Goal: Task Accomplishment & Management: Use online tool/utility

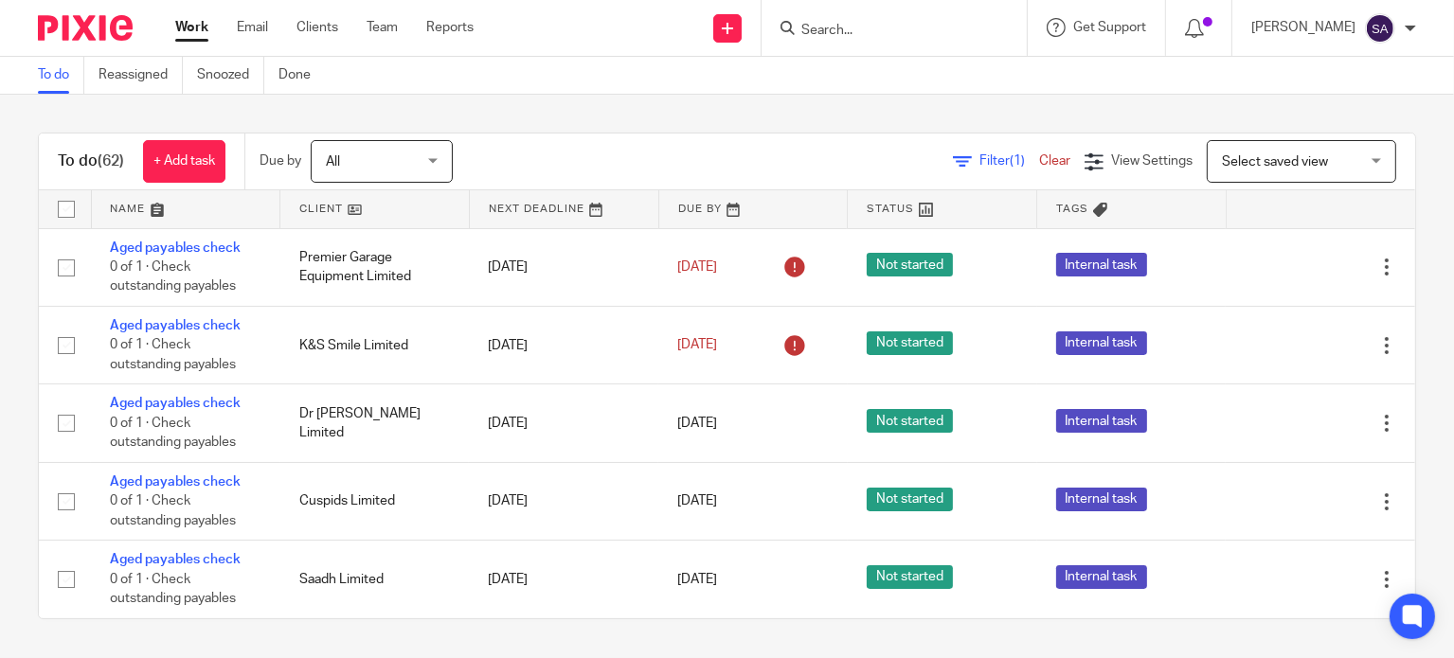
scroll to position [1358, 0]
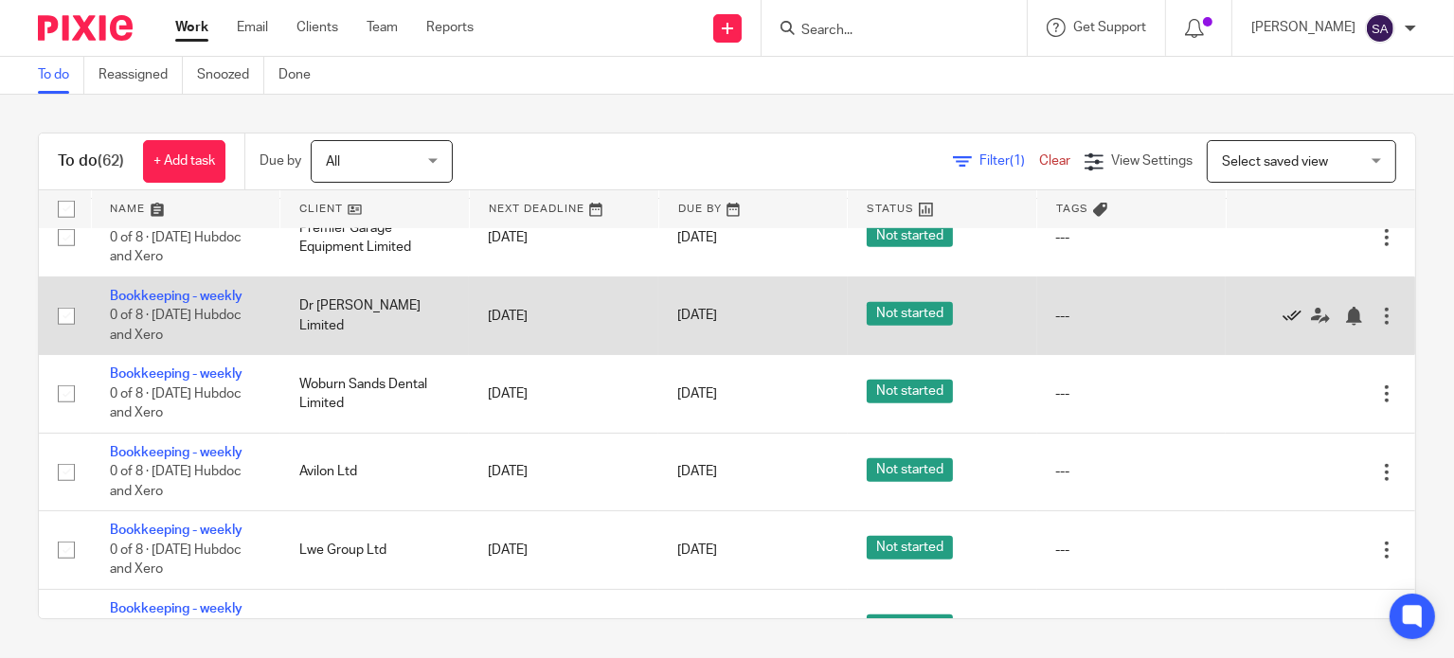
click at [1283, 325] on icon at bounding box center [1292, 316] width 19 height 19
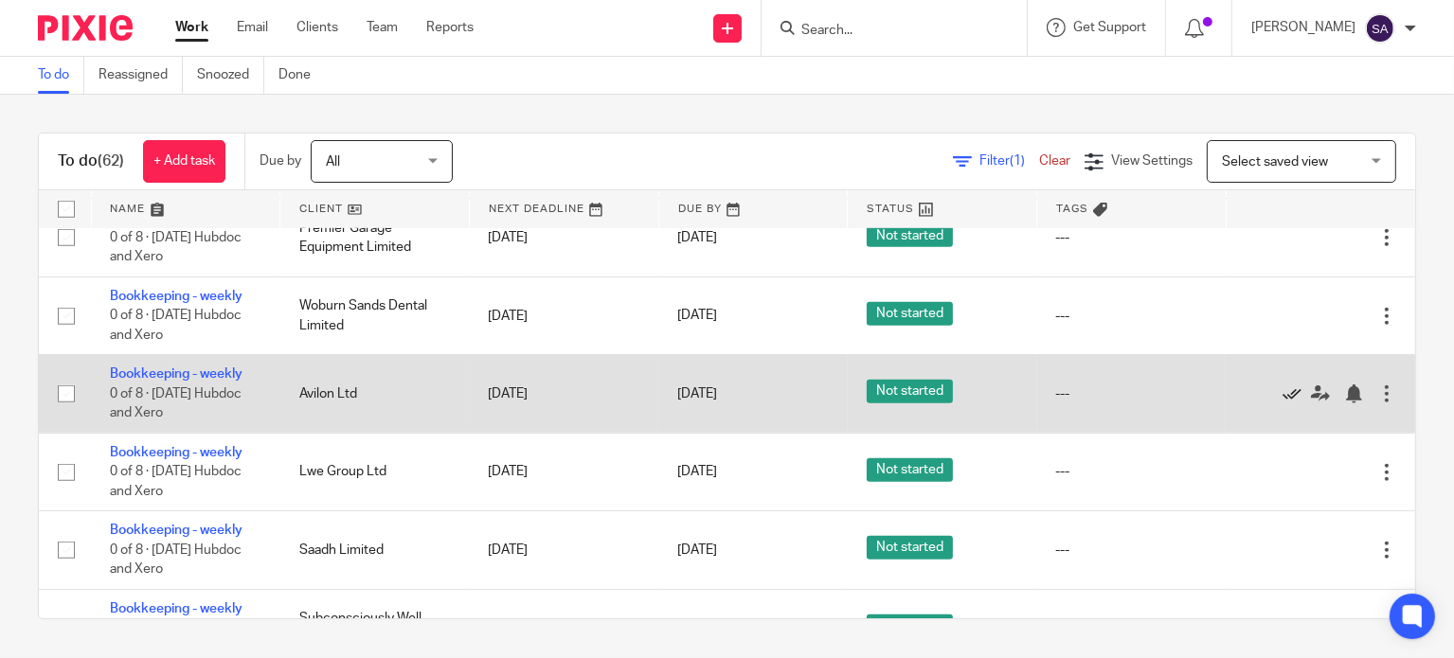
click at [1283, 400] on icon at bounding box center [1292, 394] width 19 height 19
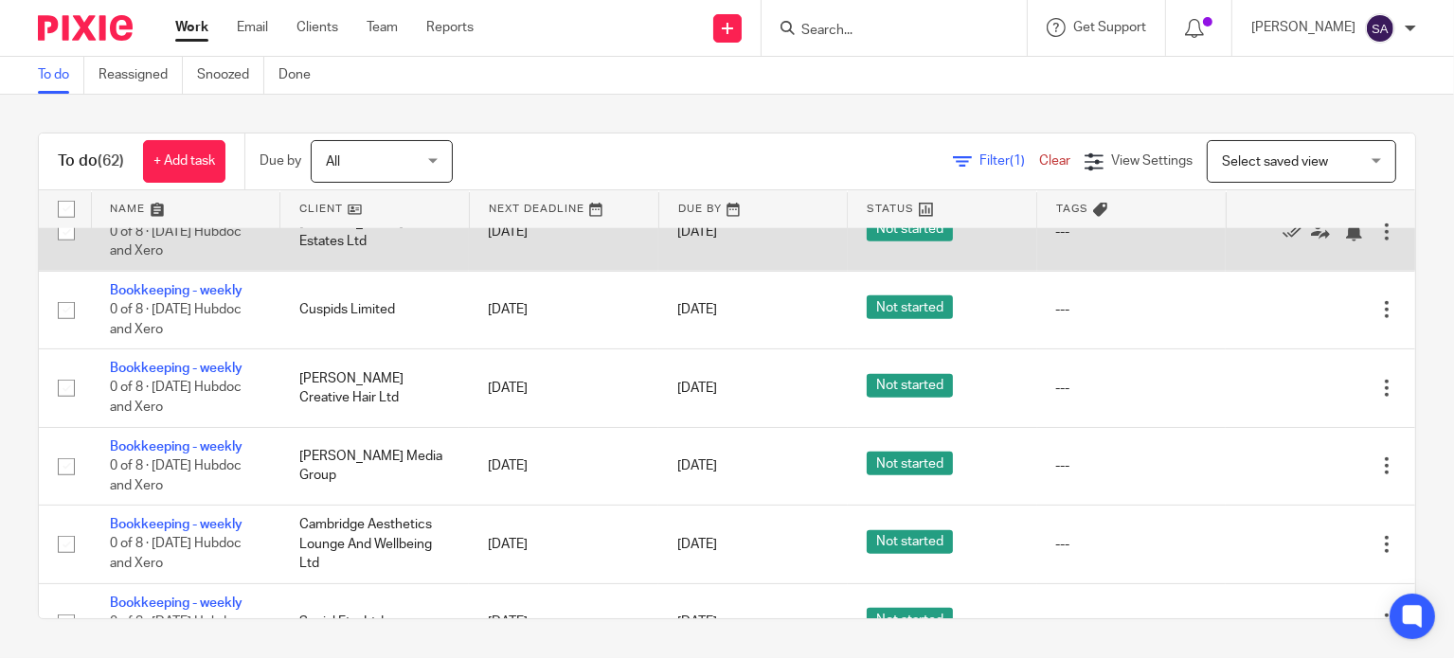
scroll to position [2021, 0]
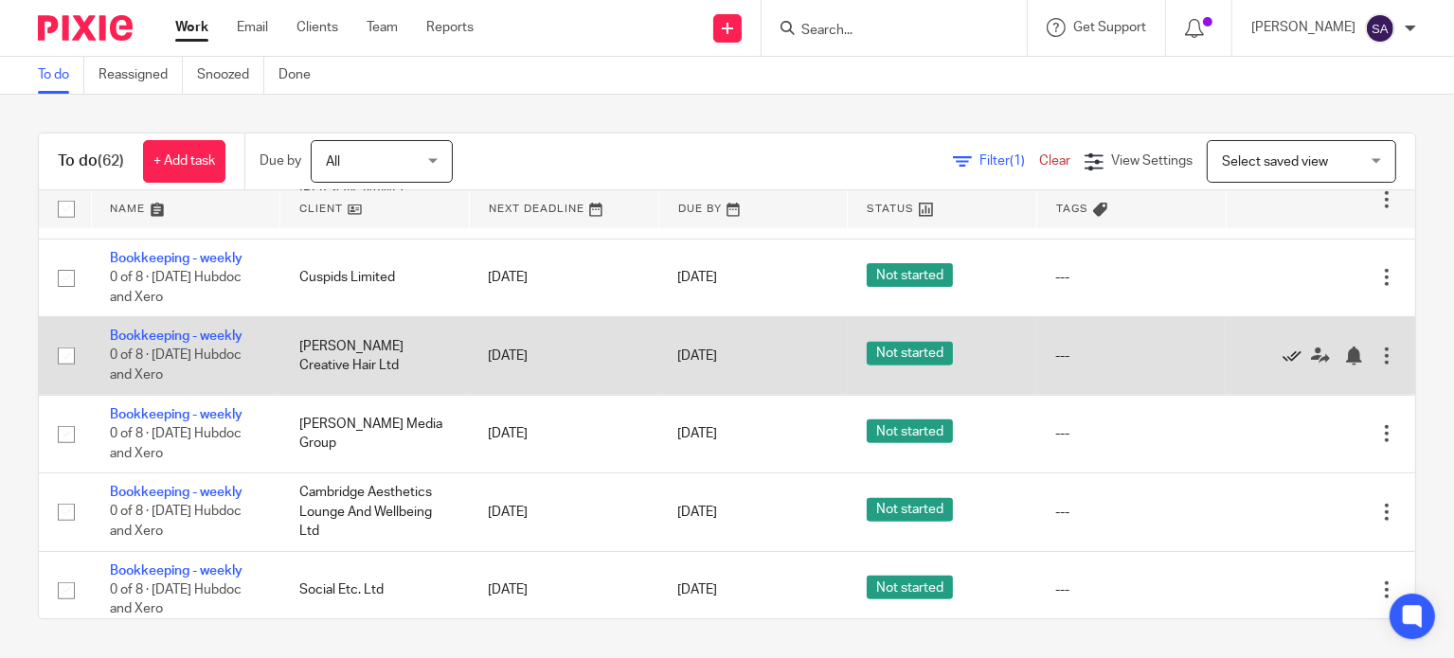
click at [1283, 366] on icon at bounding box center [1292, 356] width 19 height 19
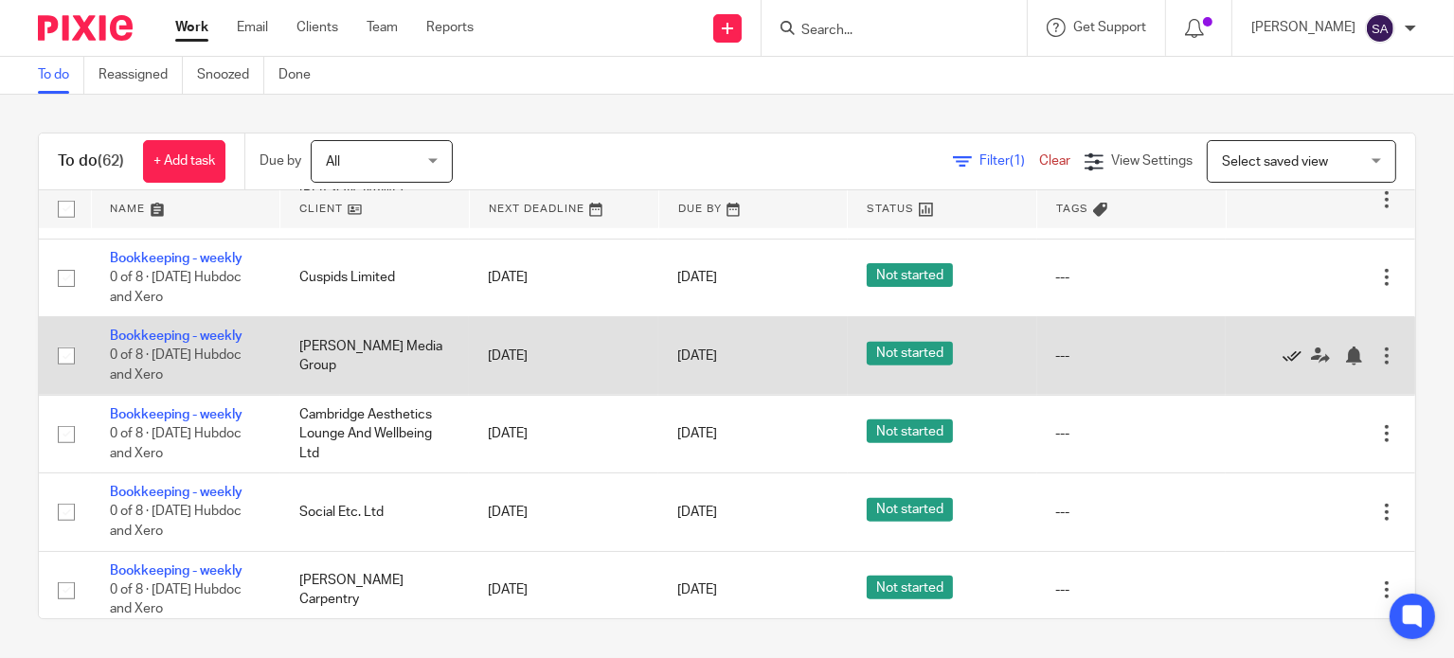
click at [1283, 366] on icon at bounding box center [1292, 356] width 19 height 19
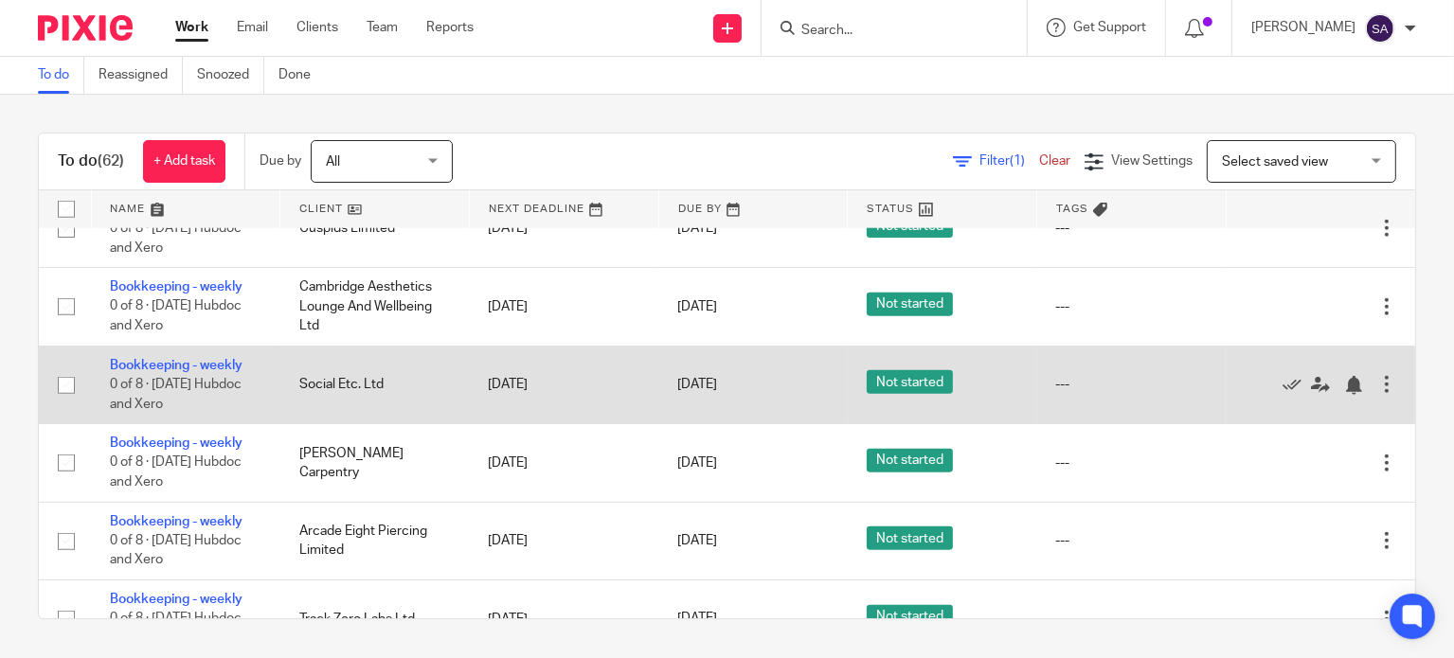
scroll to position [2115, 0]
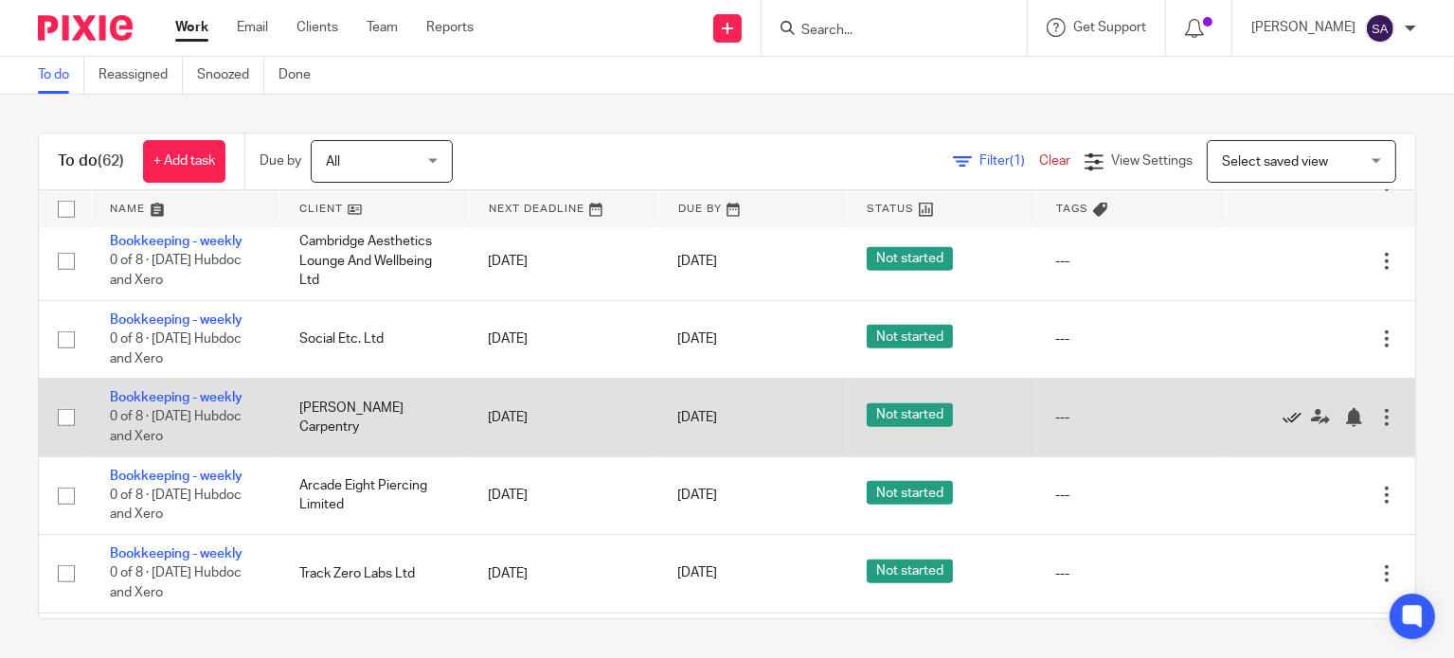
click at [1283, 427] on icon at bounding box center [1292, 417] width 19 height 19
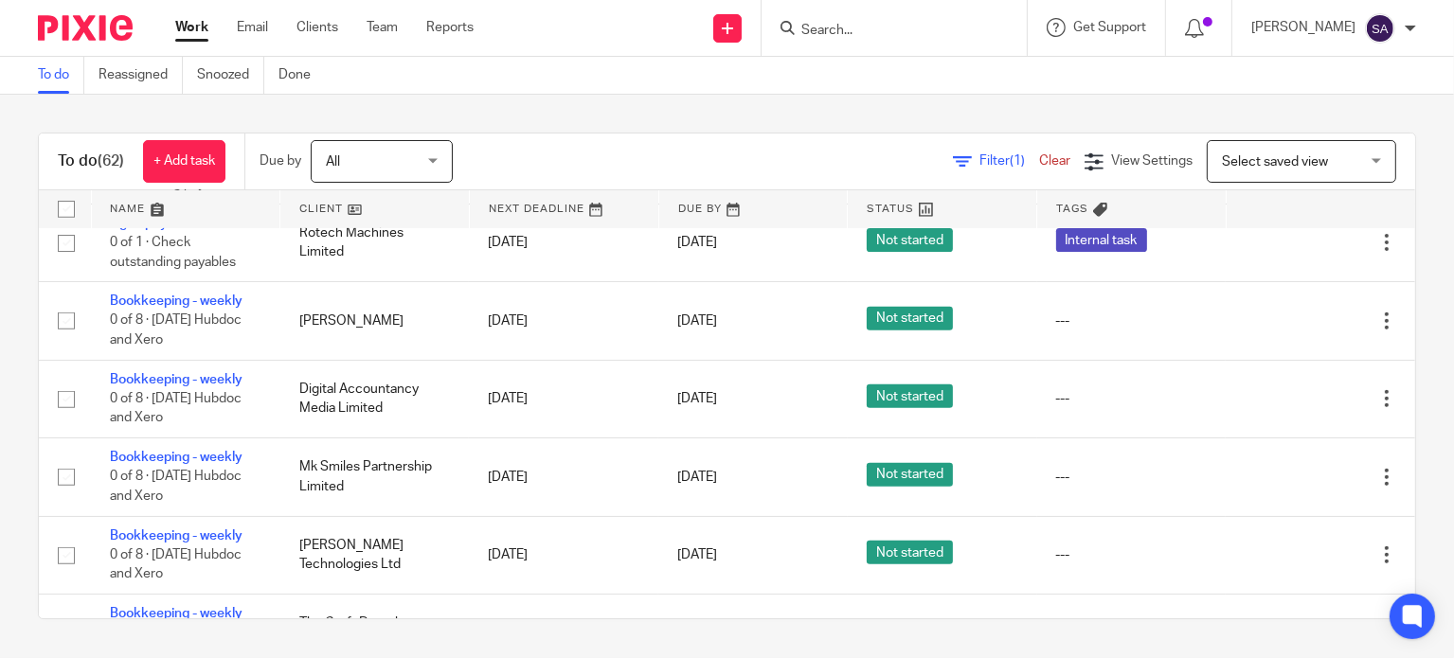
scroll to position [979, 0]
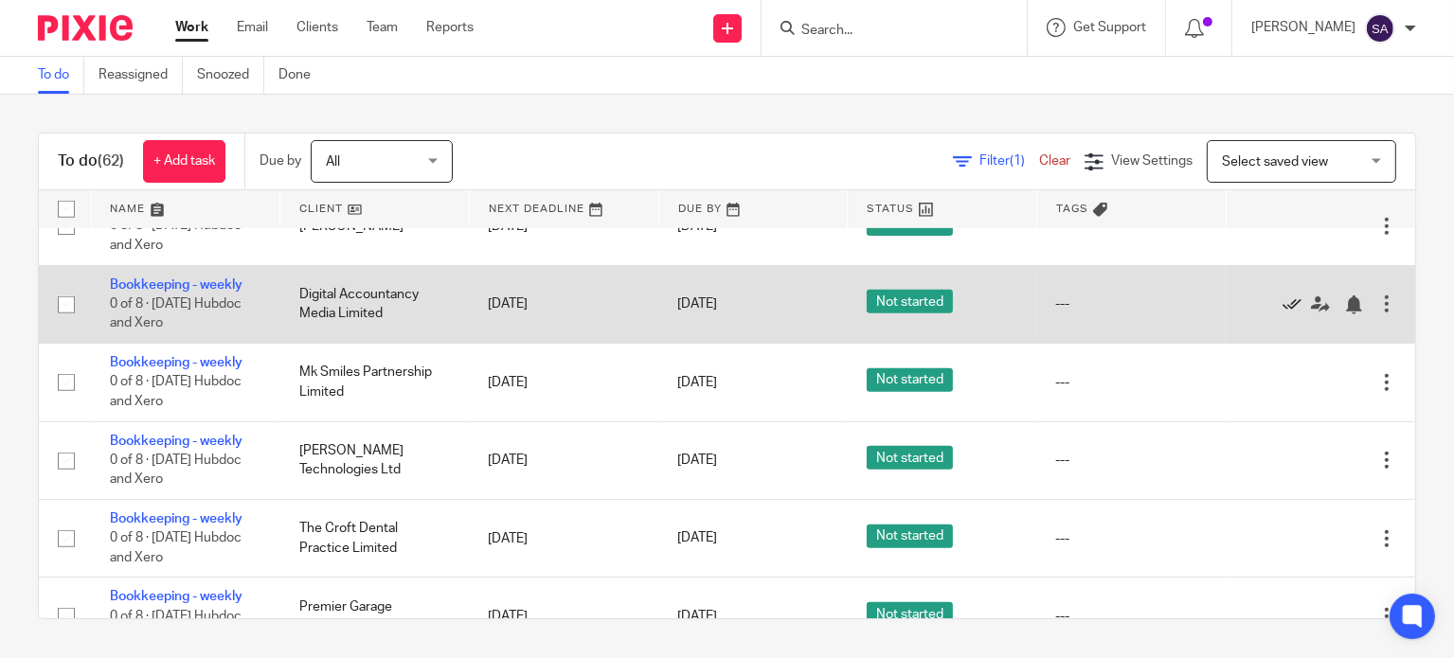
click at [1283, 309] on icon at bounding box center [1292, 305] width 19 height 19
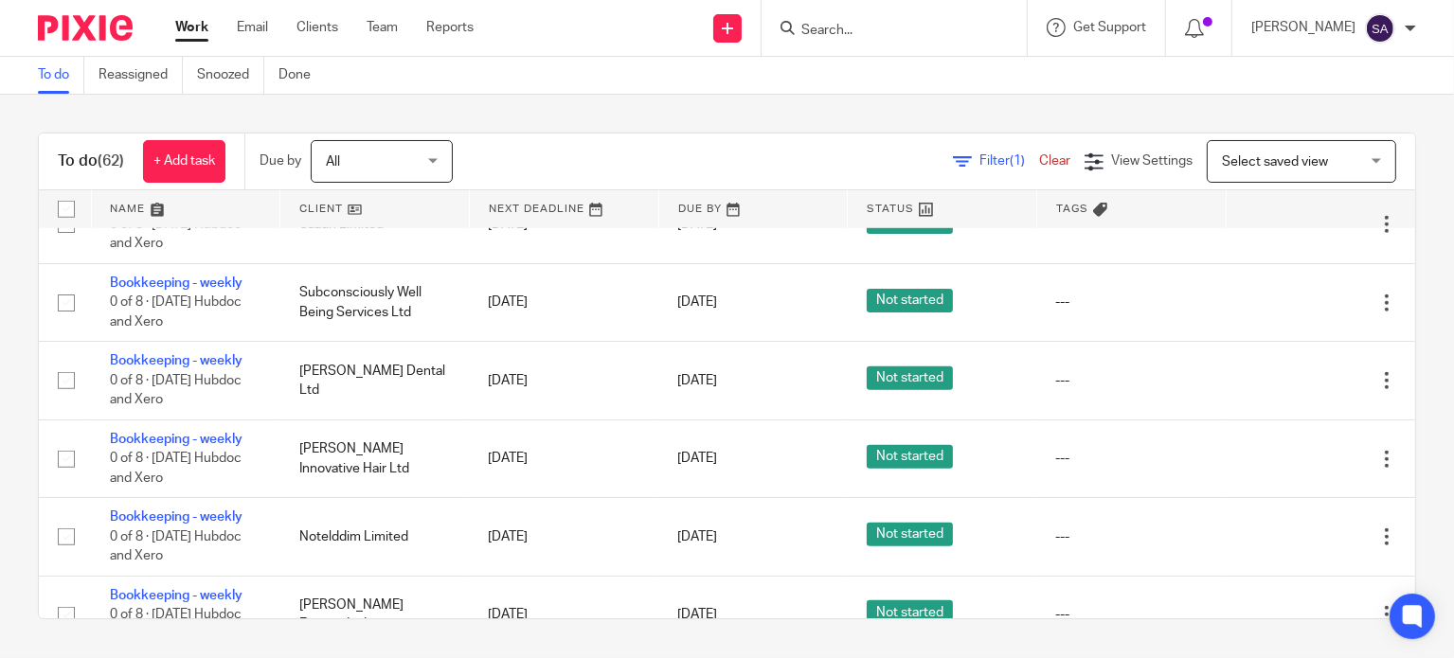
scroll to position [1547, 0]
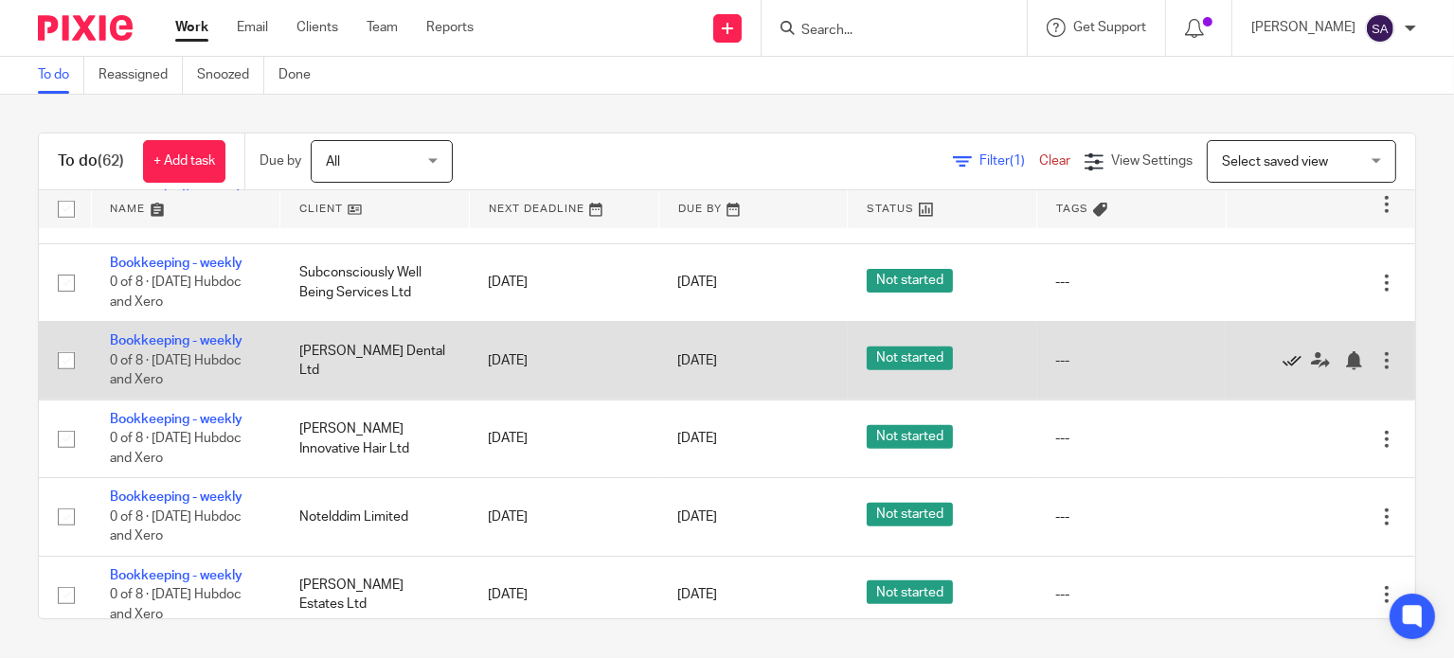
click at [1283, 370] on icon at bounding box center [1292, 360] width 19 height 19
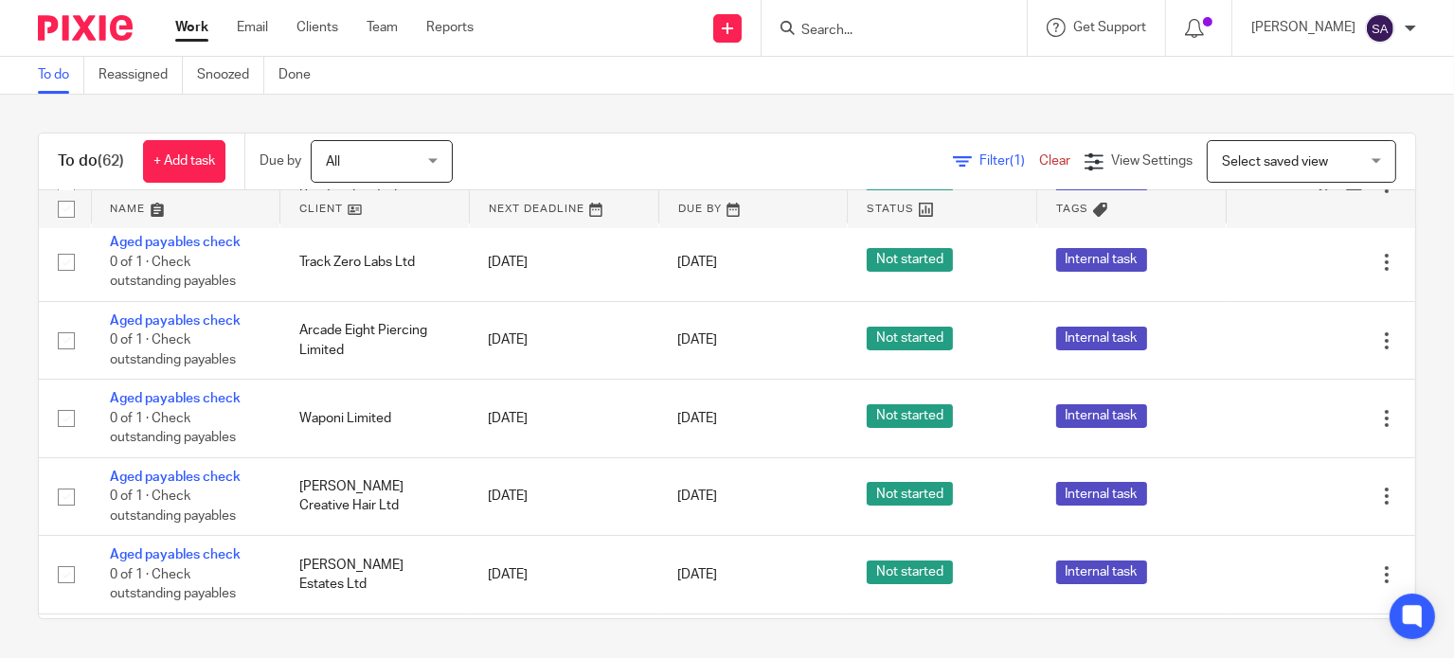
scroll to position [568, 0]
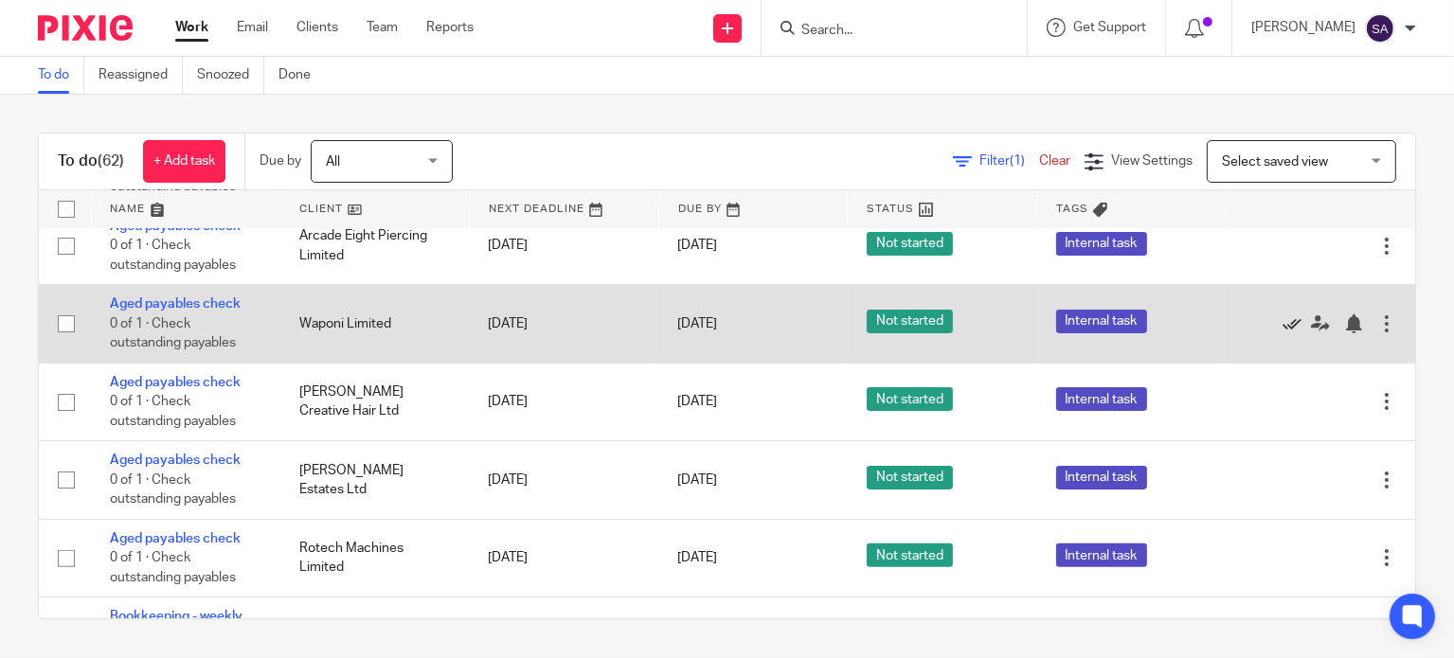
click at [1283, 325] on icon at bounding box center [1292, 324] width 19 height 19
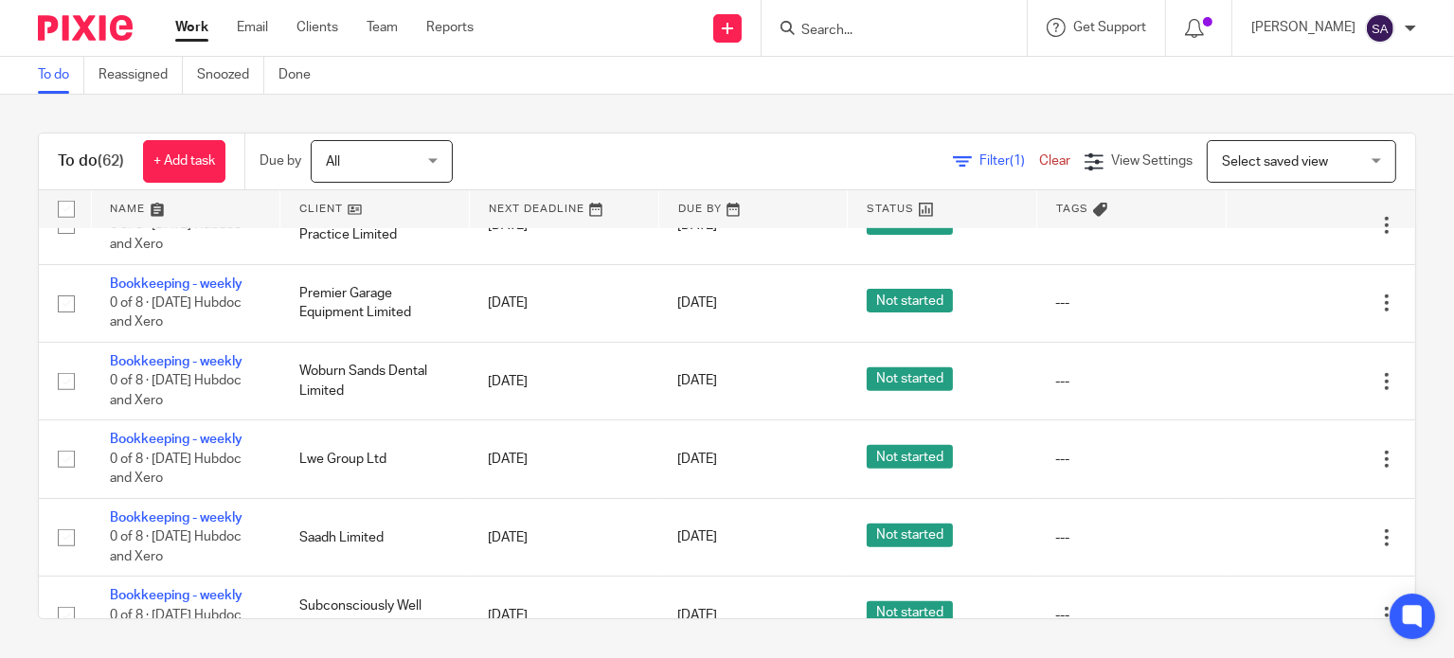
scroll to position [1137, 0]
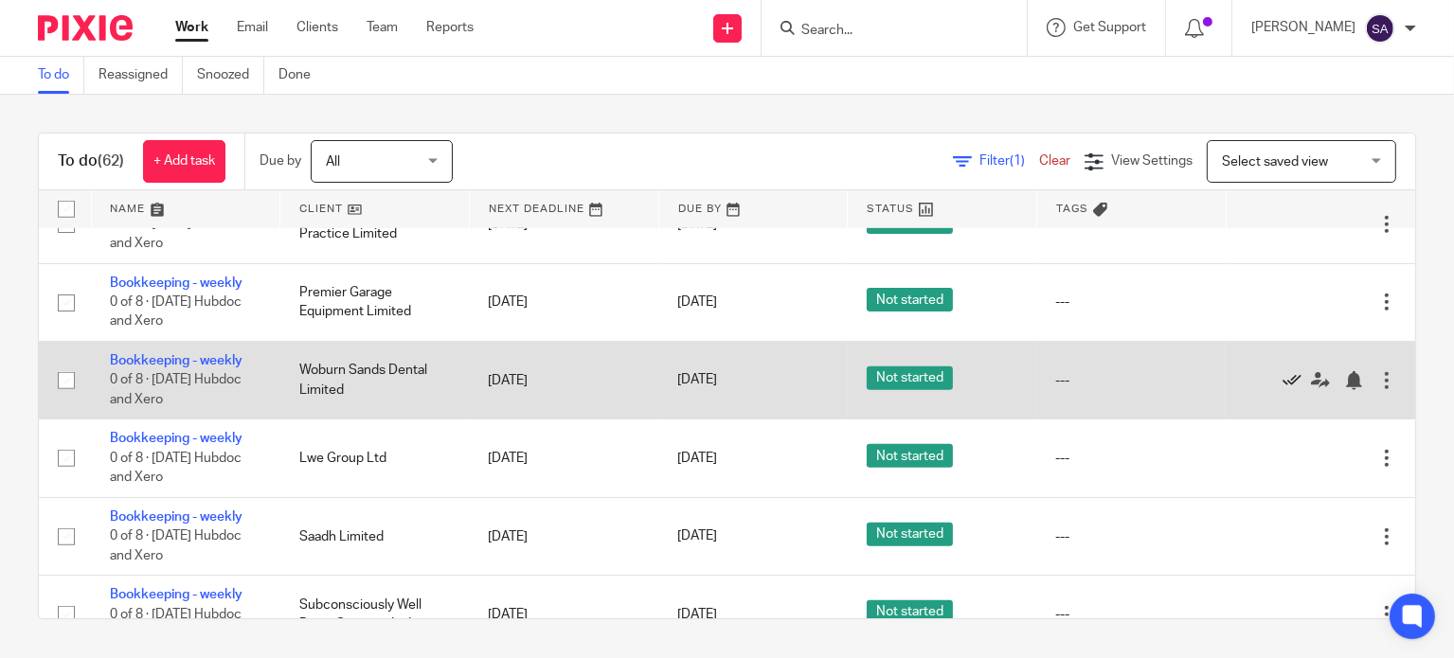
click at [1283, 387] on icon at bounding box center [1292, 380] width 19 height 19
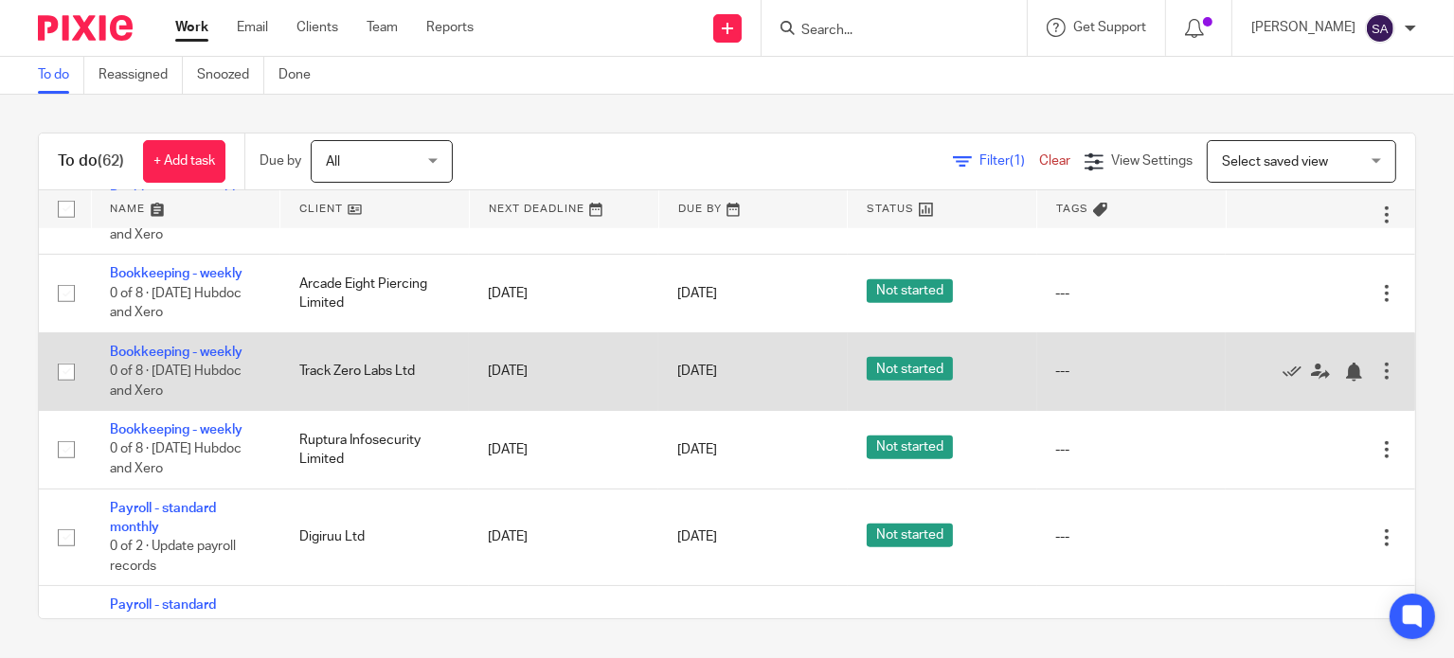
scroll to position [1895, 0]
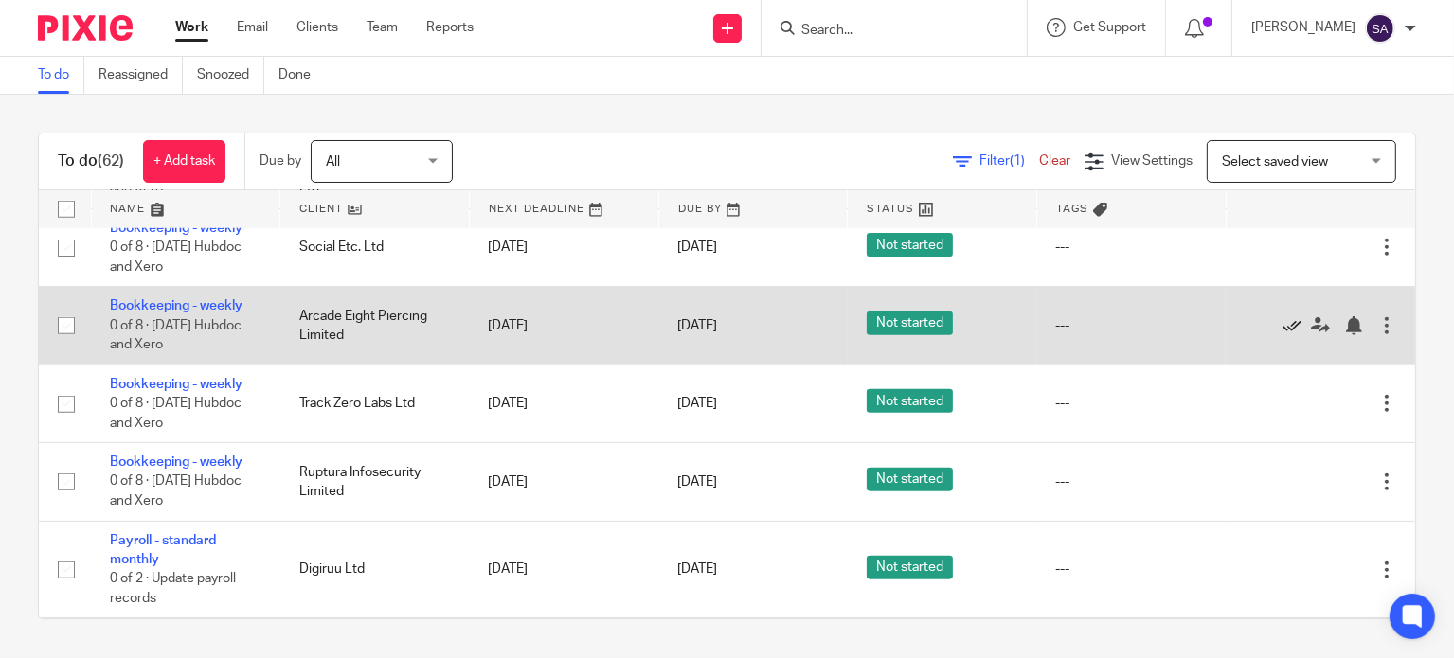
click at [1283, 335] on icon at bounding box center [1292, 325] width 19 height 19
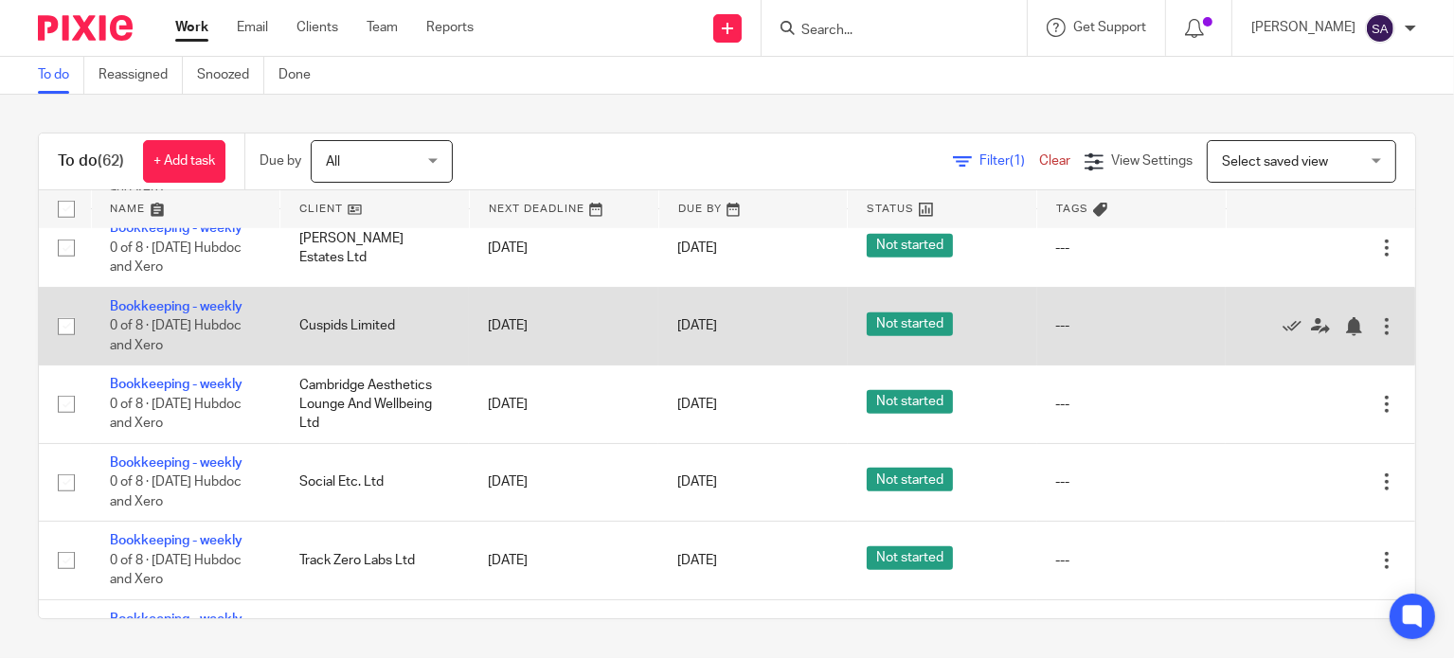
scroll to position [1705, 0]
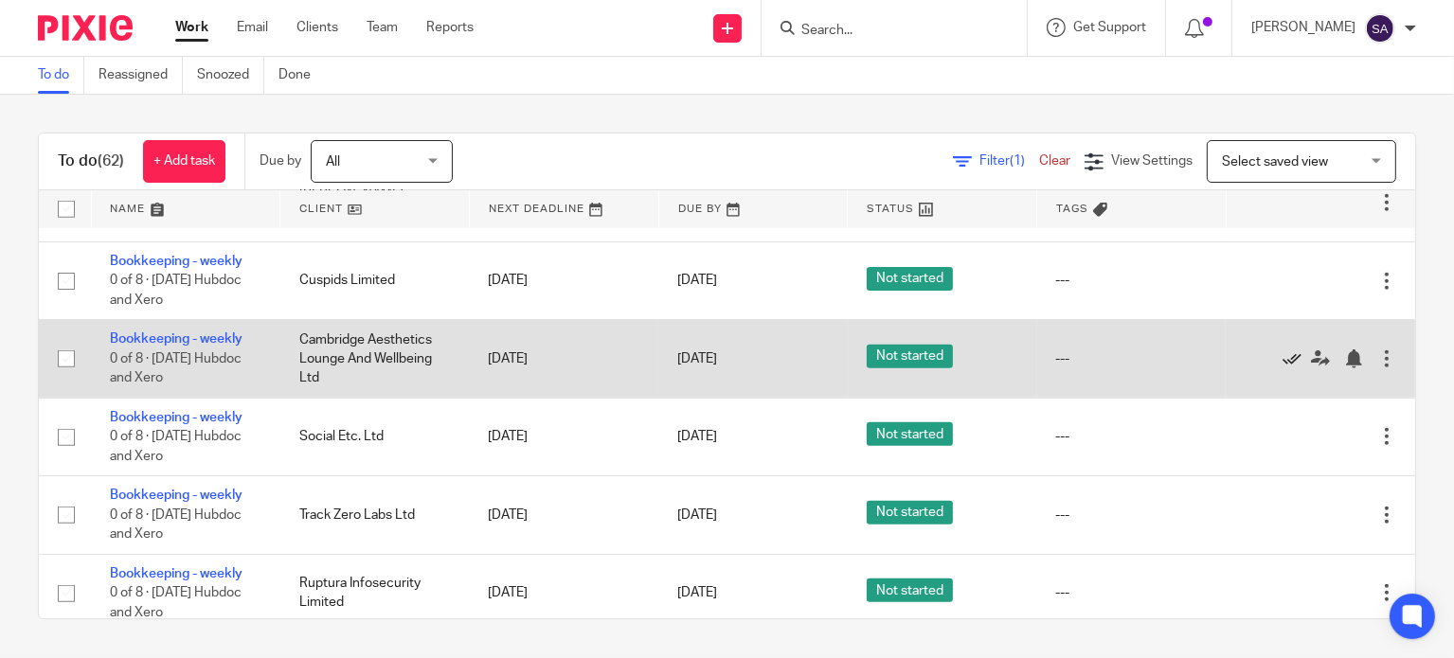
click at [1283, 369] on icon at bounding box center [1292, 359] width 19 height 19
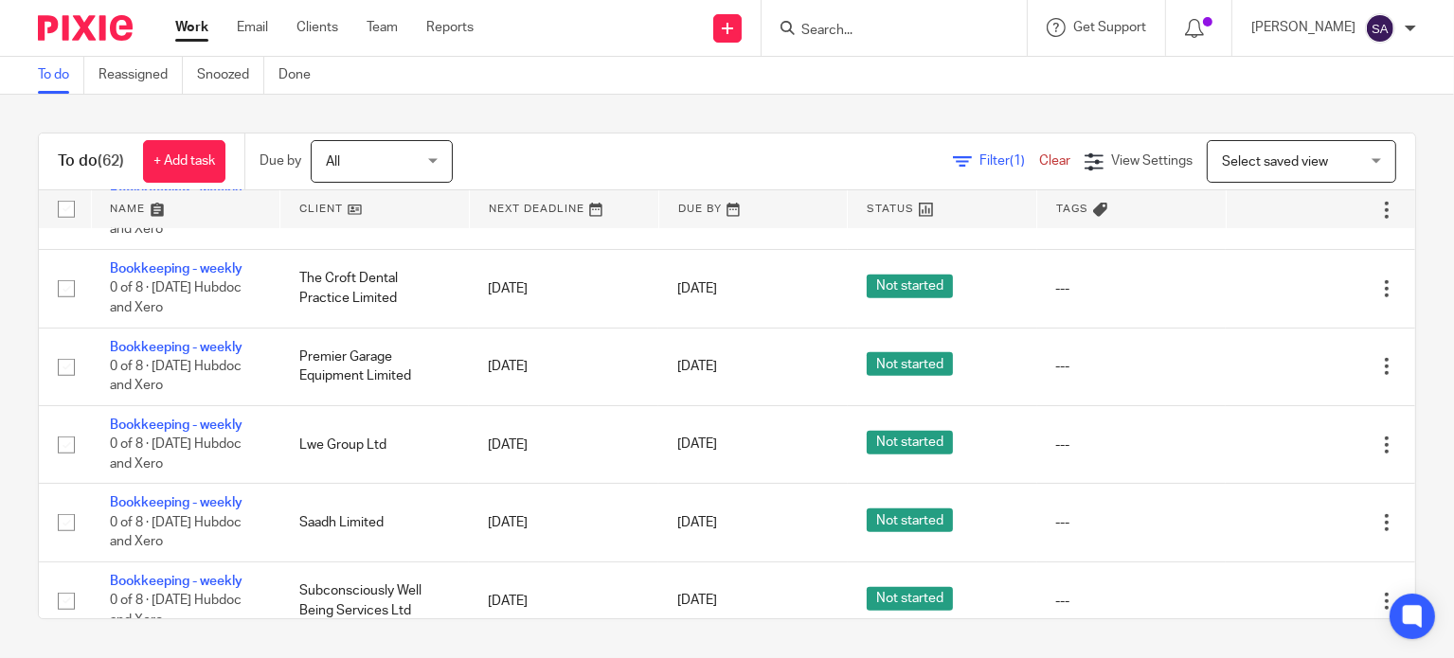
scroll to position [1042, 0]
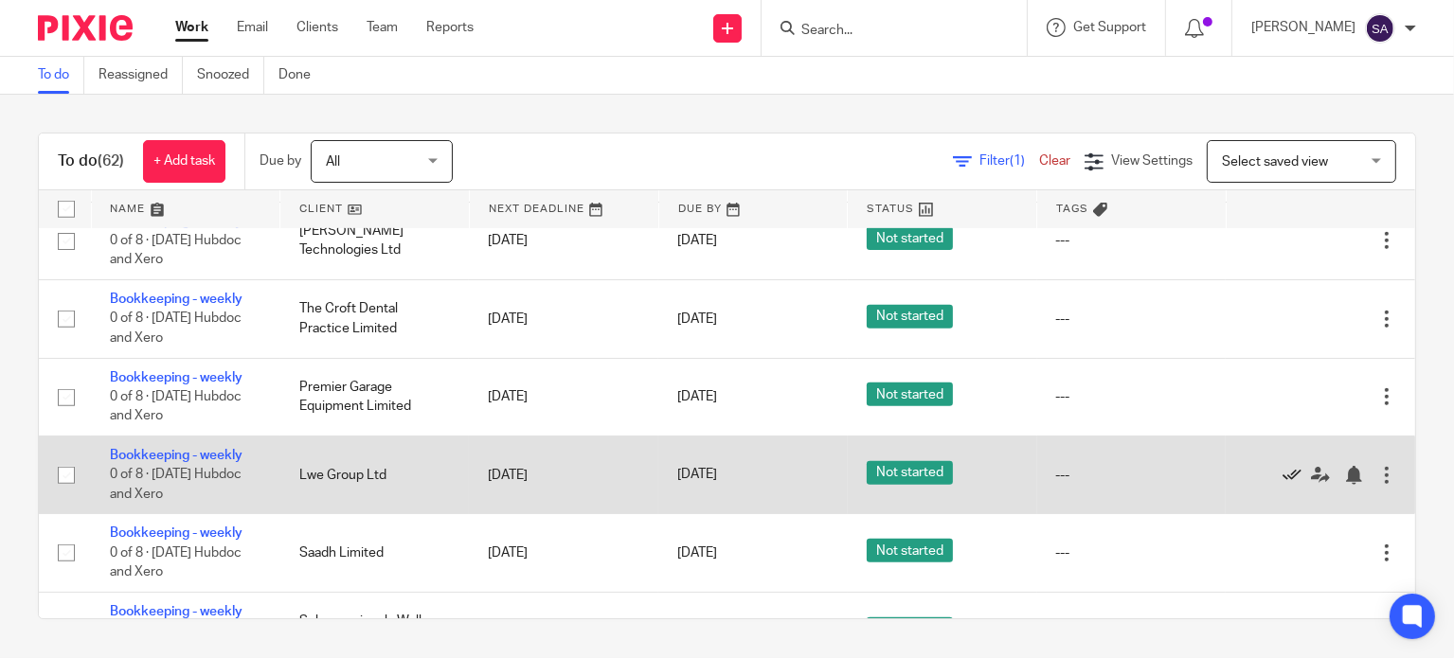
click at [1283, 481] on icon at bounding box center [1292, 475] width 19 height 19
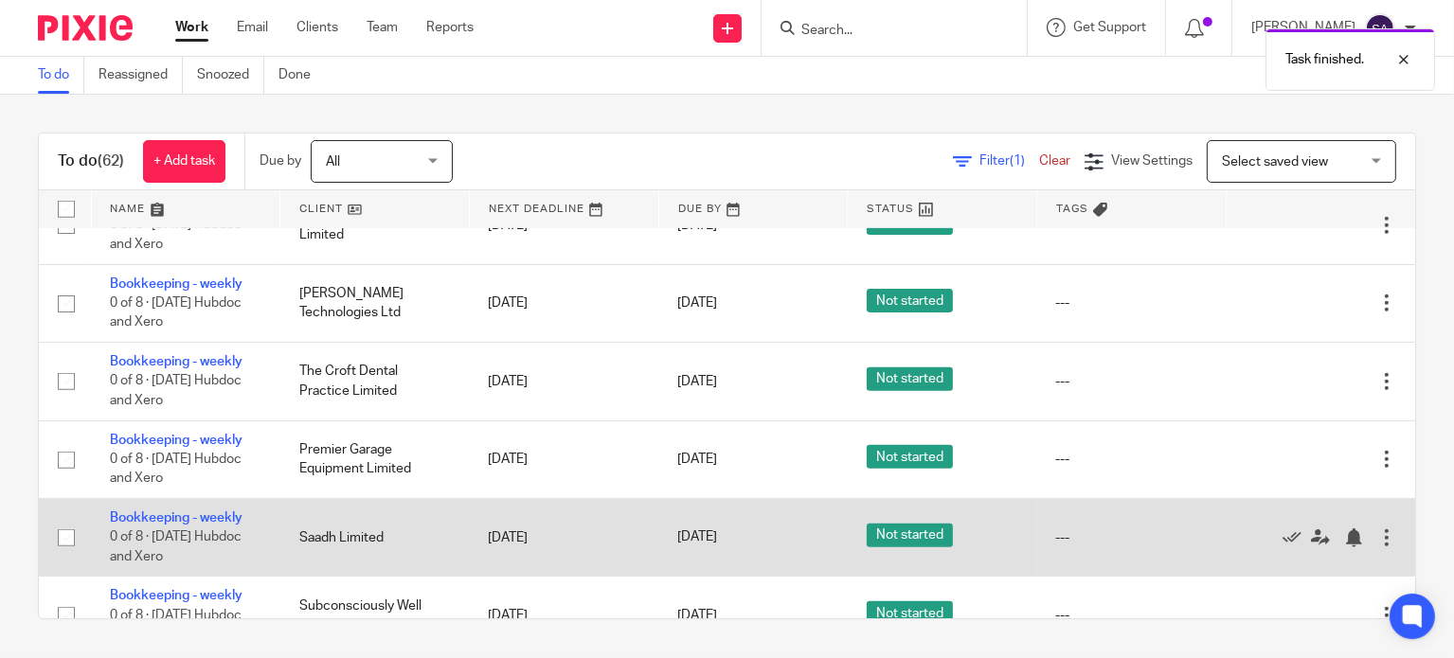
scroll to position [947, 0]
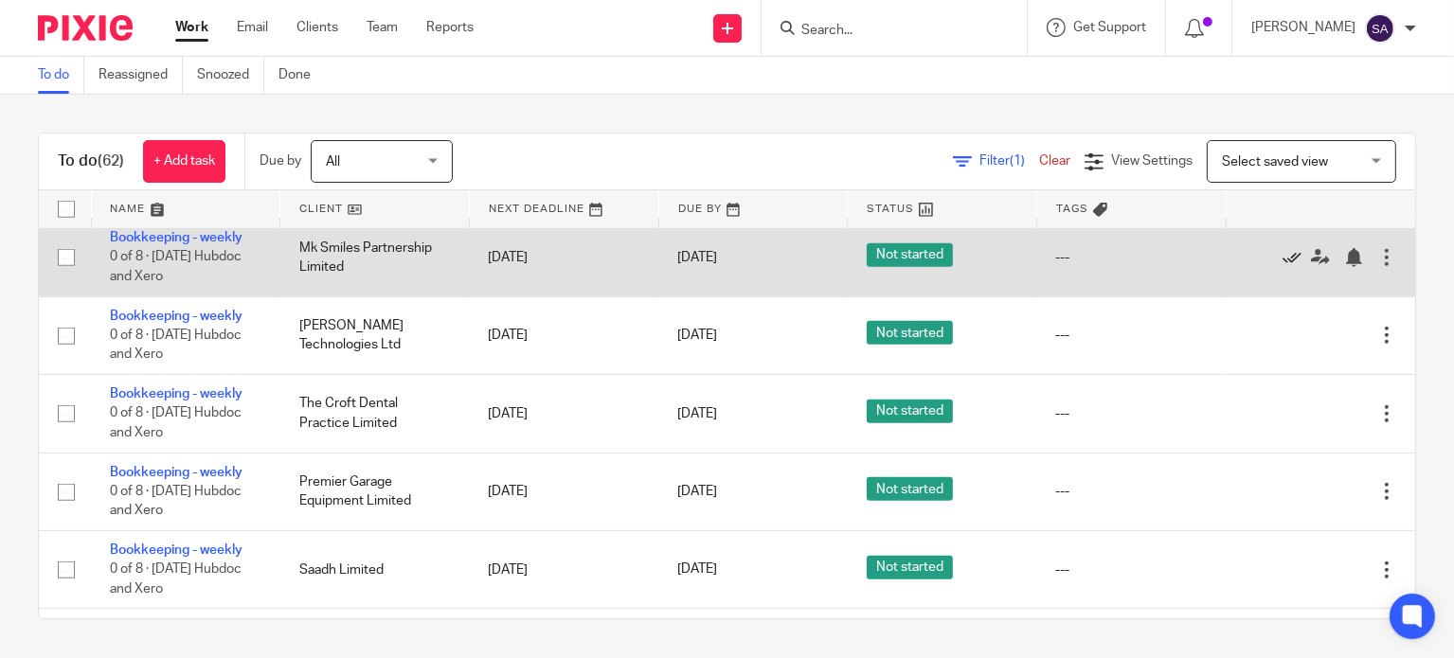
click at [1283, 261] on icon at bounding box center [1292, 257] width 19 height 19
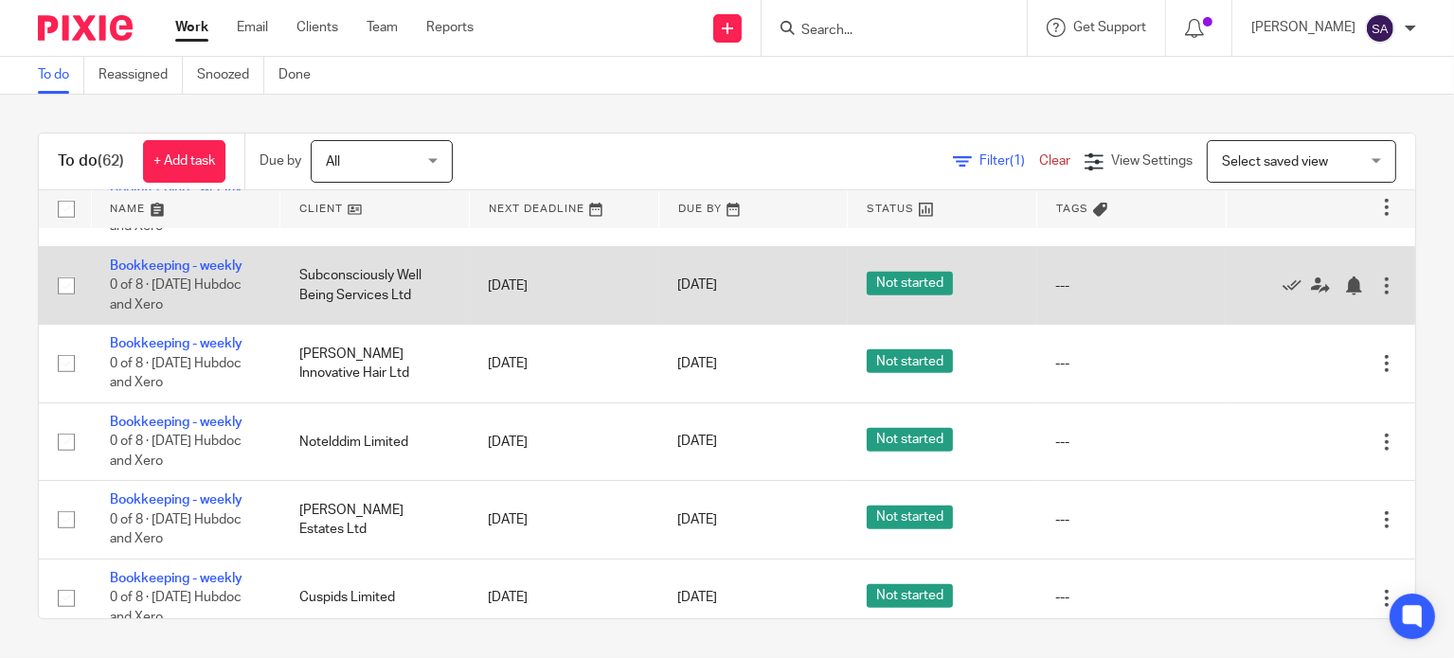
scroll to position [1326, 0]
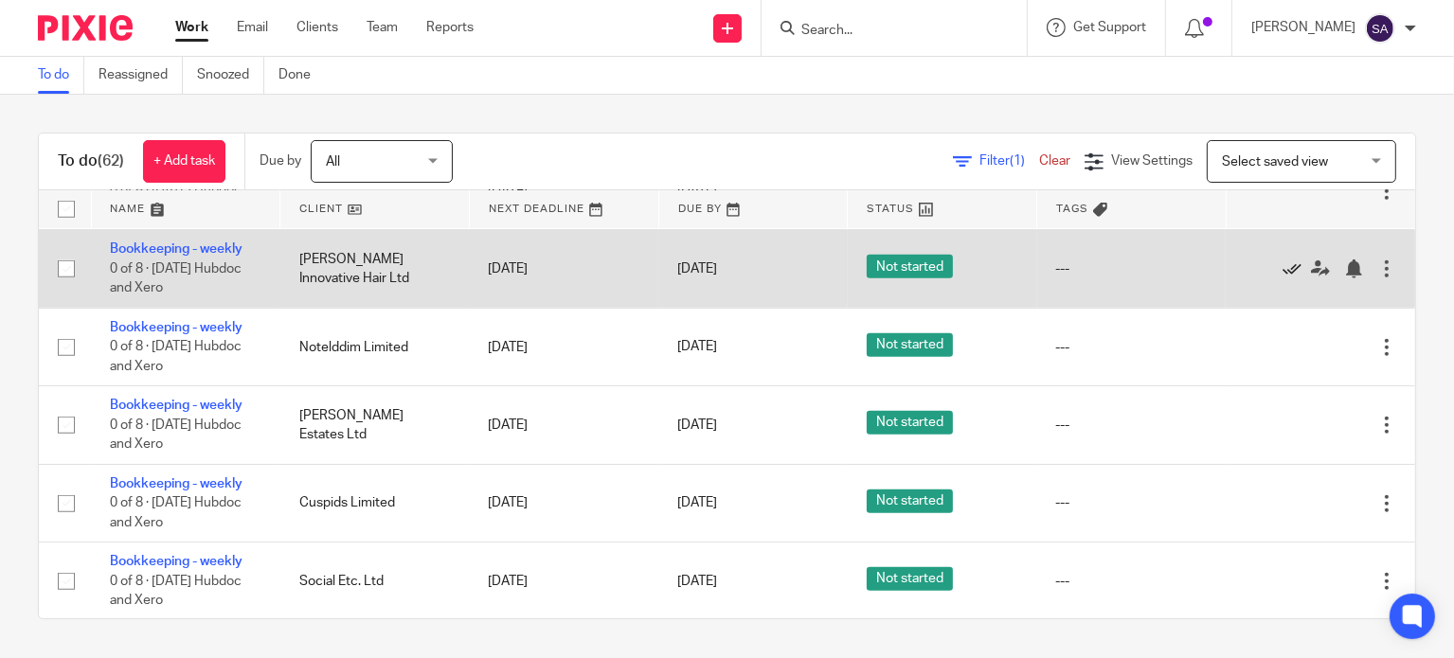
click at [1283, 275] on icon at bounding box center [1292, 269] width 19 height 19
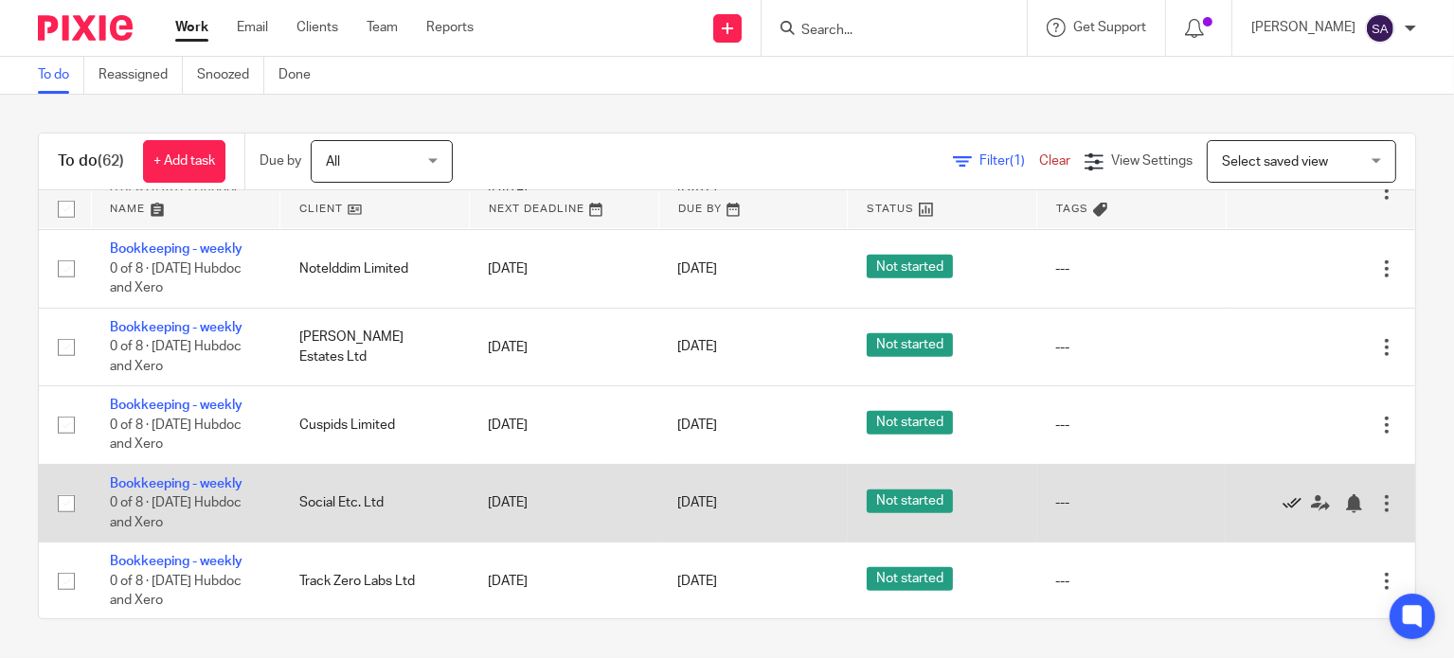
click at [1283, 513] on icon at bounding box center [1292, 504] width 19 height 19
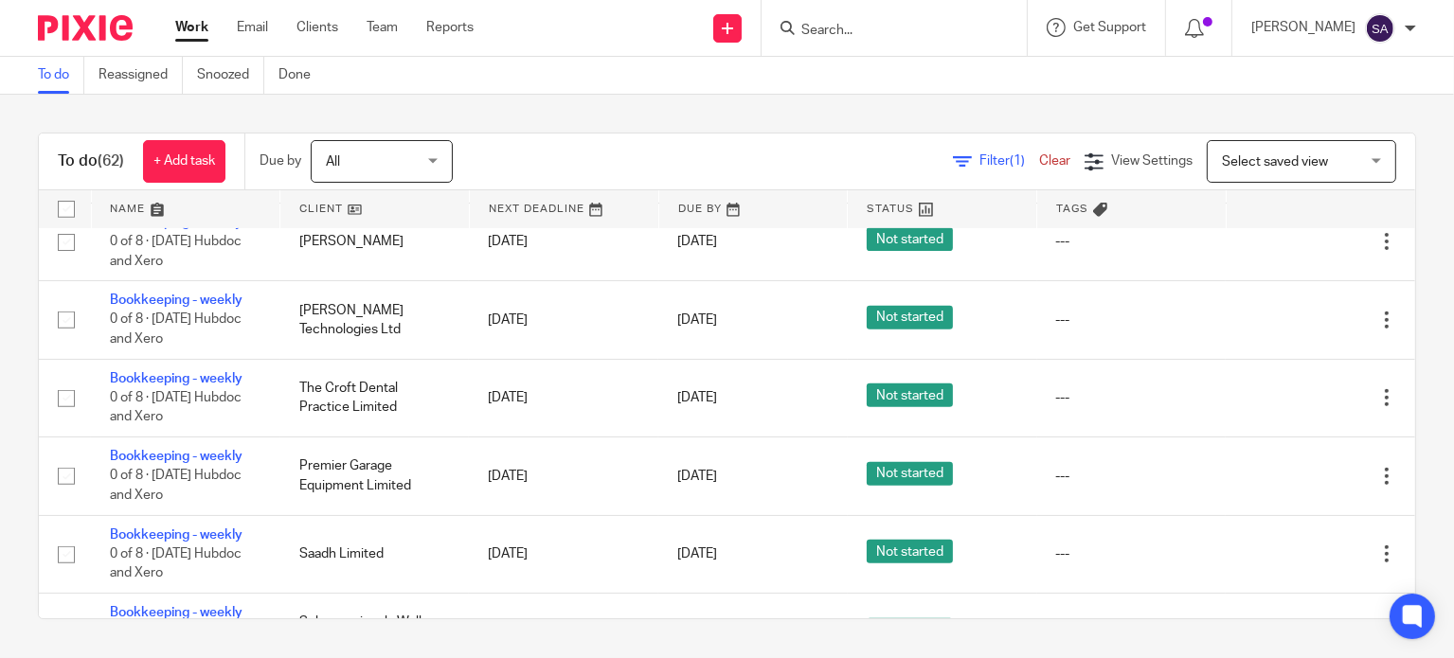
scroll to position [853, 0]
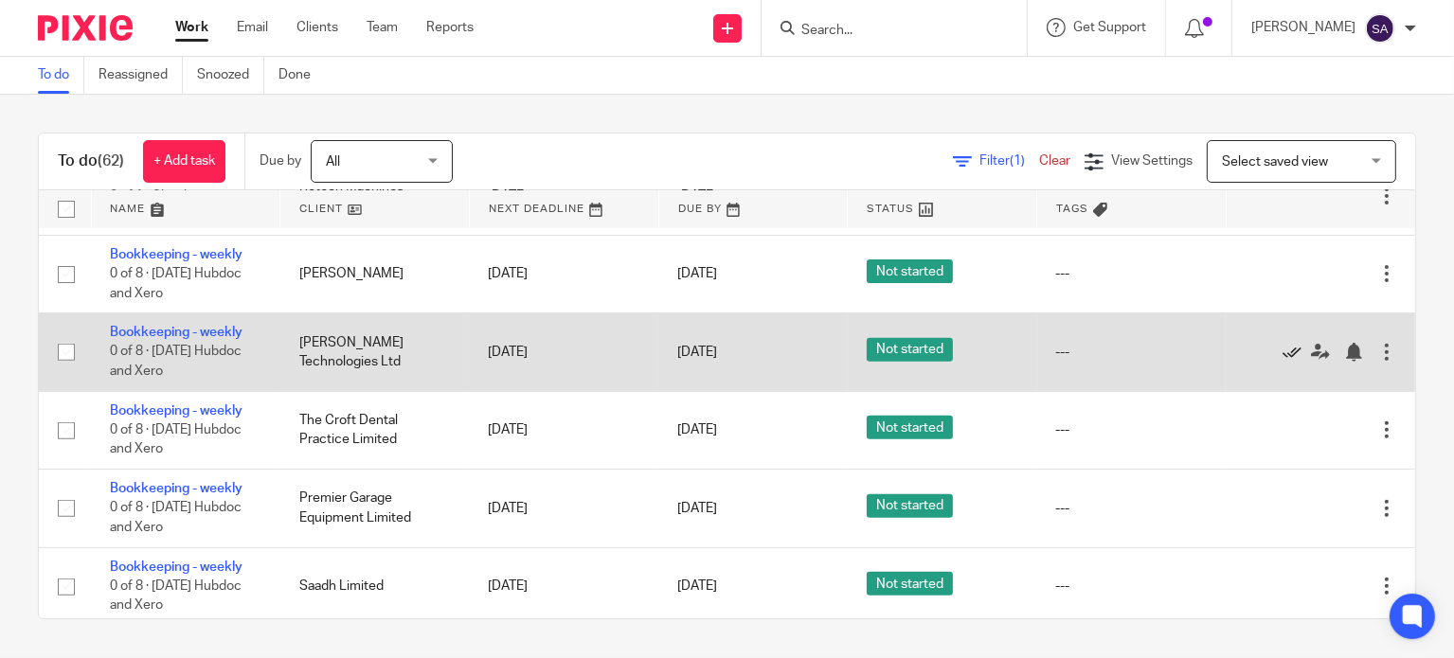
click at [1283, 355] on icon at bounding box center [1292, 352] width 19 height 19
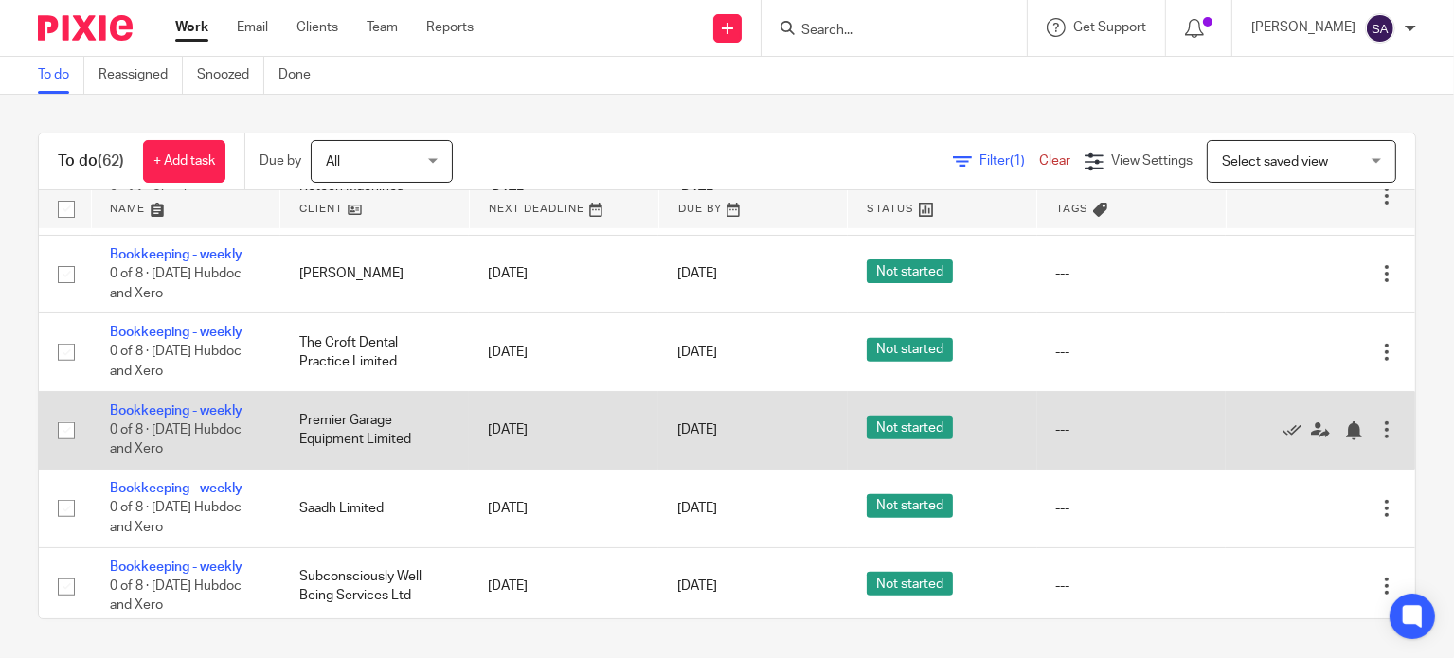
scroll to position [947, 0]
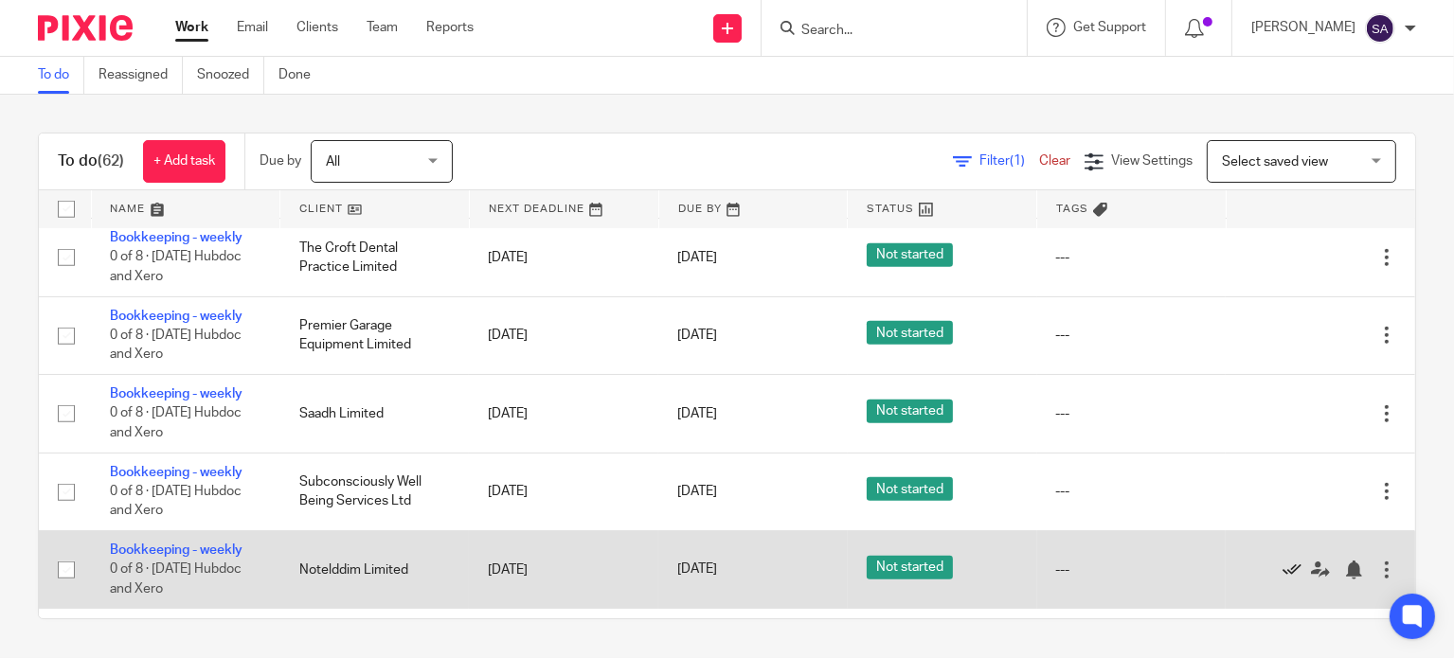
click at [1283, 578] on icon at bounding box center [1292, 570] width 19 height 19
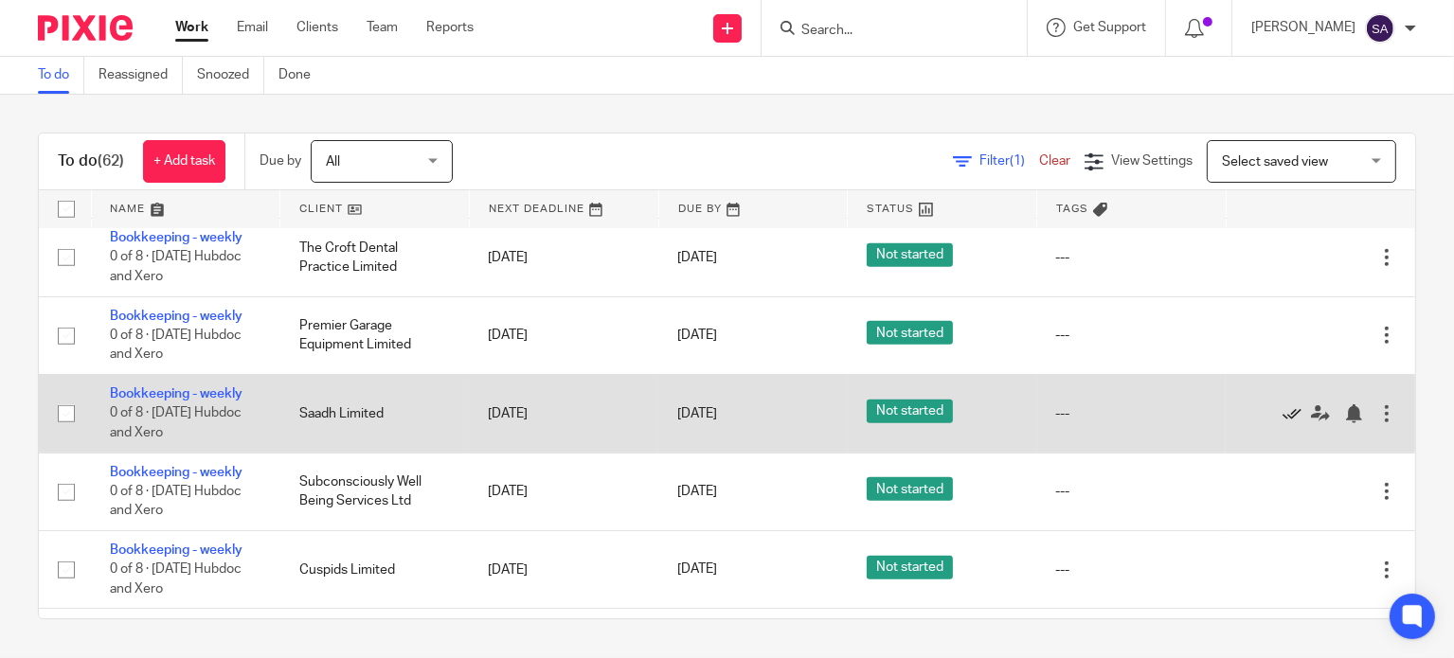
click at [1283, 419] on icon at bounding box center [1292, 414] width 19 height 19
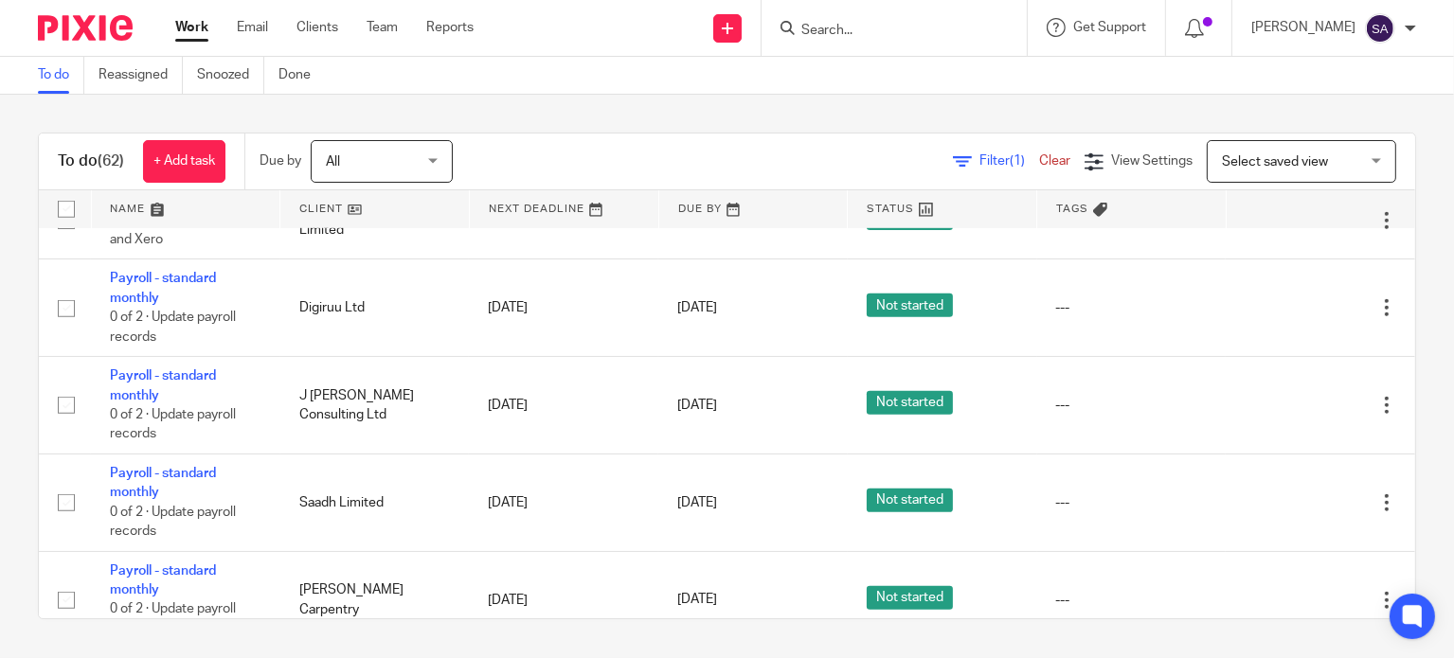
scroll to position [1326, 0]
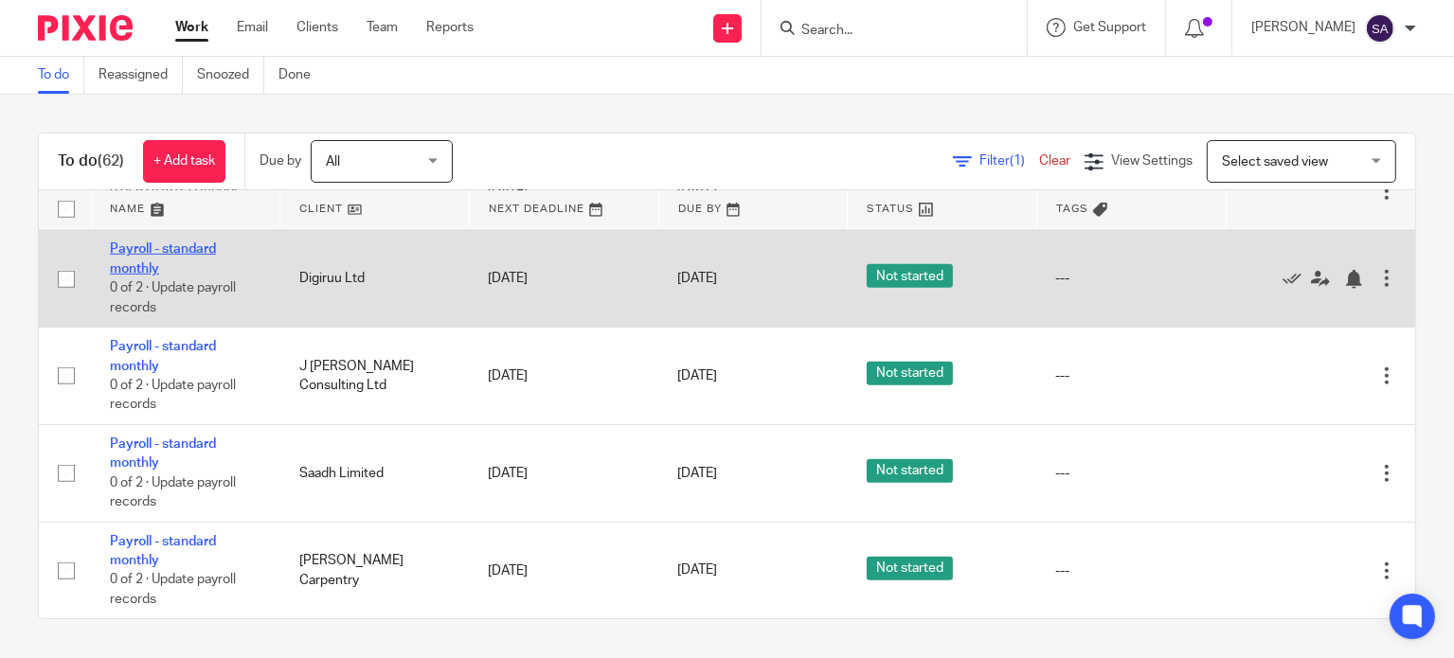
click at [155, 263] on link "Payroll - standard monthly" at bounding box center [163, 259] width 106 height 32
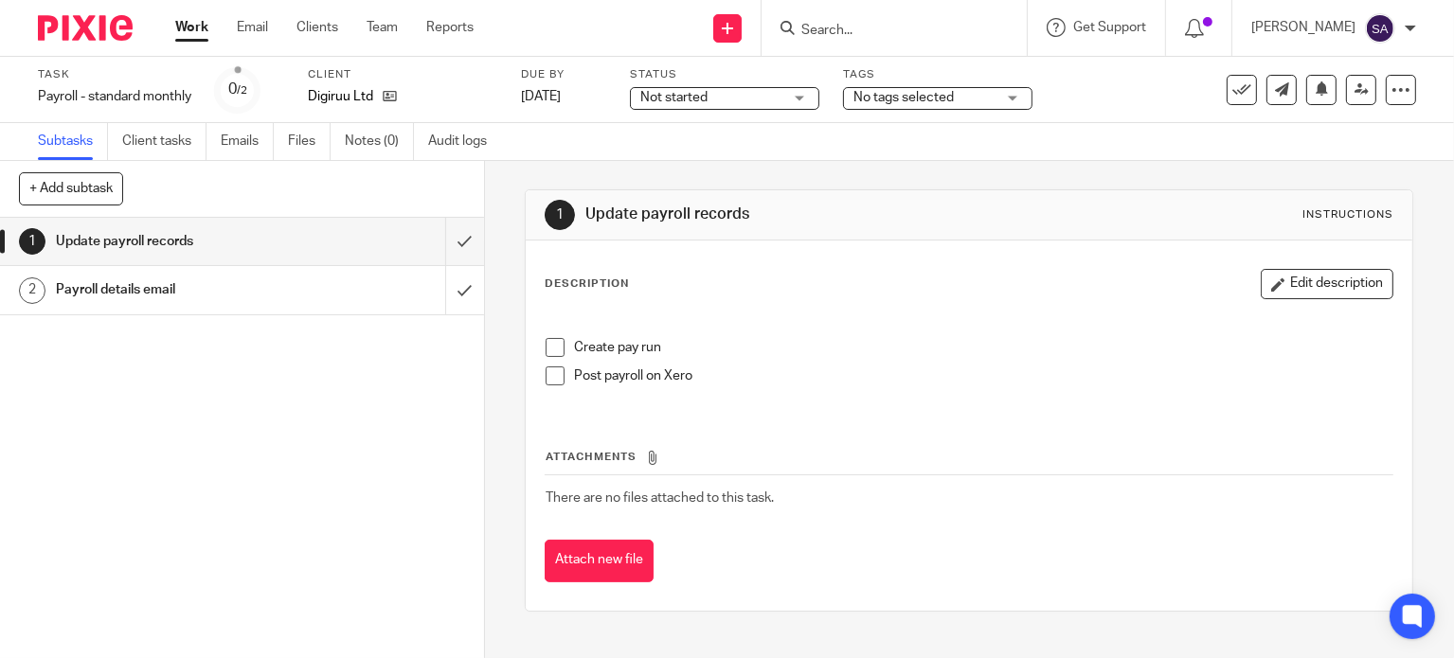
click at [549, 347] on span at bounding box center [555, 347] width 19 height 19
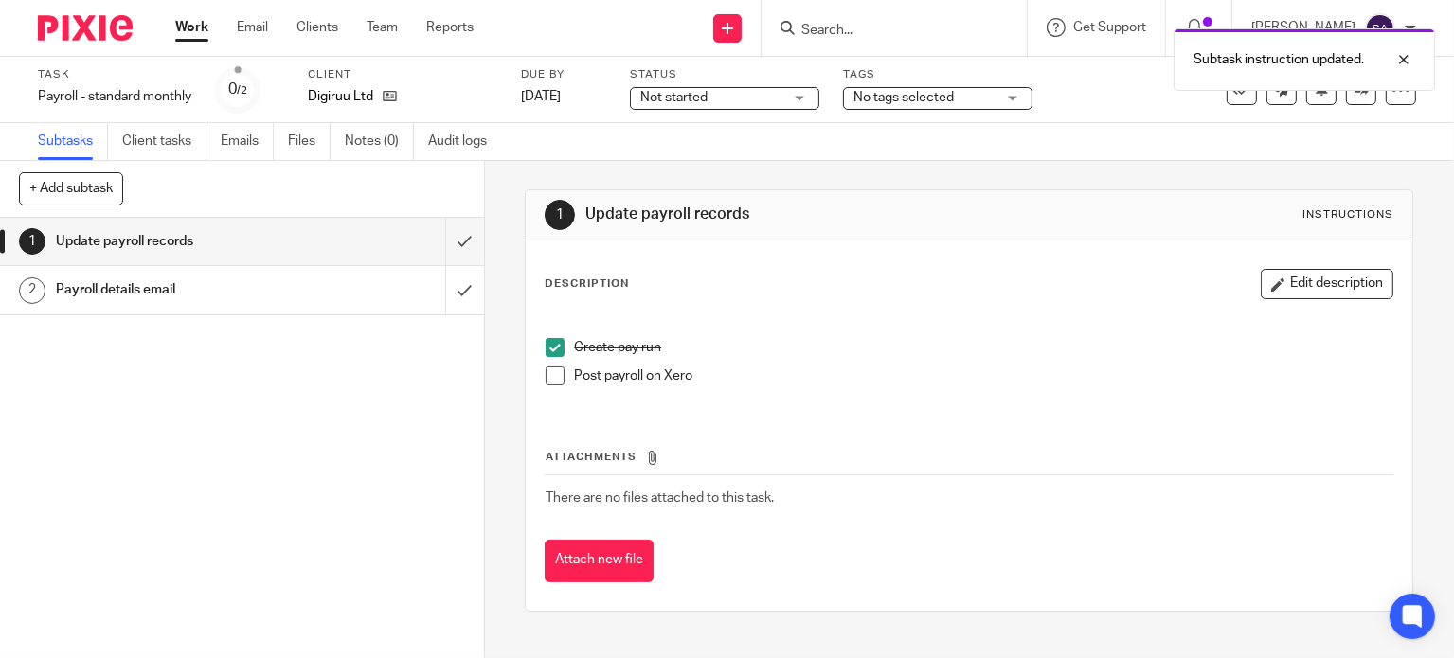
click at [549, 370] on span at bounding box center [555, 376] width 19 height 19
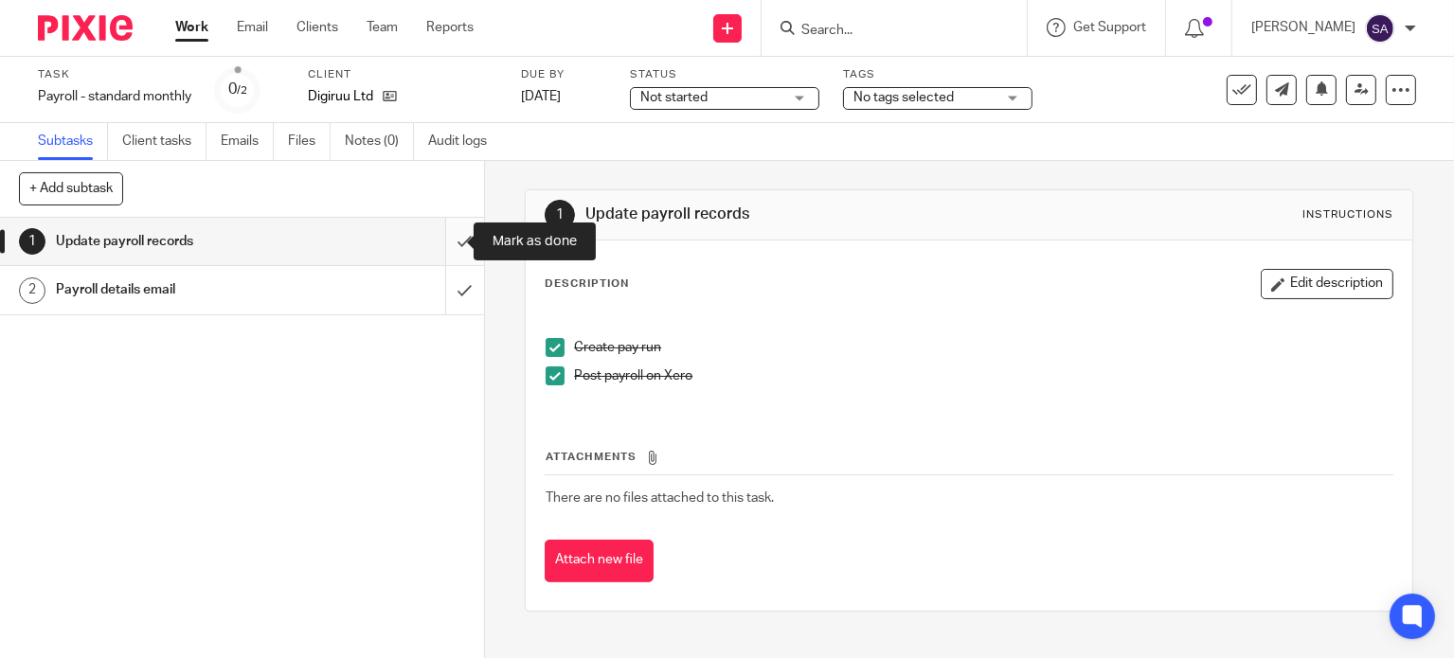
click at [441, 243] on input "submit" at bounding box center [242, 241] width 484 height 47
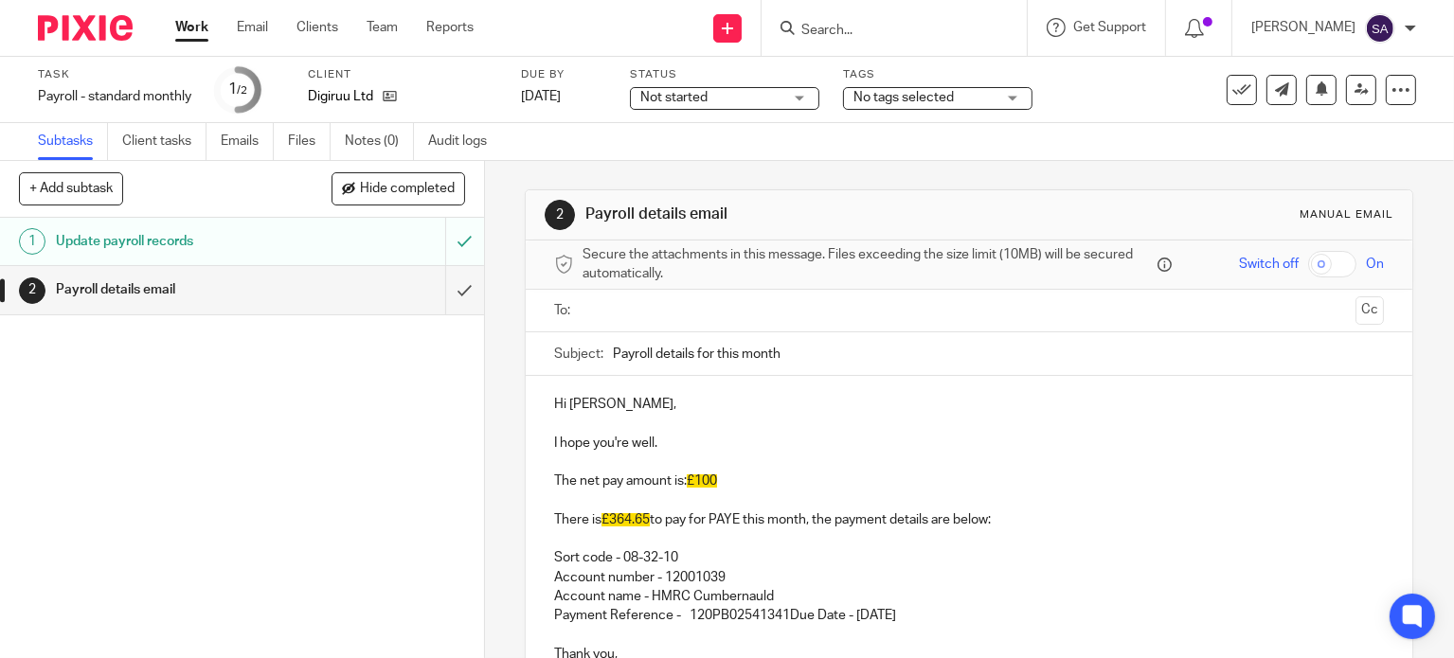
click at [782, 351] on input "Payroll details for this month" at bounding box center [998, 354] width 771 height 43
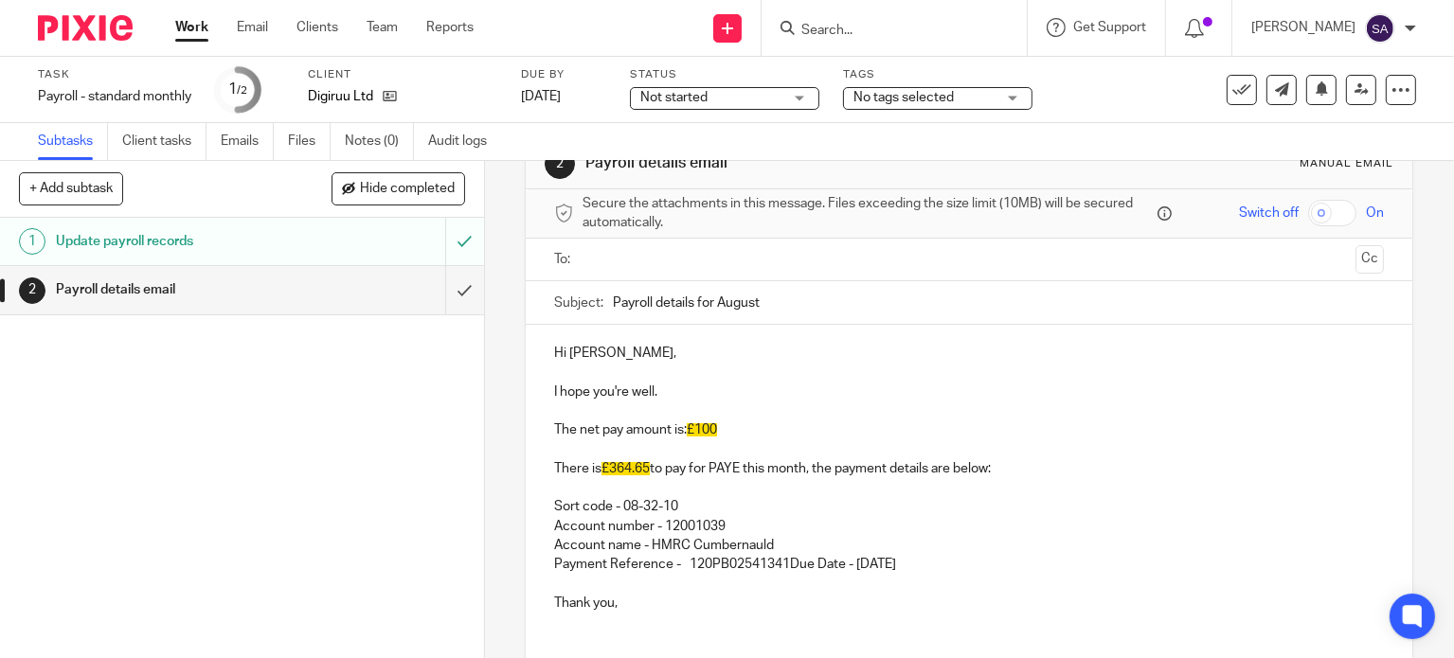
scroll to position [95, 0]
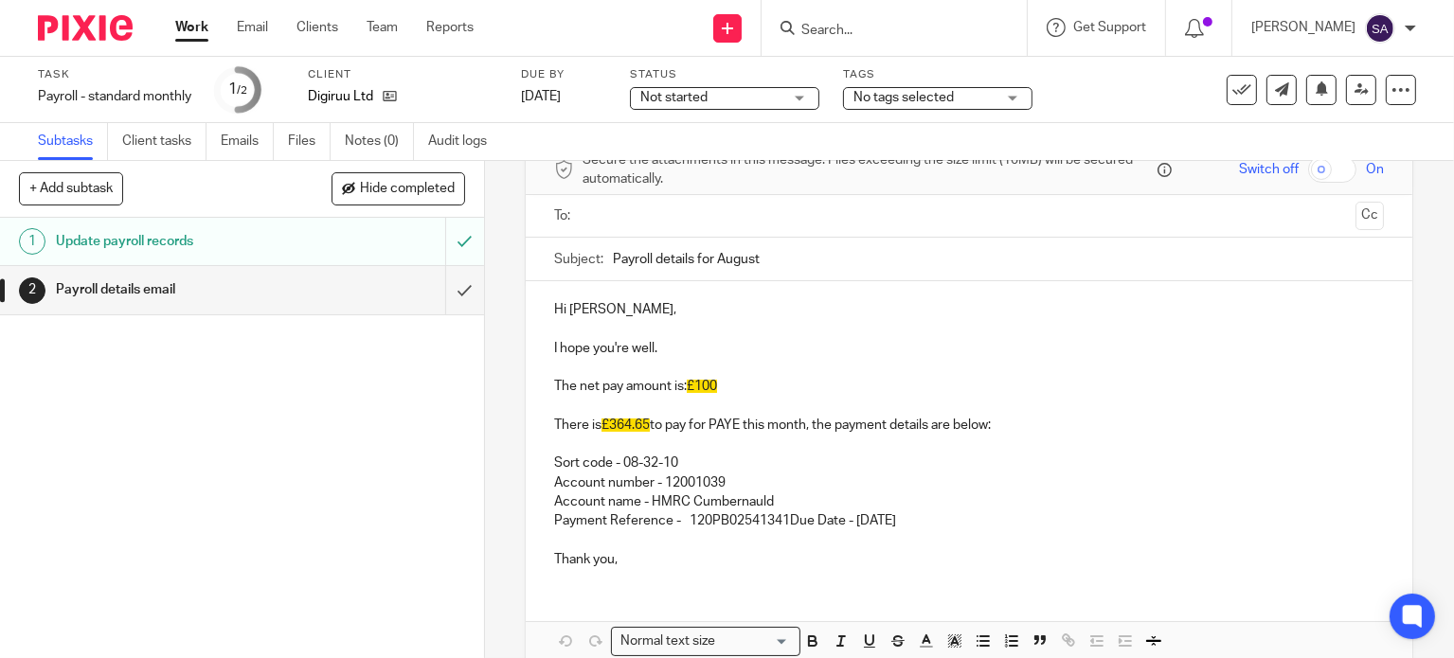
type input "Payroll details for August"
click at [735, 381] on p "The net pay amount is: £100" at bounding box center [969, 386] width 830 height 19
click at [712, 387] on p "The net pay amount is: £" at bounding box center [969, 386] width 830 height 19
click at [568, 380] on p "The net pay amount is: £823.33" at bounding box center [969, 386] width 830 height 19
click at [1001, 417] on p "There is £364.65 to pay for PAYE this month, the payment details are below:" at bounding box center [969, 416] width 830 height 39
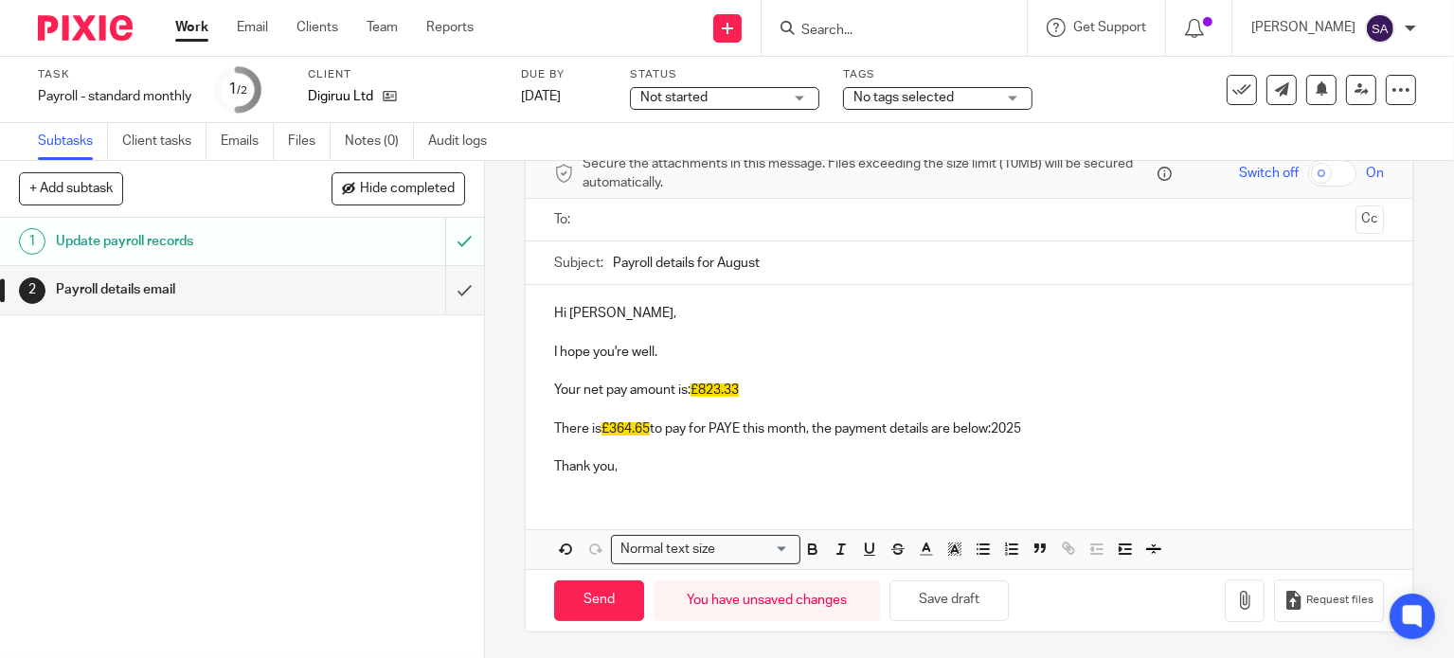
scroll to position [52, 0]
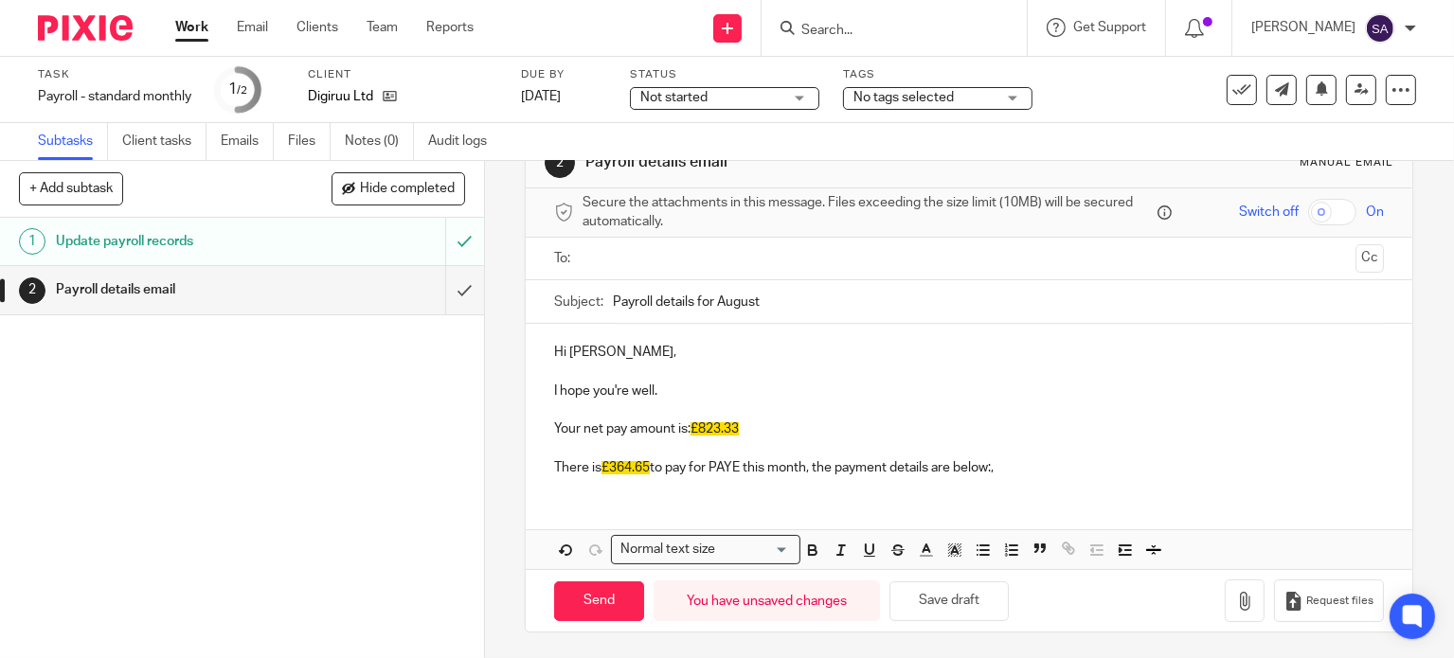
click at [1006, 463] on p "There is £364.65 to pay for PAYE this month, the payment details are below:," at bounding box center [969, 459] width 830 height 39
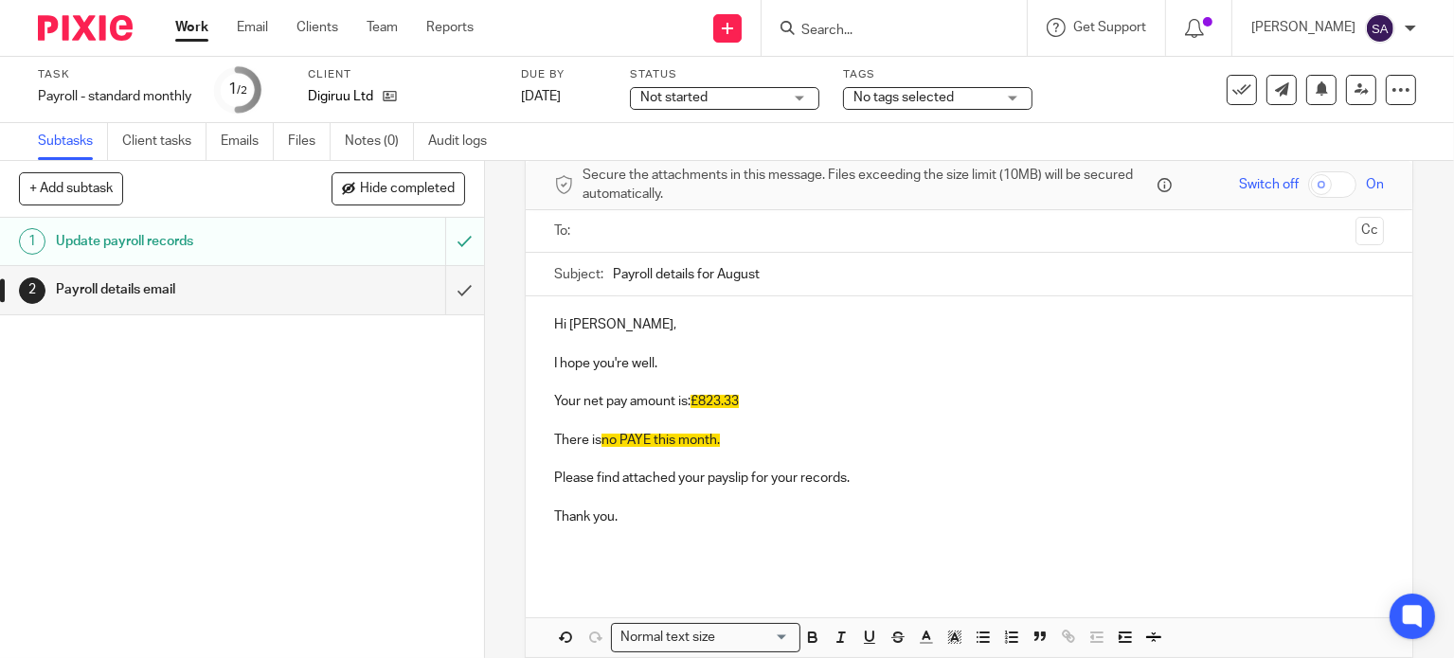
scroll to position [167, 0]
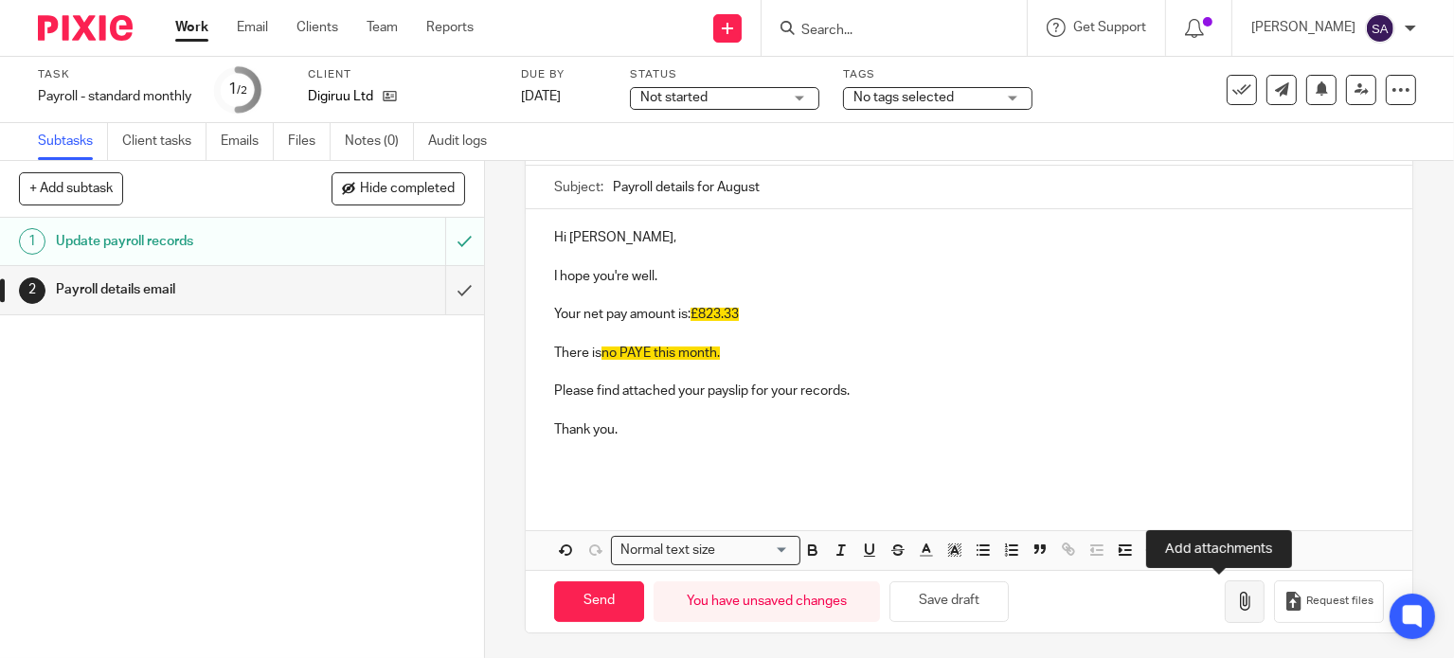
click at [1235, 604] on icon "button" at bounding box center [1244, 601] width 19 height 19
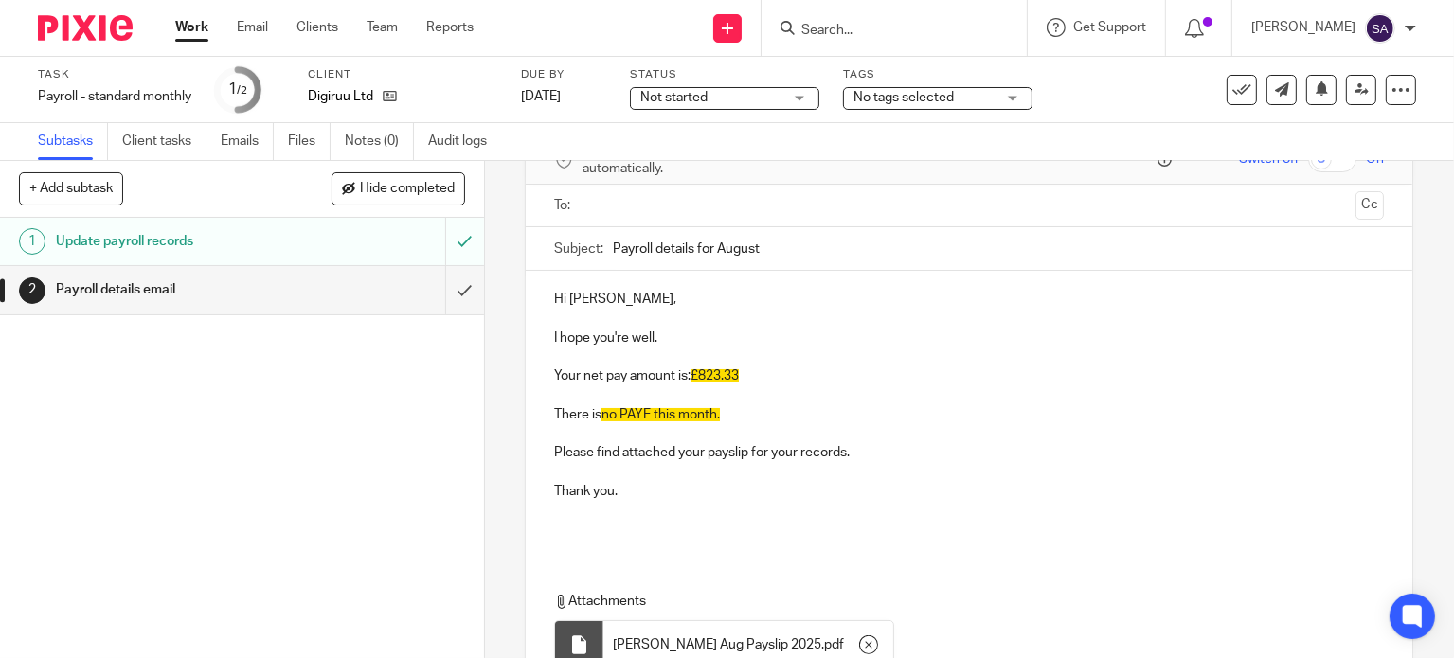
scroll to position [72, 0]
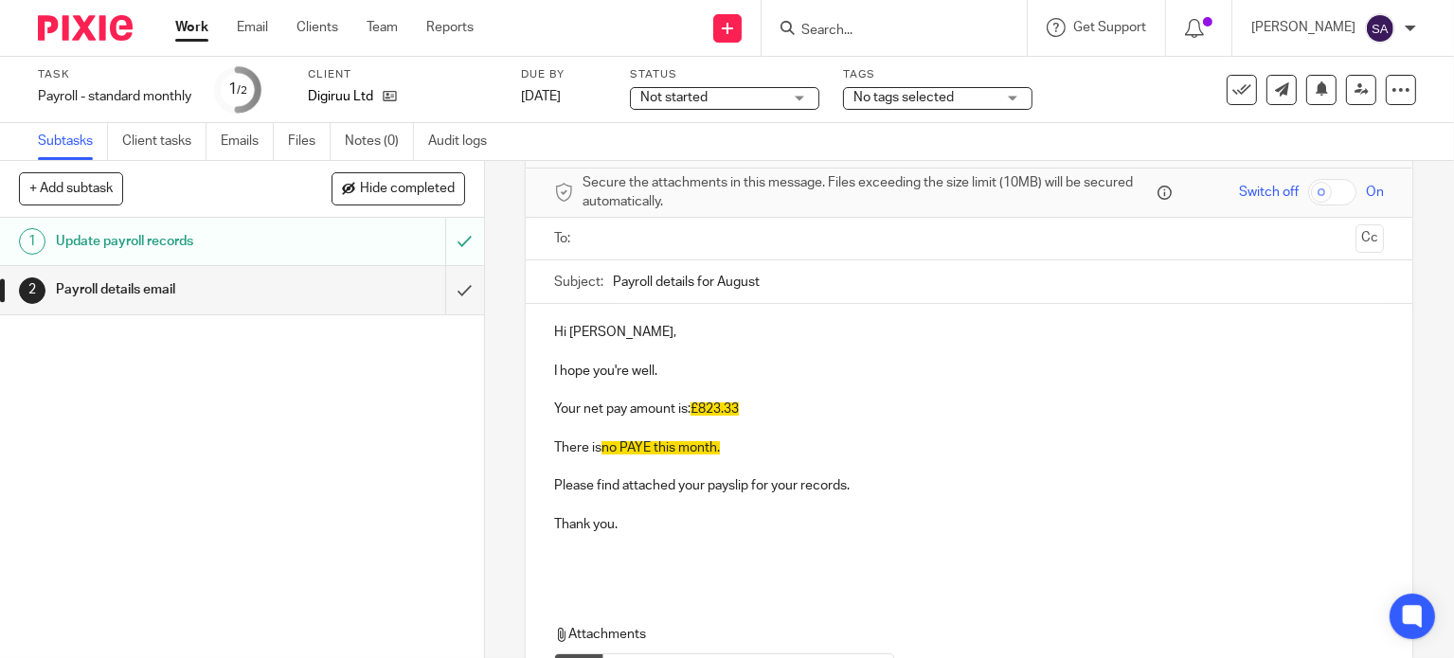
click at [675, 241] on input "text" at bounding box center [968, 239] width 759 height 22
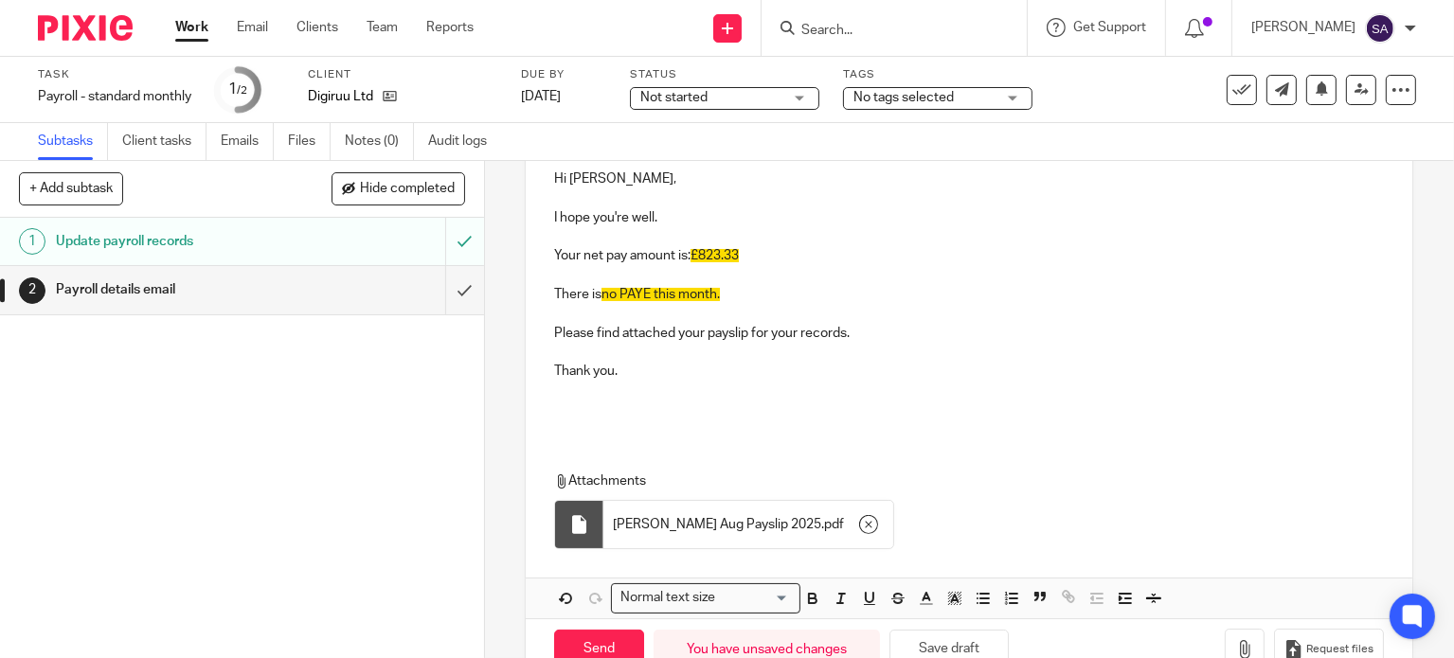
scroll to position [277, 0]
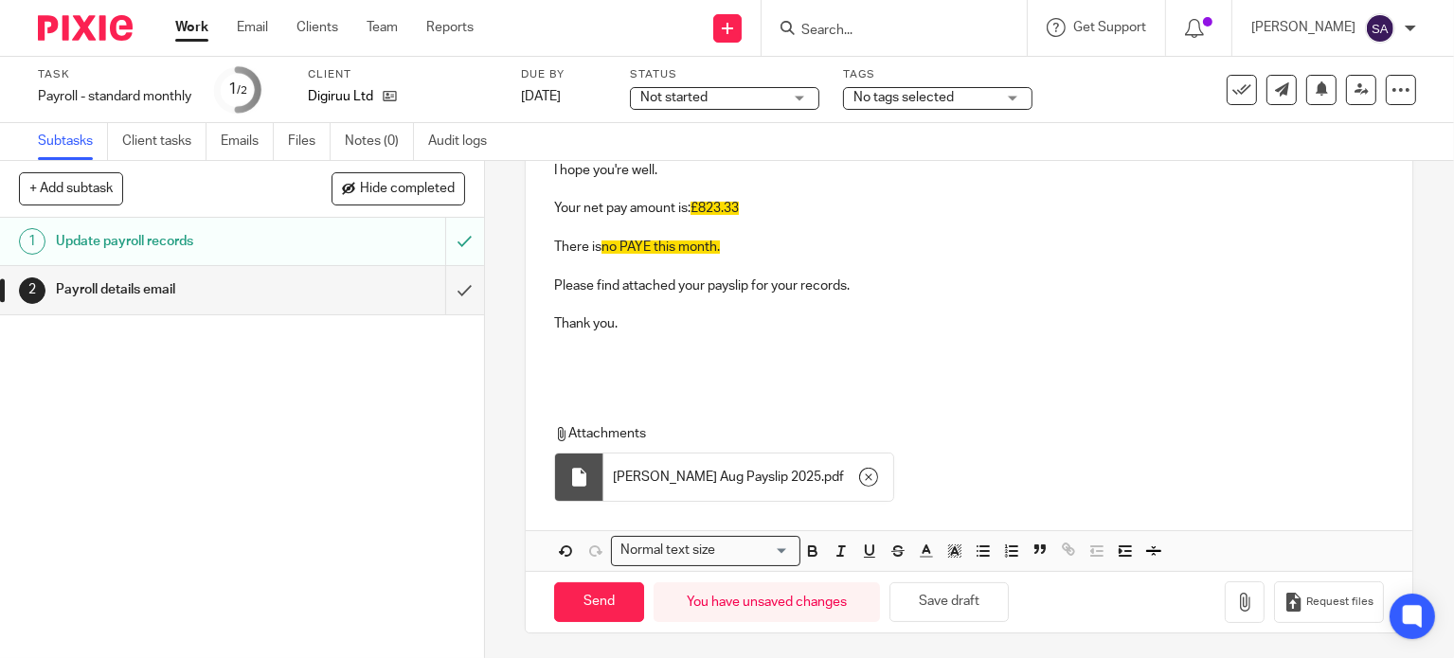
click at [720, 206] on span "£823.33" at bounding box center [715, 208] width 48 height 13
drag, startPoint x: 686, startPoint y: 202, endPoint x: 714, endPoint y: 223, distance: 35.2
click at [738, 218] on div "Hi Aman, I hope you're well. Your net pay amount is: £823.33 There is no PAYE t…" at bounding box center [969, 244] width 887 height 282
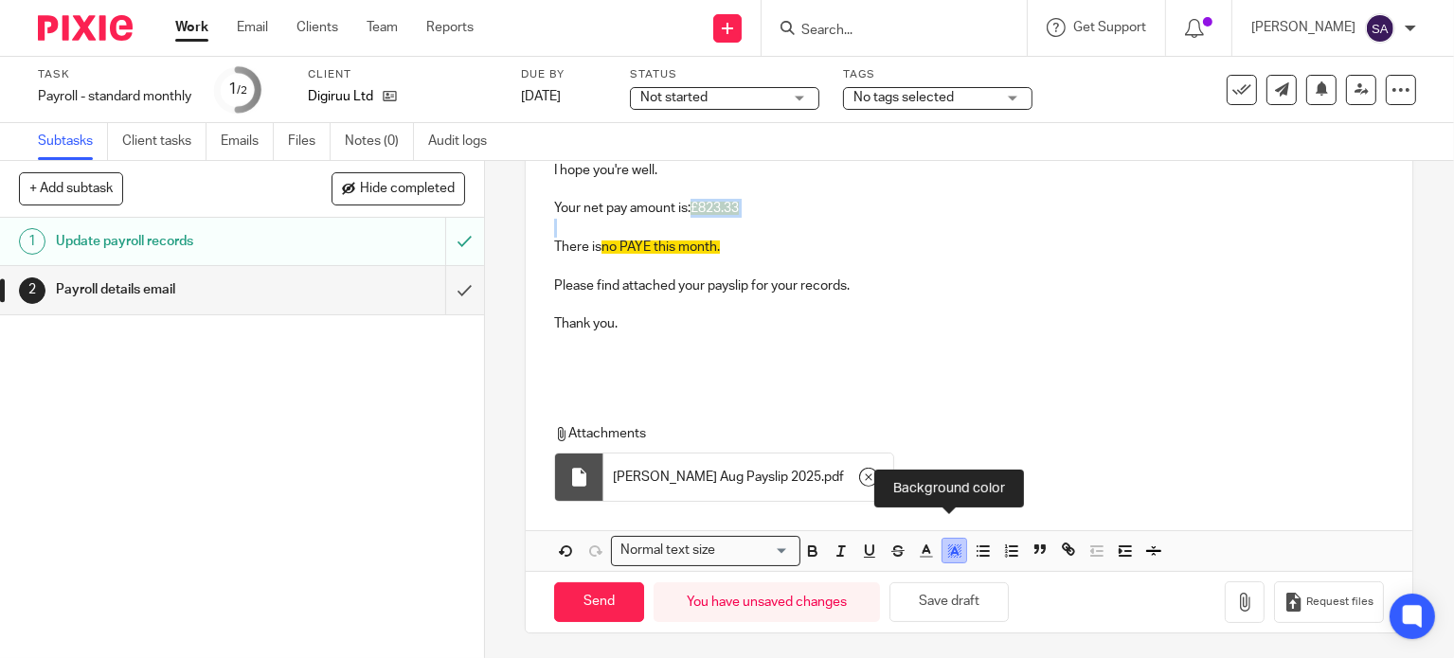
click at [951, 548] on polyline "button" at bounding box center [954, 552] width 7 height 8
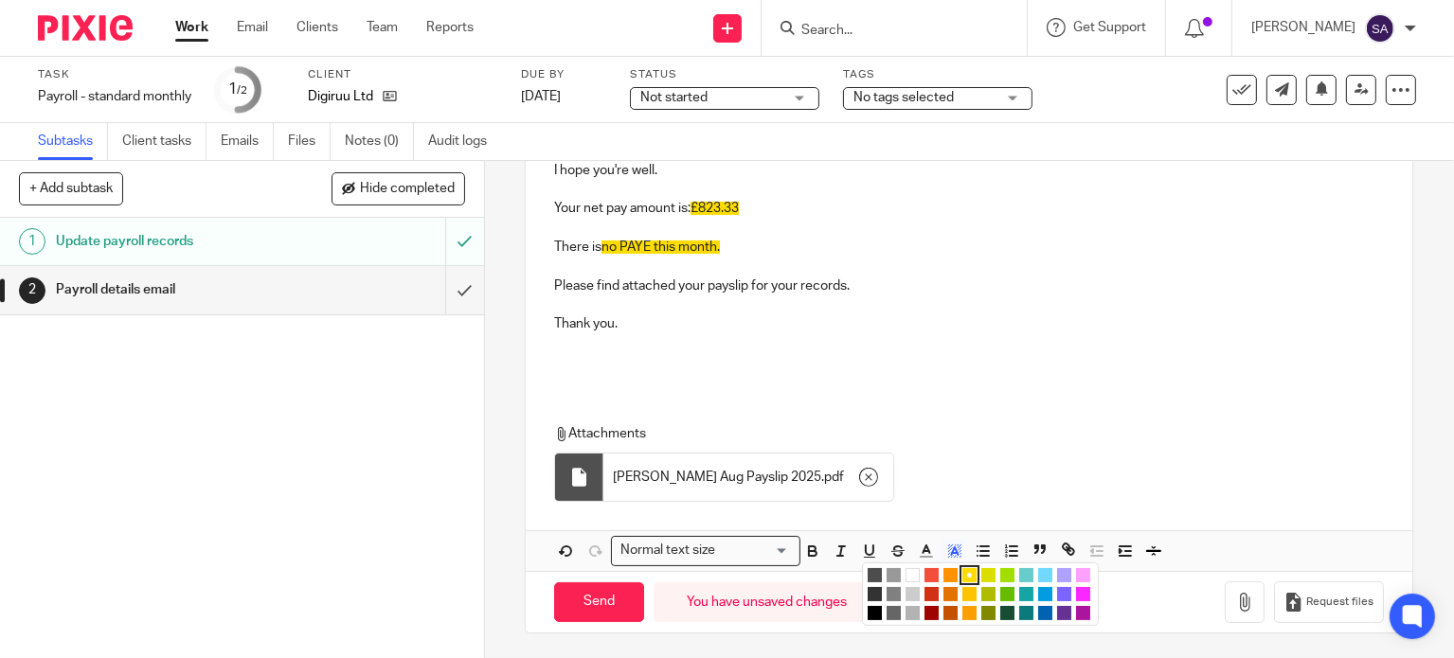
click at [906, 571] on li "color:#FFFFFF" at bounding box center [913, 575] width 14 height 14
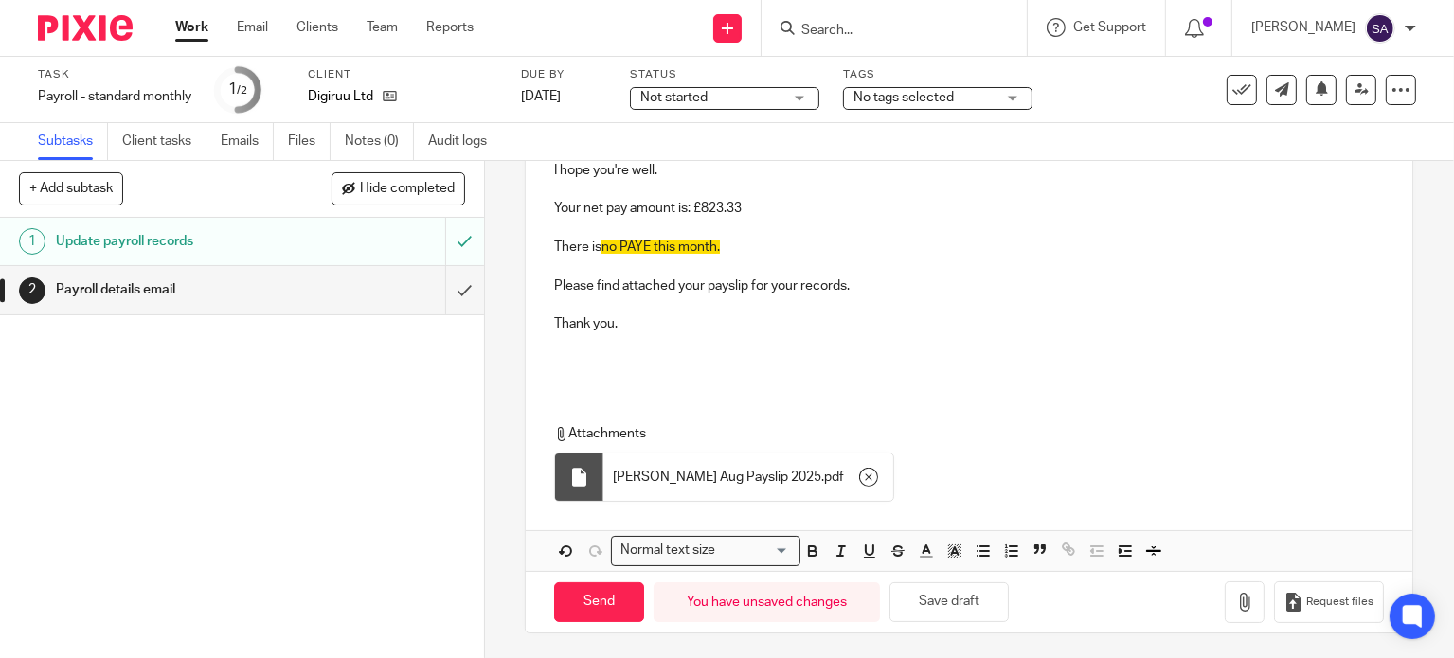
click at [719, 333] on p at bounding box center [969, 342] width 830 height 19
drag, startPoint x: 596, startPoint y: 239, endPoint x: 724, endPoint y: 258, distance: 129.3
click at [724, 258] on div "Hi Aman, I hope you're well. Your net pay amount is: £823.33 There is no PAYE t…" at bounding box center [969, 244] width 887 height 282
click at [951, 548] on polyline "button" at bounding box center [954, 552] width 7 height 8
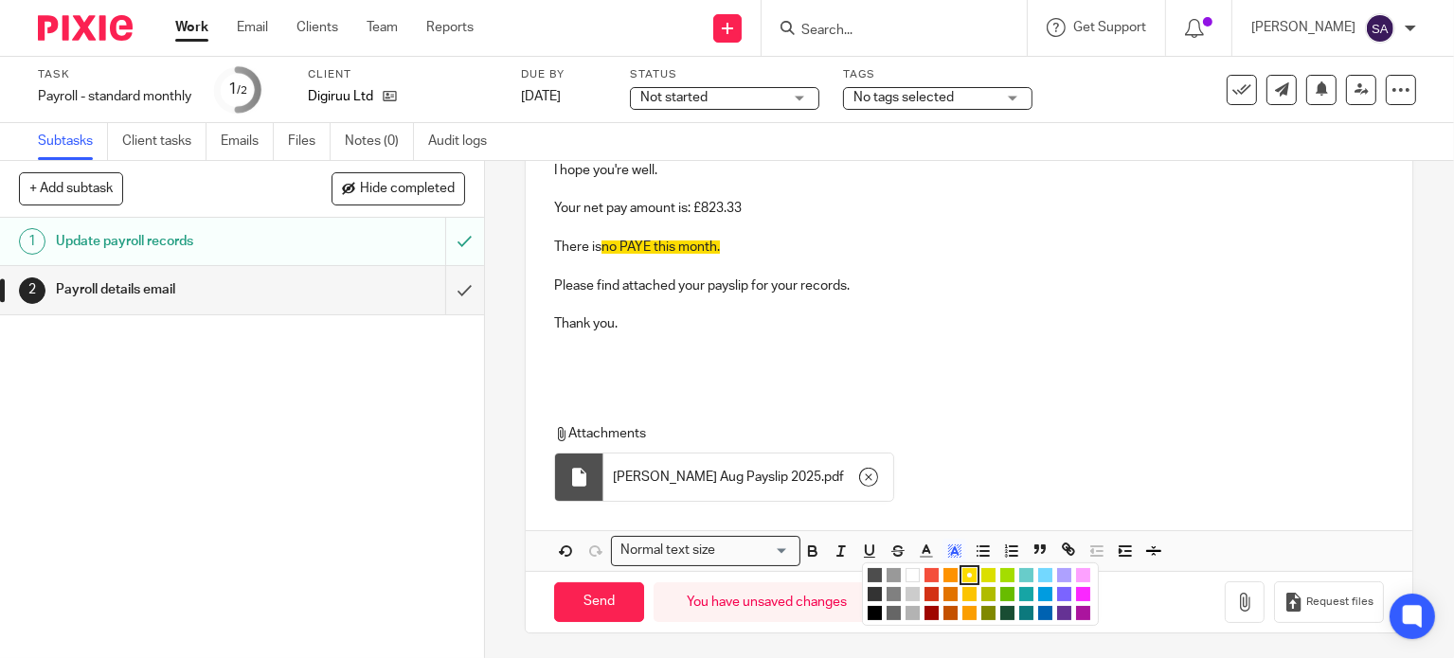
click at [906, 571] on li "color:#FFFFFF" at bounding box center [913, 575] width 14 height 14
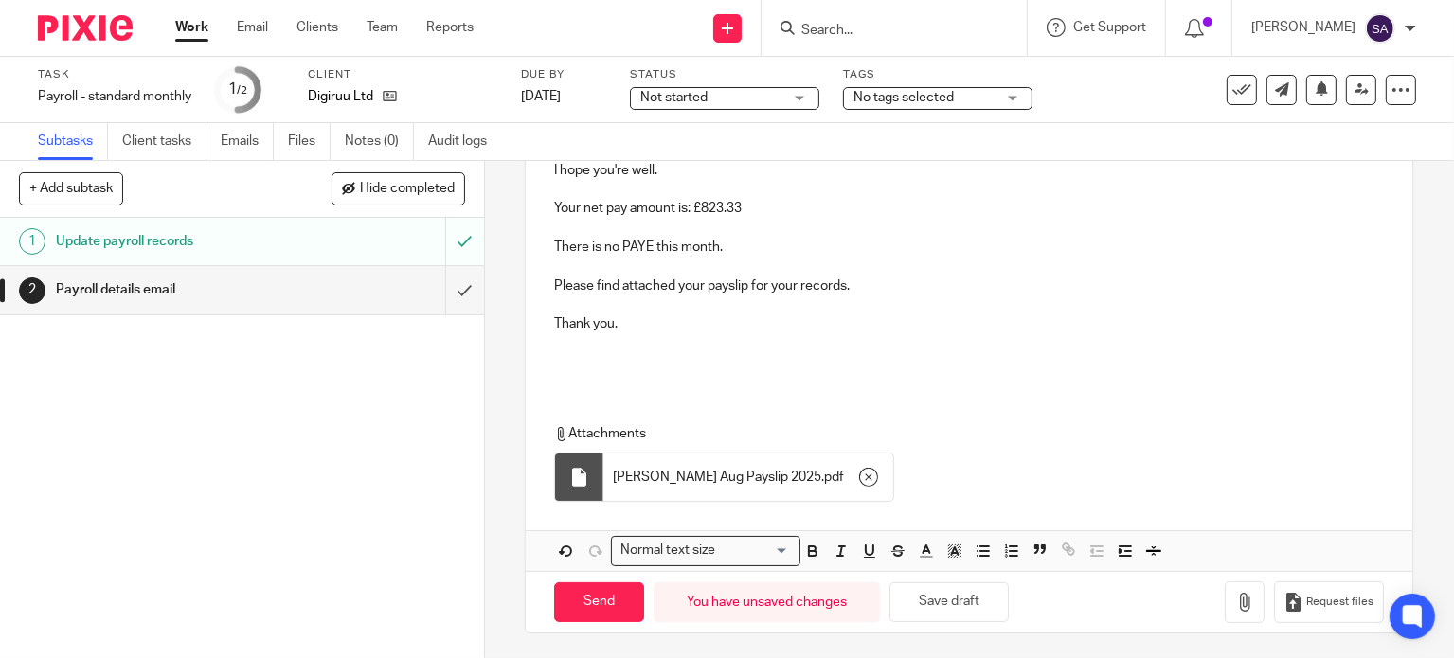
click at [850, 359] on p at bounding box center [969, 362] width 830 height 19
click at [603, 571] on div "Send You have unsaved changes Save draft Request files" at bounding box center [969, 602] width 887 height 63
click at [603, 590] on input "Send" at bounding box center [599, 603] width 90 height 41
type input "Sent"
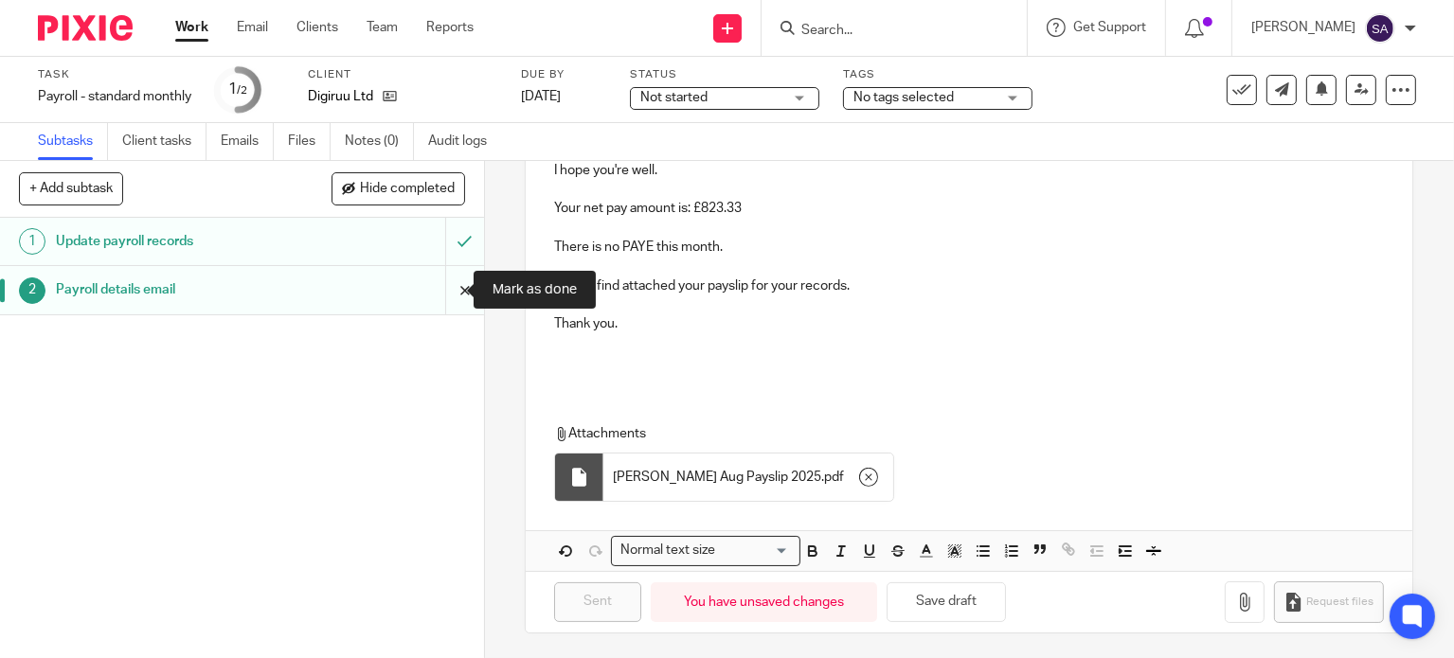
click at [442, 287] on input "submit" at bounding box center [242, 289] width 484 height 47
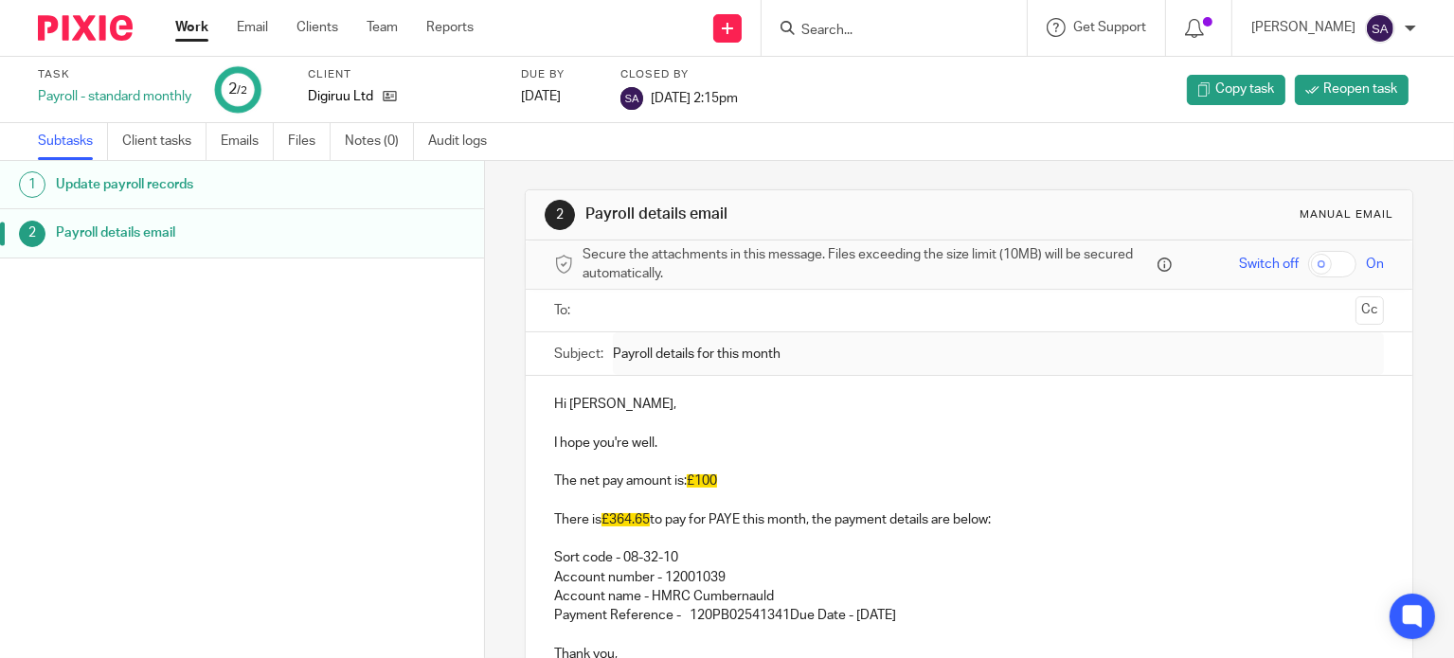
click at [110, 36] on img at bounding box center [85, 28] width 95 height 26
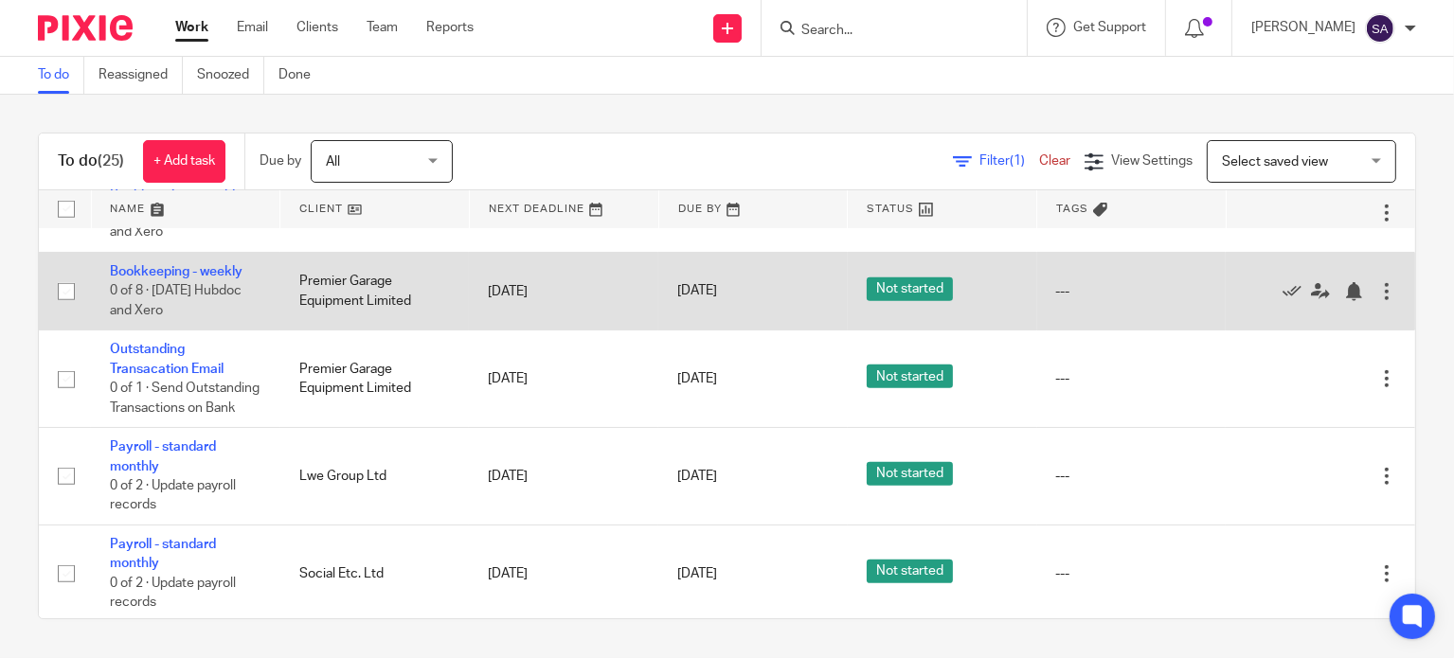
scroll to position [1326, 0]
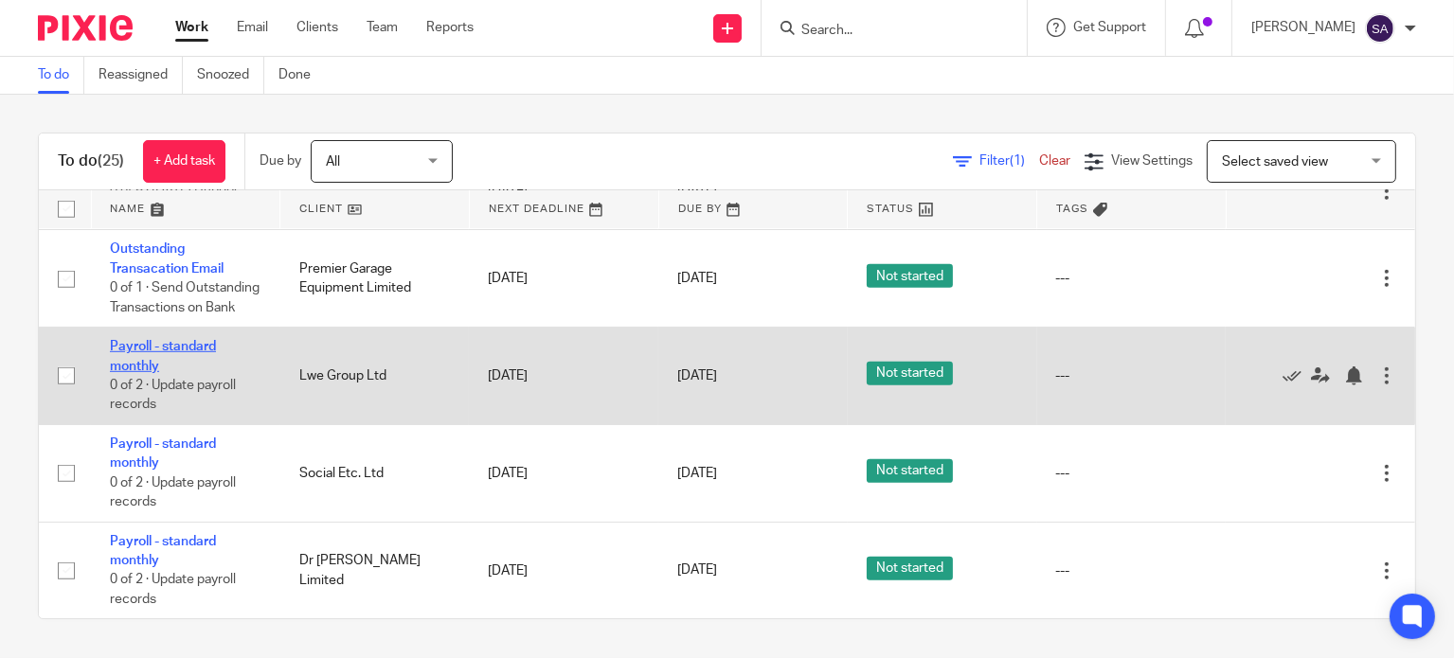
click at [151, 372] on link "Payroll - standard monthly" at bounding box center [163, 356] width 106 height 32
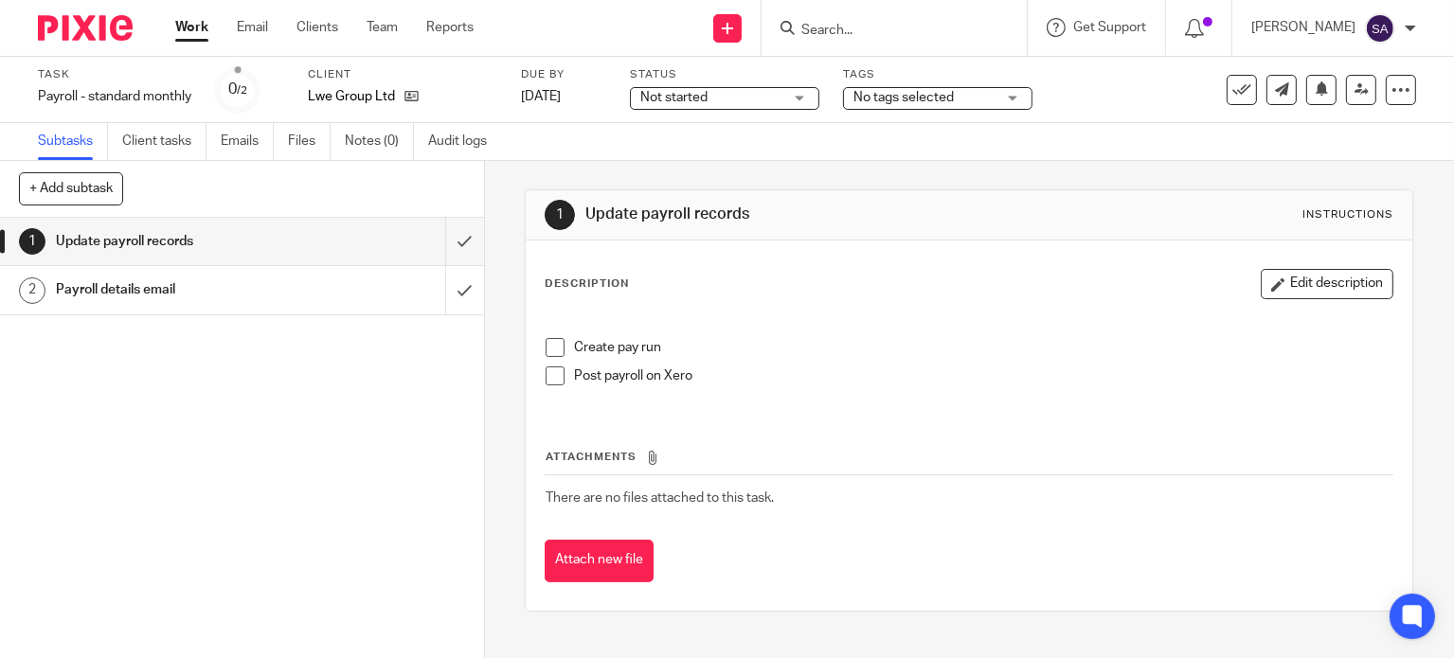
click at [547, 342] on span at bounding box center [555, 347] width 19 height 19
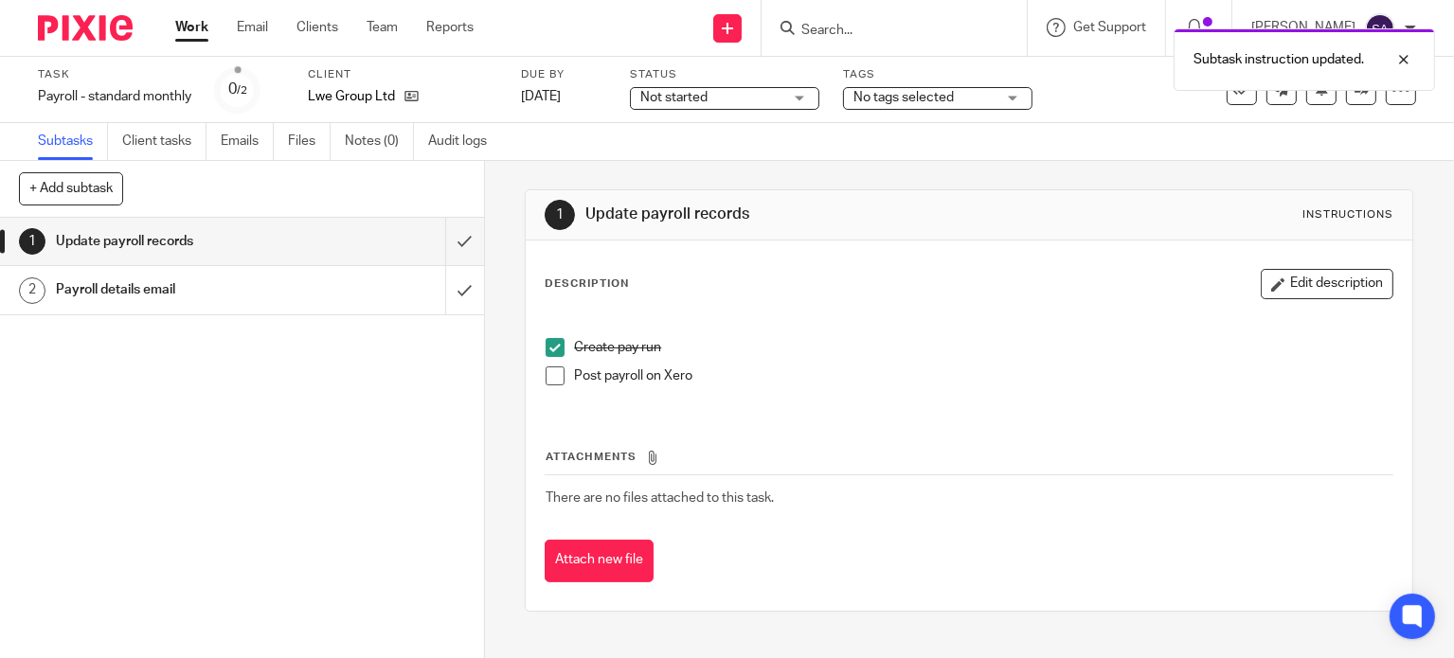
click at [553, 378] on span at bounding box center [555, 376] width 19 height 19
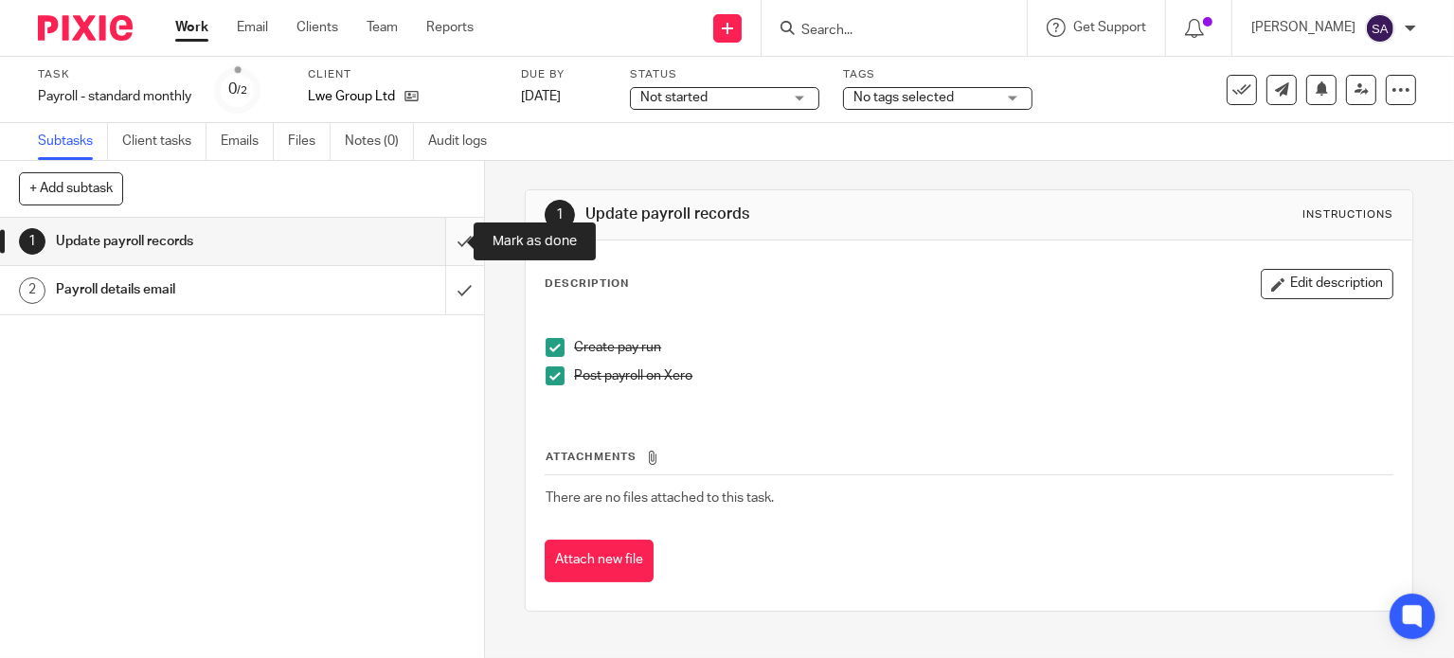
click at [443, 243] on input "submit" at bounding box center [242, 241] width 484 height 47
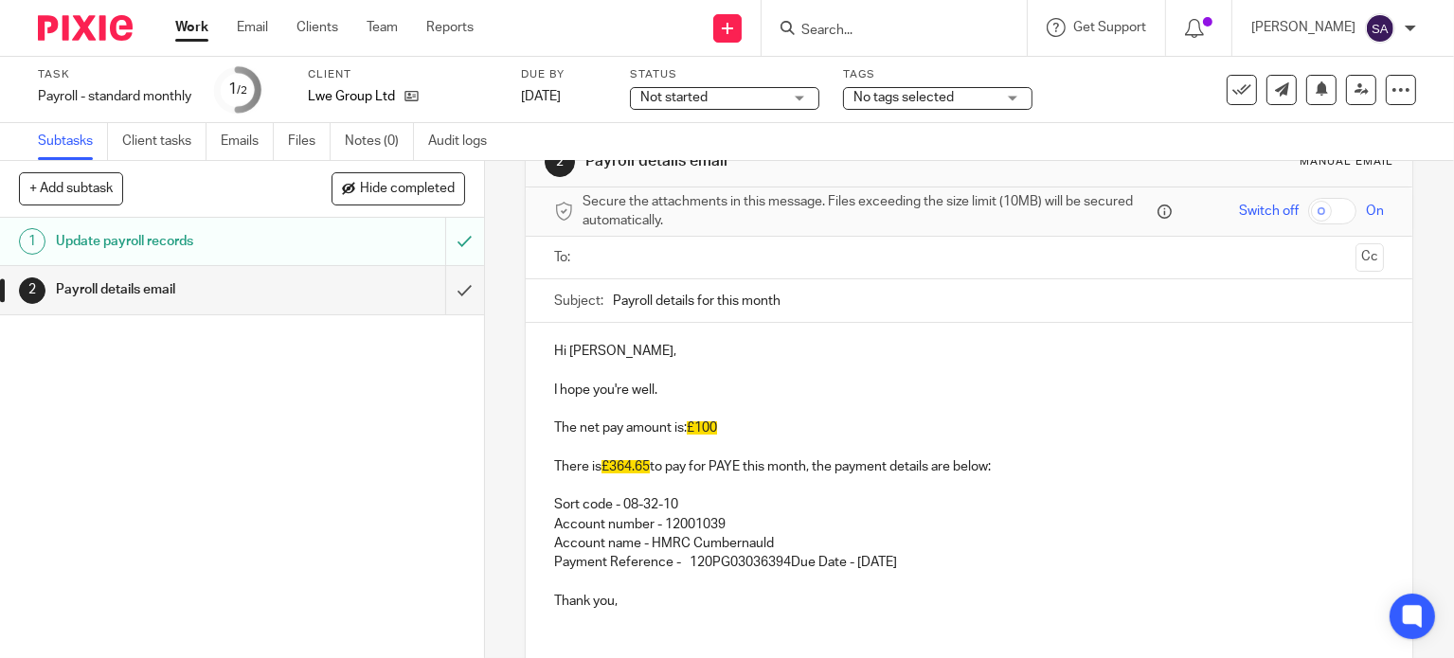
scroll to position [95, 0]
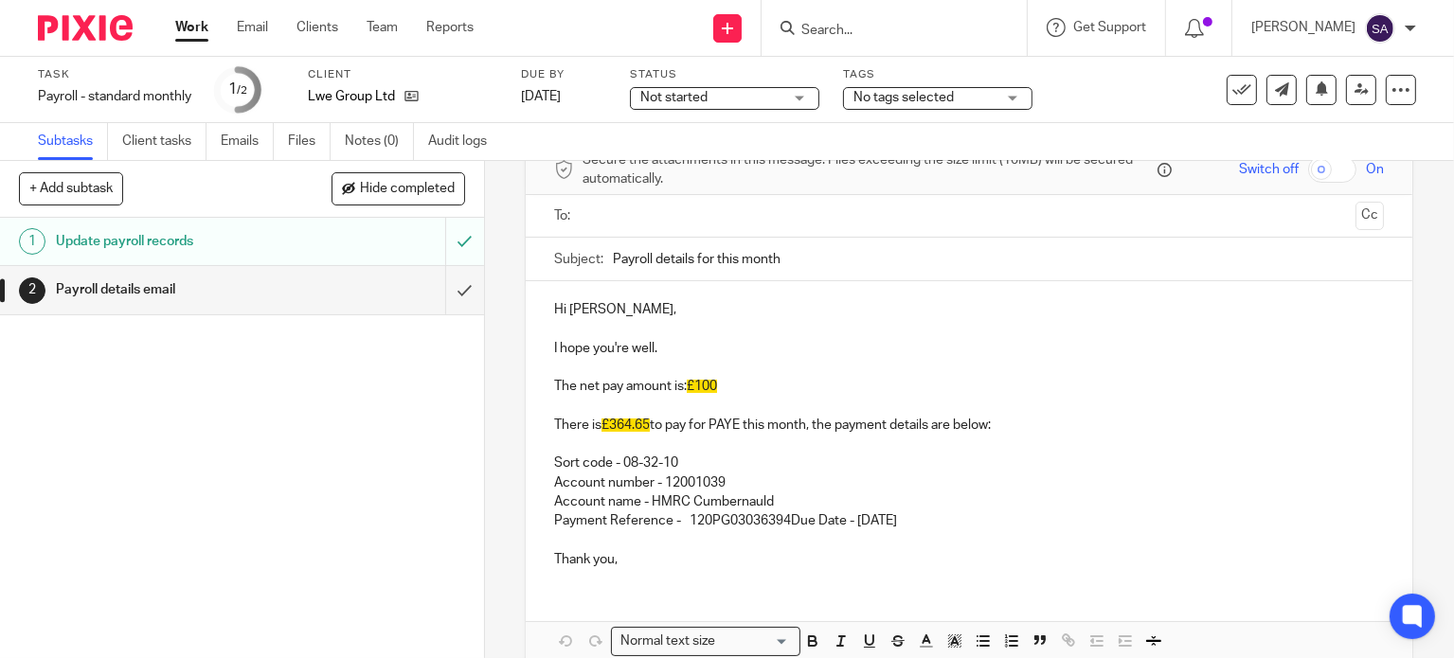
click at [618, 304] on p "Hi [PERSON_NAME]," at bounding box center [969, 309] width 830 height 19
click at [625, 345] on p "I hope you're well." at bounding box center [969, 348] width 830 height 19
click at [748, 348] on p "I hope you're well." at bounding box center [969, 348] width 830 height 19
click at [730, 380] on p "The net pay amount is: £100" at bounding box center [969, 386] width 830 height 19
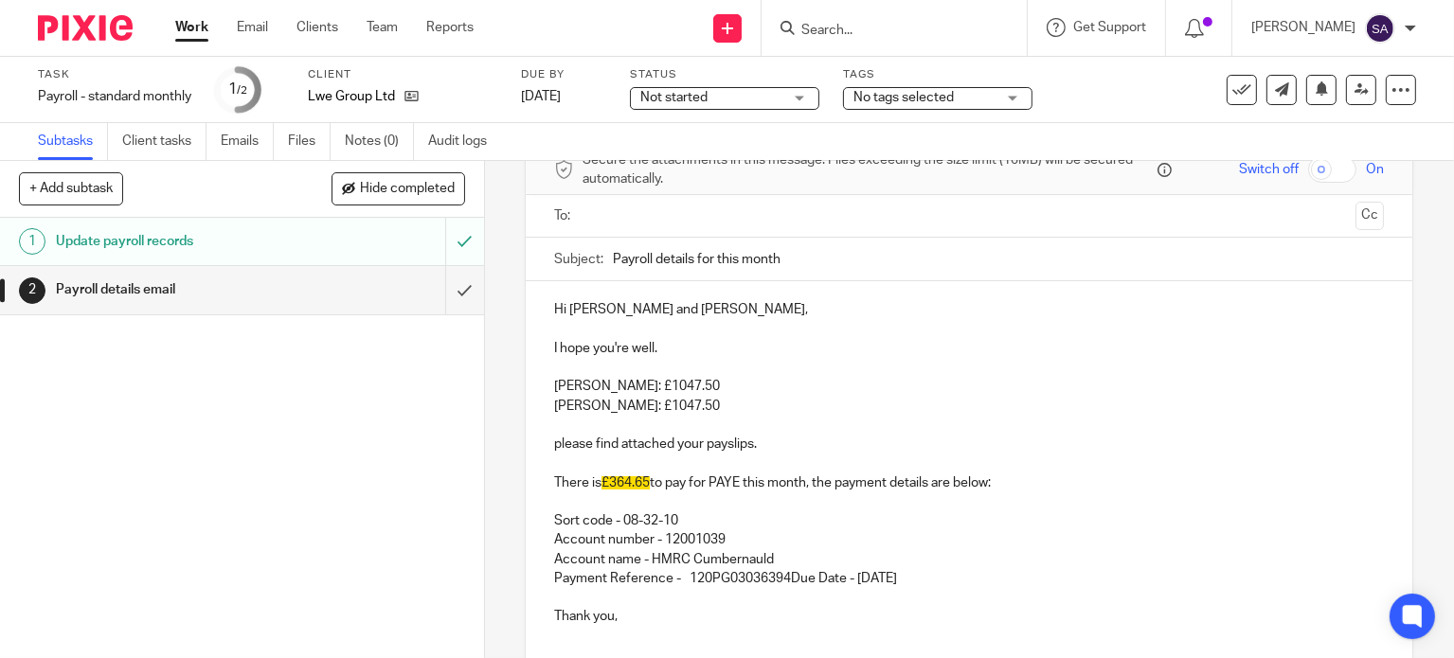
click at [554, 437] on p "please find attached your payslips." at bounding box center [969, 444] width 830 height 19
click at [1002, 579] on p "Sort code - 08-32-10 Account number - 12001039 Account name - HMRC Cumbernauld …" at bounding box center [969, 541] width 830 height 96
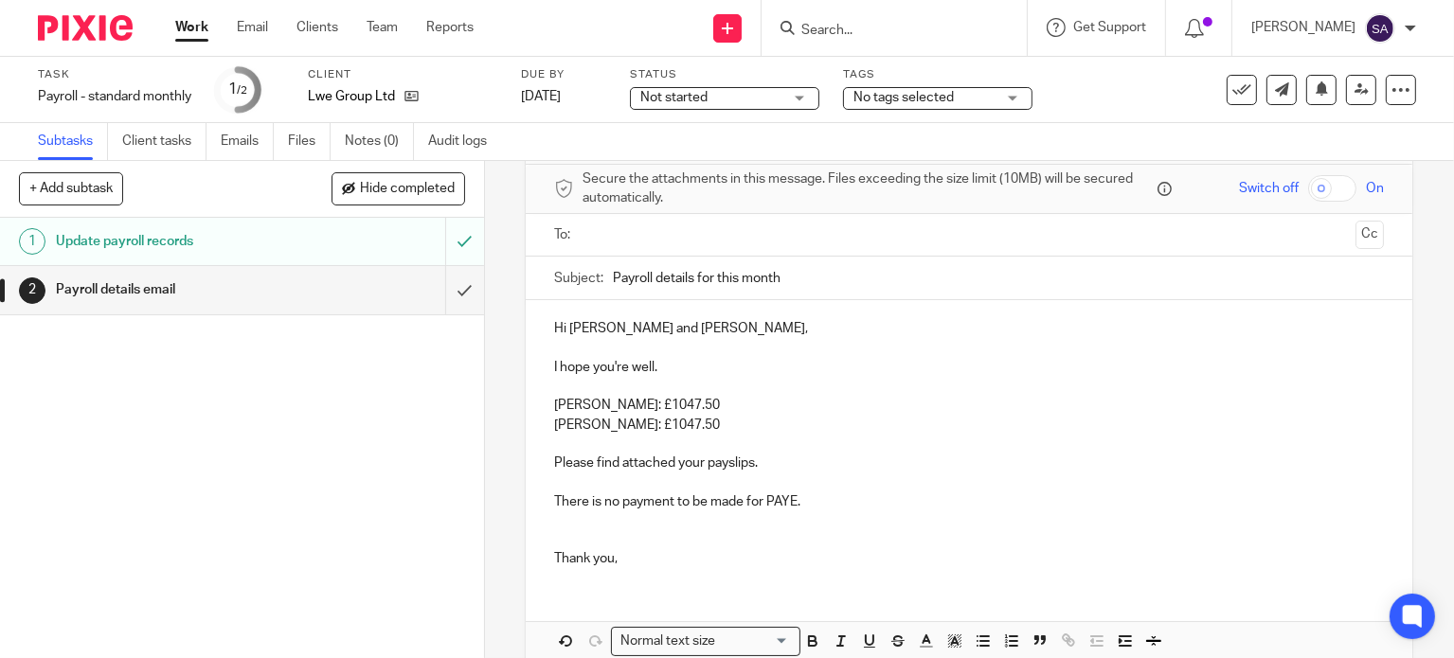
scroll to position [167, 0]
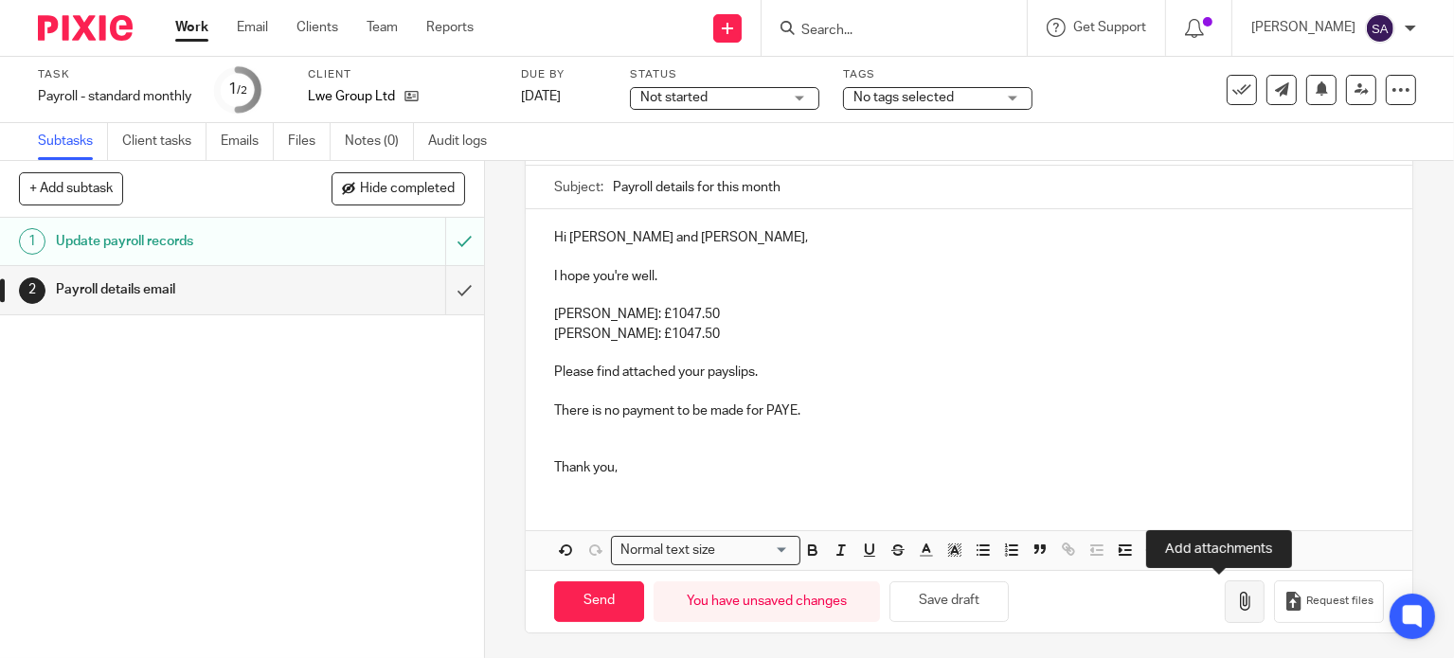
click at [1235, 602] on icon "button" at bounding box center [1244, 601] width 19 height 19
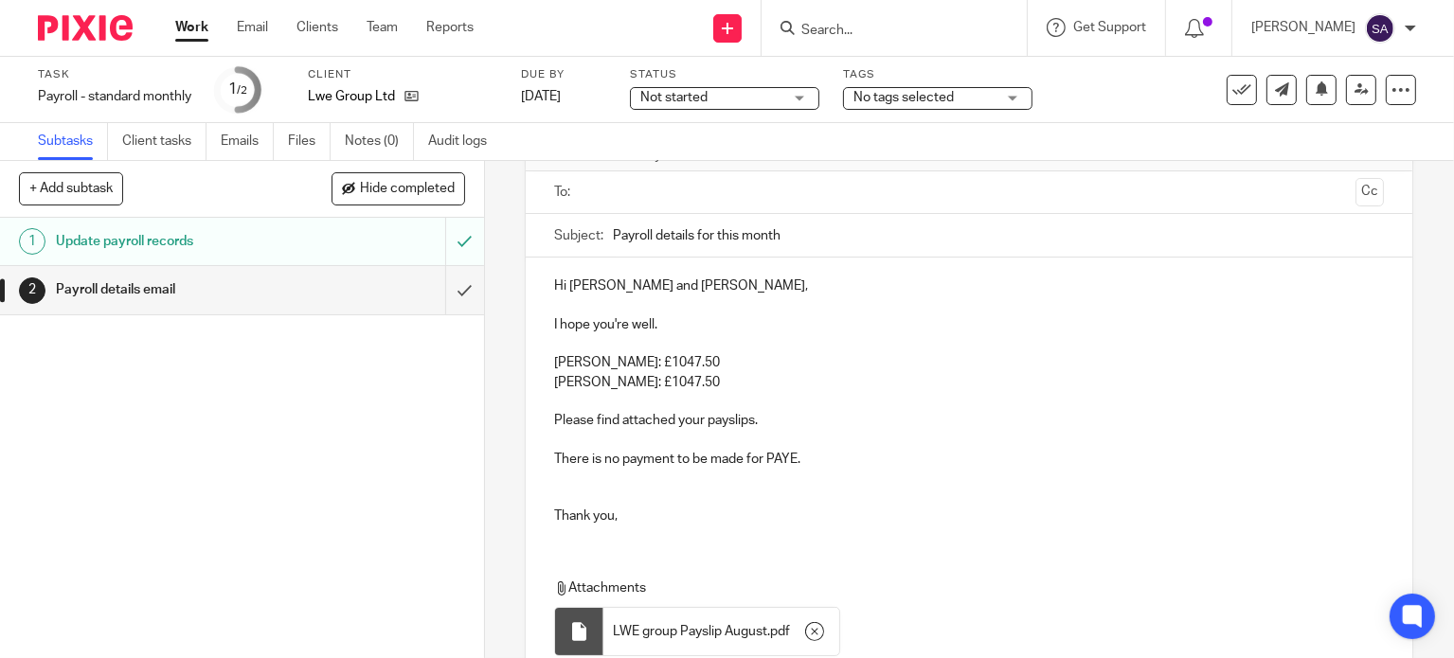
scroll to position [72, 0]
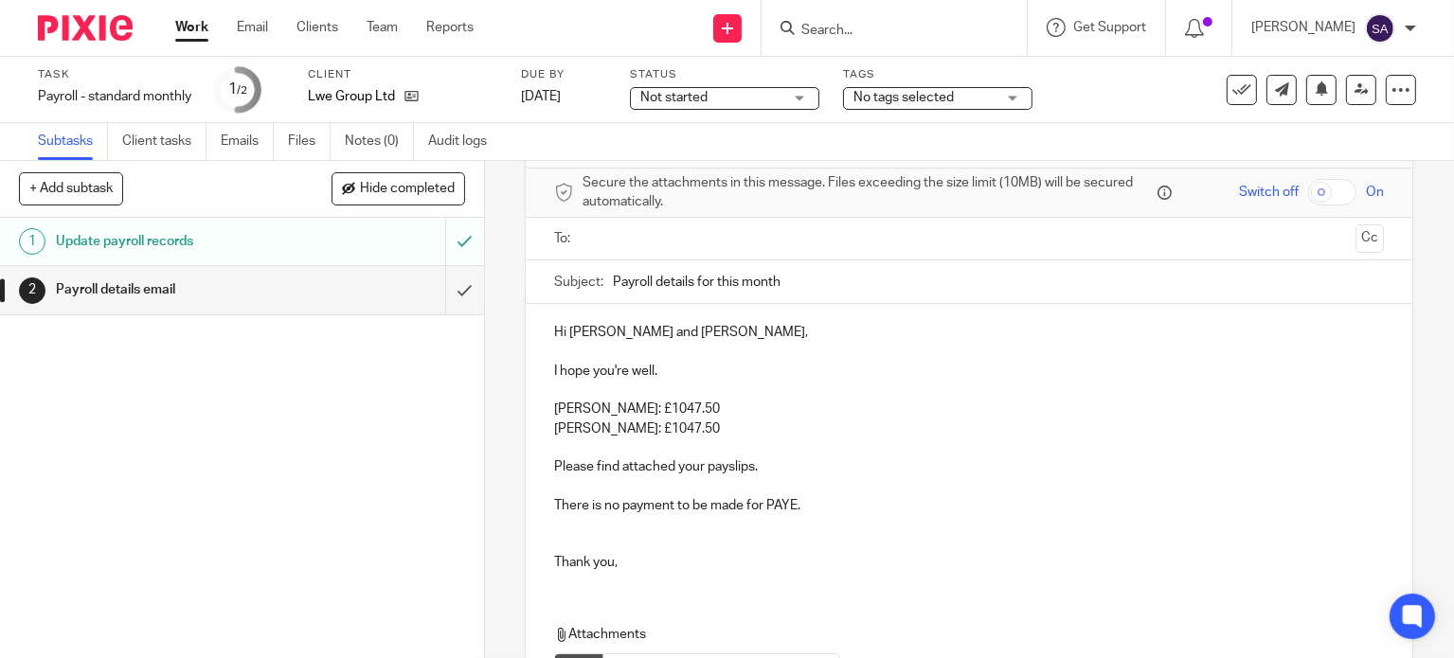
click at [803, 276] on input "Payroll details for this month" at bounding box center [998, 282] width 771 height 43
type input "Payroll details for August 2025"
click at [589, 235] on input "text" at bounding box center [968, 239] width 759 height 22
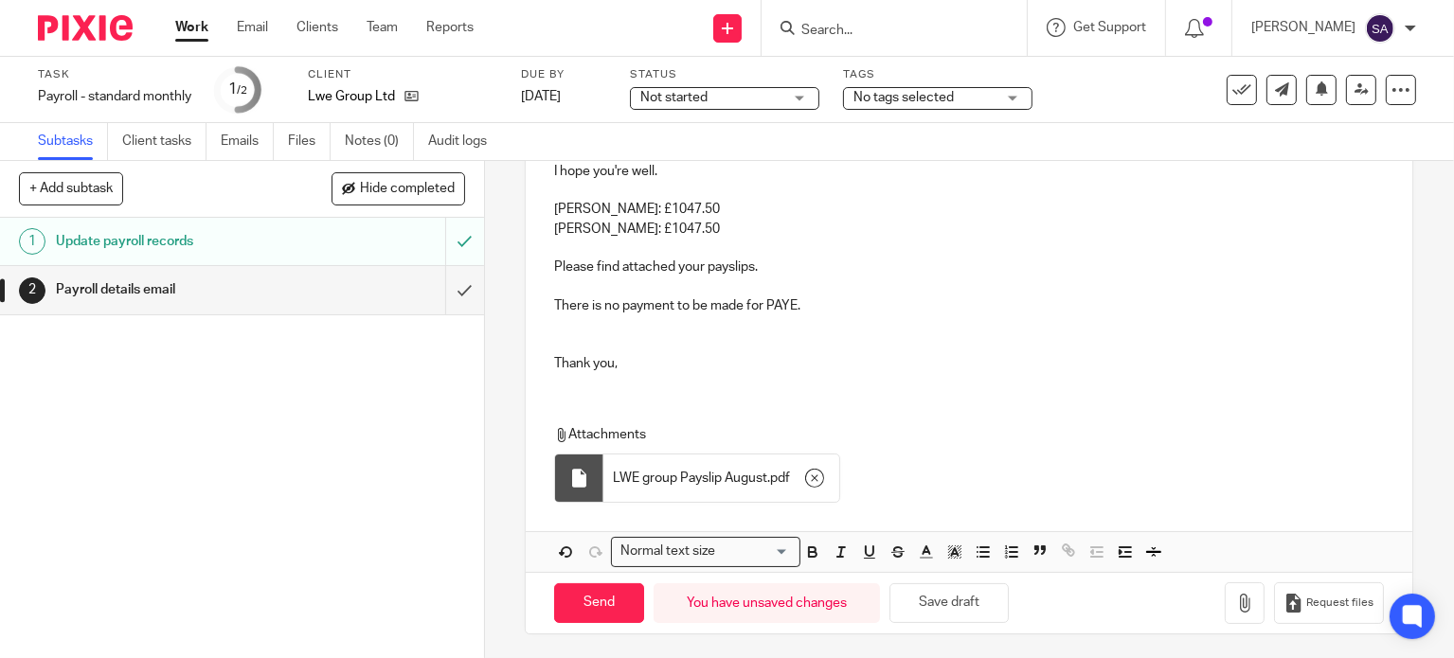
scroll to position [277, 0]
click at [604, 601] on input "Send" at bounding box center [599, 603] width 90 height 41
type input "Sent"
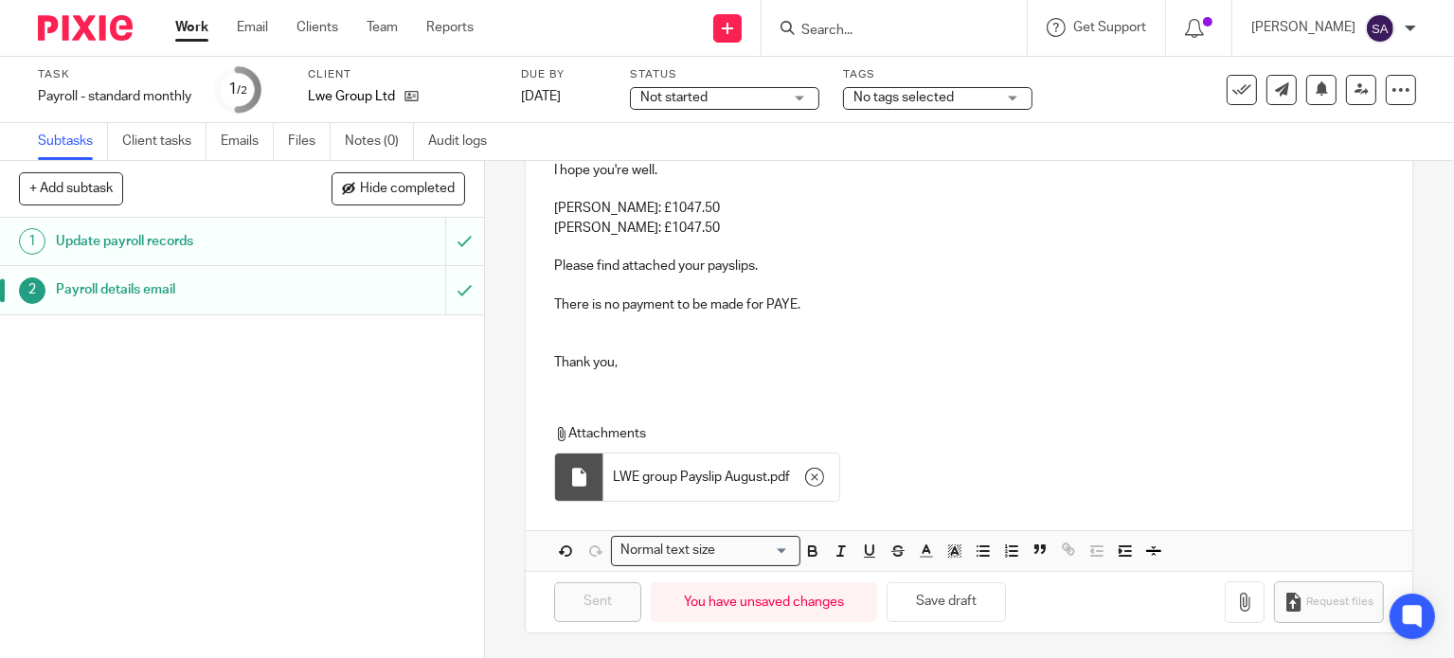
click at [97, 26] on img at bounding box center [85, 28] width 95 height 26
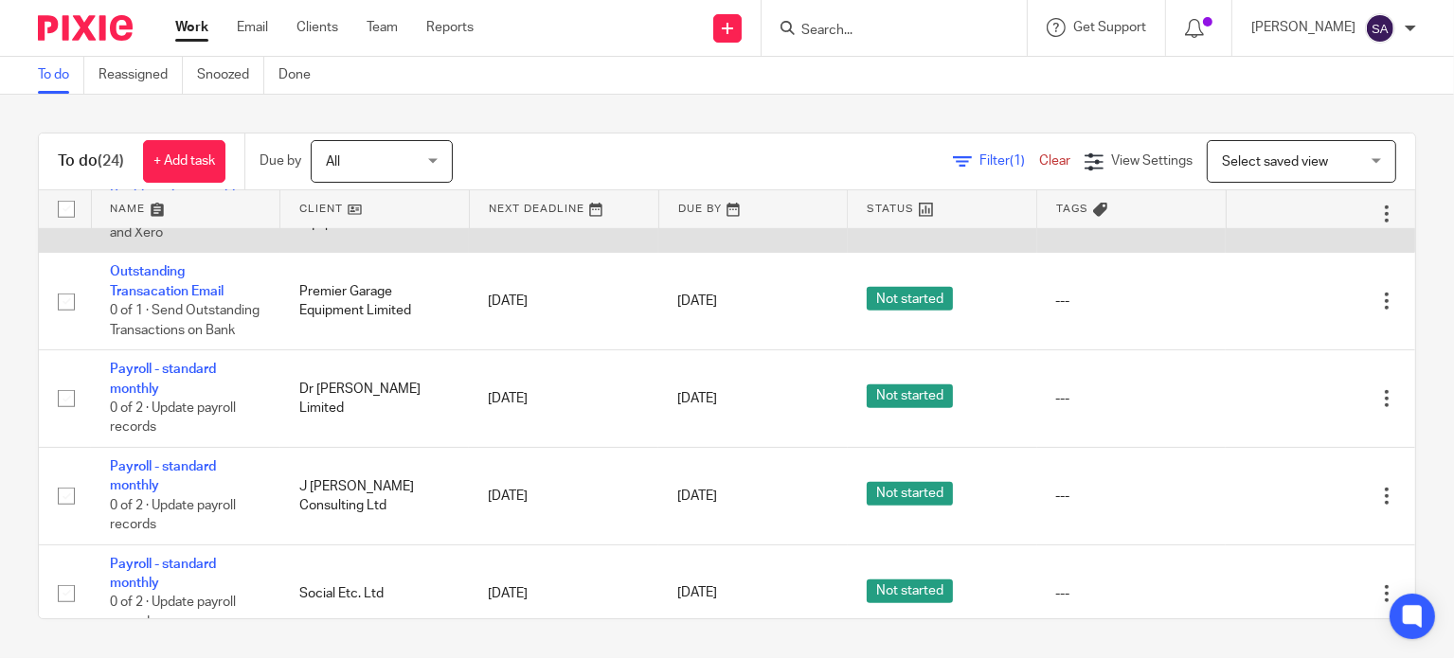
scroll to position [1326, 0]
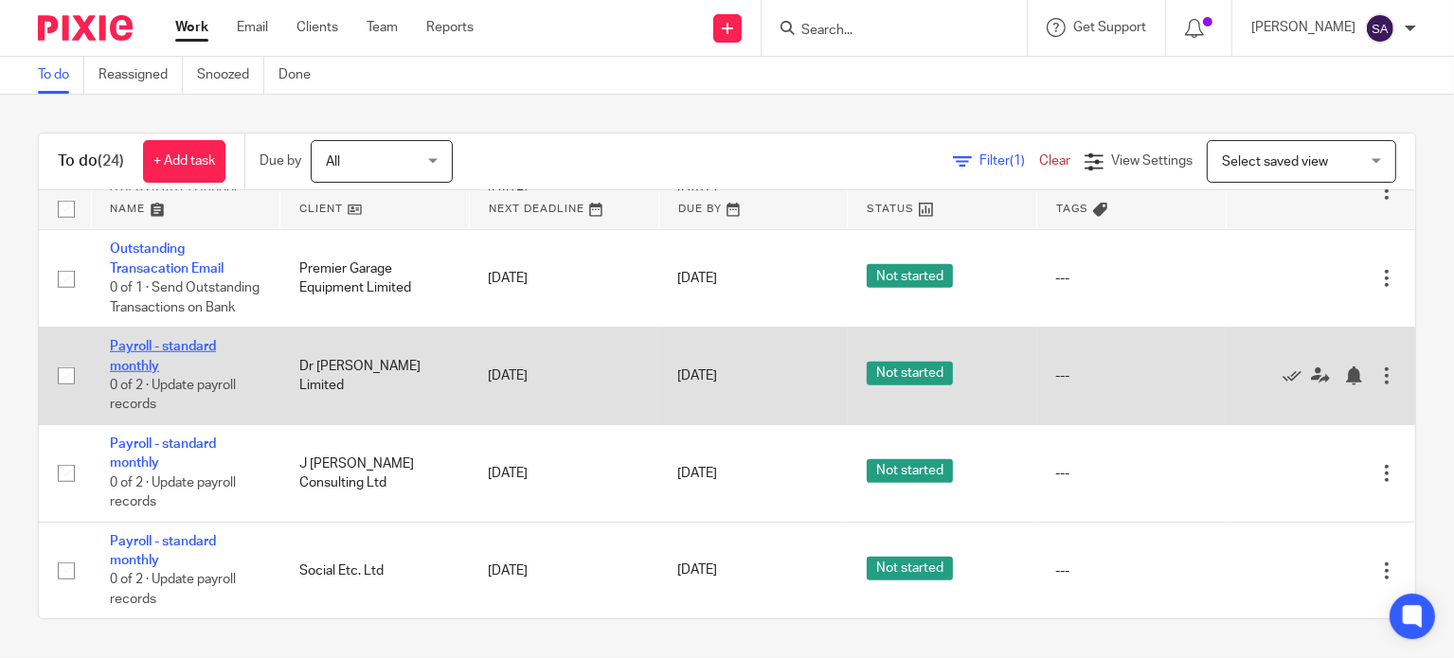
click at [124, 372] on link "Payroll - standard monthly" at bounding box center [163, 356] width 106 height 32
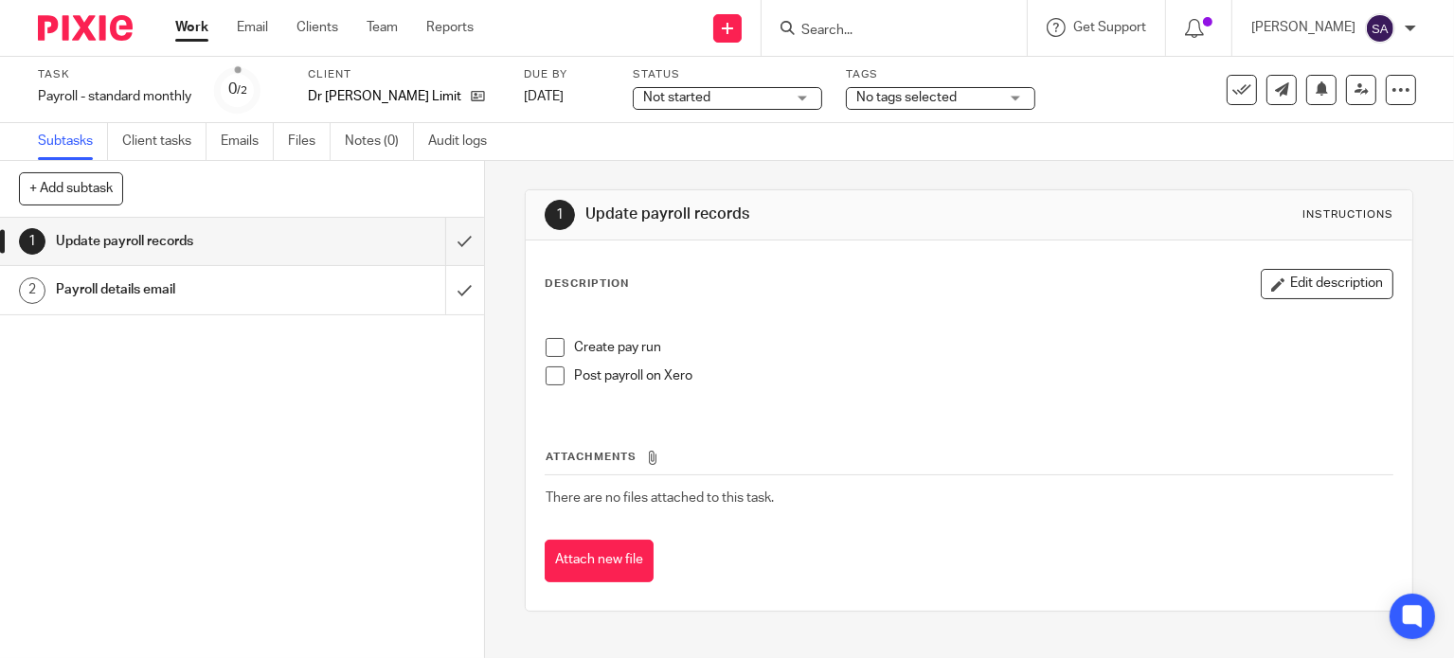
click at [550, 348] on span at bounding box center [555, 347] width 19 height 19
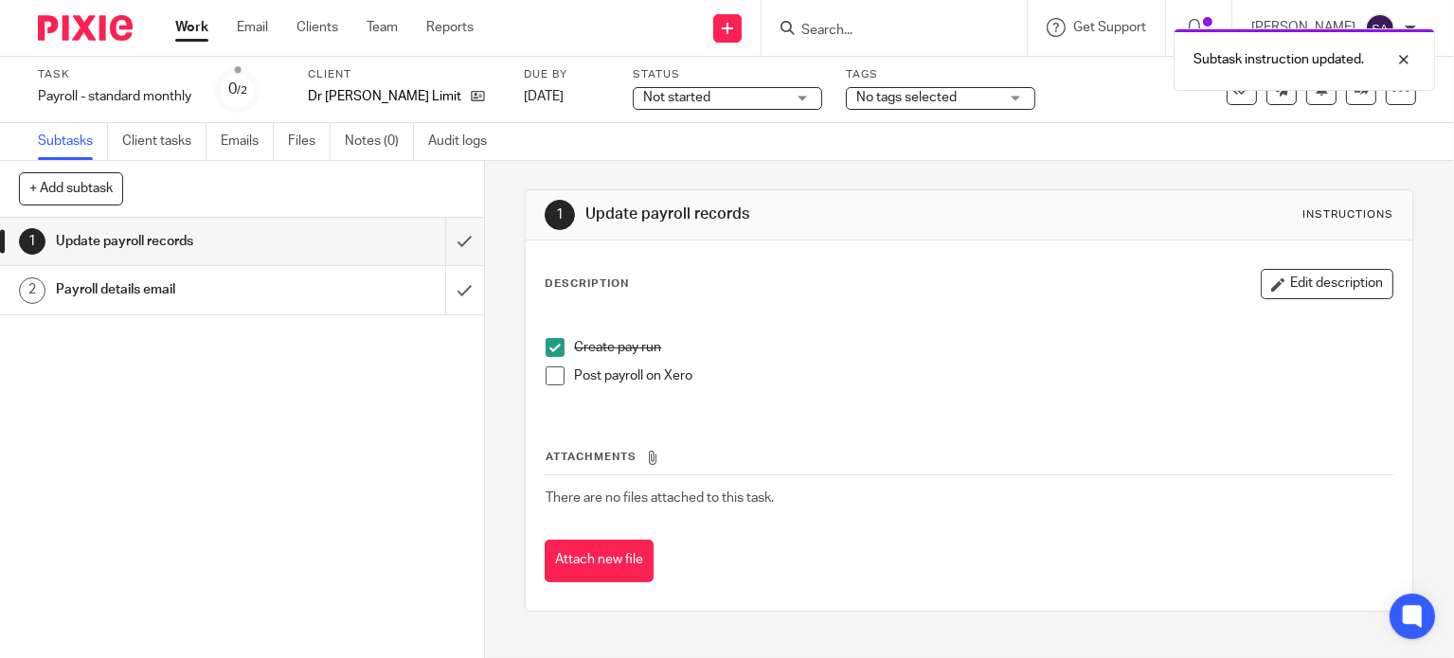
click at [553, 371] on span at bounding box center [555, 376] width 19 height 19
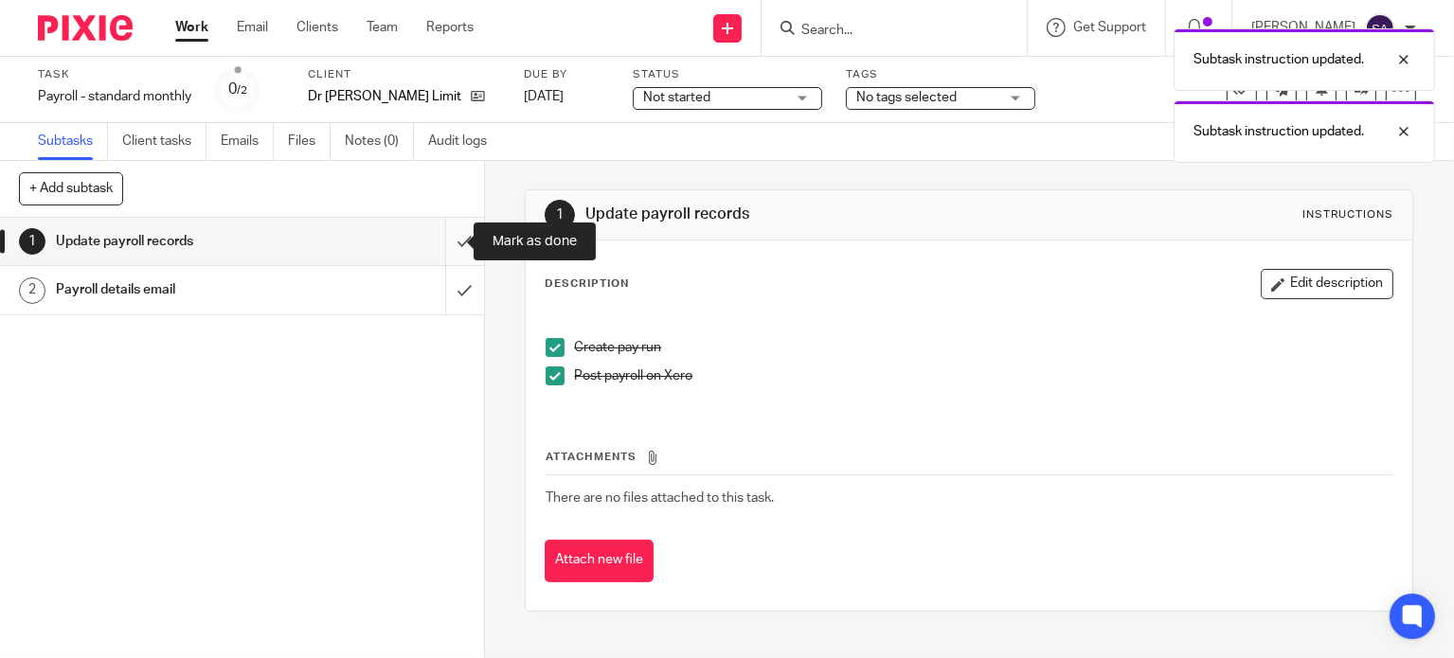
click at [444, 243] on input "submit" at bounding box center [242, 241] width 484 height 47
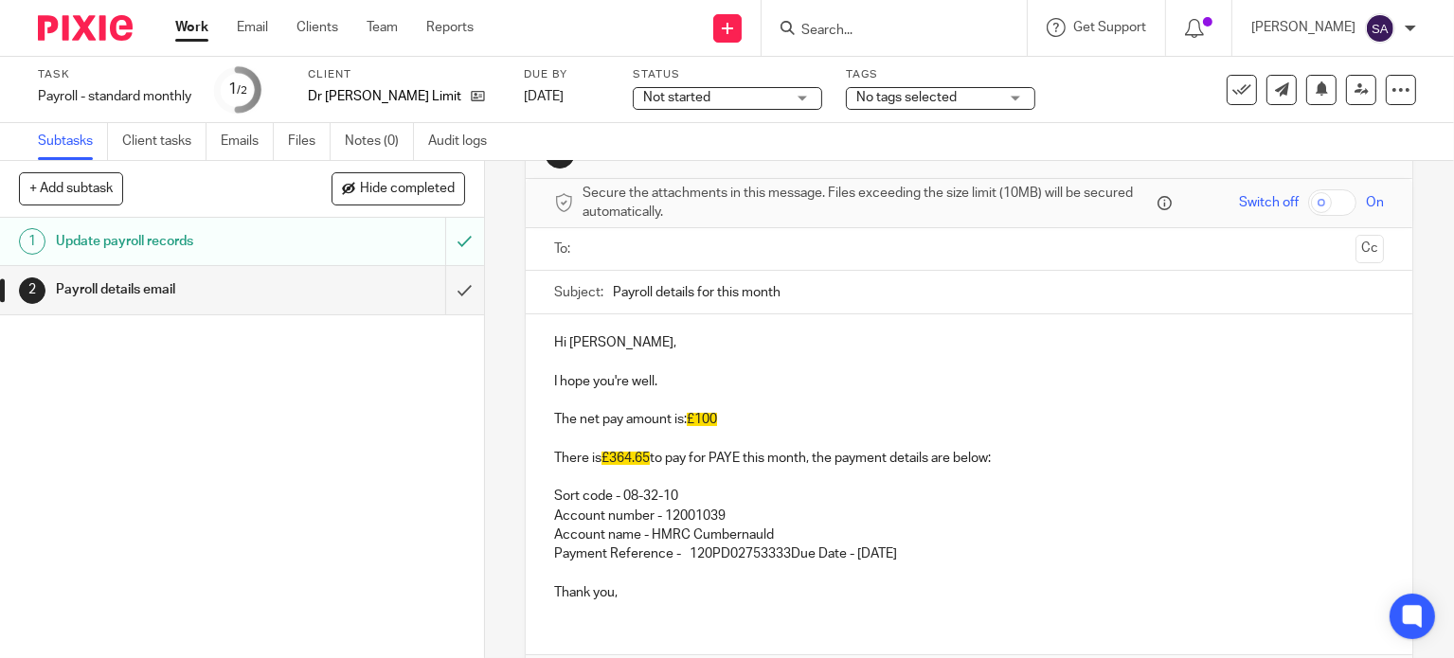
scroll to position [95, 0]
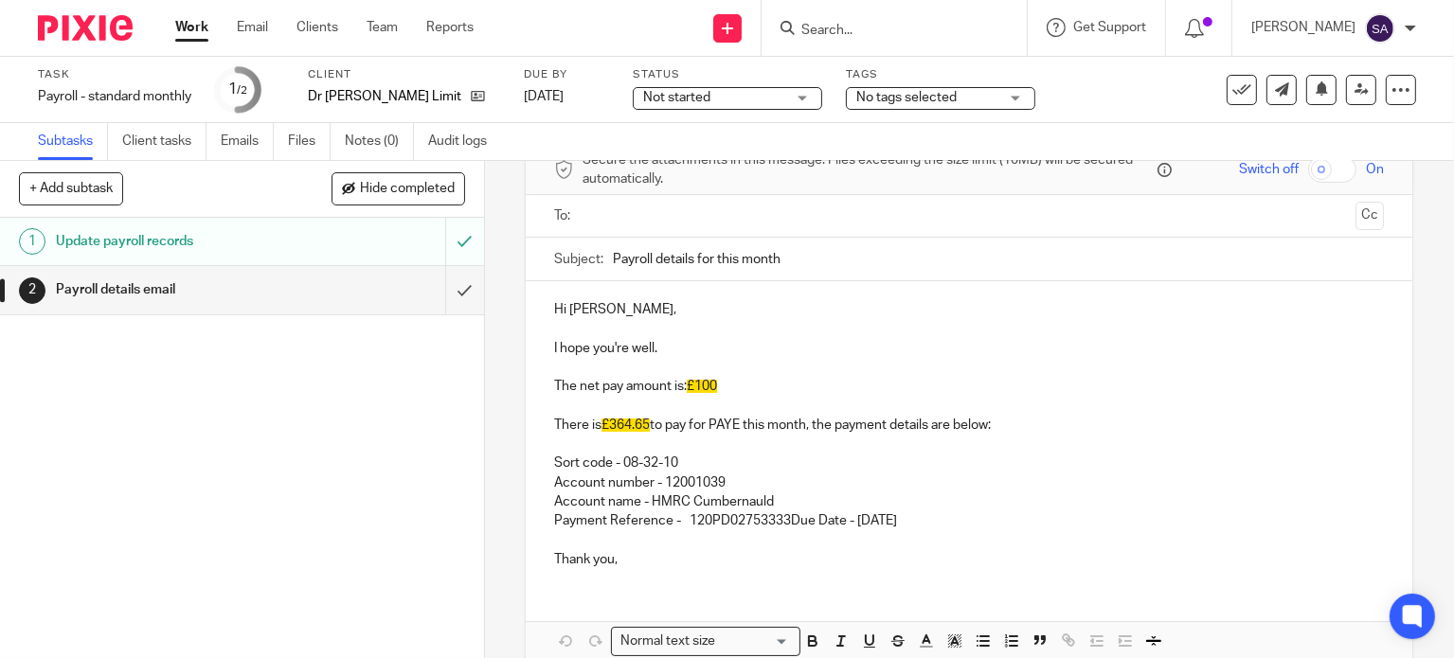
click at [788, 261] on input "Payroll details for this month" at bounding box center [998, 259] width 771 height 43
type input "Payroll details for [DATE]"
click at [728, 386] on p "The net pay amount is: £100" at bounding box center [969, 386] width 830 height 19
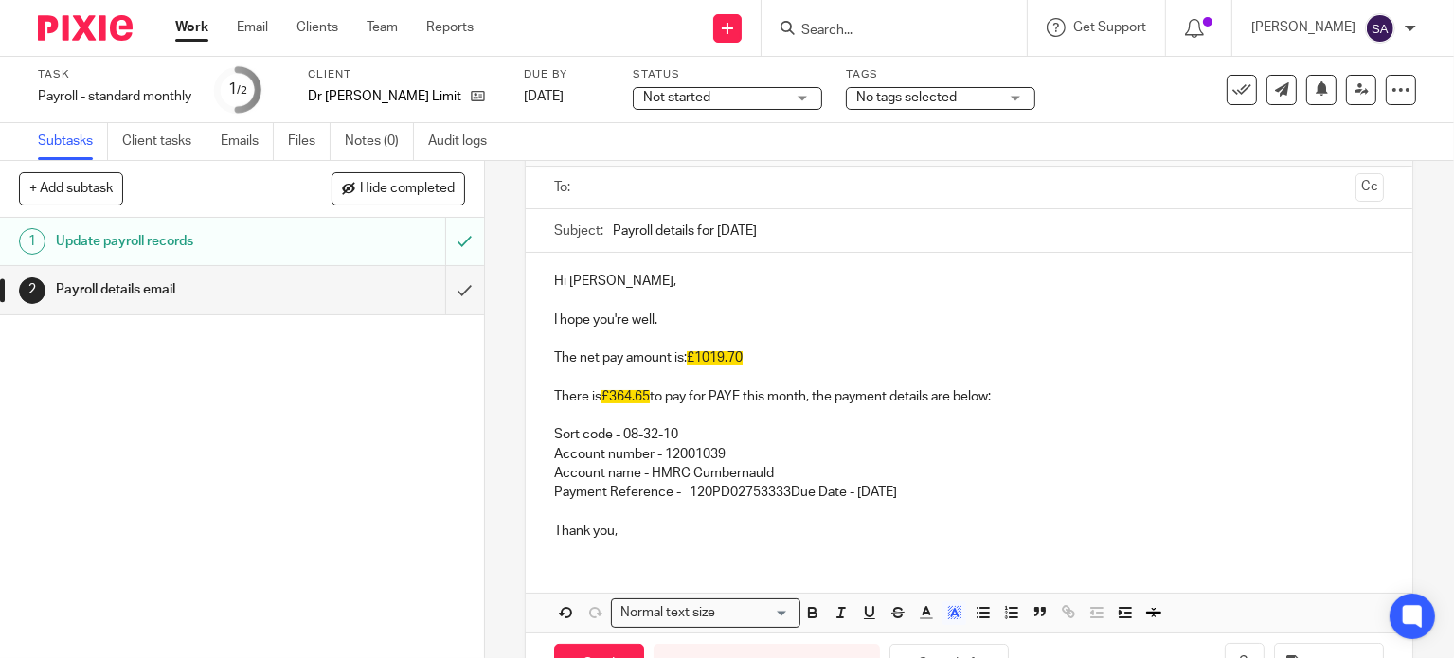
scroll to position [92, 0]
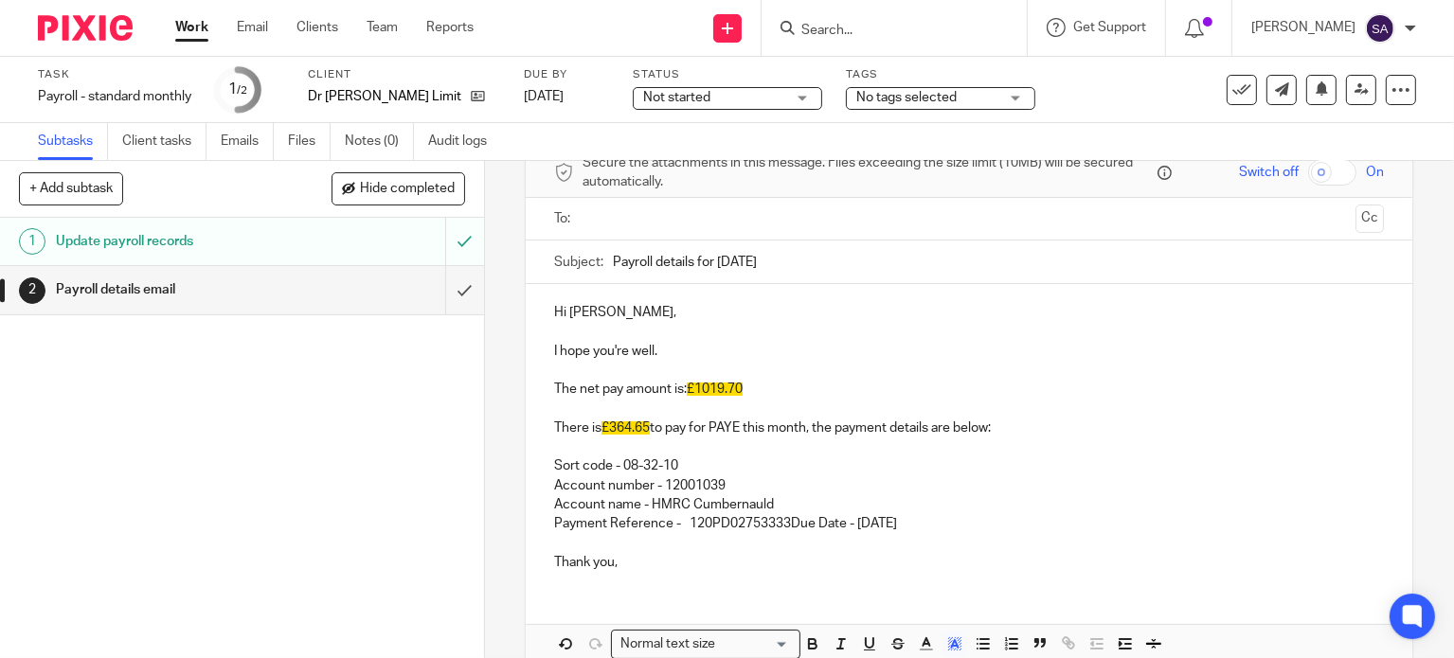
click at [642, 431] on span "£364.65" at bounding box center [626, 428] width 48 height 13
click at [648, 422] on span "£364.65" at bounding box center [626, 428] width 48 height 13
click at [606, 423] on span "£" at bounding box center [606, 428] width 8 height 13
click at [782, 518] on p "Sort code - 08-32-10 Account number - 12001039 Account name - HMRC Cumbernauld …" at bounding box center [969, 486] width 830 height 96
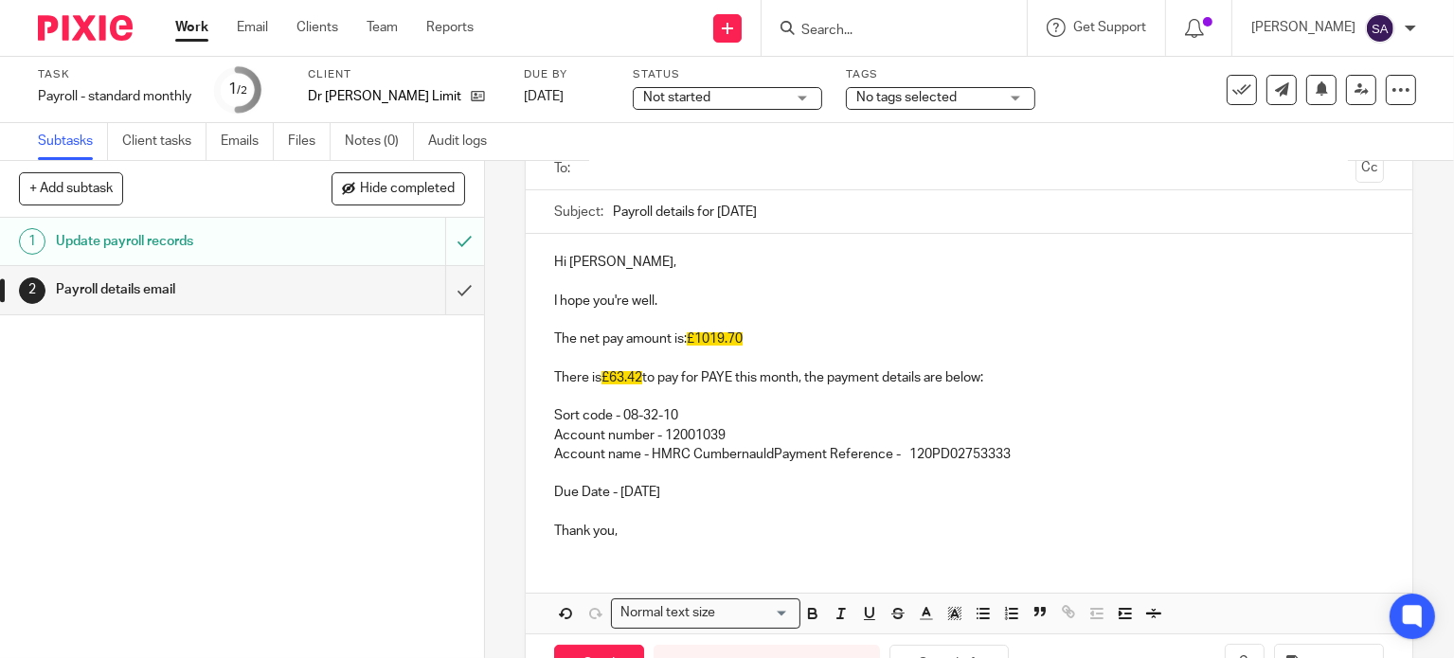
scroll to position [189, 0]
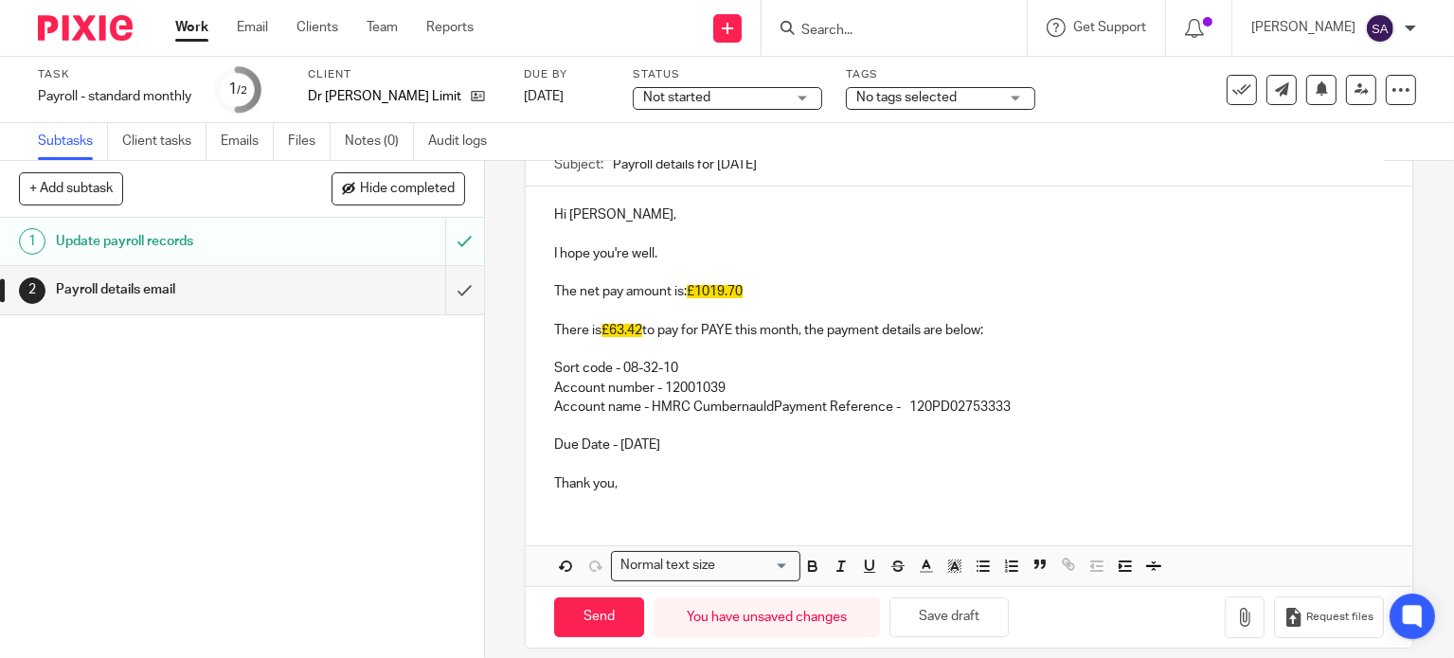
click at [542, 439] on div "Hi Arjun, I hope you're well. The net pay amount is: £1019.70 There is £63.42 t…" at bounding box center [969, 347] width 887 height 321
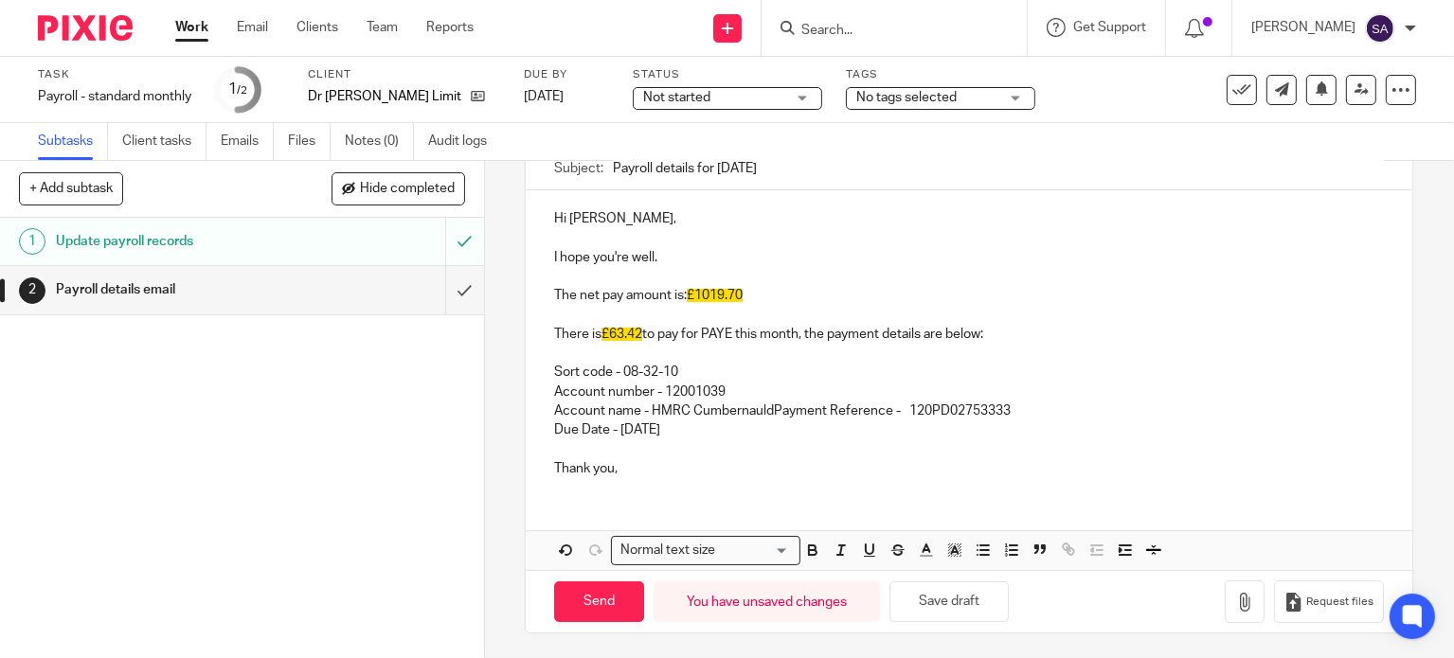
click at [765, 405] on p "Sort code - 08-32-10 Account number - 12001039 Account name - HMRC Cumbernauld …" at bounding box center [969, 382] width 830 height 77
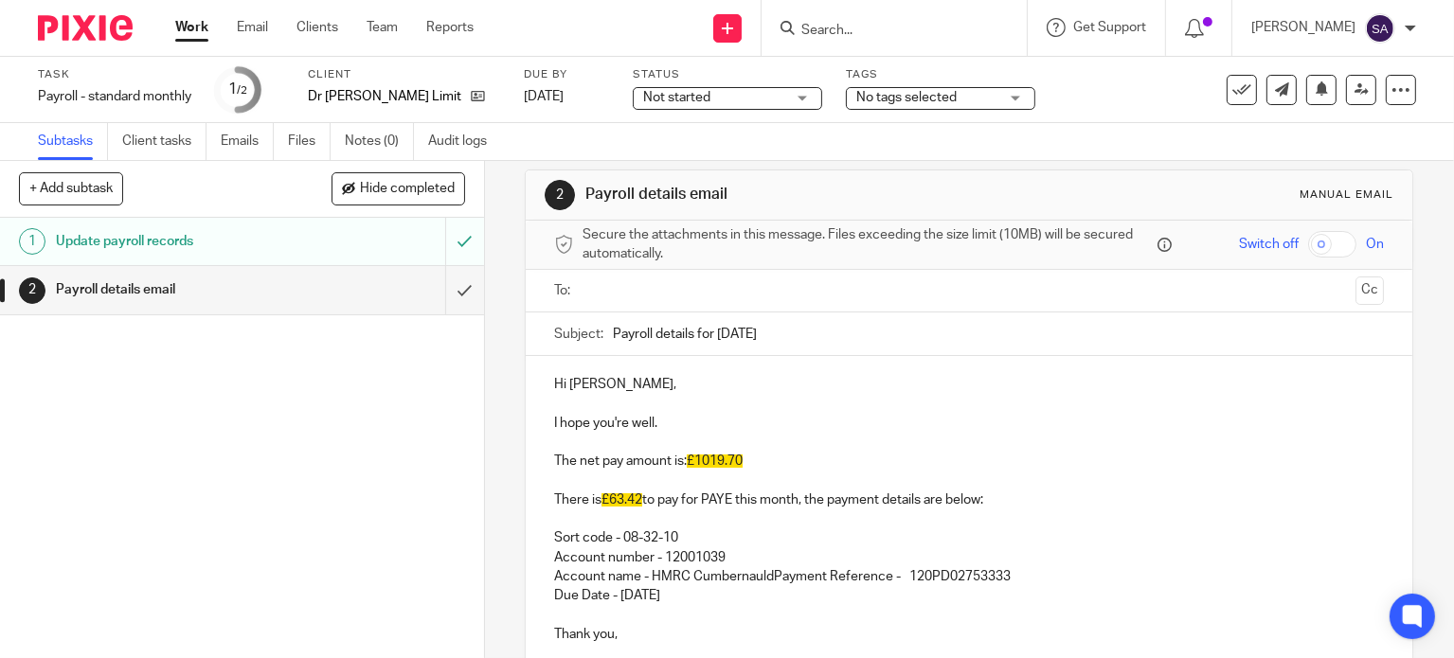
scroll to position [115, 0]
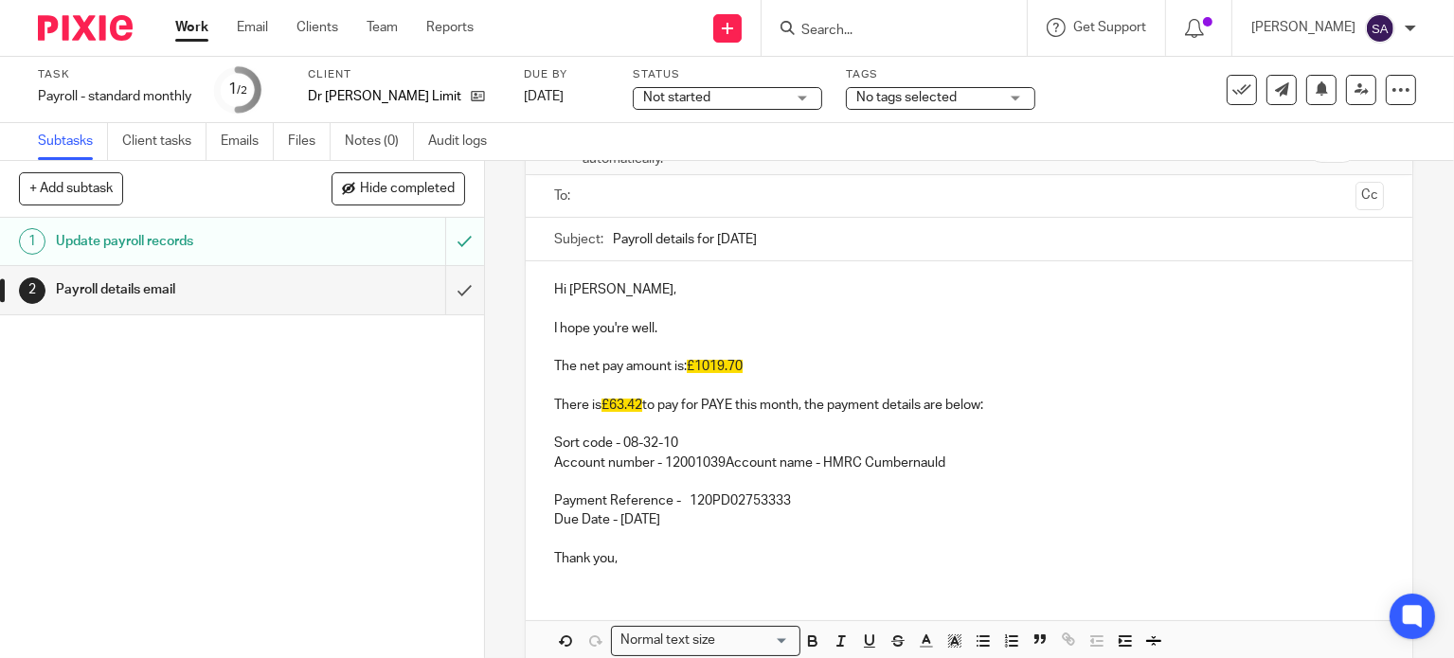
click at [724, 460] on p "Sort code - 08-32-10 Account number - 12001039 Account name - HMRC Cumbernauld" at bounding box center [969, 444] width 830 height 58
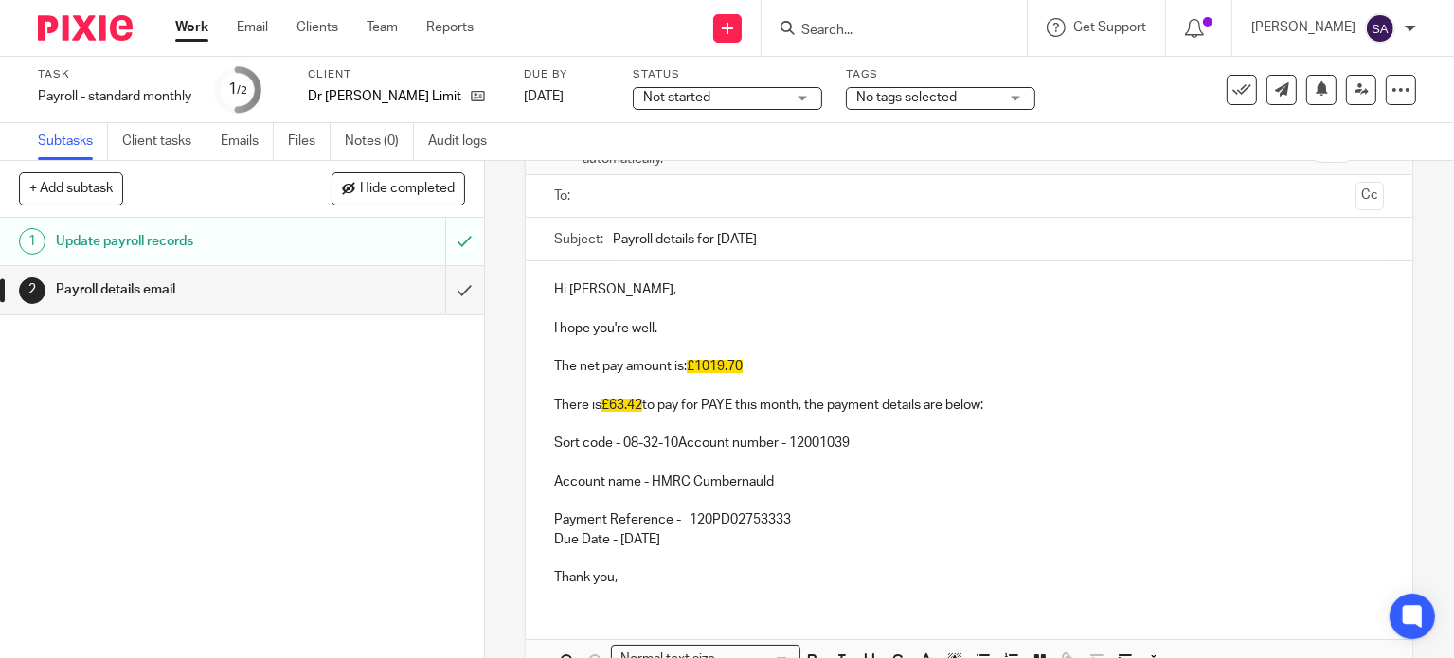
click at [677, 444] on p "Sort code - 08-32-10 Account number - 12001039" at bounding box center [969, 434] width 830 height 39
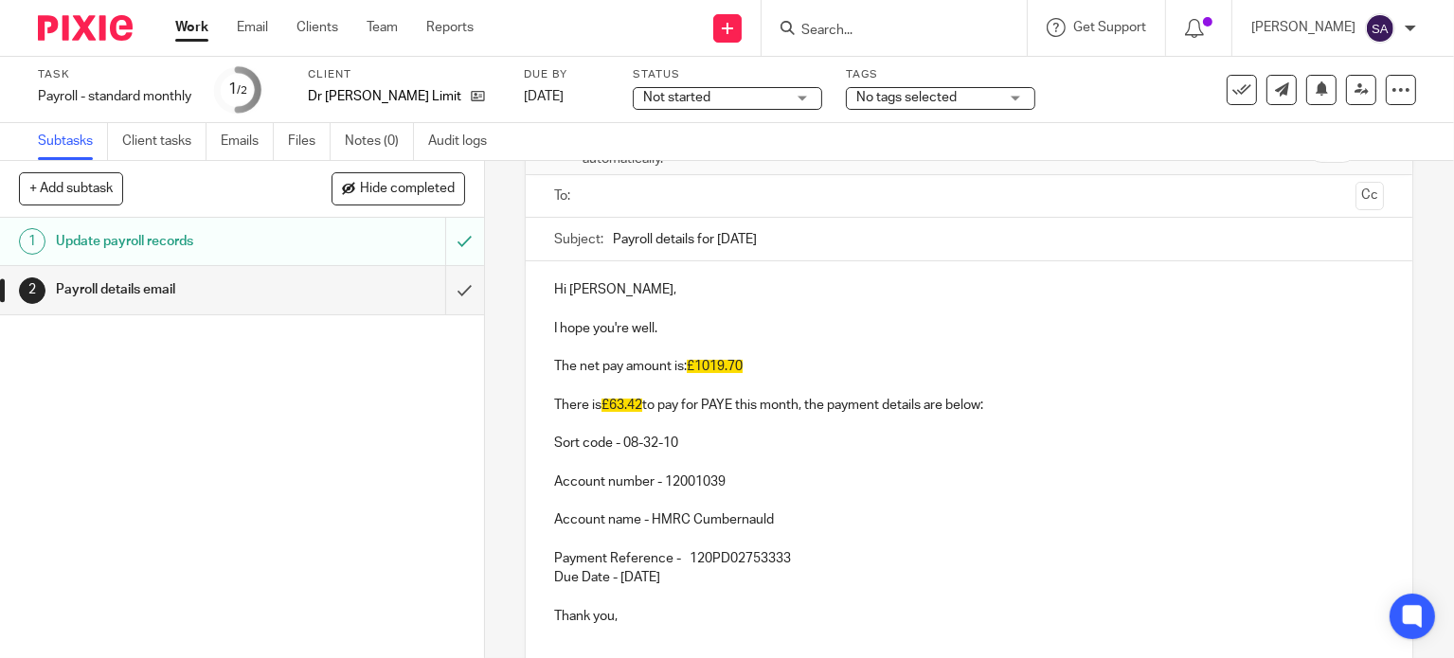
click at [796, 552] on p "Payment Reference - 120PD02753333" at bounding box center [969, 550] width 830 height 39
click at [908, 480] on p "Account number - 12001039" at bounding box center [969, 473] width 830 height 39
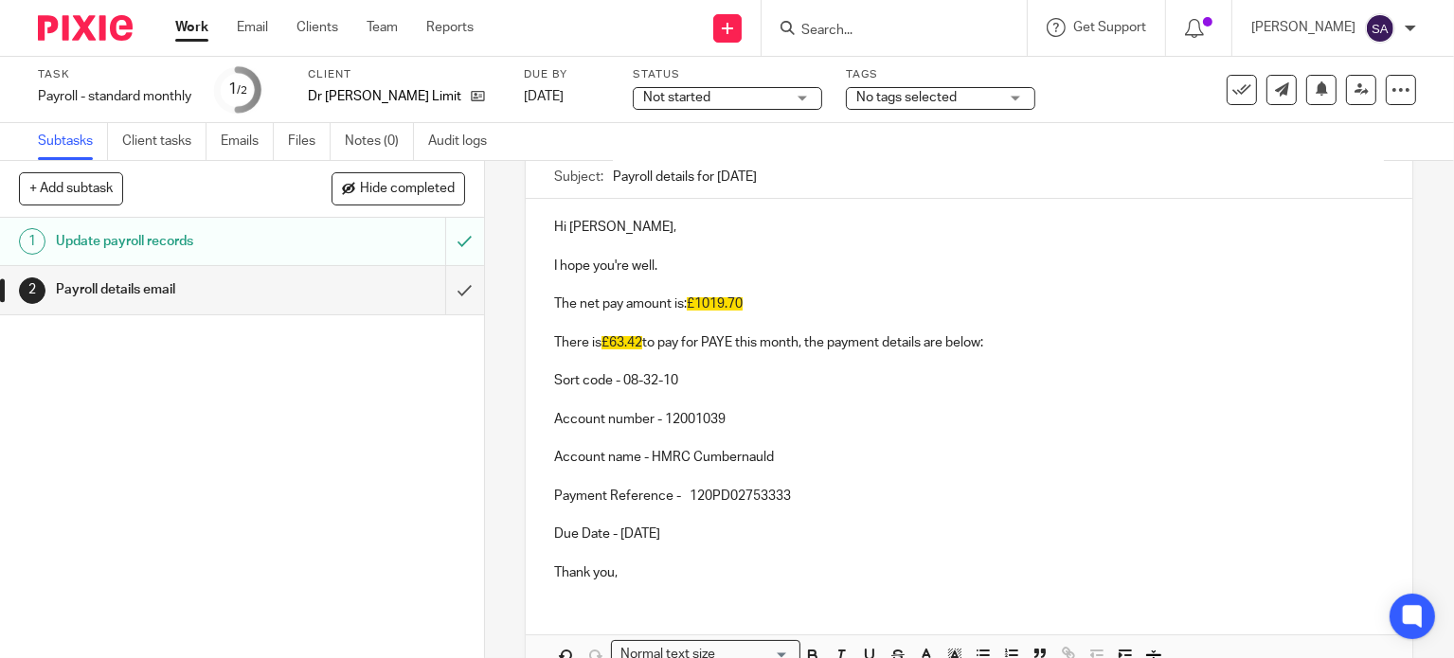
scroll to position [209, 0]
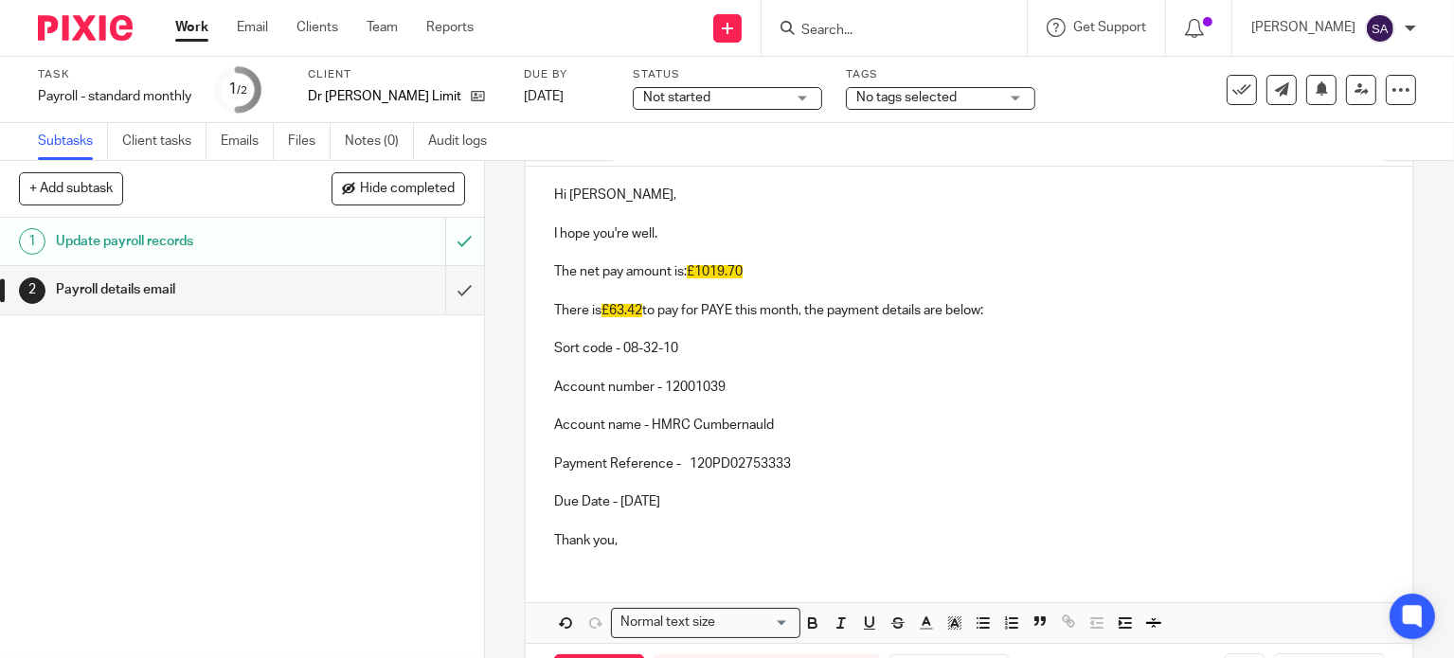
click at [867, 355] on p "Sort code - 08-32-10" at bounding box center [969, 339] width 830 height 39
click at [818, 360] on p "Account number - 12001039" at bounding box center [969, 378] width 830 height 39
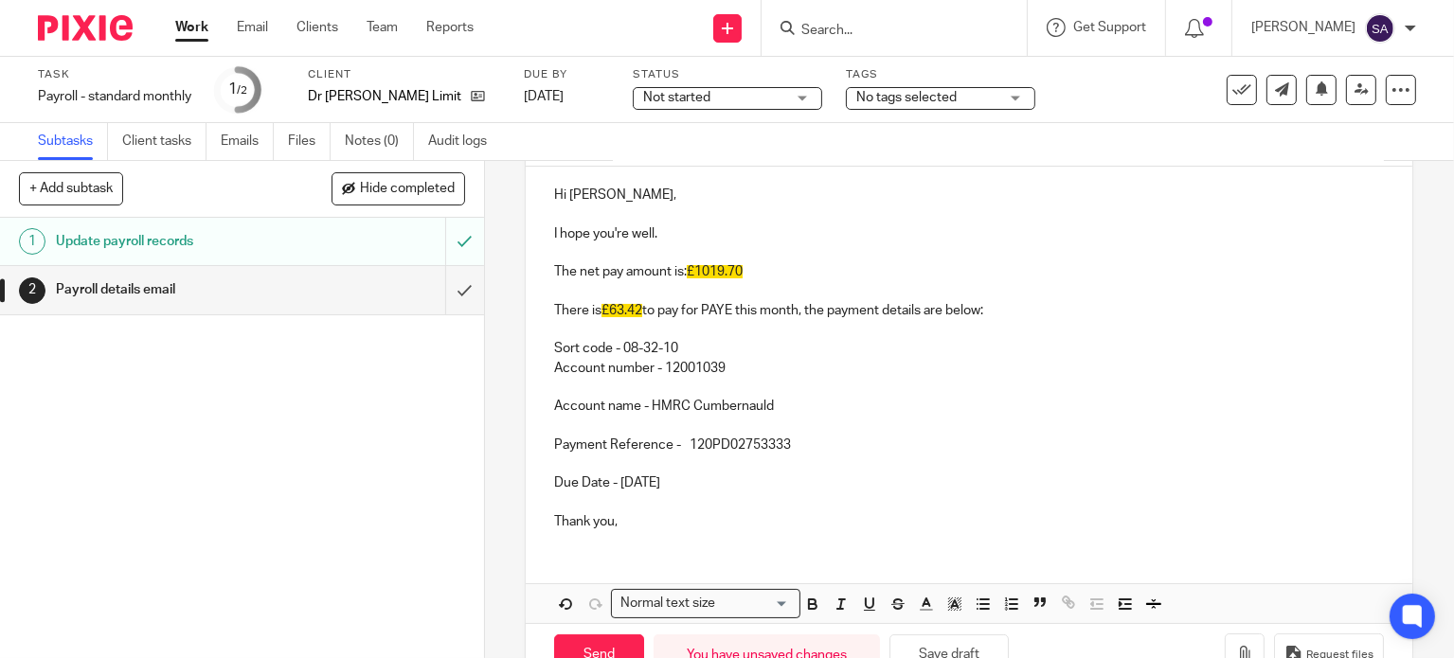
drag, startPoint x: 571, startPoint y: 363, endPoint x: 573, endPoint y: 382, distance: 19.0
click at [572, 369] on p "Account number - 12001039" at bounding box center [969, 368] width 830 height 19
click at [572, 387] on p "Account name - HMRC Cumbernauld" at bounding box center [969, 397] width 830 height 39
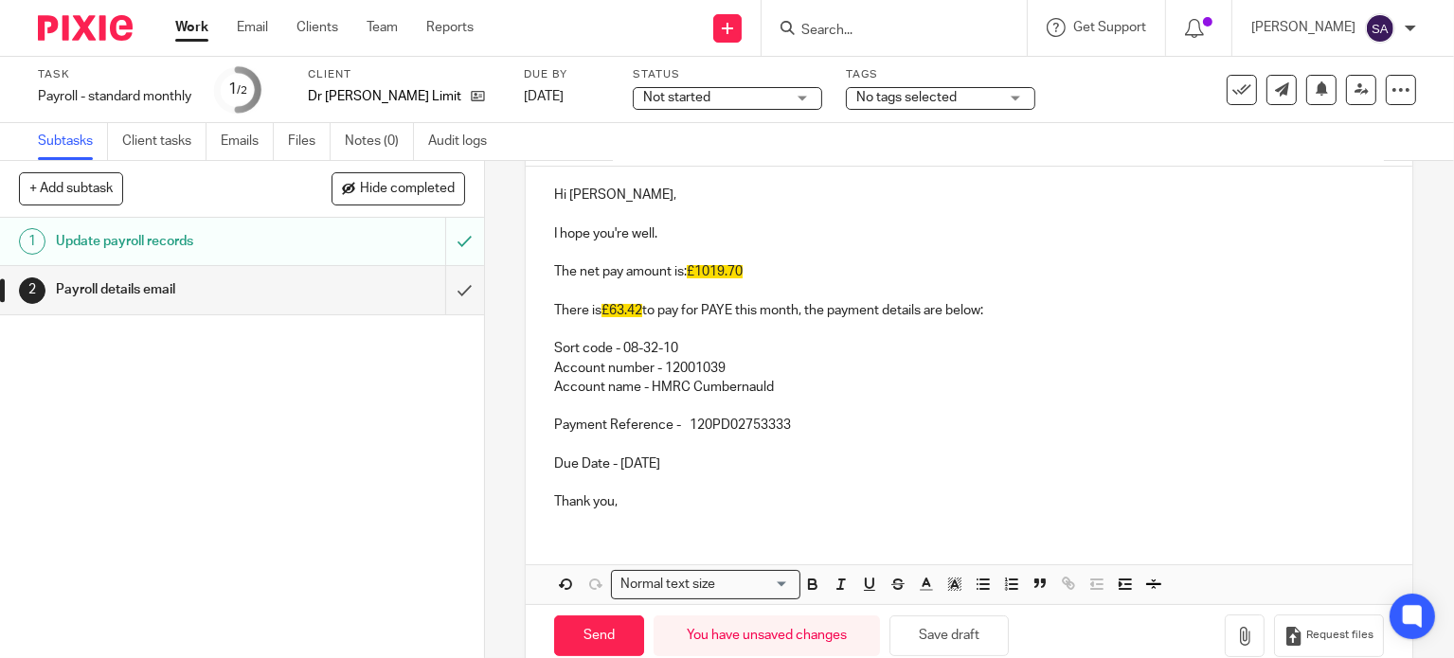
click at [572, 401] on p "Payment Reference - 120PD02753333" at bounding box center [969, 416] width 830 height 39
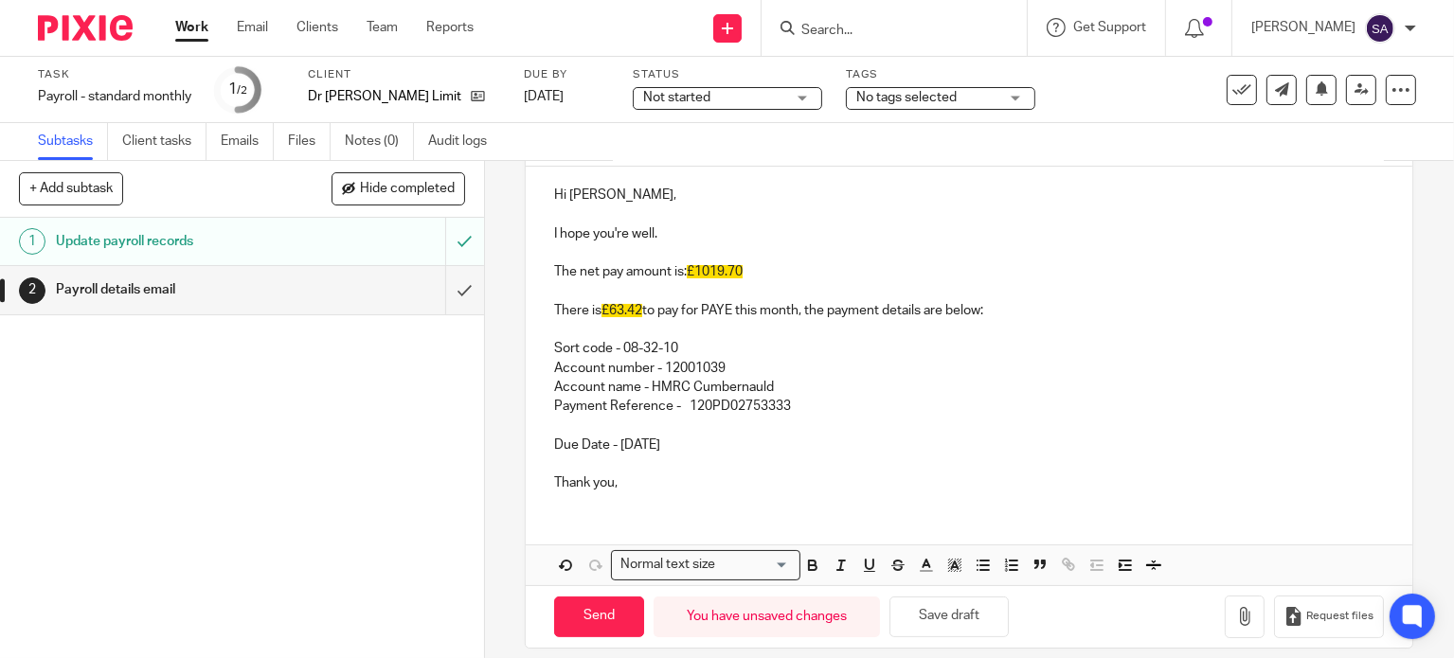
click at [578, 420] on p at bounding box center [969, 425] width 830 height 19
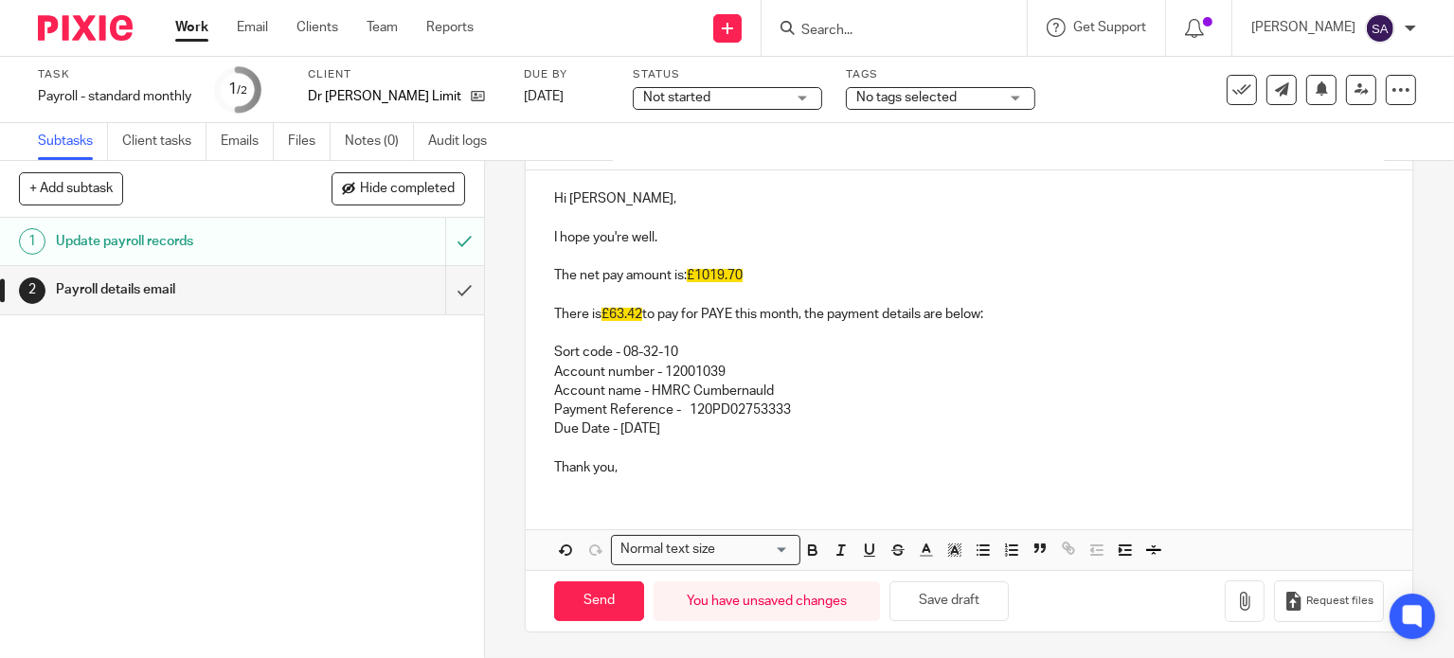
click at [680, 429] on p "Due Date - [DATE]" at bounding box center [969, 429] width 830 height 19
click at [793, 441] on p at bounding box center [969, 449] width 830 height 19
click at [666, 432] on p "Due Date - [DATE]" at bounding box center [969, 429] width 830 height 19
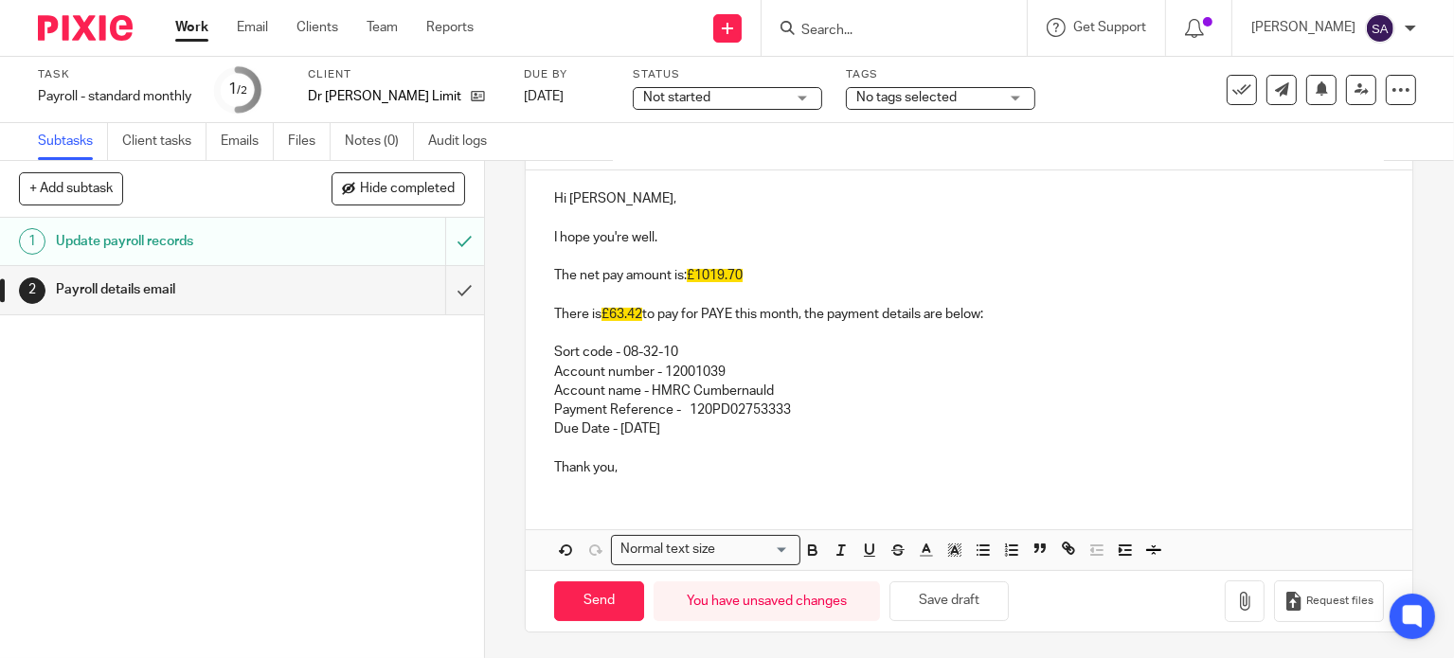
click at [774, 430] on p "Due Date - [DATE]" at bounding box center [969, 429] width 830 height 19
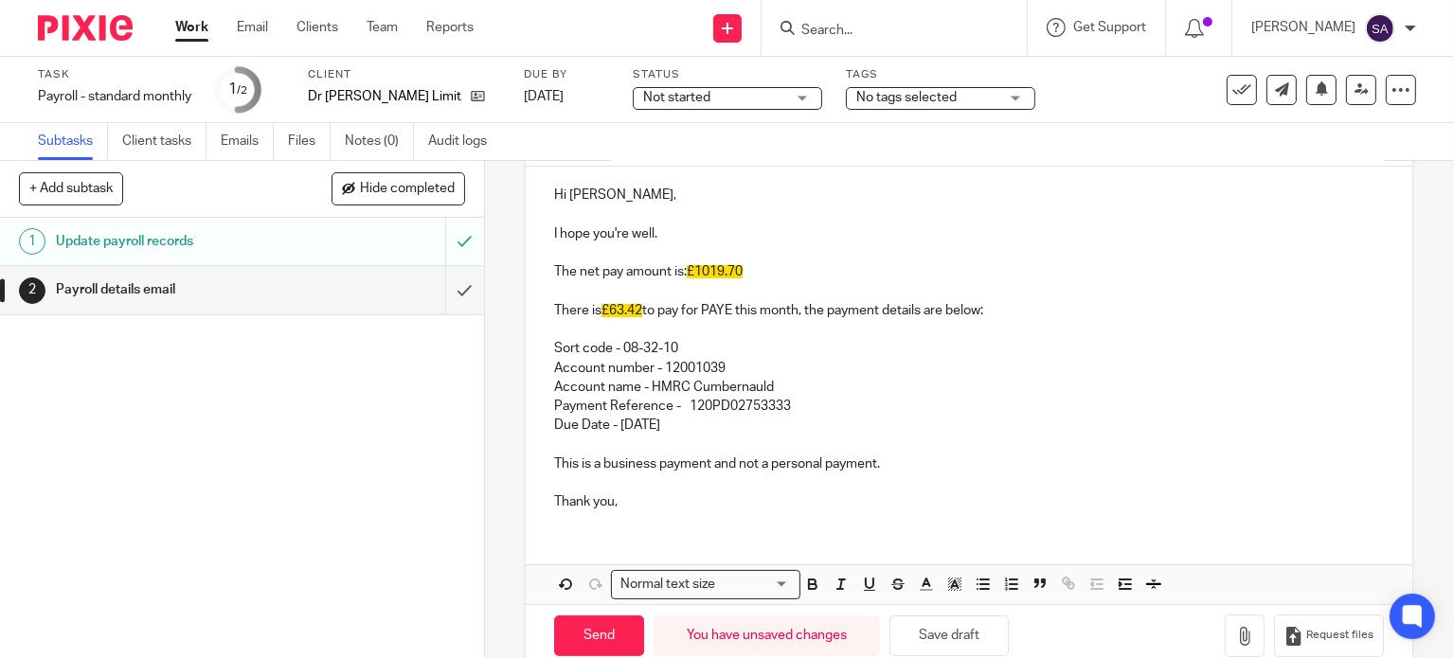
click at [635, 419] on p "Due Date - 19th September 2025" at bounding box center [969, 425] width 830 height 19
click at [621, 420] on p "Due Date - h September 2025" at bounding box center [969, 425] width 830 height 19
drag, startPoint x: 739, startPoint y: 262, endPoint x: 753, endPoint y: 270, distance: 16.1
click at [753, 270] on p "The net pay amount is: £1019.70" at bounding box center [969, 271] width 830 height 19
click at [783, 278] on p "The net pay amount is: £1019.7" at bounding box center [969, 271] width 830 height 19
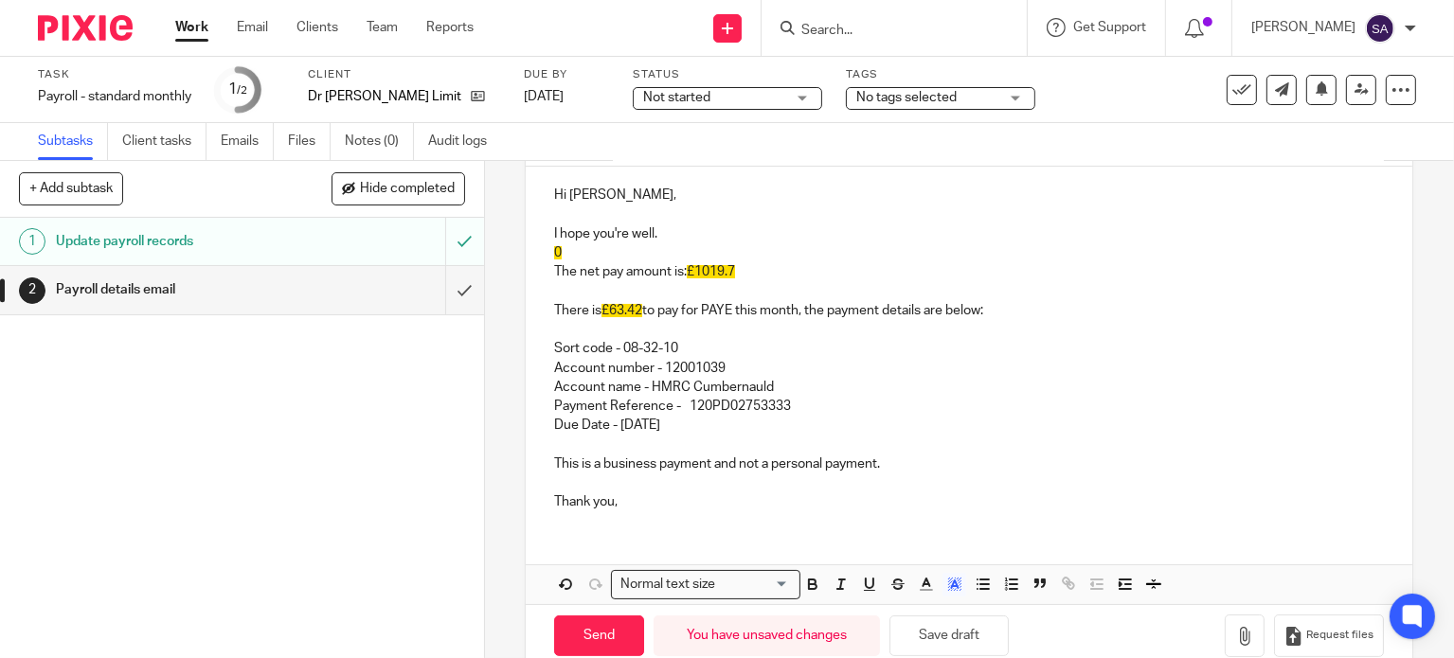
click at [750, 262] on p "The net pay amount is: £1019.7" at bounding box center [969, 271] width 830 height 19
drag, startPoint x: 550, startPoint y: 244, endPoint x: 533, endPoint y: 247, distance: 17.3
click at [535, 247] on div "Hi Arjun, I hope you're well. 0 The net pay amount is: £1019.7 There is £63.42 …" at bounding box center [969, 347] width 887 height 360
click at [554, 243] on p "0" at bounding box center [969, 252] width 830 height 19
click at [746, 268] on p "The net pay amount is: £1019.7" at bounding box center [969, 271] width 830 height 19
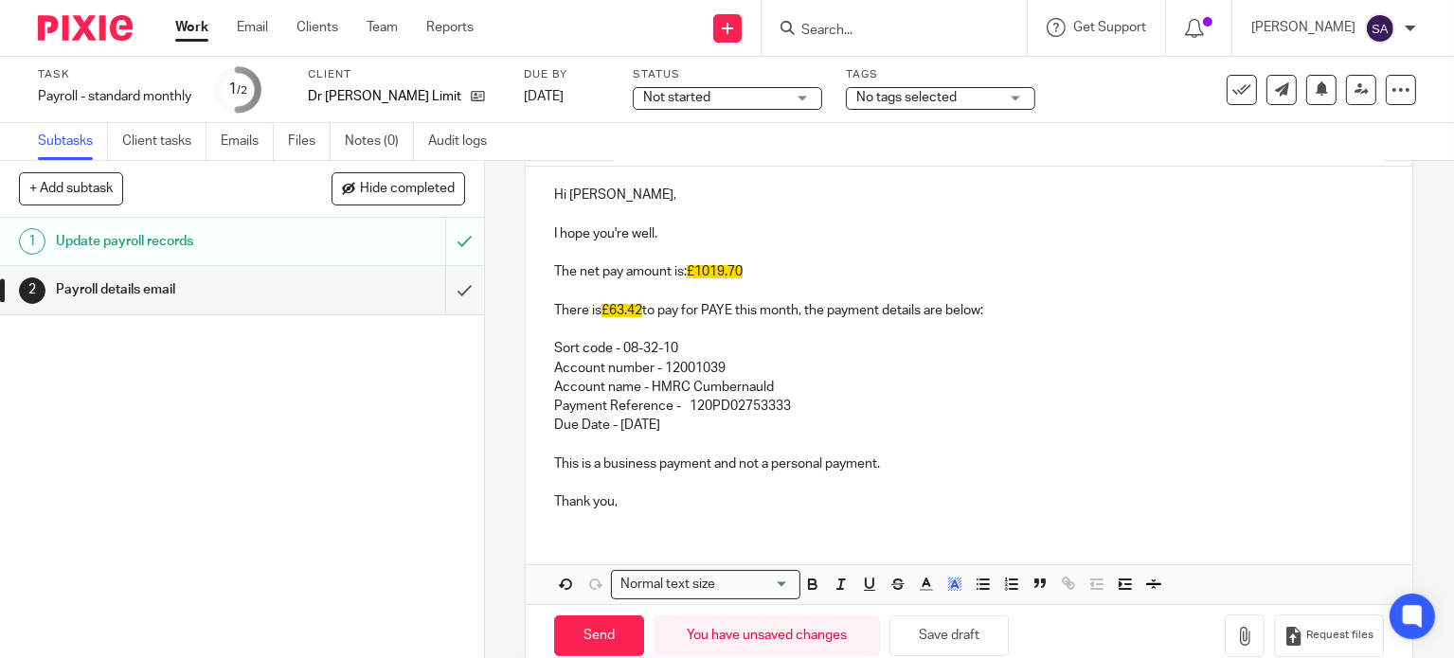
click at [769, 267] on p "The net pay amount is: £1019.70" at bounding box center [969, 271] width 830 height 19
drag, startPoint x: 750, startPoint y: 267, endPoint x: 687, endPoint y: 264, distance: 63.5
click at [687, 264] on p "The net pay amount is: £1019.70" at bounding box center [969, 271] width 830 height 19
click at [952, 586] on line "button" at bounding box center [954, 586] width 5 height 0
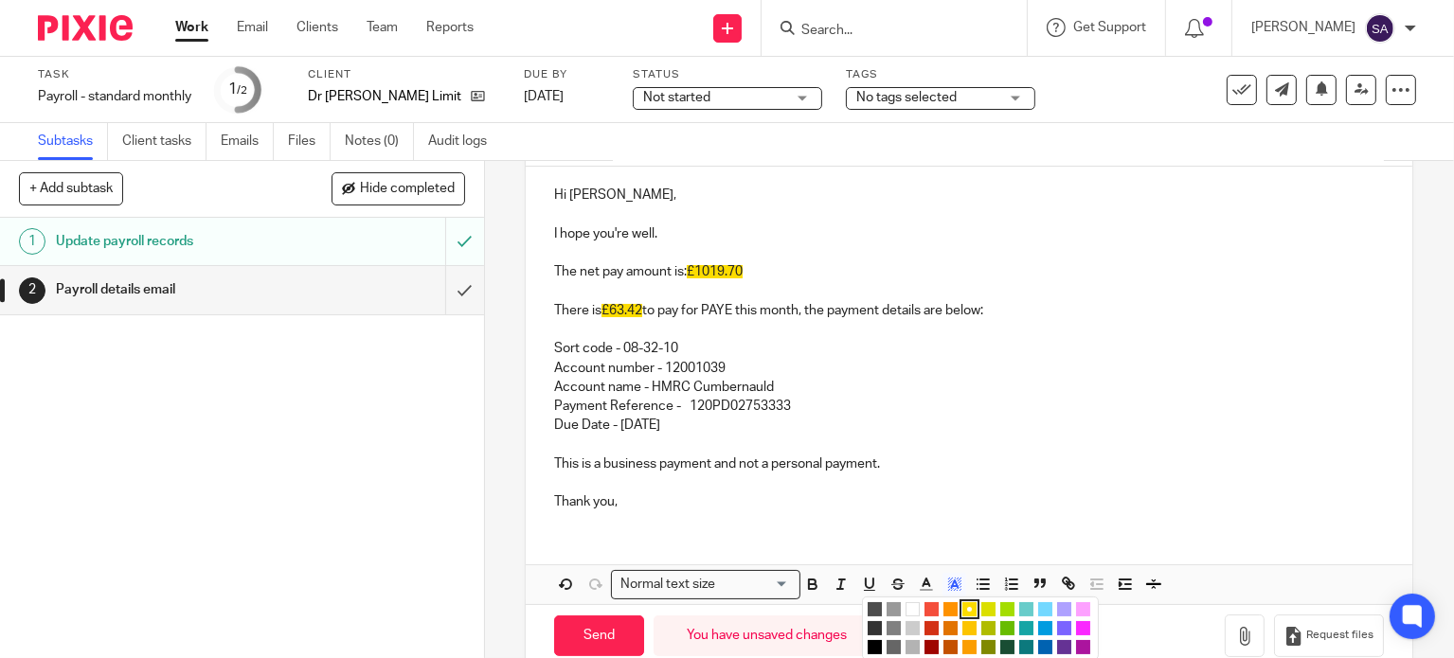
click at [906, 603] on li "color:#FFFFFF" at bounding box center [913, 610] width 14 height 14
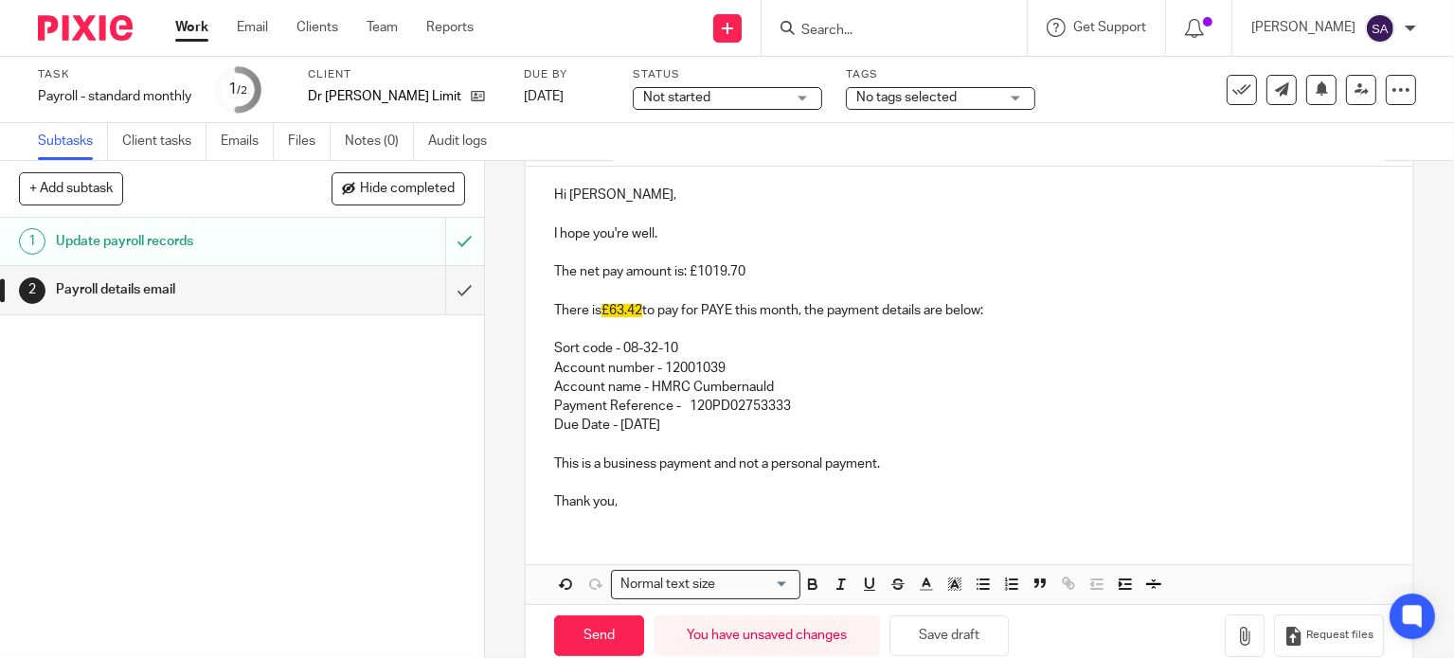
click at [805, 344] on p "Sort code - 08-32-10" at bounding box center [969, 339] width 830 height 39
click at [635, 309] on span "£63.42" at bounding box center [622, 310] width 41 height 13
click at [640, 310] on span "£63.42" at bounding box center [622, 310] width 41 height 13
drag, startPoint x: 640, startPoint y: 310, endPoint x: 593, endPoint y: 305, distance: 47.6
click at [593, 305] on p "There is £63.42 to pay for PAYE this month, the payment details are below:" at bounding box center [969, 301] width 830 height 39
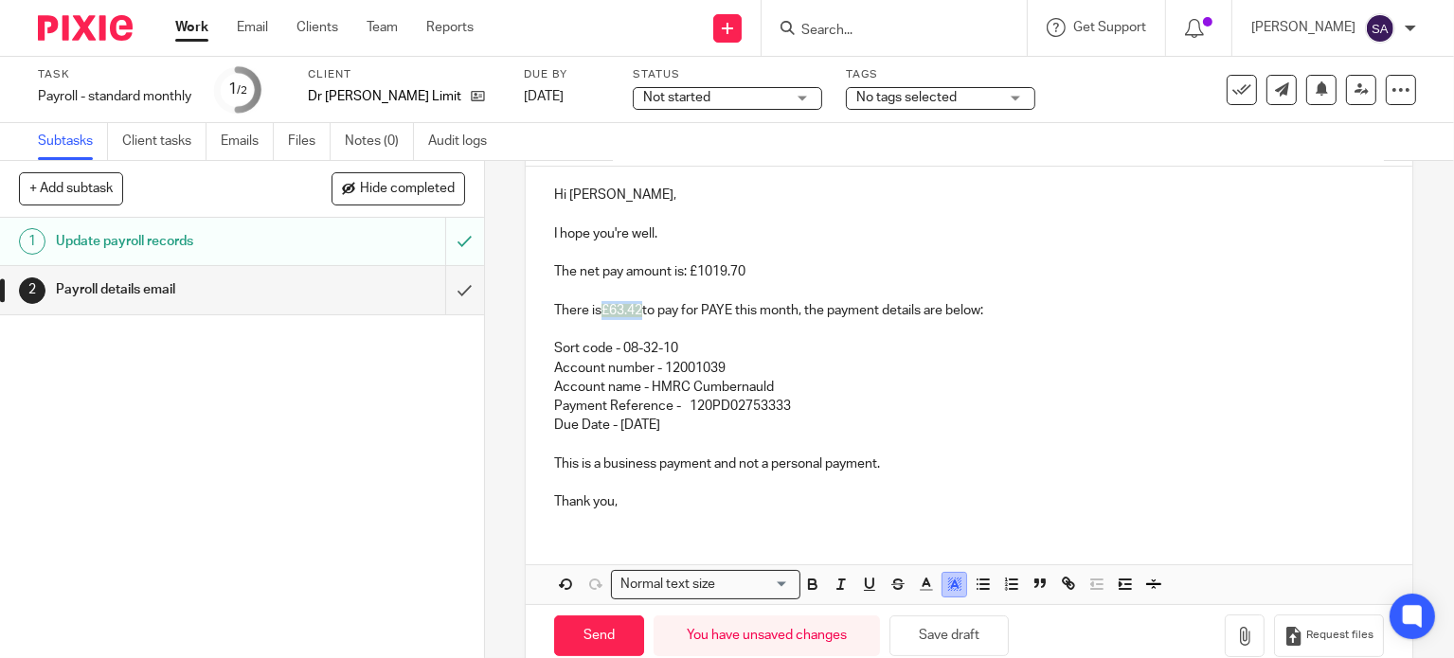
click at [951, 583] on polyline "button" at bounding box center [954, 585] width 7 height 8
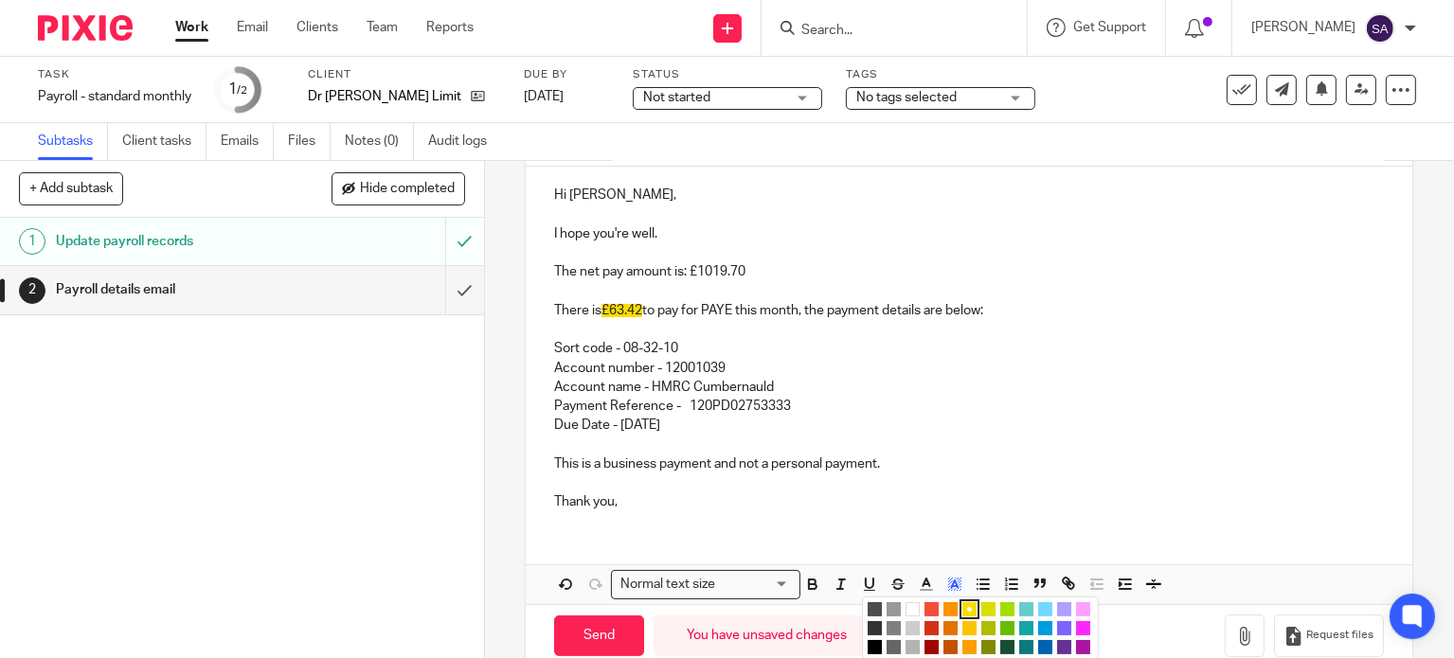
click at [911, 608] on li "color:#FFFFFF" at bounding box center [913, 610] width 14 height 14
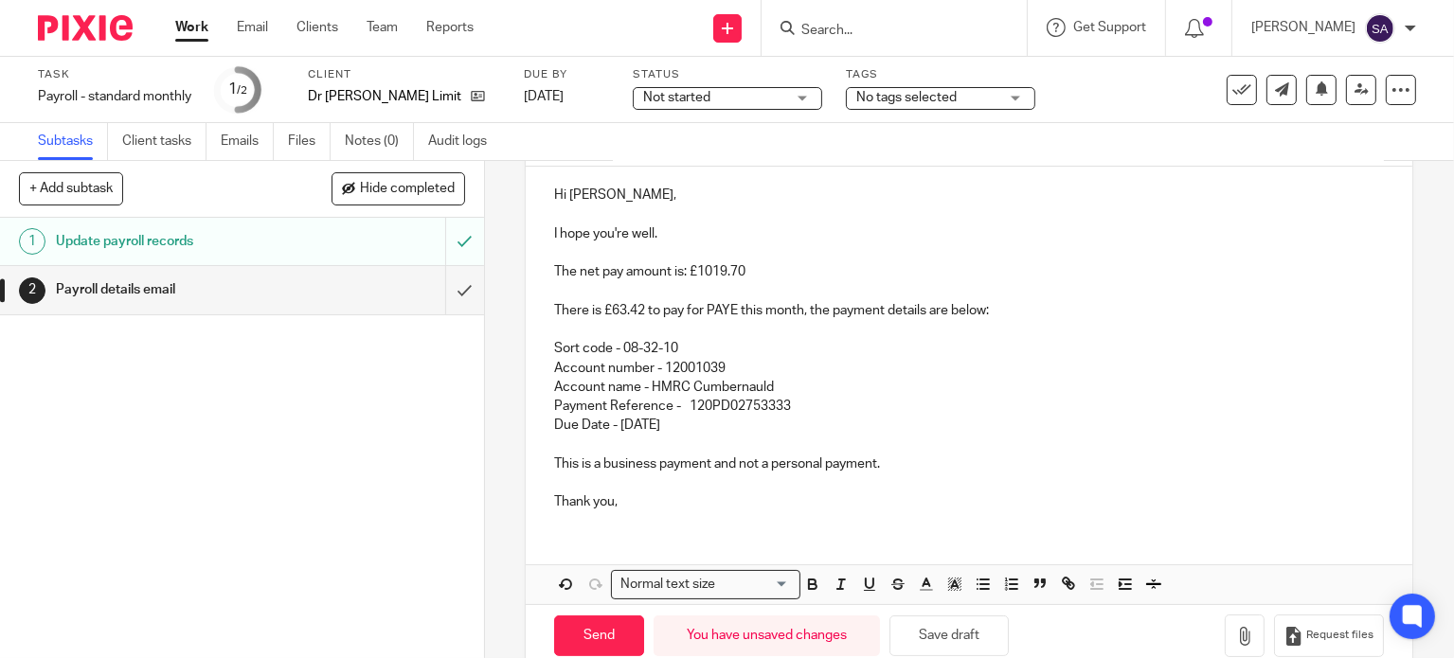
click at [915, 505] on p "Thank you," at bounding box center [969, 502] width 830 height 19
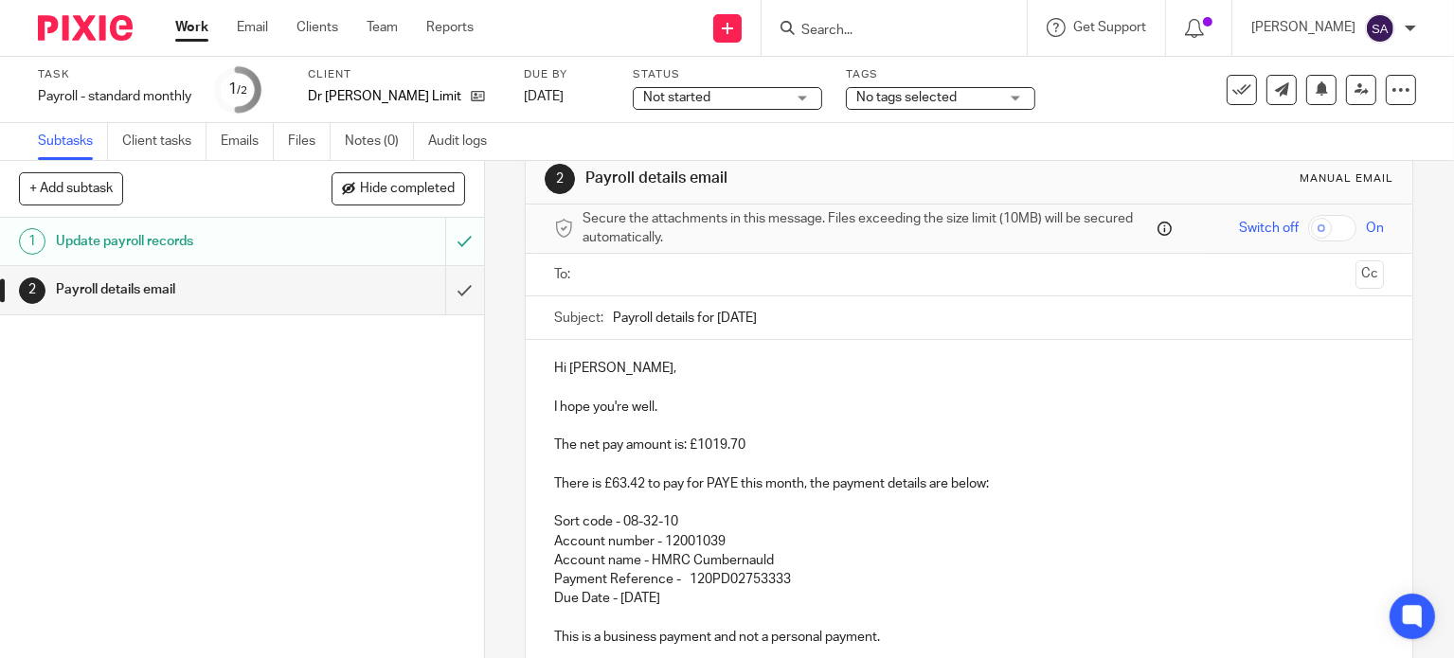
scroll to position [20, 0]
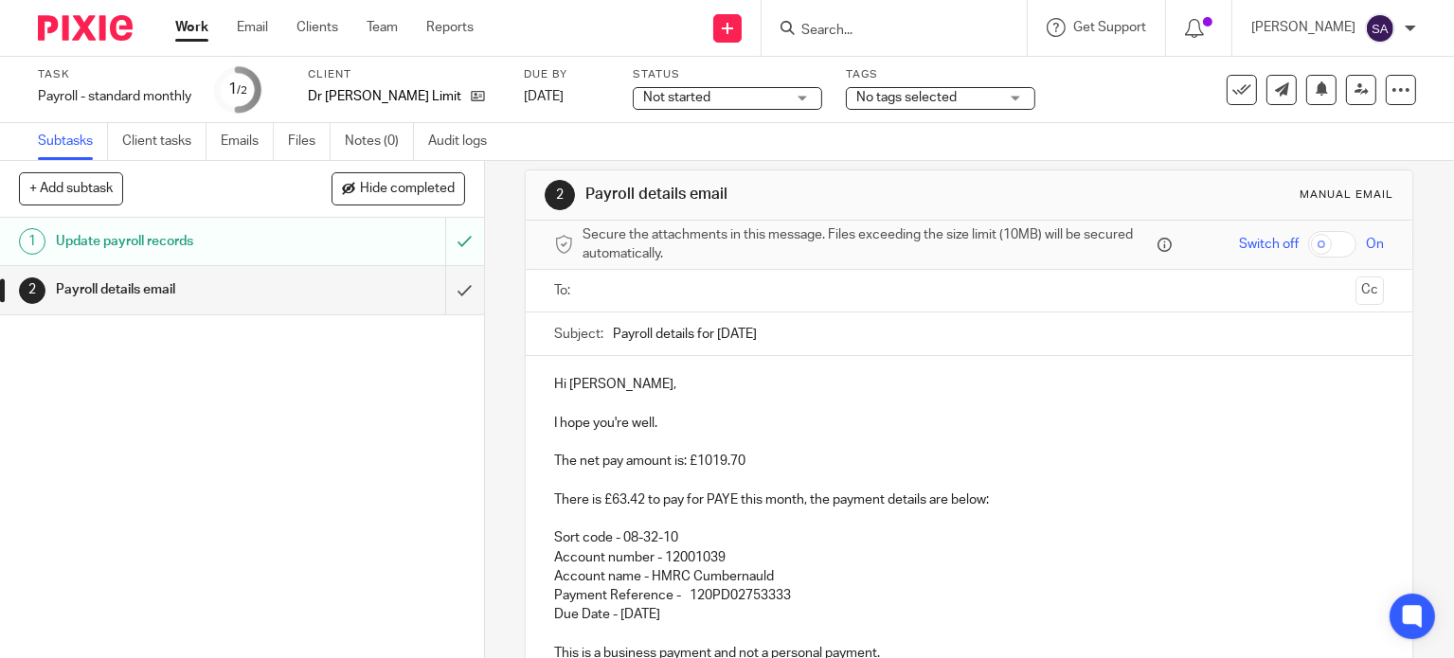
click at [722, 288] on input "text" at bounding box center [968, 291] width 759 height 22
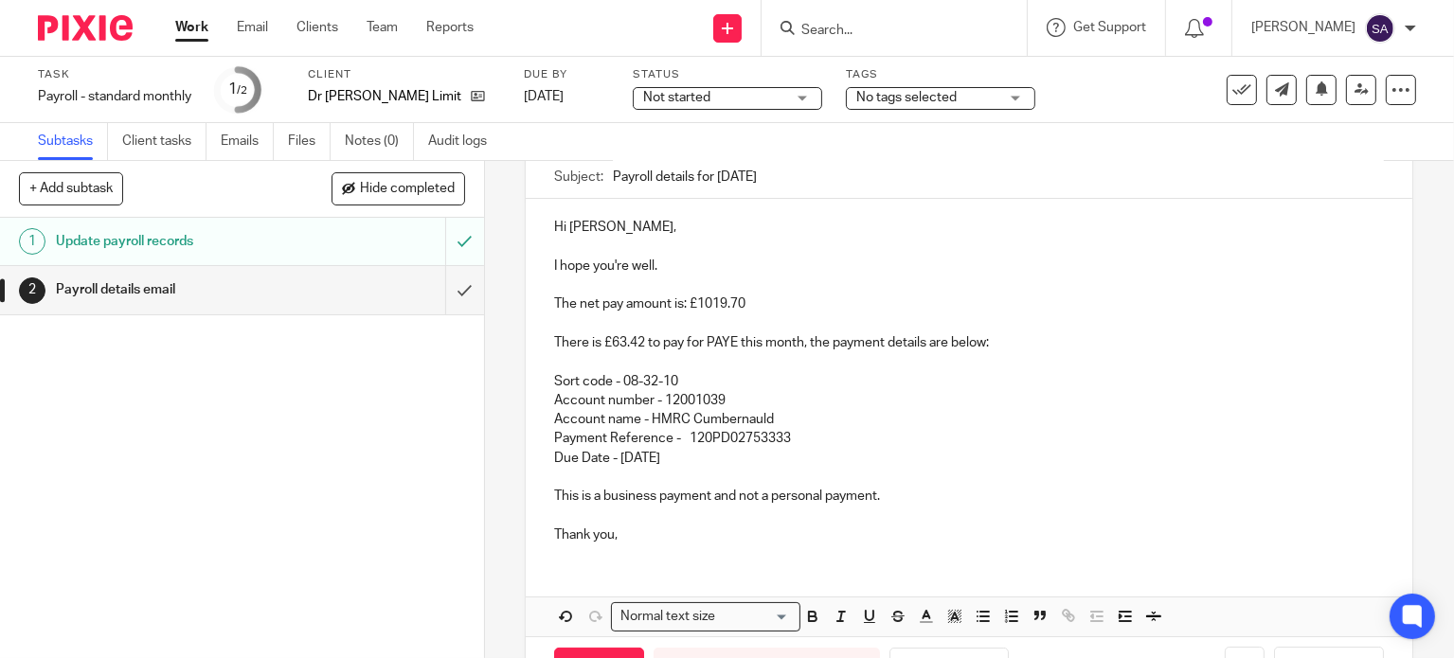
scroll to position [247, 0]
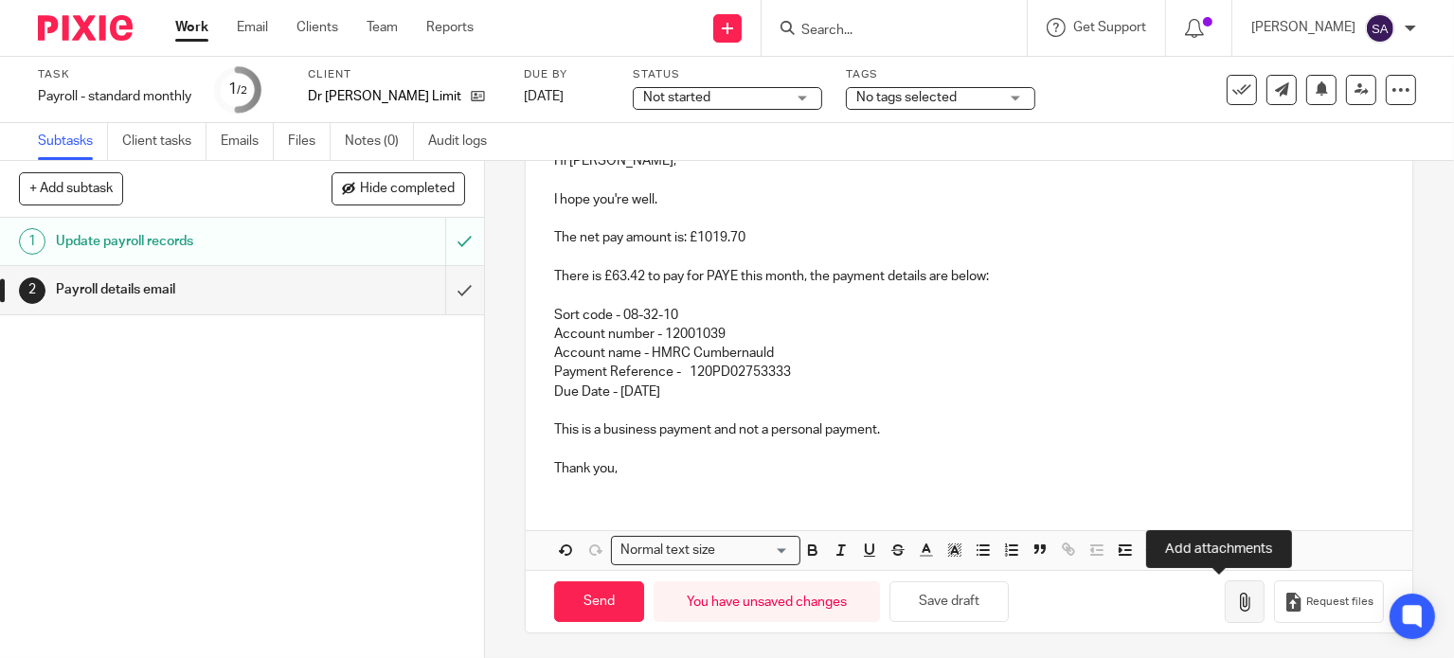
click at [1235, 605] on icon "button" at bounding box center [1244, 602] width 19 height 19
click at [1235, 603] on icon "button" at bounding box center [1244, 602] width 19 height 19
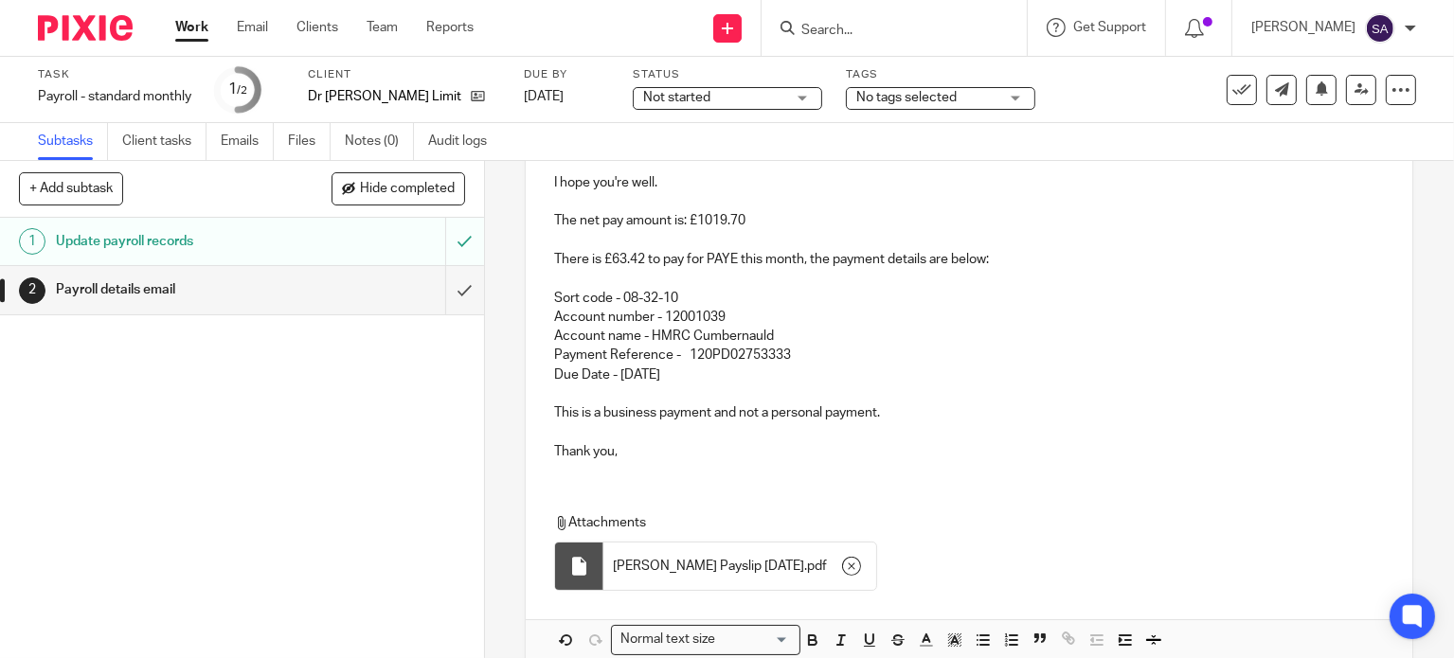
scroll to position [353, 0]
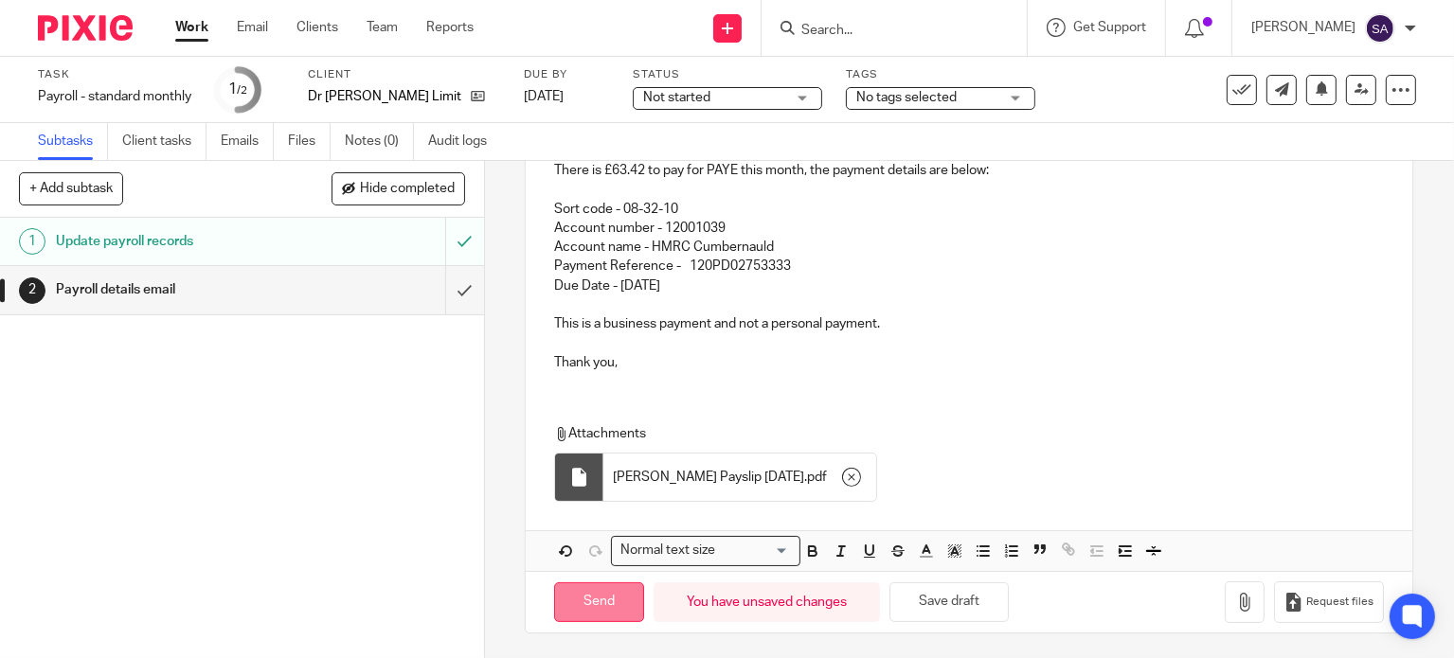
click at [602, 596] on input "Send" at bounding box center [599, 603] width 90 height 41
type input "Sent"
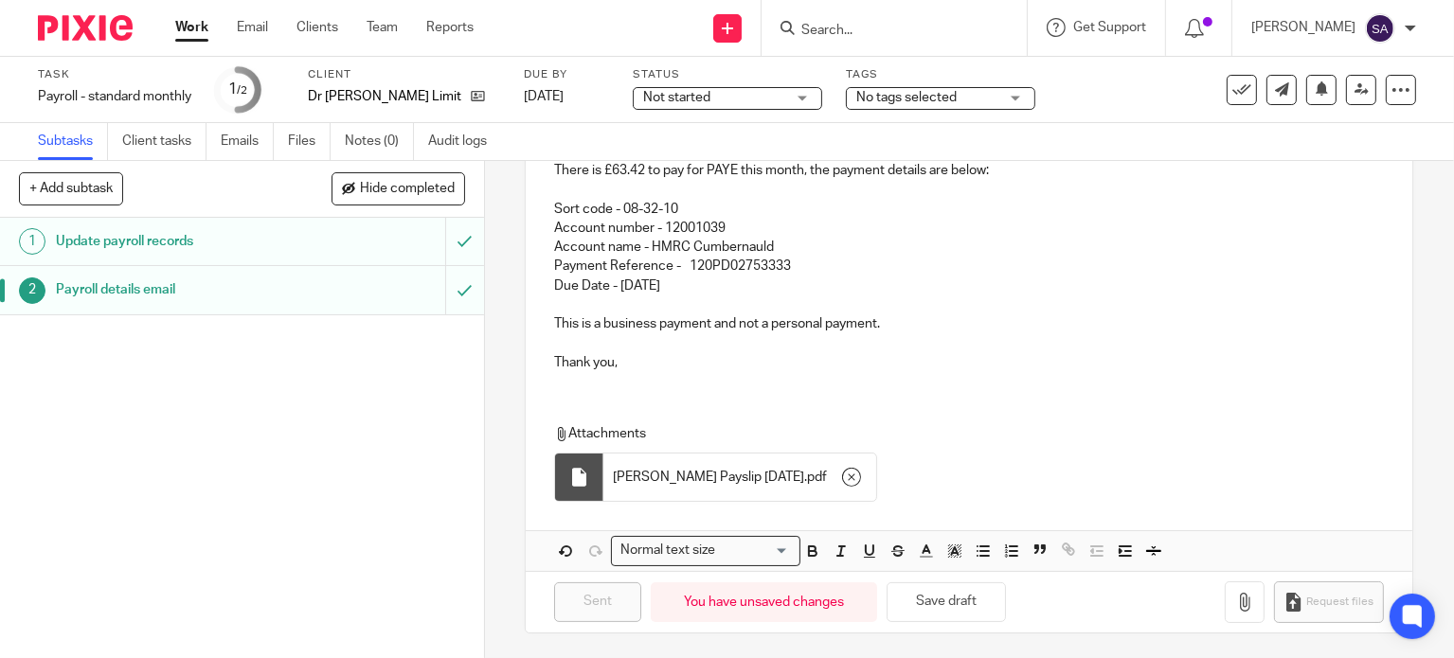
click at [120, 21] on img at bounding box center [85, 28] width 95 height 26
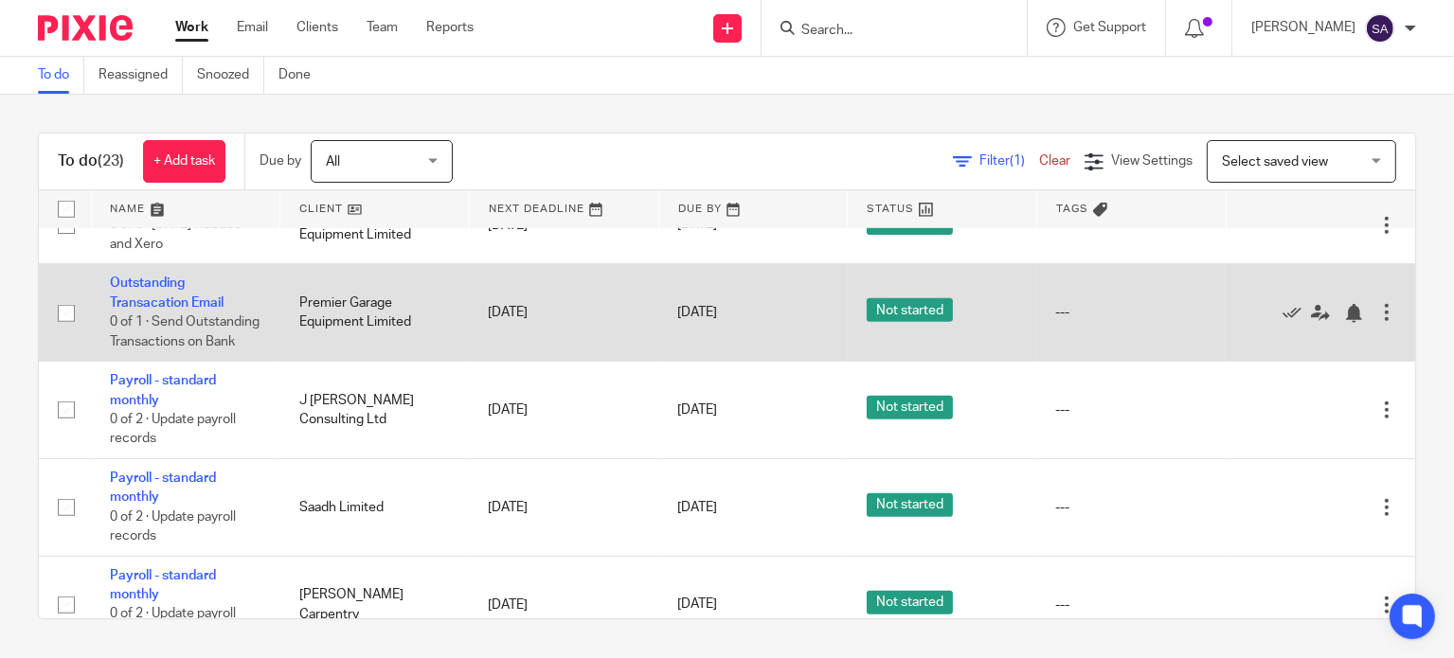
scroll to position [1326, 0]
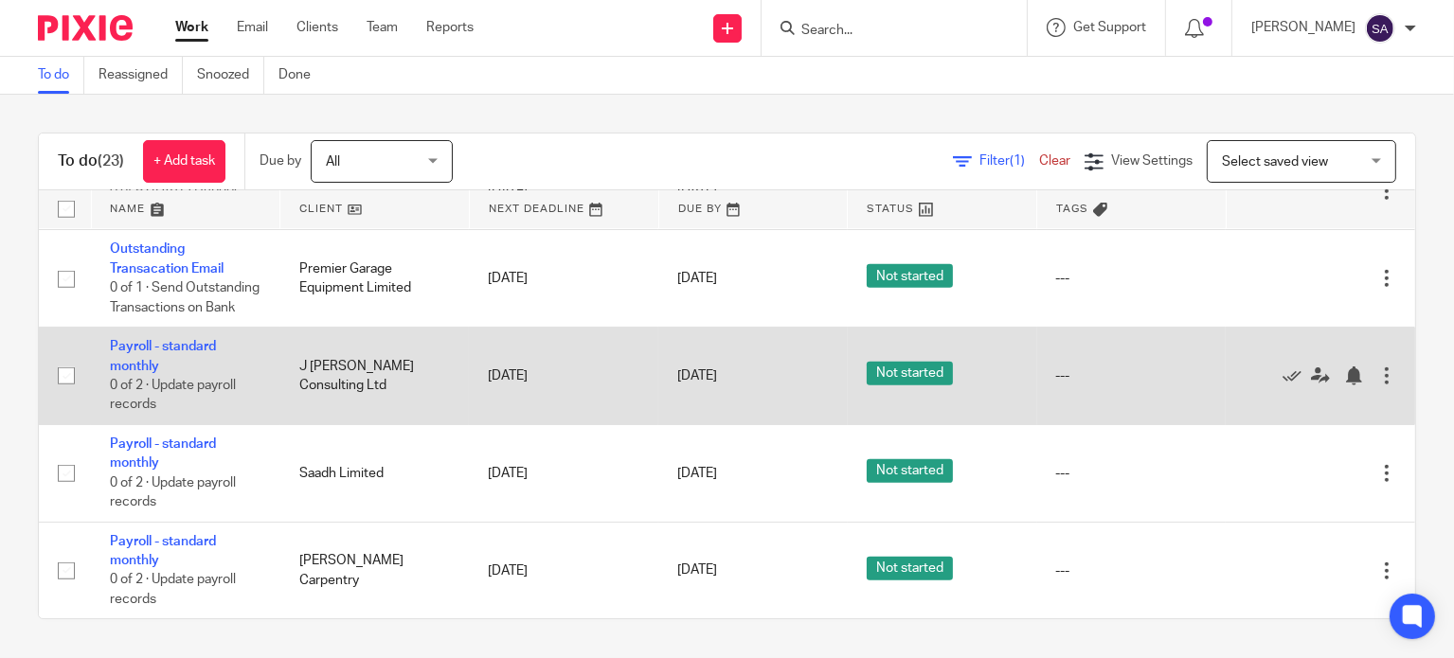
click at [202, 369] on td "Payroll - standard monthly 0 of 2 · Update payroll records" at bounding box center [185, 377] width 189 height 98
click at [200, 372] on link "Payroll - standard monthly" at bounding box center [163, 356] width 106 height 32
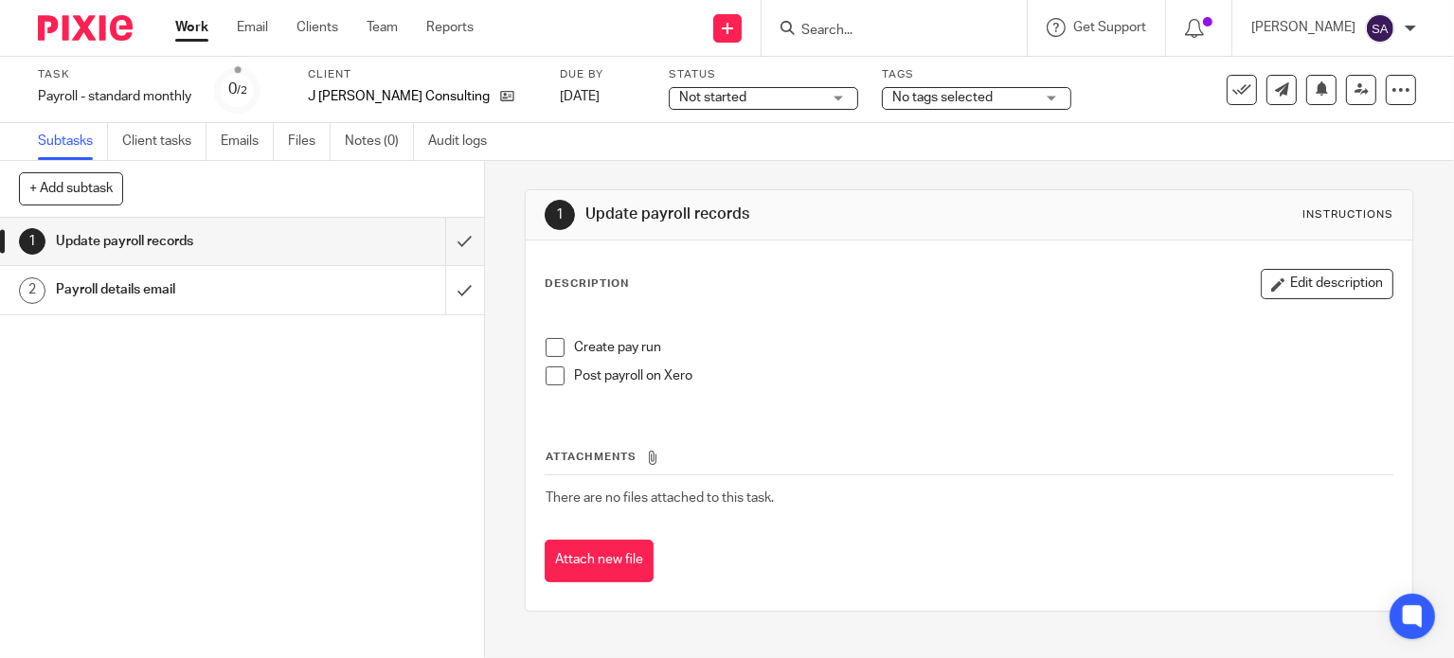
click at [549, 351] on span at bounding box center [555, 347] width 19 height 19
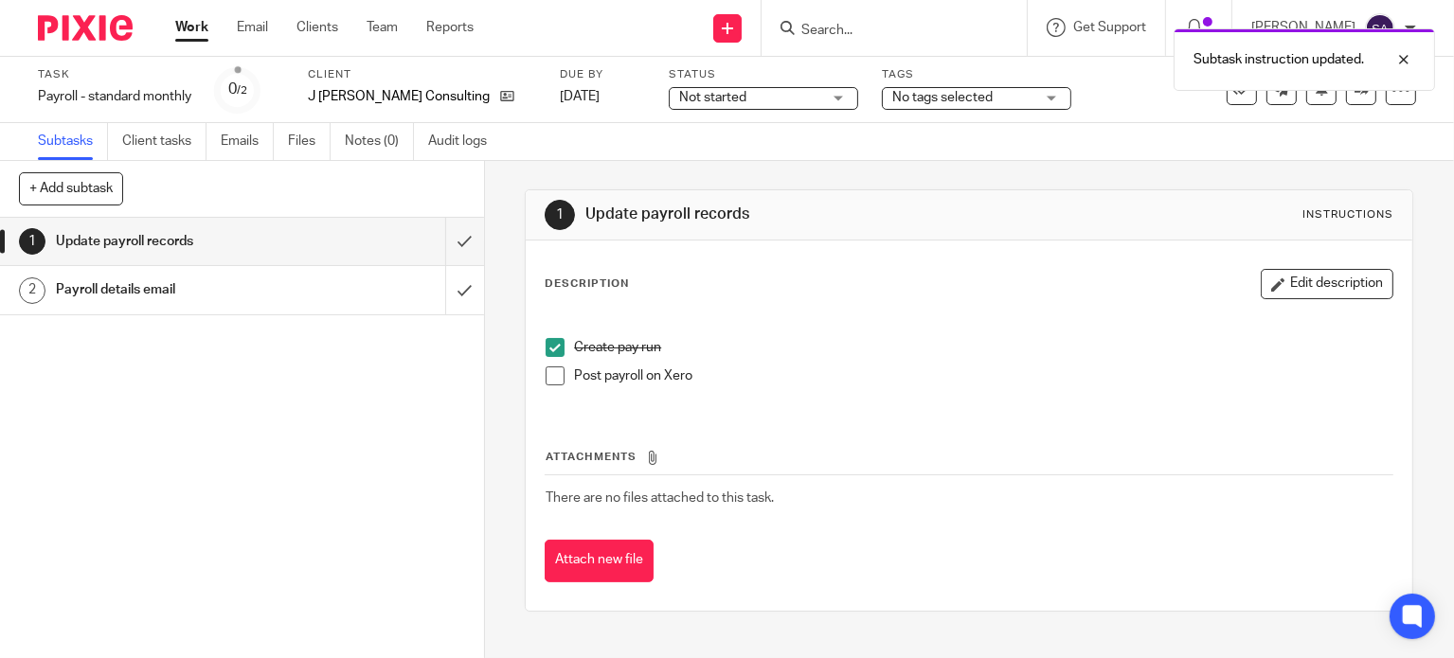
click at [549, 377] on span at bounding box center [555, 376] width 19 height 19
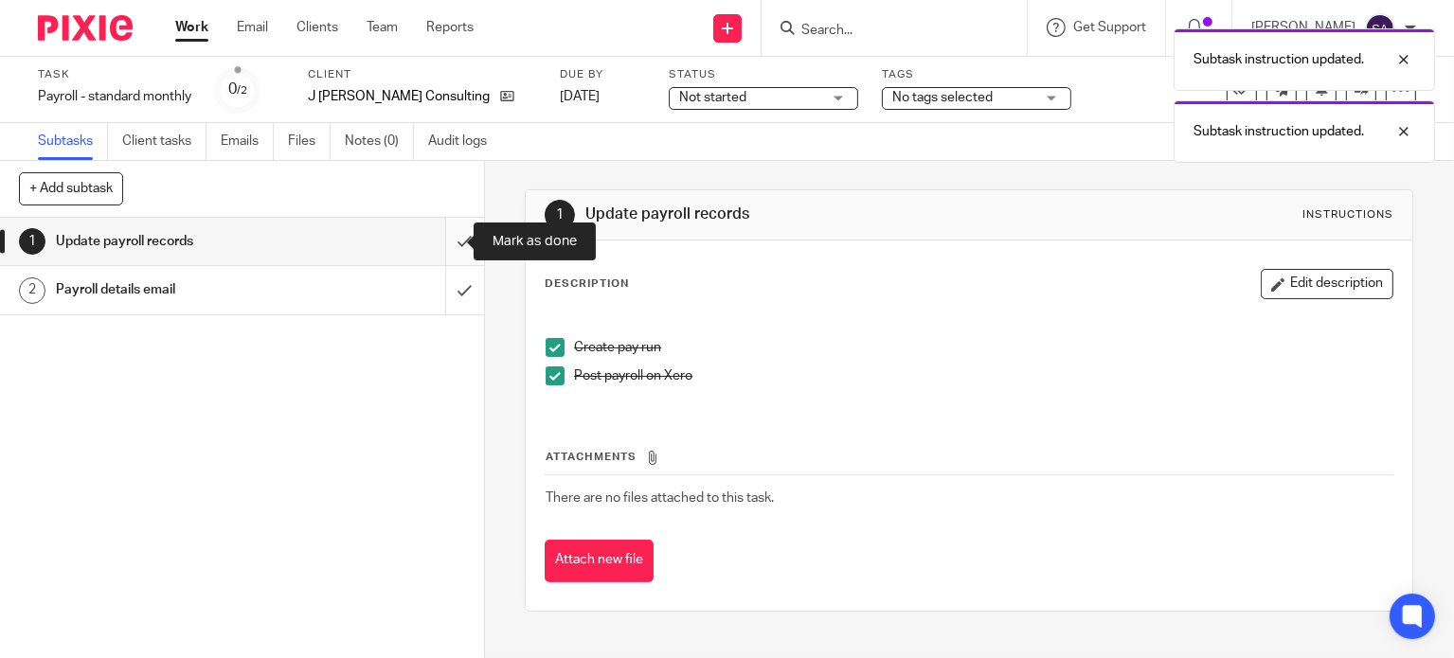
click at [440, 243] on input "submit" at bounding box center [242, 241] width 484 height 47
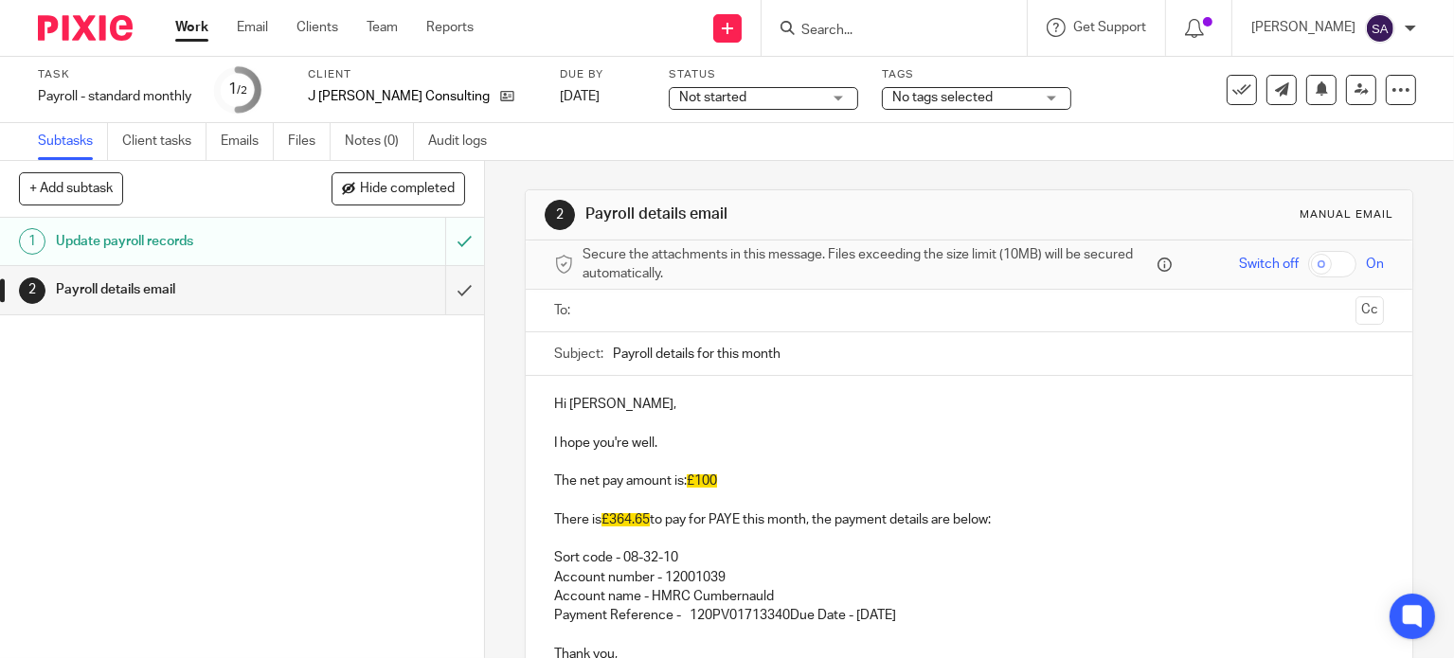
click at [829, 351] on input "Payroll details for this month" at bounding box center [998, 354] width 771 height 43
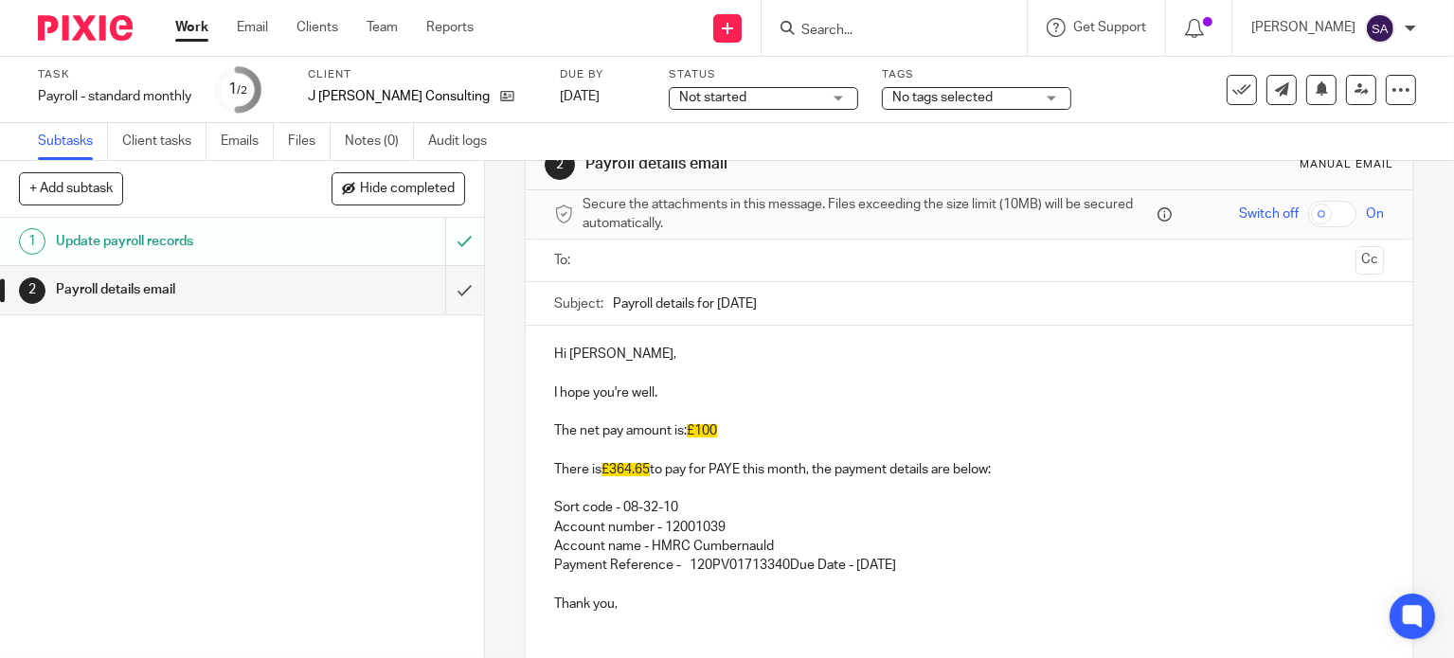
scroll to position [95, 0]
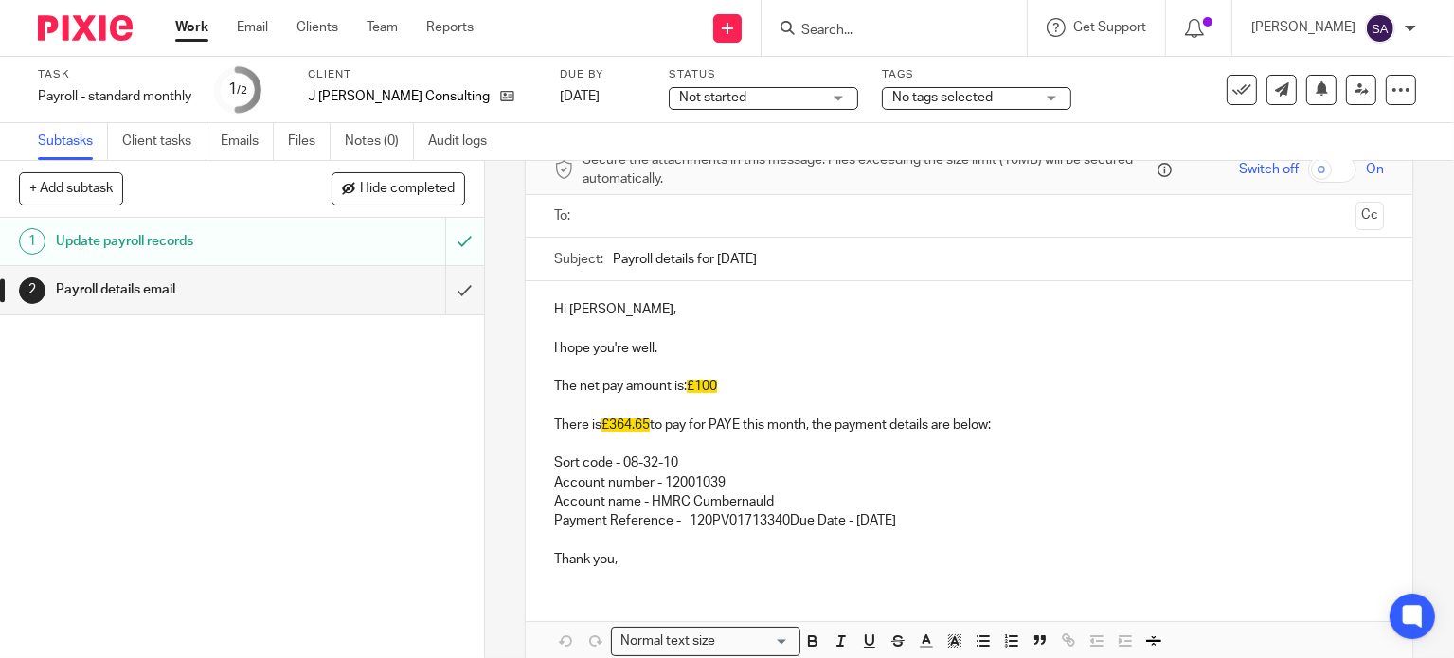
type input "Payroll details for [DATE]"
click at [611, 302] on p "Hi [PERSON_NAME]," at bounding box center [969, 309] width 830 height 19
click at [572, 381] on p "The net pay amount is: £100" at bounding box center [969, 386] width 830 height 19
click at [600, 385] on p "Jonathon McAdam net pay amount is: £100" at bounding box center [969, 386] width 830 height 19
click at [810, 377] on div "Hi Jon, I hope you're well. Jonathan McAdam net pay amount is: £100 There is £3…" at bounding box center [969, 432] width 887 height 302
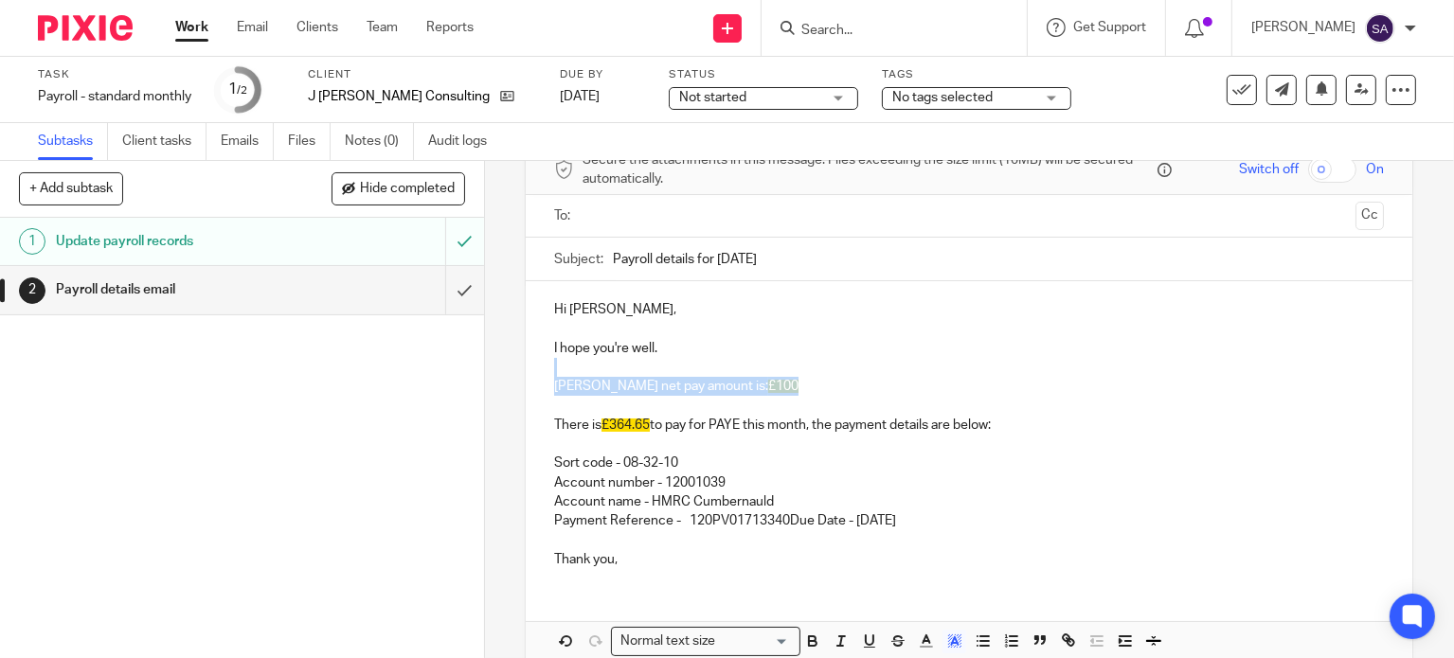
click at [821, 392] on p "Jonathan McAdam net pay amount is: £100" at bounding box center [969, 386] width 830 height 19
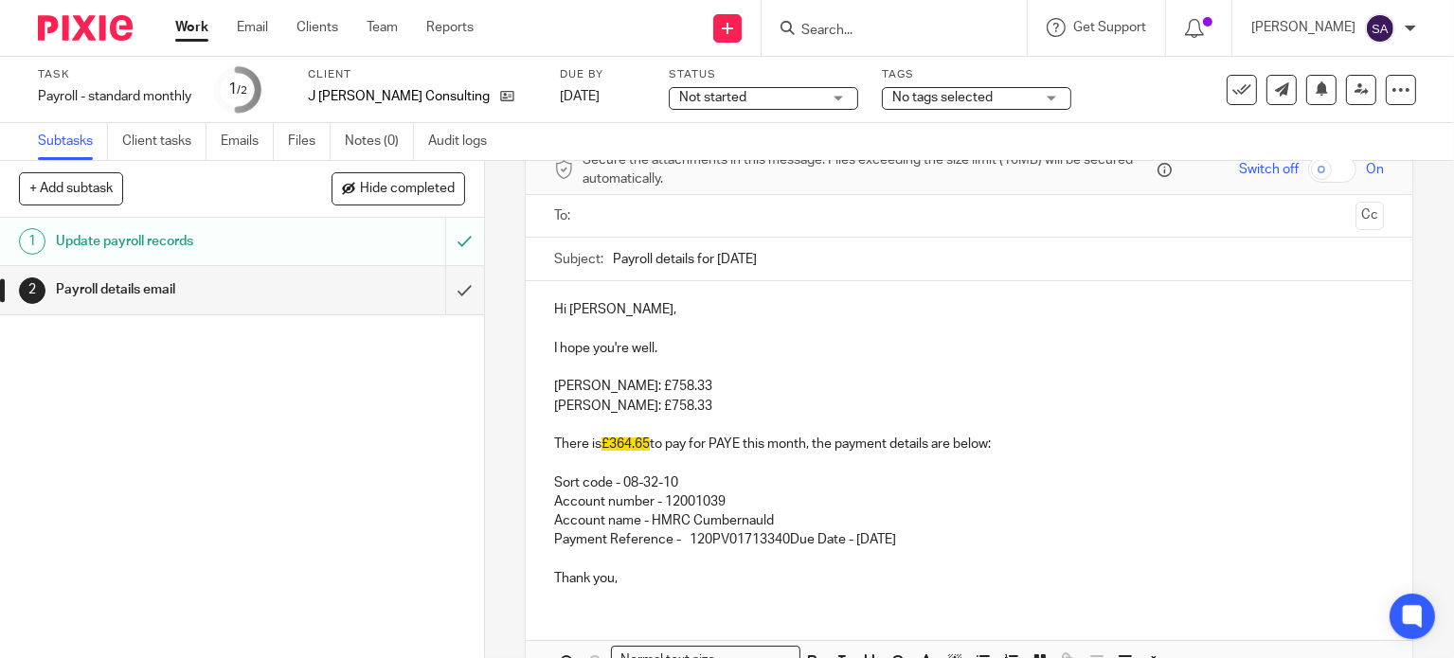
click at [998, 439] on p "There is £364.65 to pay for PAYE this month, the payment details are below:" at bounding box center [969, 435] width 830 height 39
click at [985, 533] on p "Sort code - 08-32-10 Account number - 12001039 Account name - HMRC Cumbernauld …" at bounding box center [969, 502] width 830 height 96
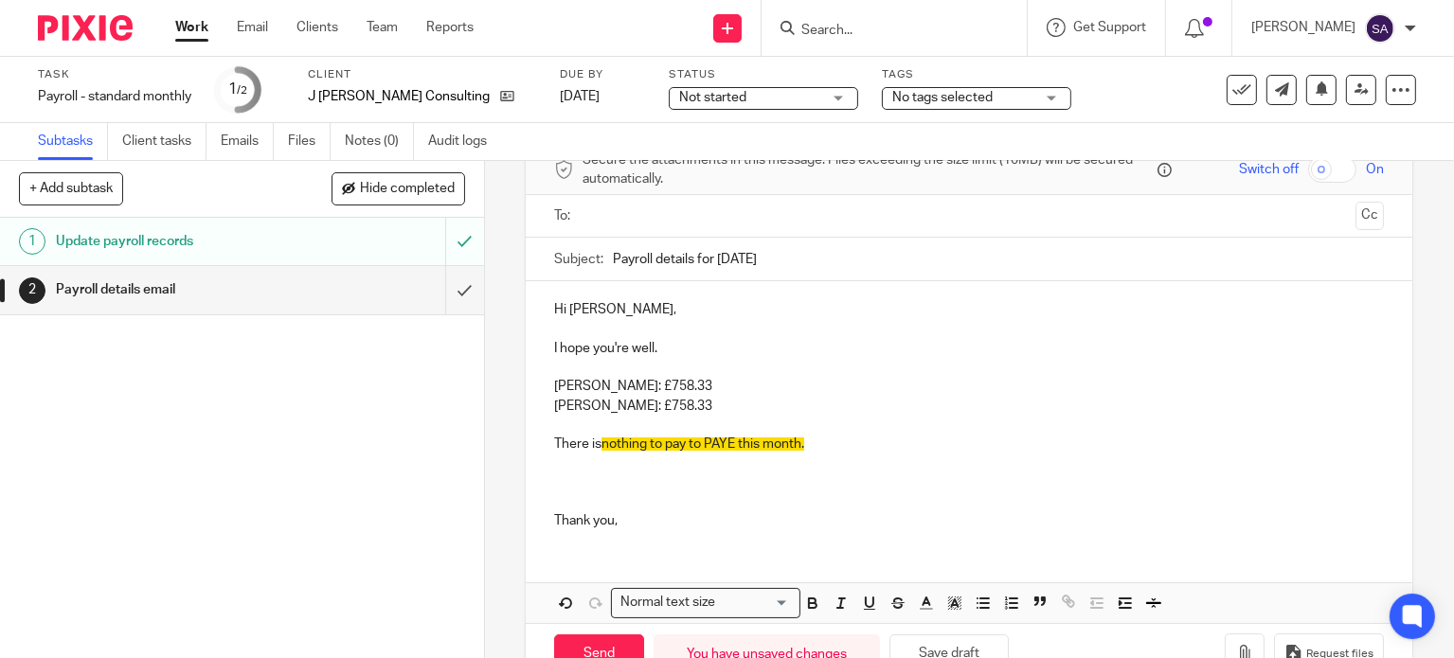
click at [718, 257] on input "Payroll details for august 2025" at bounding box center [998, 259] width 771 height 43
type input "Payroll details for August 2025"
click at [739, 401] on p "Dominique McAdam: £758.33" at bounding box center [969, 406] width 830 height 19
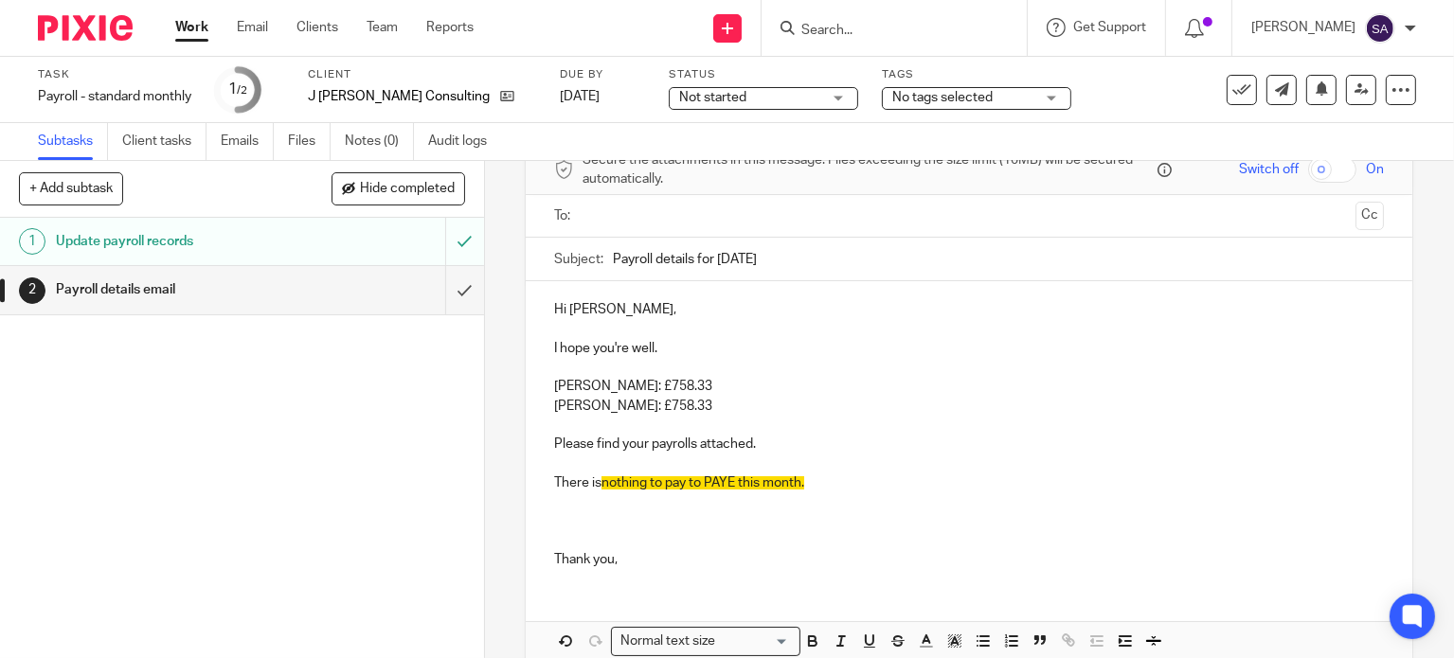
click at [589, 215] on input "text" at bounding box center [968, 217] width 759 height 22
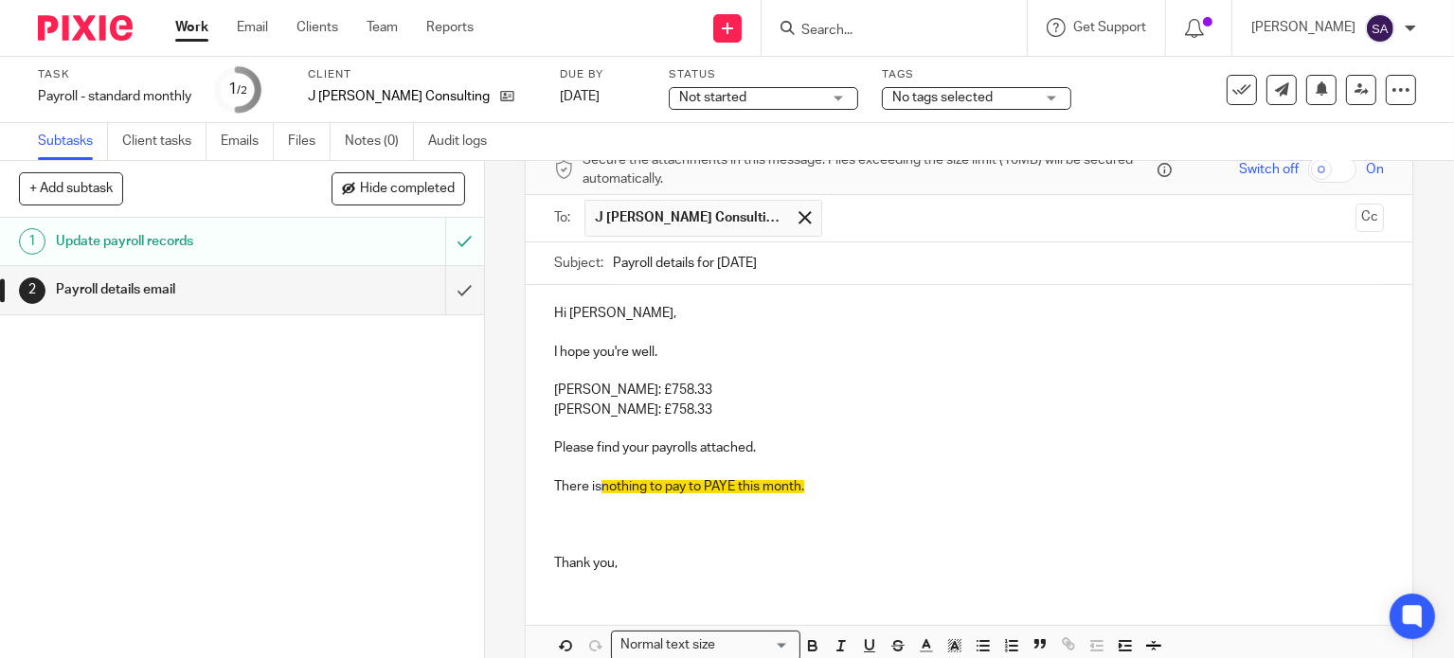
scroll to position [189, 0]
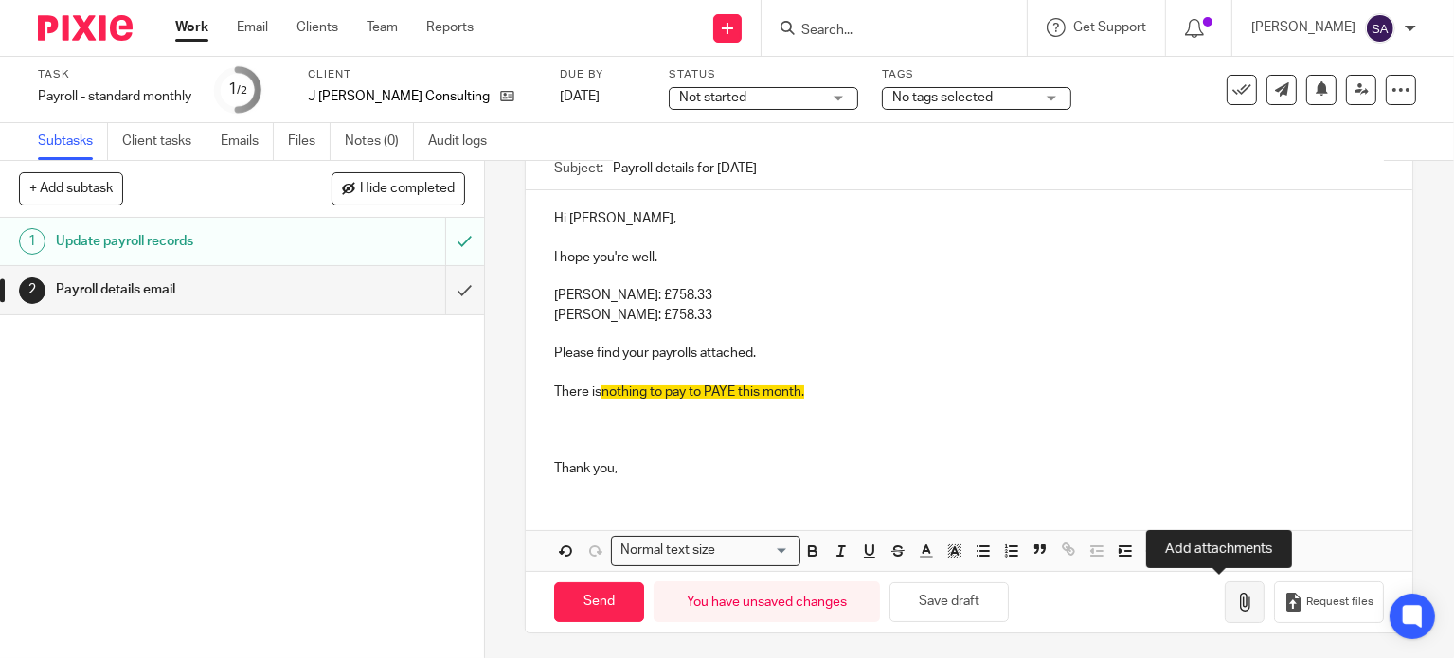
click at [1235, 602] on icon "button" at bounding box center [1244, 602] width 19 height 19
click at [1235, 599] on icon "button" at bounding box center [1244, 602] width 19 height 19
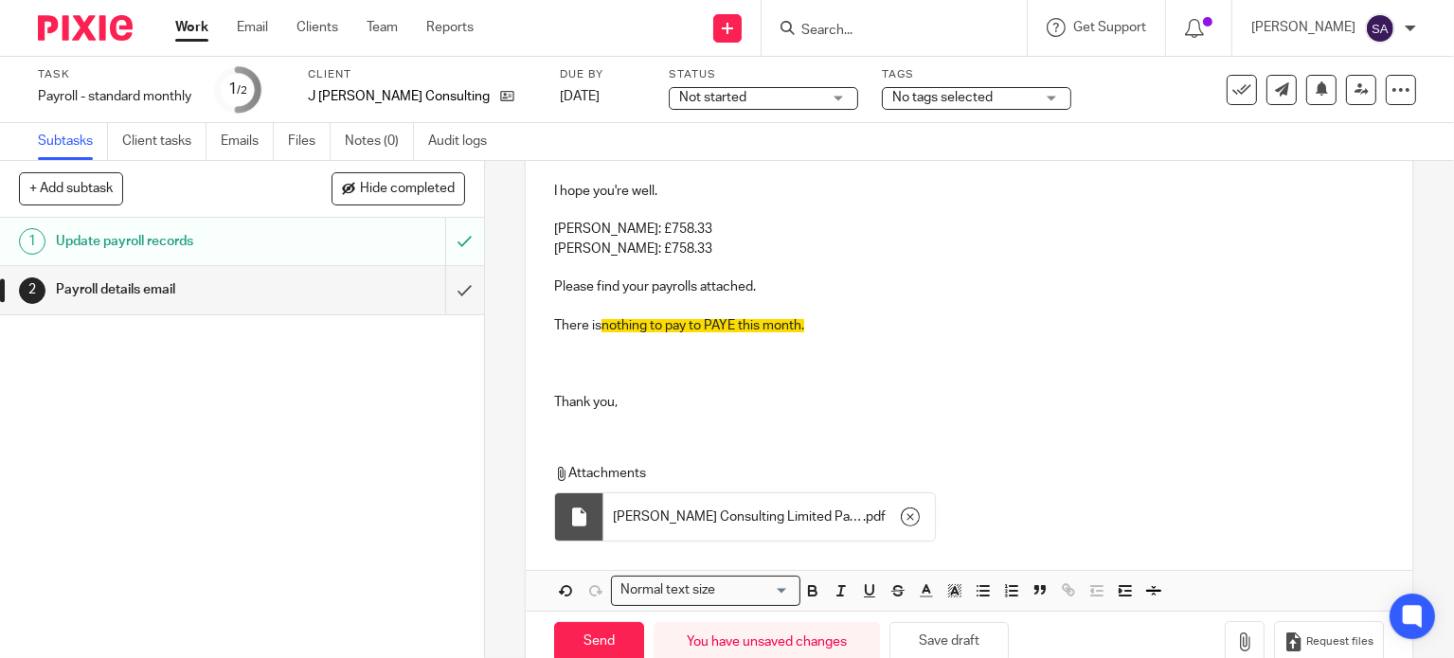
scroll to position [284, 0]
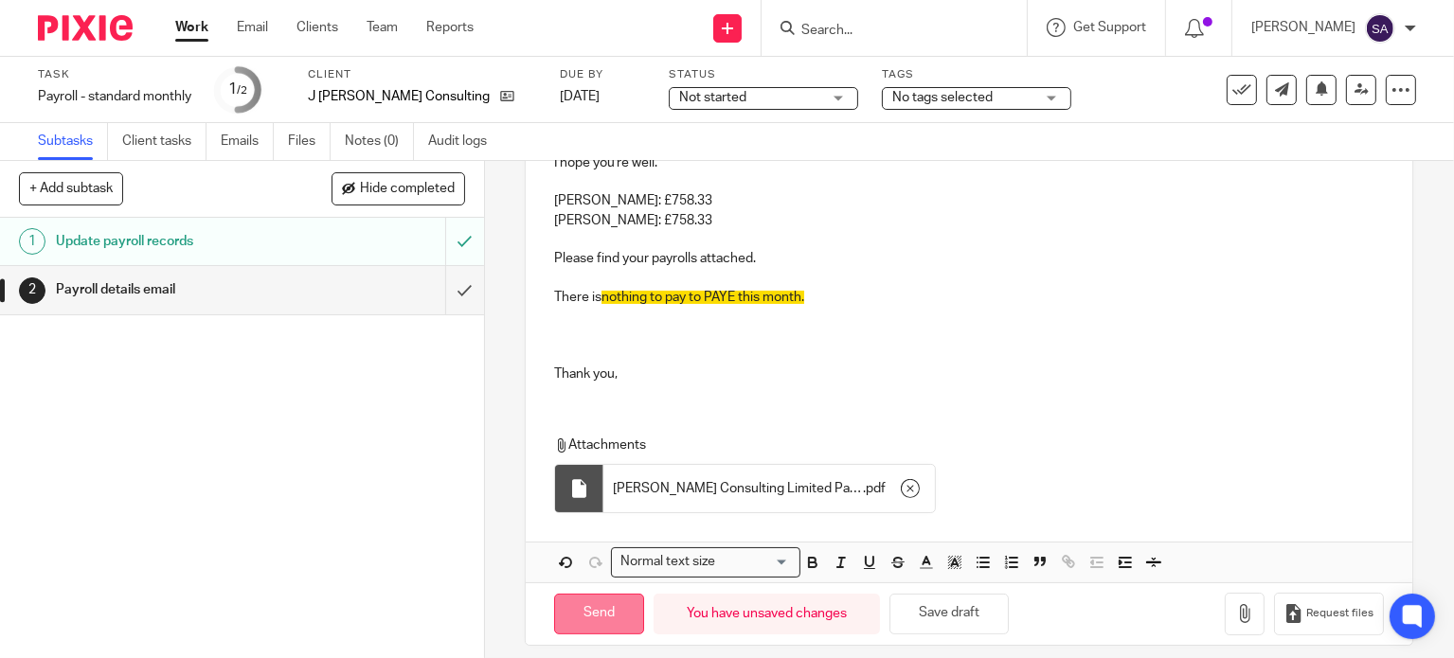
click at [600, 606] on input "Send" at bounding box center [599, 614] width 90 height 41
type input "Sent"
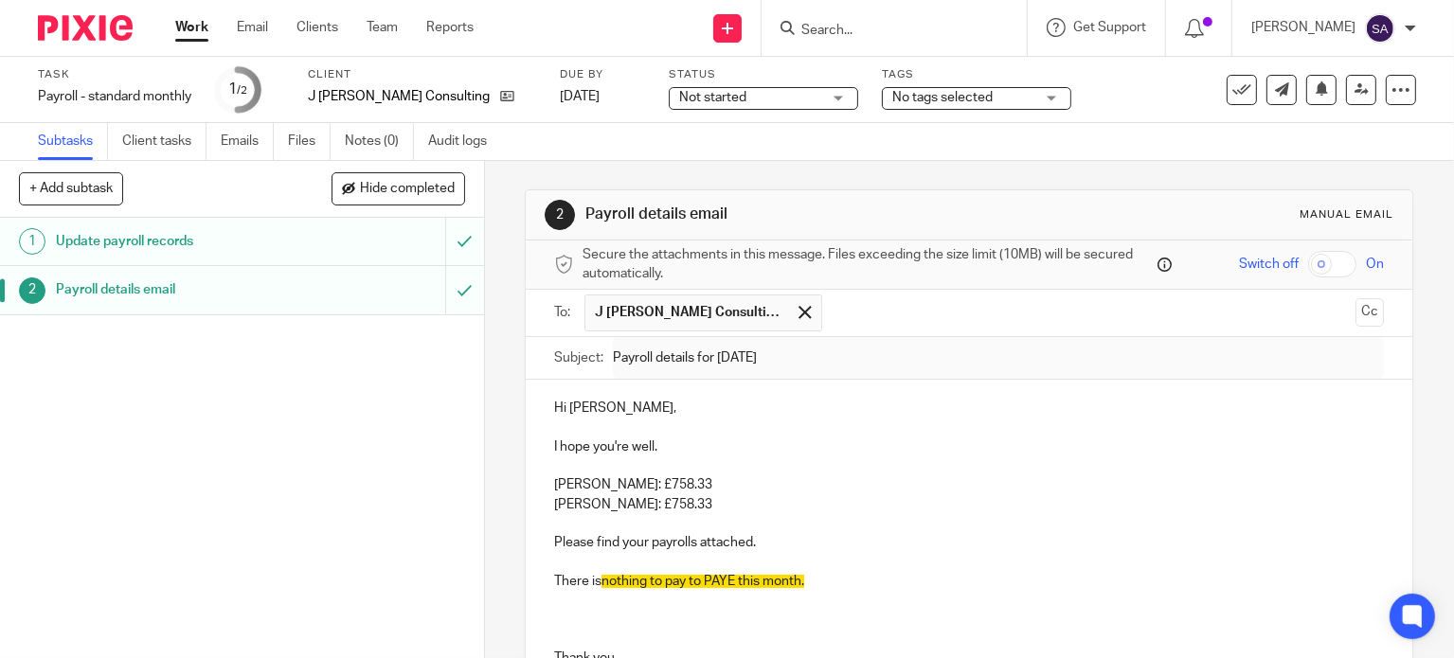
scroll to position [0, 0]
click at [117, 26] on img at bounding box center [85, 28] width 95 height 26
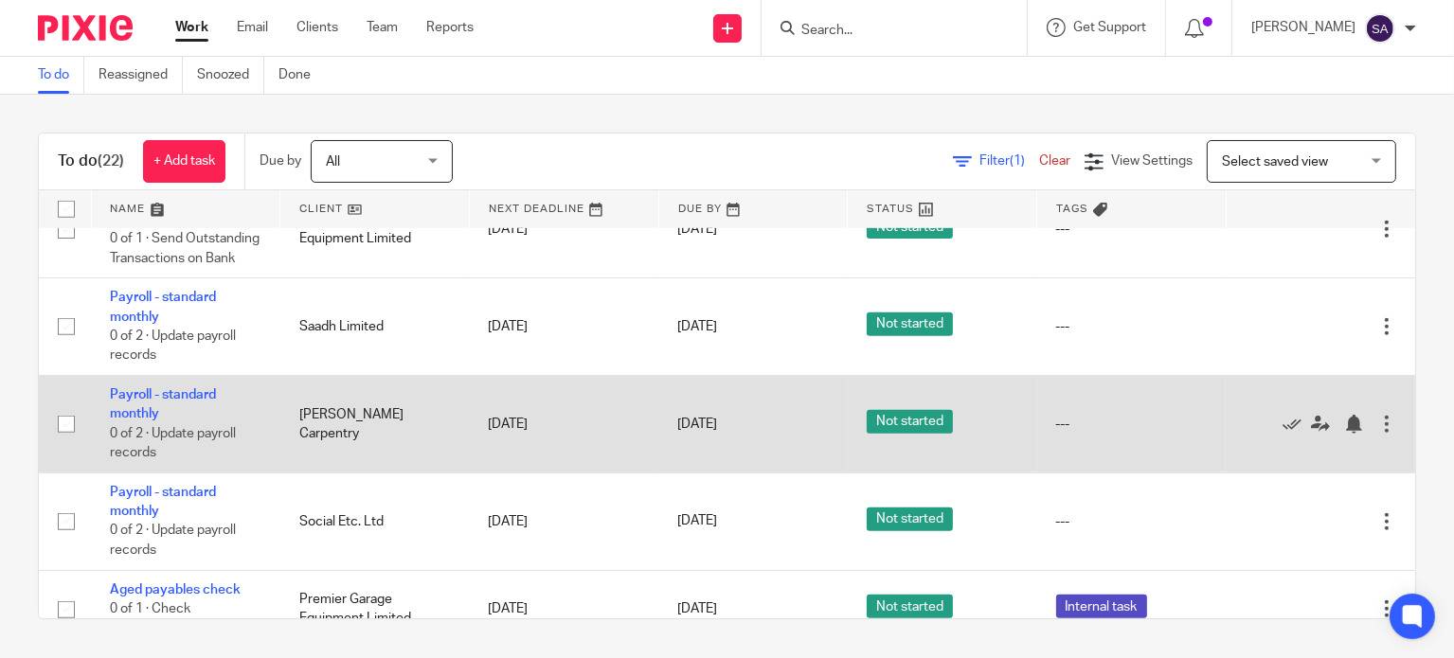
scroll to position [1342, 0]
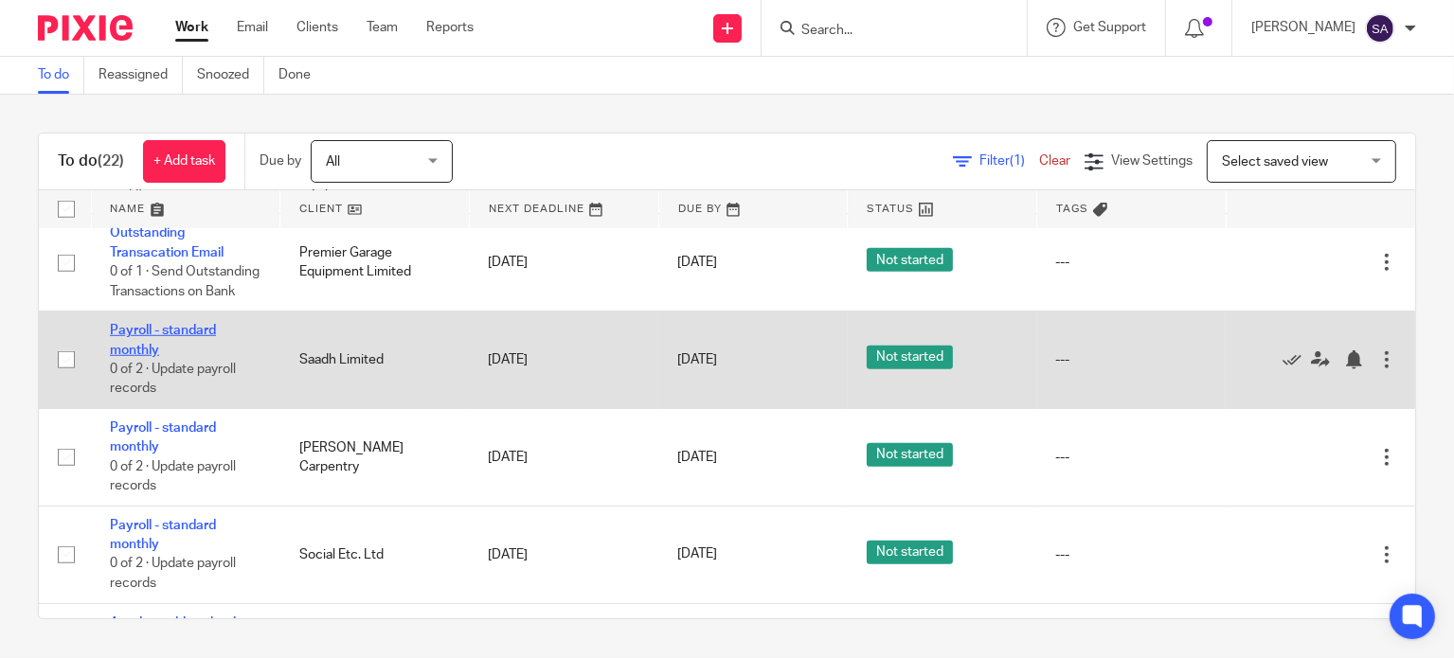
click at [187, 356] on link "Payroll - standard monthly" at bounding box center [163, 340] width 106 height 32
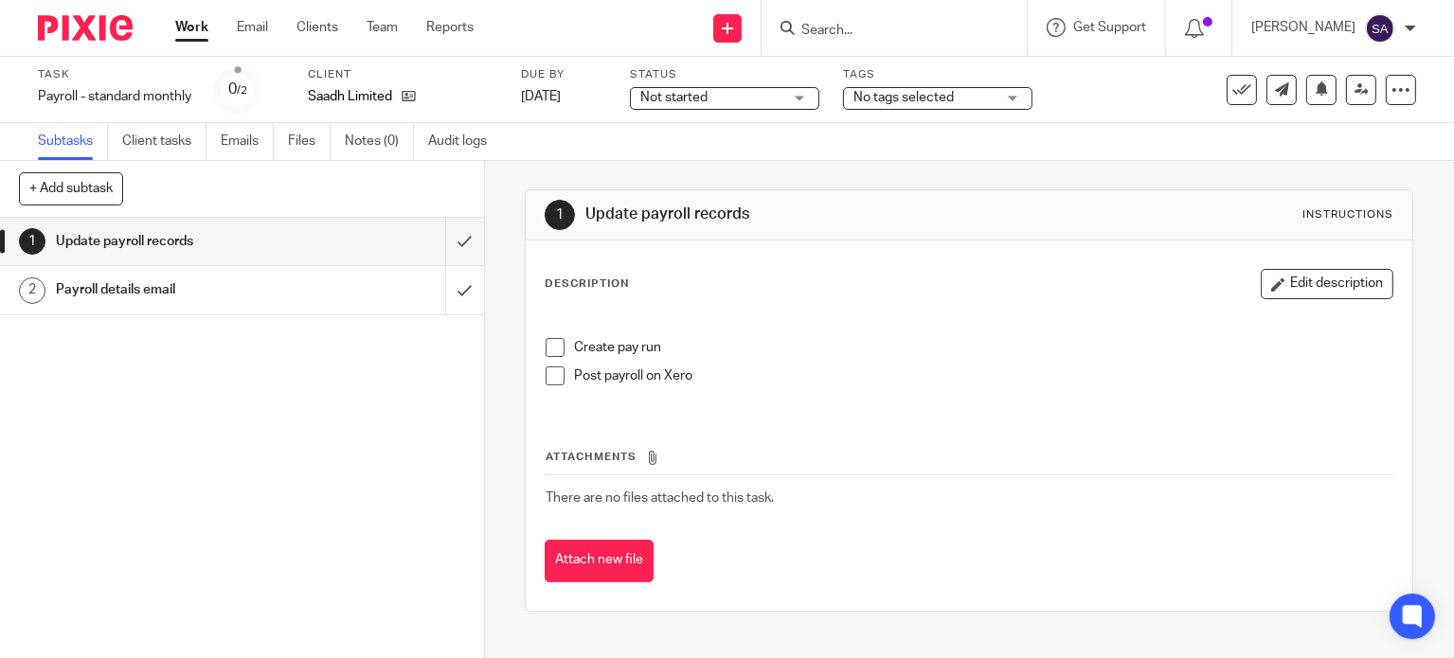
drag, startPoint x: 549, startPoint y: 350, endPoint x: 545, endPoint y: 362, distance: 12.9
click at [546, 351] on span at bounding box center [555, 347] width 19 height 19
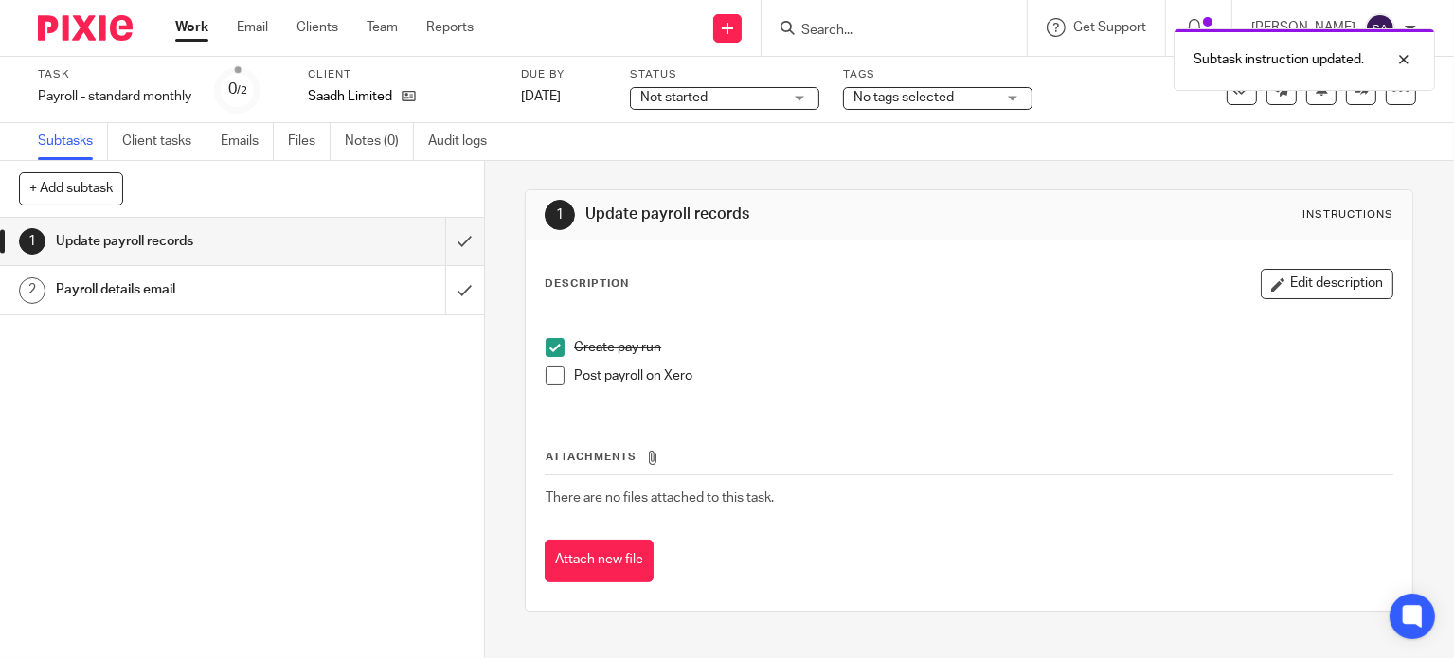
click at [549, 375] on span at bounding box center [555, 376] width 19 height 19
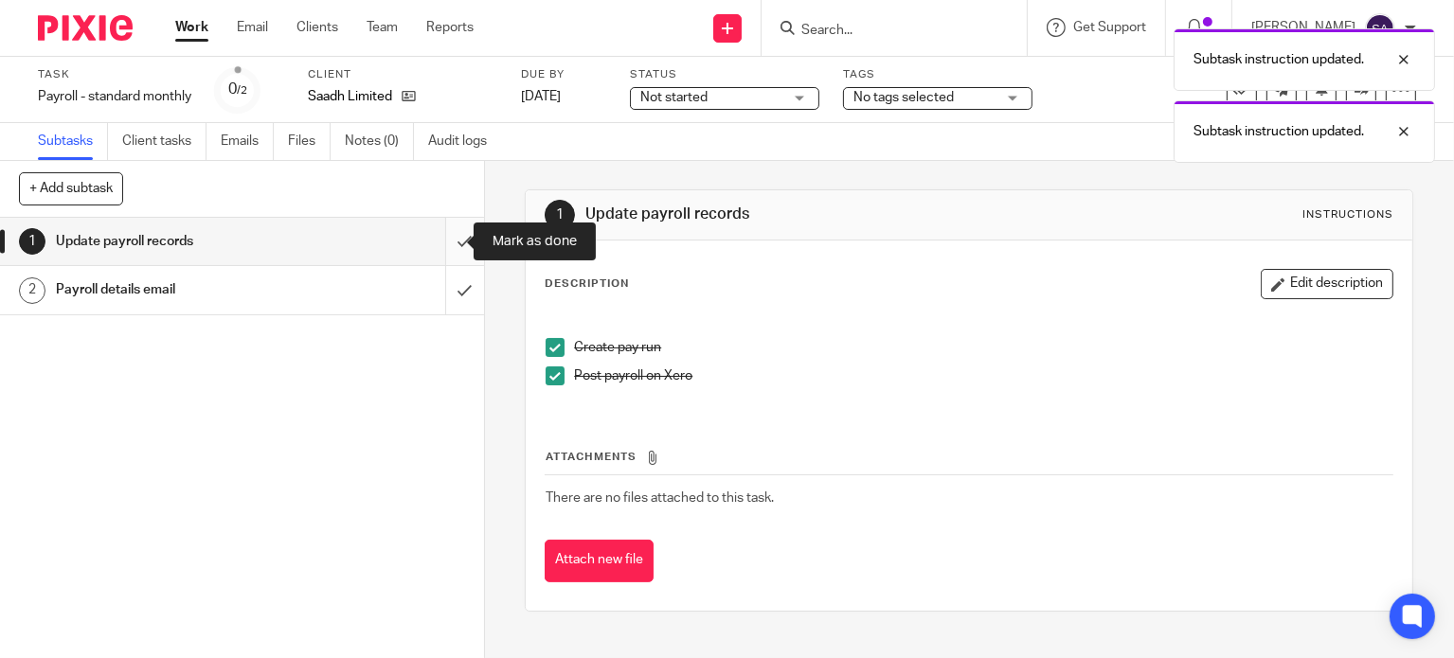
click at [441, 242] on input "submit" at bounding box center [242, 241] width 484 height 47
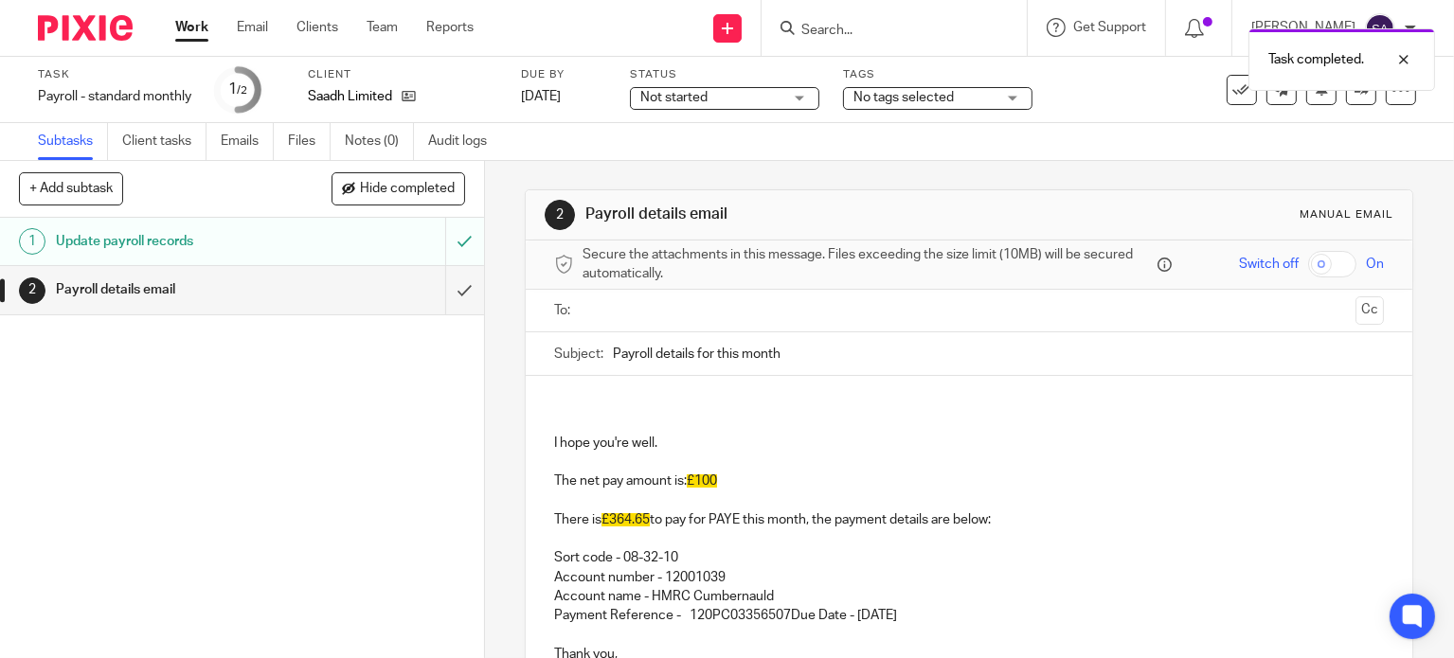
click at [811, 356] on input "Payroll details for this month" at bounding box center [998, 354] width 771 height 43
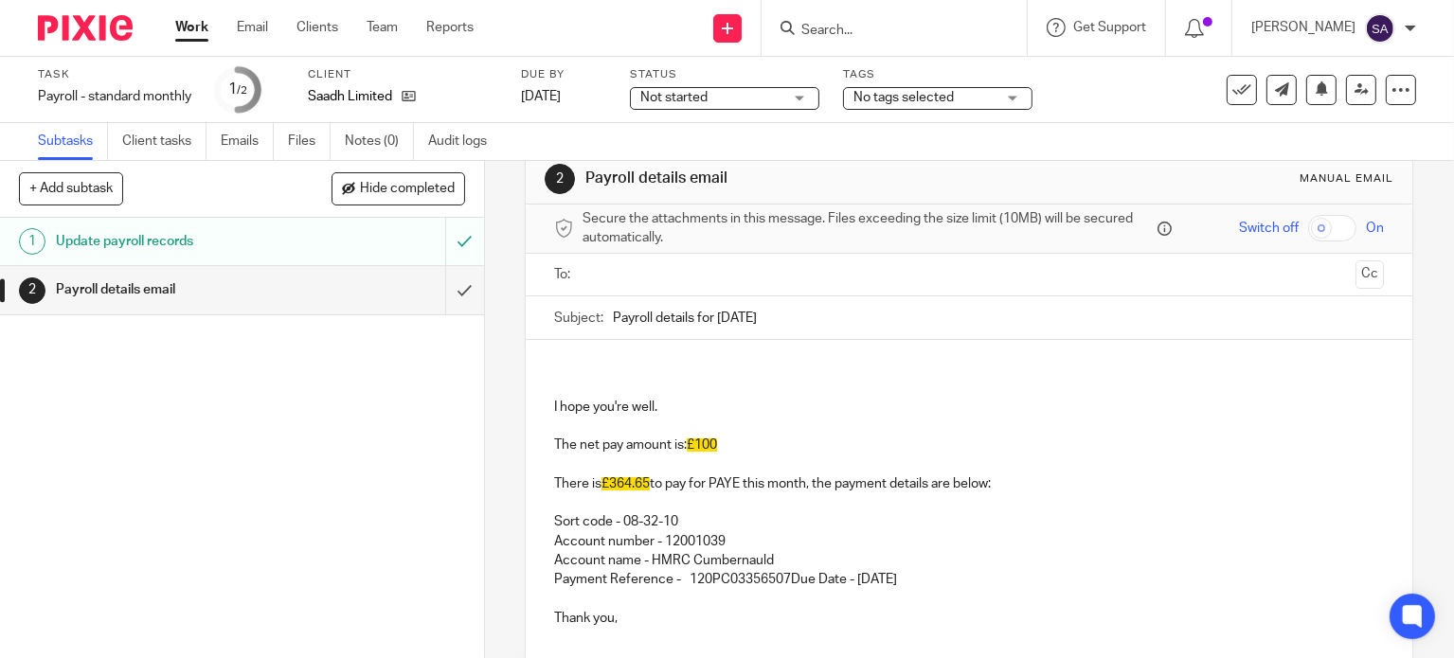
scroll to position [95, 0]
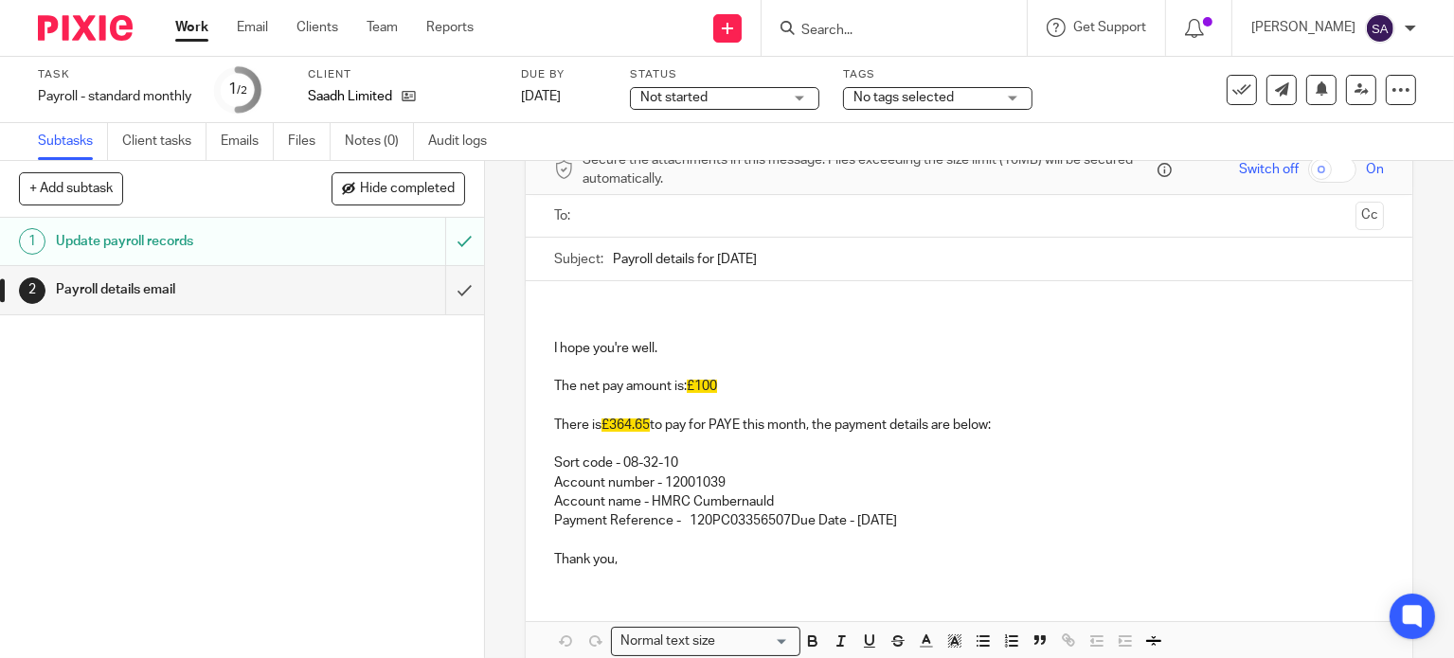
type input "Payroll details for [DATE]"
click at [731, 379] on p "The net pay amount is: £100" at bounding box center [969, 386] width 830 height 19
click at [111, 27] on img at bounding box center [85, 28] width 95 height 26
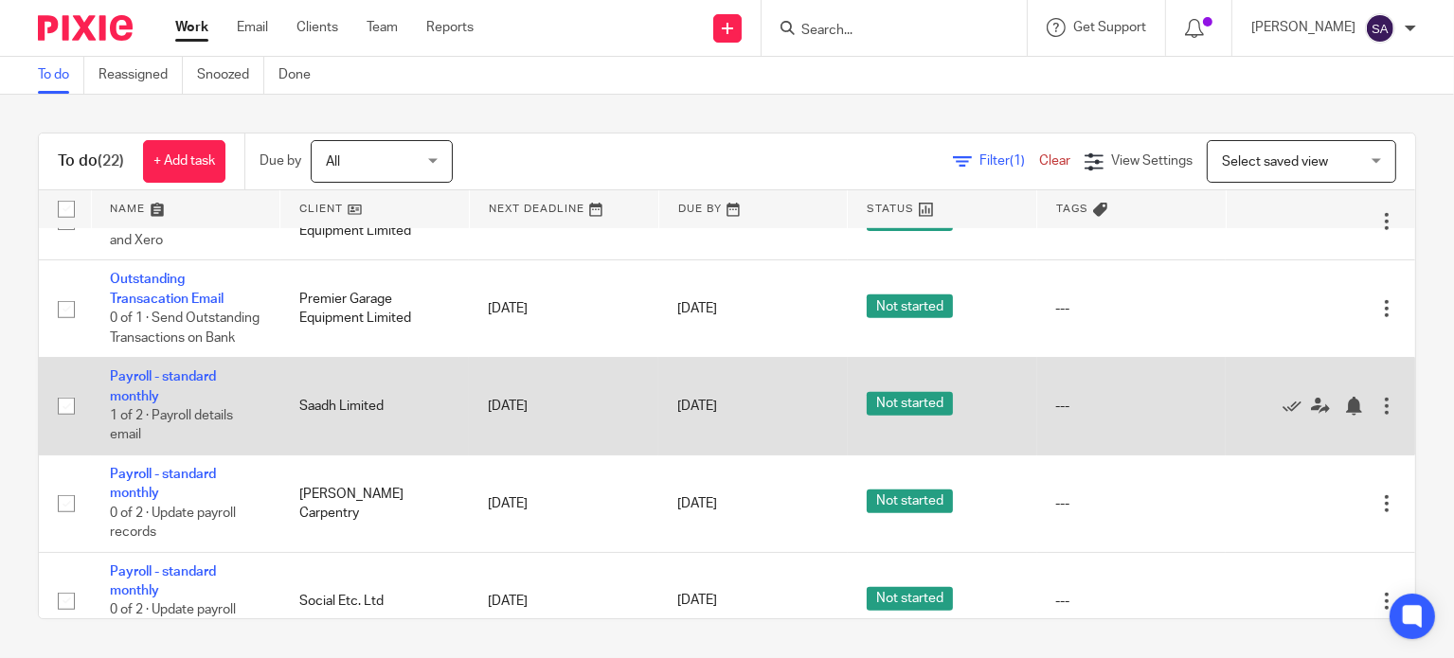
scroll to position [1421, 0]
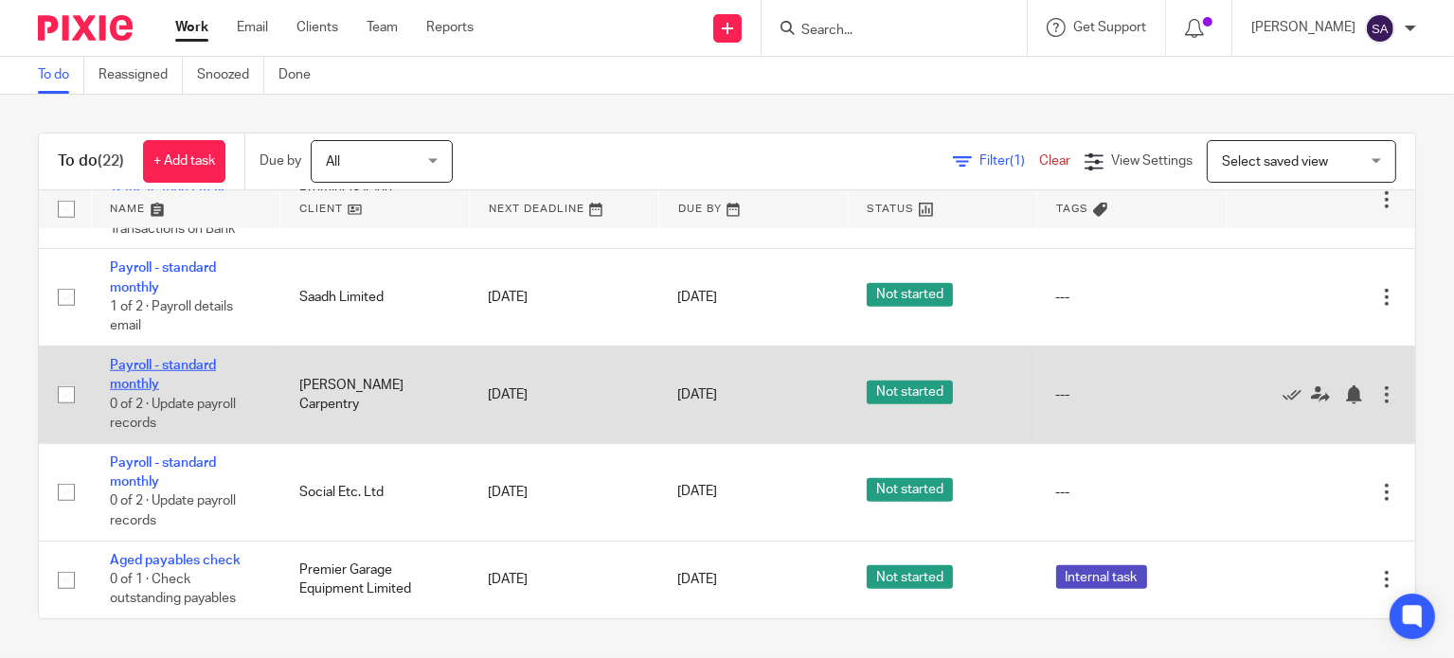
click at [177, 382] on link "Payroll - standard monthly" at bounding box center [163, 375] width 106 height 32
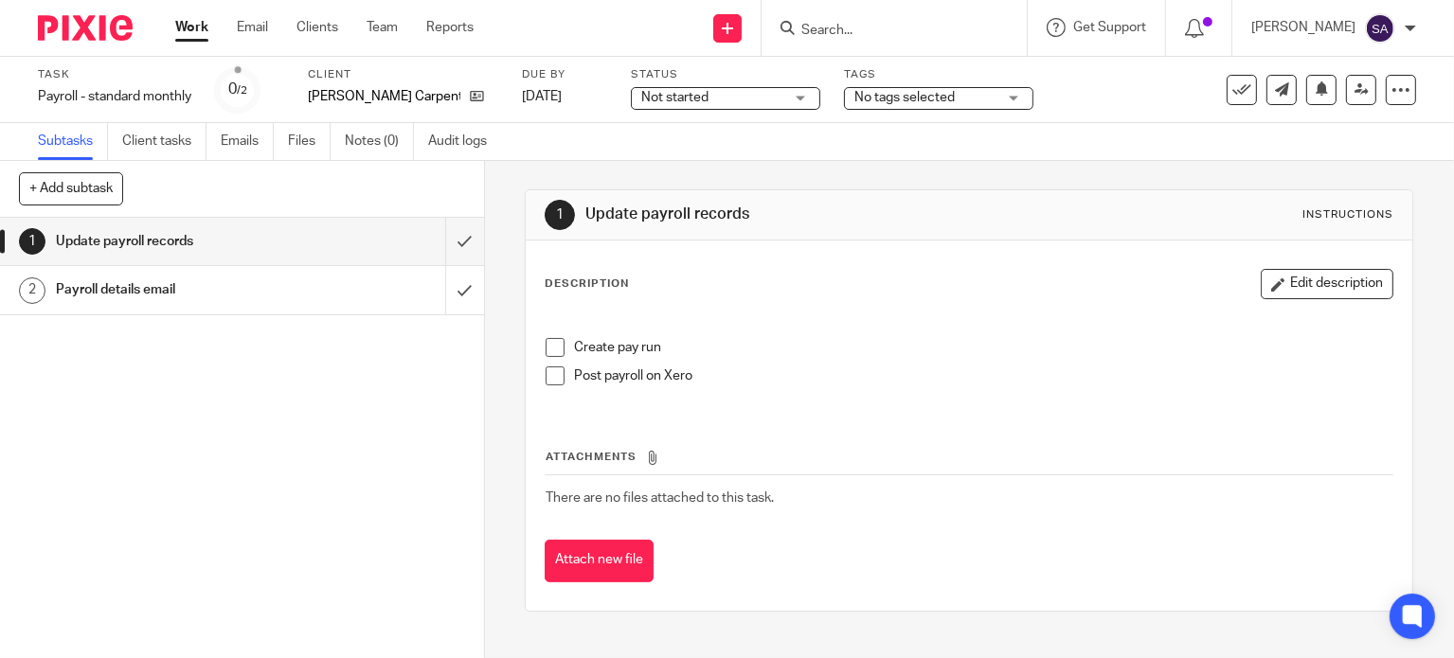
drag, startPoint x: 546, startPoint y: 348, endPoint x: 541, endPoint y: 369, distance: 21.4
click at [546, 350] on span at bounding box center [555, 347] width 19 height 19
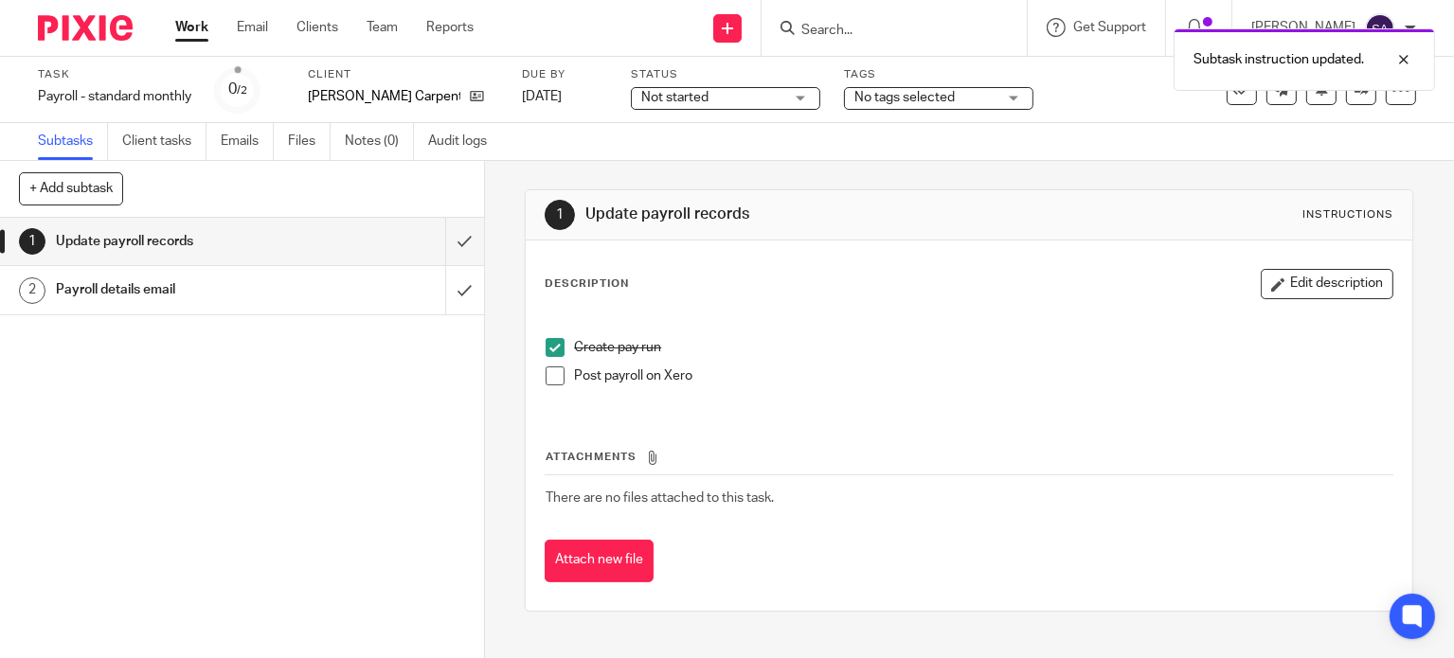
click at [546, 375] on span at bounding box center [555, 376] width 19 height 19
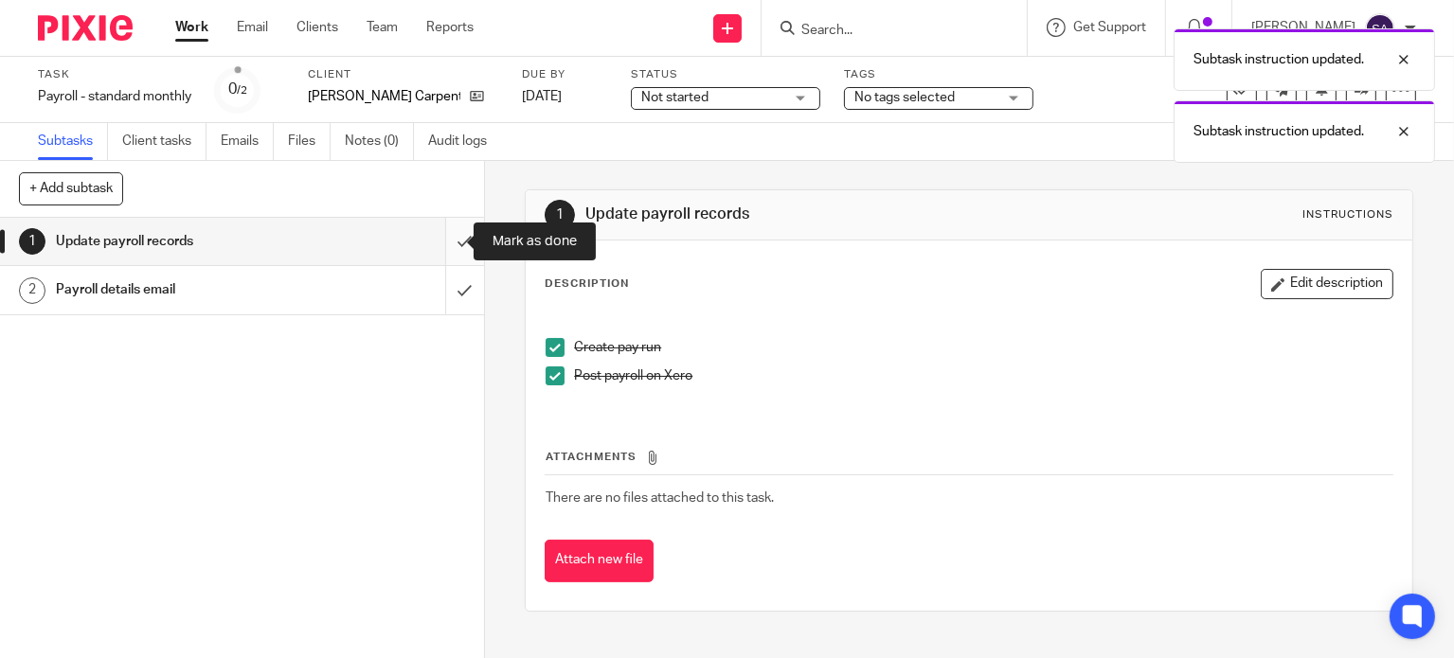
click at [448, 241] on input "submit" at bounding box center [242, 241] width 484 height 47
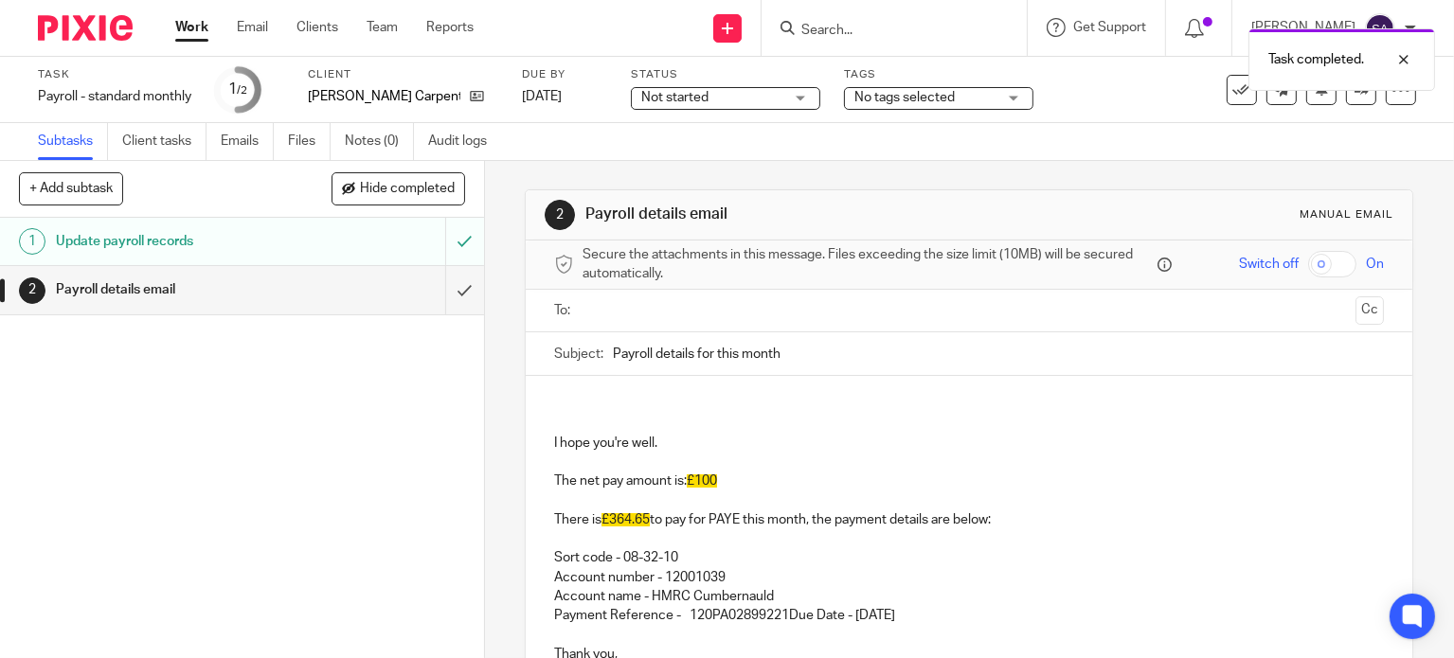
click at [777, 353] on input "Payroll details for this month" at bounding box center [998, 354] width 771 height 43
type input "Payroll details for [DATE]"
click at [720, 475] on p "The net pay amount is: £100" at bounding box center [969, 481] width 830 height 19
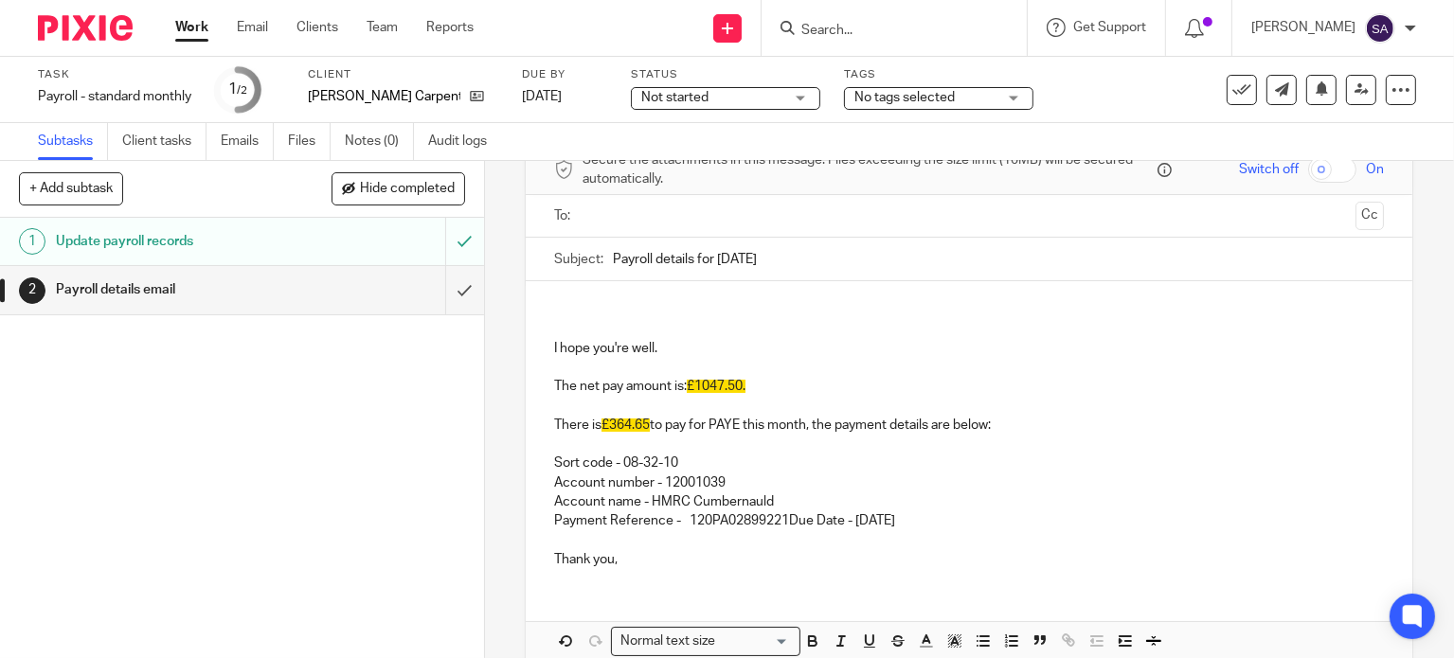
click at [1000, 415] on p "There is £364.65 to pay for PAYE this month, the payment details are below:" at bounding box center [969, 416] width 830 height 39
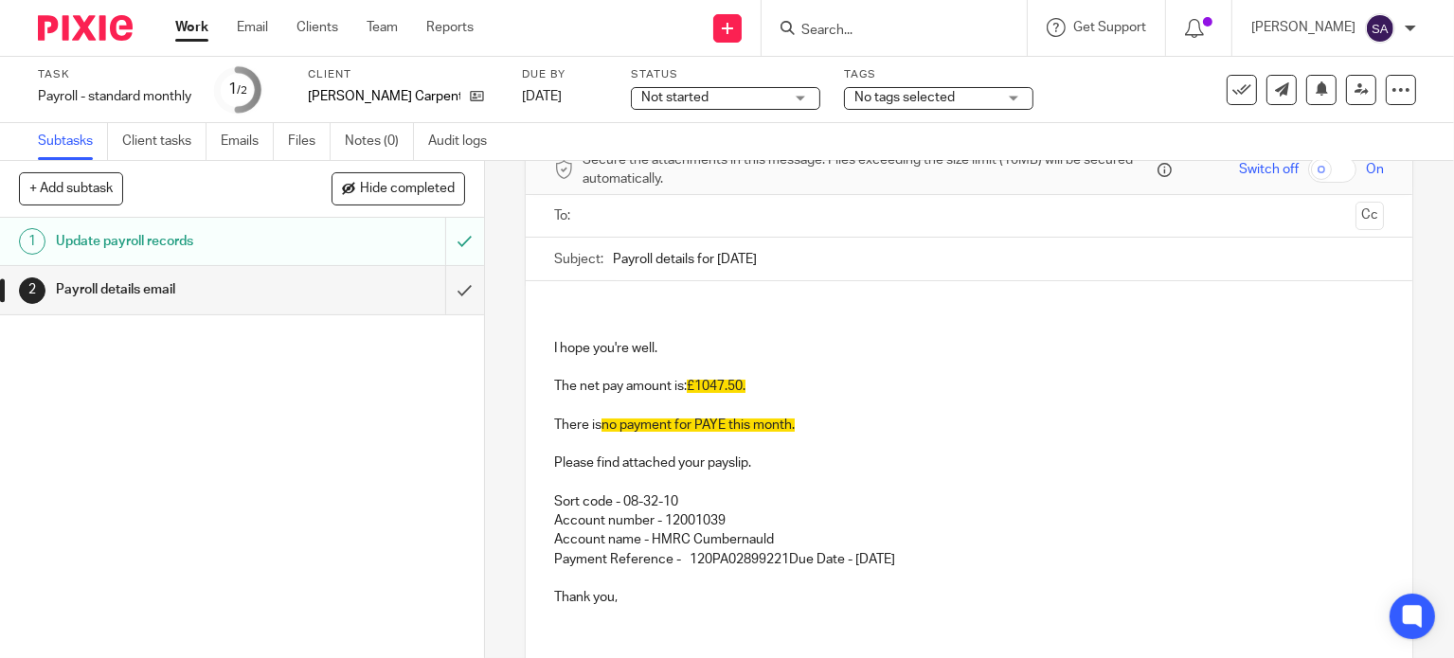
click at [991, 557] on p "Sort code - 08-32-10 Account number - 12001039 Account name - HMRC Cumbernauld …" at bounding box center [969, 522] width 830 height 96
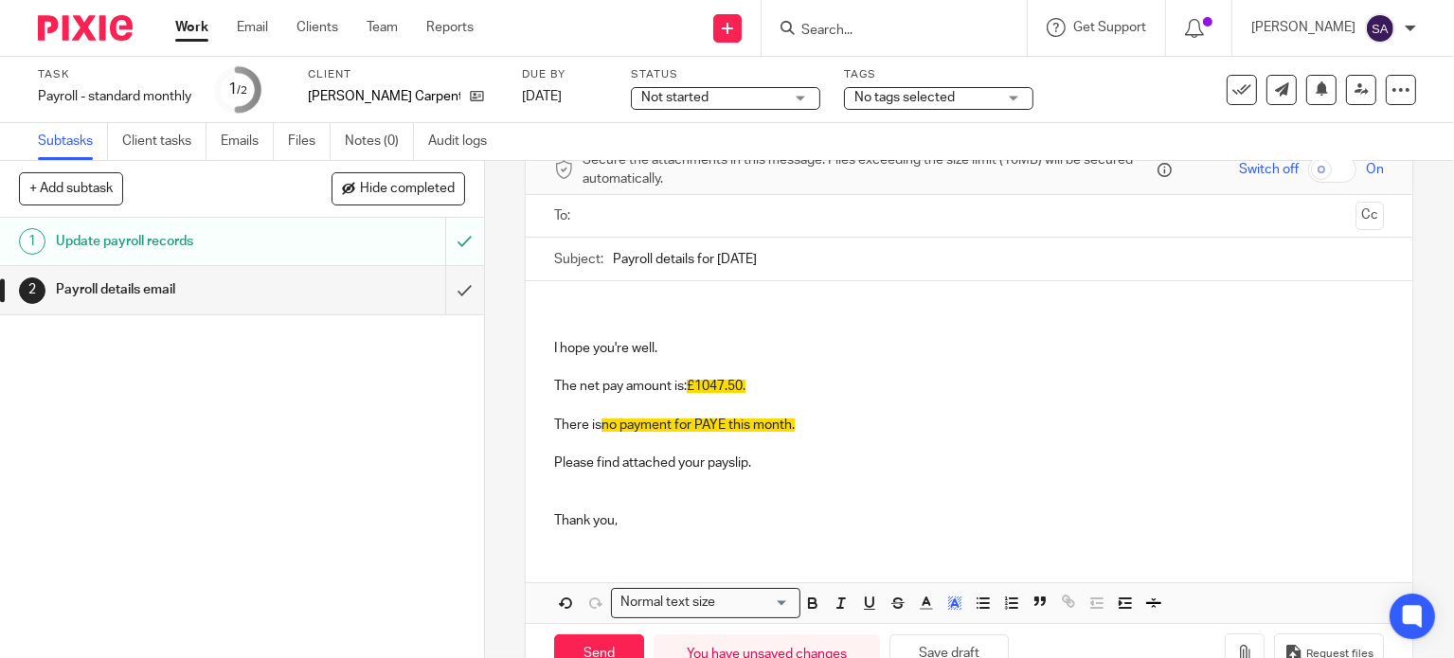
click at [763, 383] on p "The net pay amount is: £1047.50." at bounding box center [969, 386] width 830 height 19
drag, startPoint x: 751, startPoint y: 382, endPoint x: 697, endPoint y: 385, distance: 54.1
click at [697, 385] on p "The net pay amount is: £1047.50." at bounding box center [969, 386] width 830 height 19
click at [758, 383] on p "The net pay amount is: 1047.50.£" at bounding box center [969, 386] width 830 height 19
drag, startPoint x: 750, startPoint y: 383, endPoint x: 686, endPoint y: 386, distance: 64.5
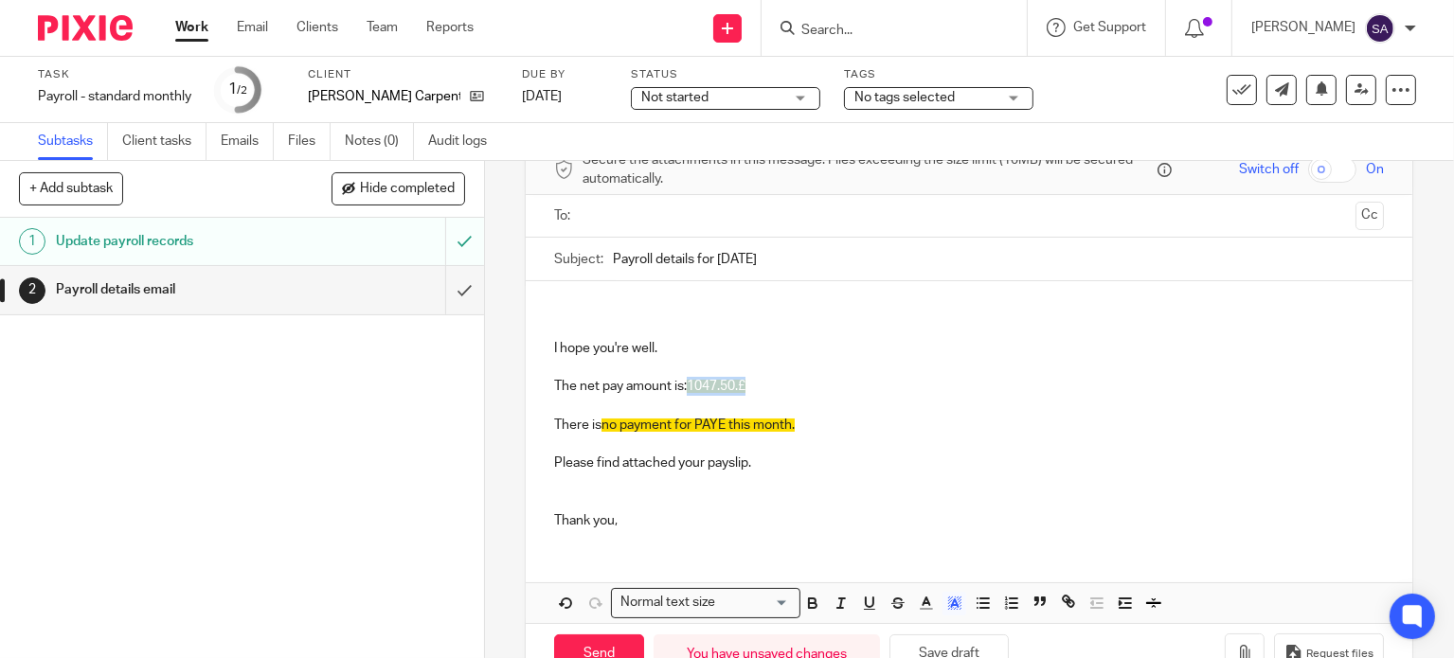
click at [686, 386] on p "The net pay amount is: 1047.50.£" at bounding box center [969, 386] width 830 height 19
click at [951, 601] on polygon "button" at bounding box center [951, 601] width 1 height 1
click at [906, 621] on li "color:#FFFFFF" at bounding box center [913, 628] width 14 height 14
click at [756, 383] on p "The net pay amount is: 1047.50.£" at bounding box center [969, 386] width 830 height 19
click at [685, 379] on p "The net pay amount is: 1047.50." at bounding box center [969, 386] width 830 height 19
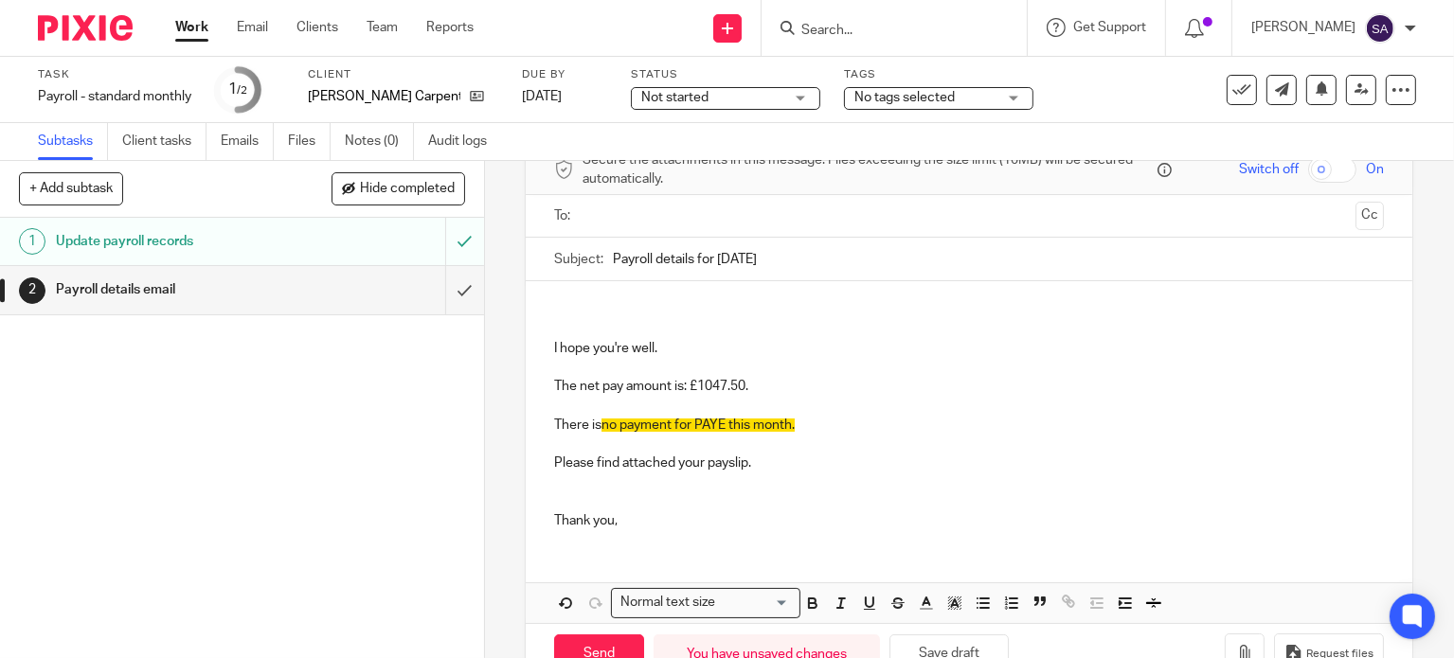
click at [807, 427] on p "There is no payment for PAYE this month." at bounding box center [969, 416] width 830 height 39
drag, startPoint x: 796, startPoint y: 417, endPoint x: 620, endPoint y: 427, distance: 176.5
click at [602, 427] on p "There is no payment for PAYE this month." at bounding box center [969, 416] width 830 height 39
click at [946, 603] on icon "button" at bounding box center [954, 603] width 17 height 17
click at [906, 621] on li "color:#FFFFFF" at bounding box center [913, 628] width 14 height 14
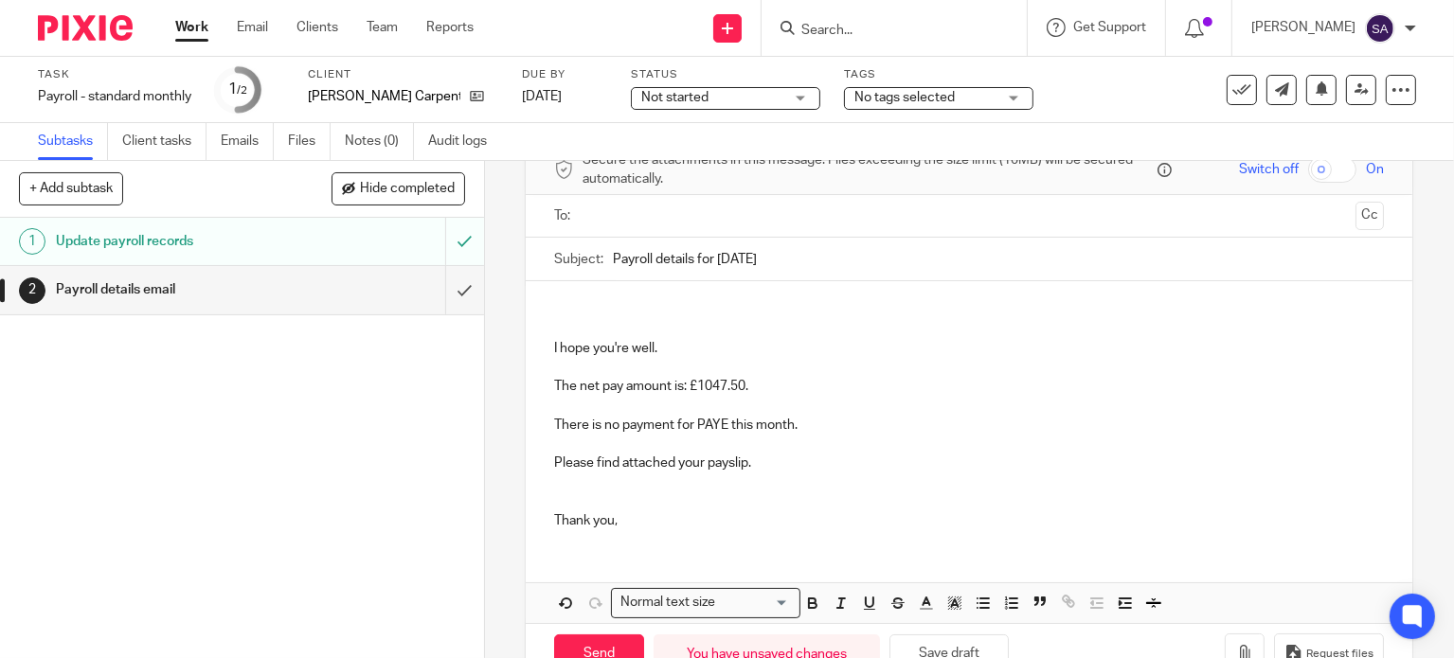
click at [959, 495] on p at bounding box center [969, 502] width 830 height 19
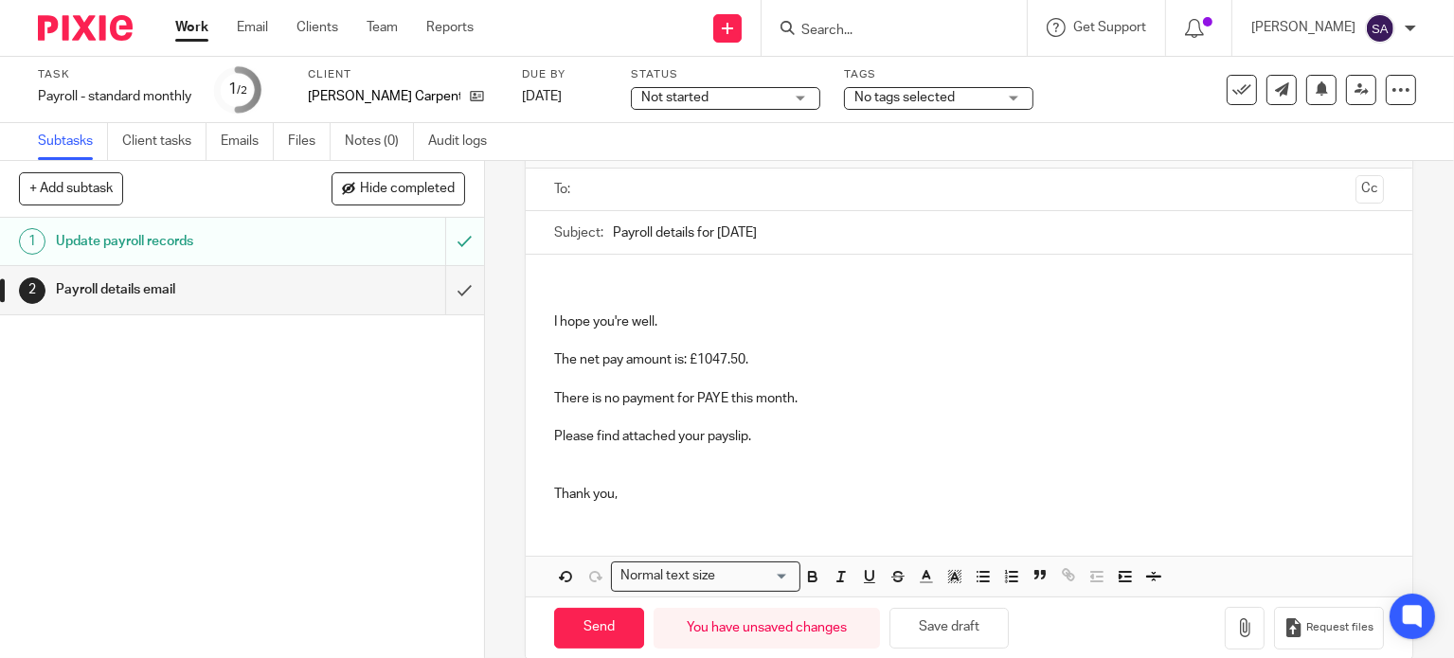
scroll to position [148, 0]
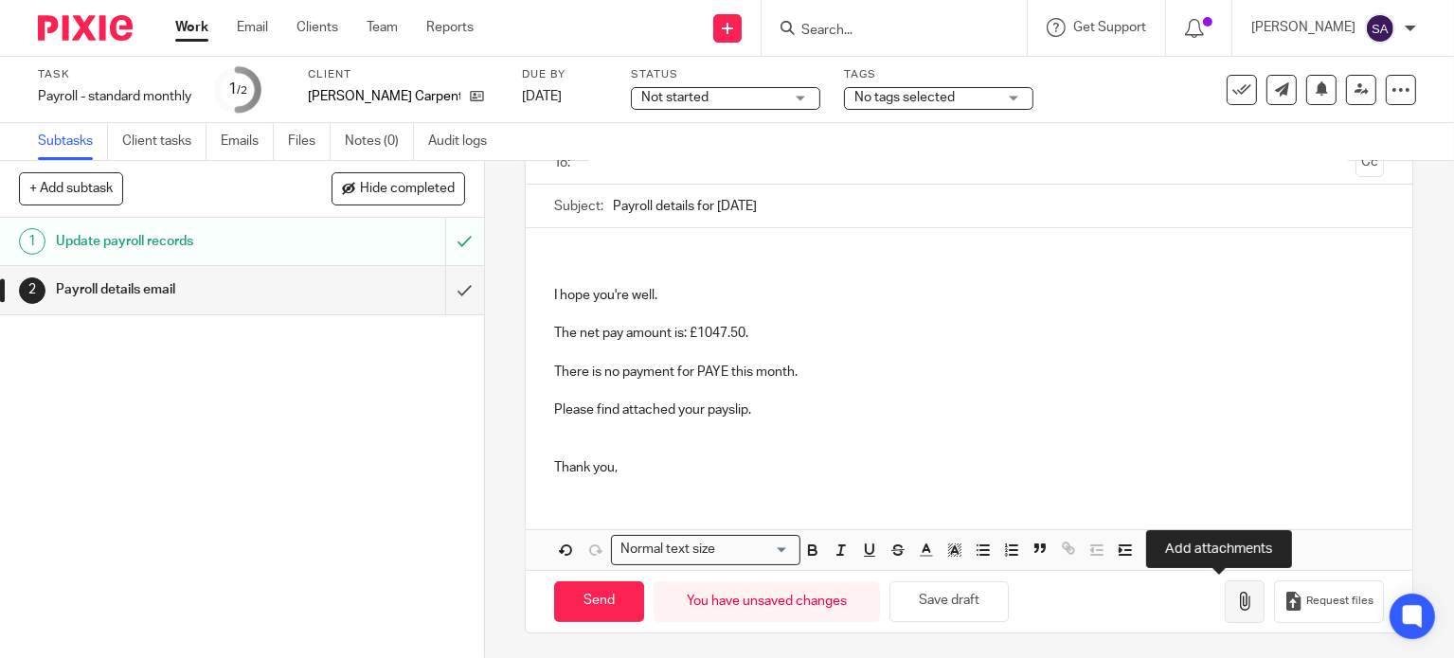
click at [1235, 597] on icon "button" at bounding box center [1244, 601] width 19 height 19
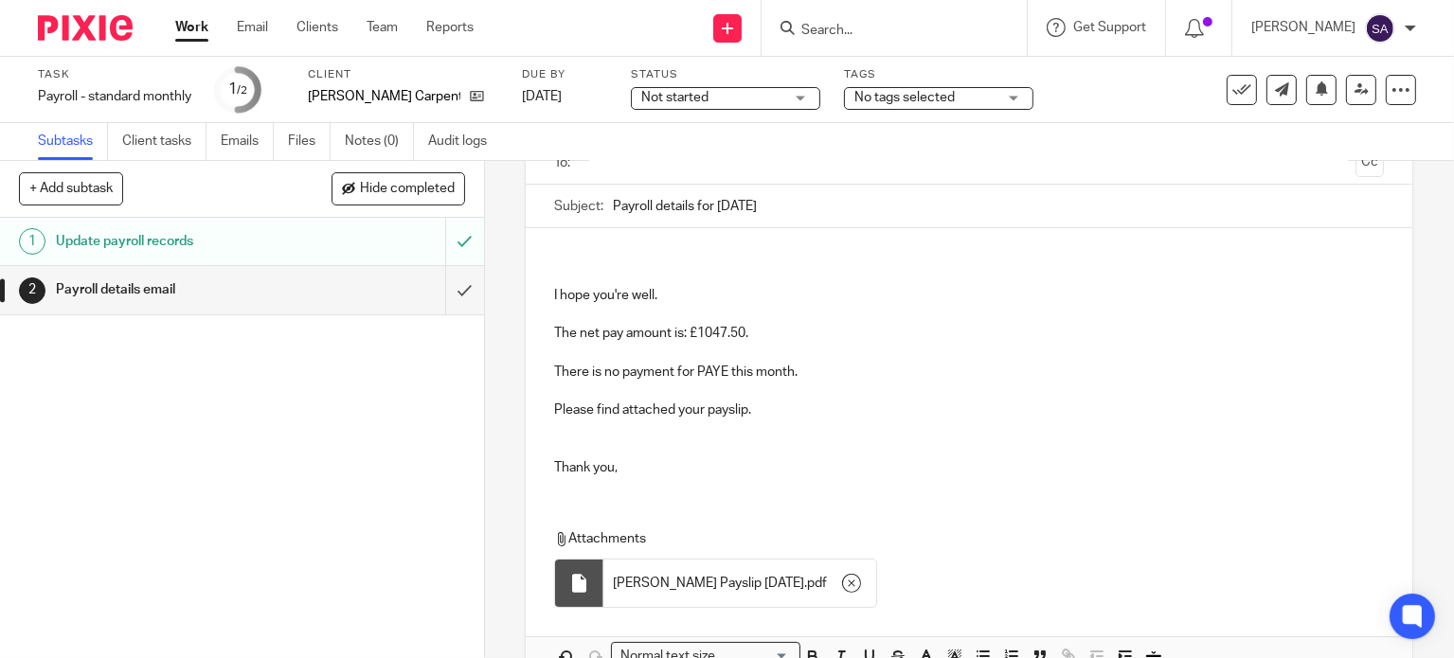
scroll to position [53, 0]
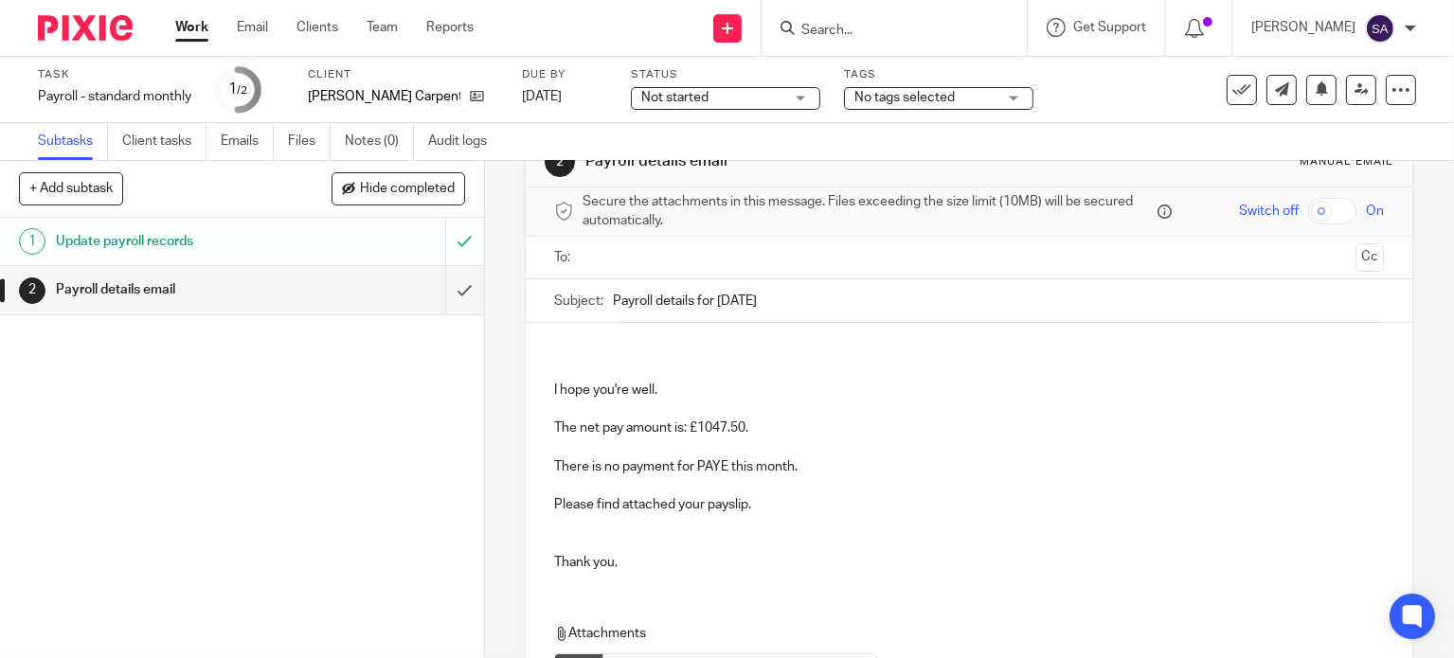
click at [743, 254] on input "text" at bounding box center [968, 258] width 759 height 22
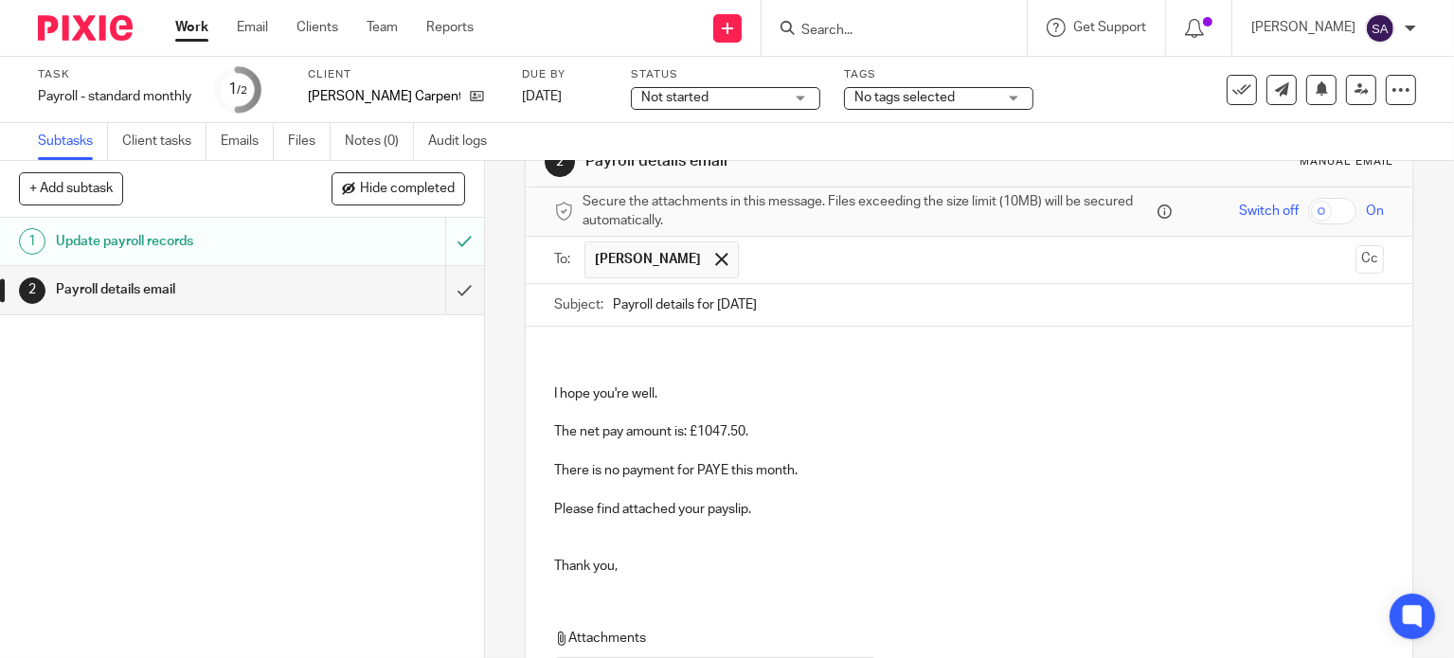
click at [556, 353] on p at bounding box center [969, 355] width 830 height 19
click at [666, 461] on p "There is no payment for PAYE this month." at bounding box center [969, 461] width 830 height 39
click at [692, 465] on p "There is £35.62 to pay t for PAYE this month." at bounding box center [969, 461] width 830 height 39
click at [815, 465] on p "There is £35.62 to pay for PAYE this month." at bounding box center [969, 461] width 830 height 39
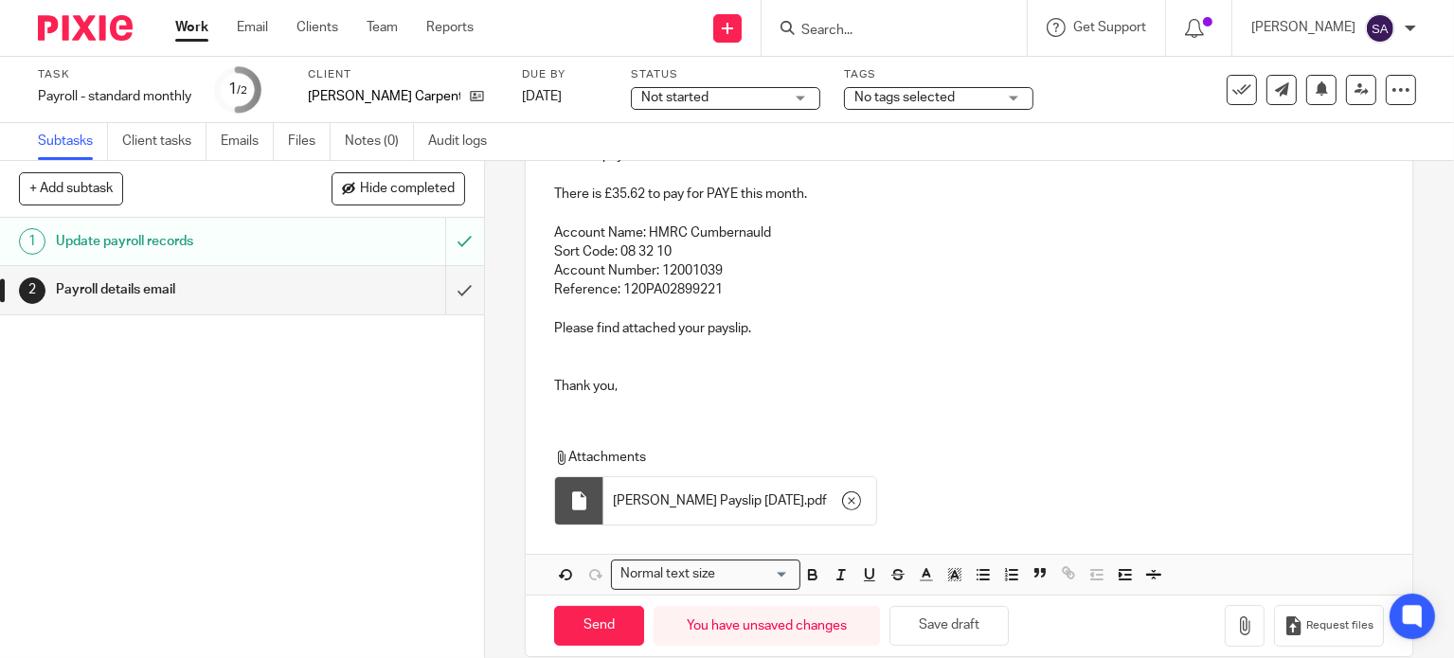
scroll to position [353, 0]
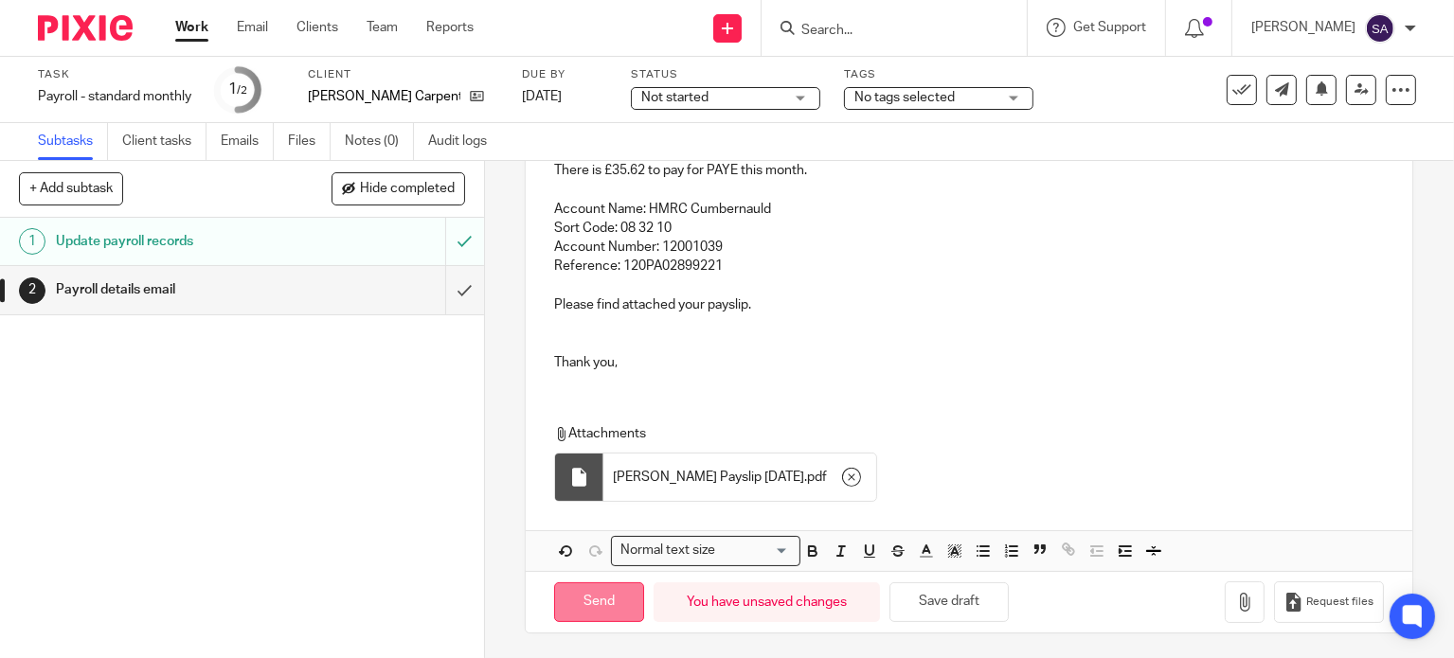
click at [600, 601] on input "Send" at bounding box center [599, 603] width 90 height 41
type input "Sent"
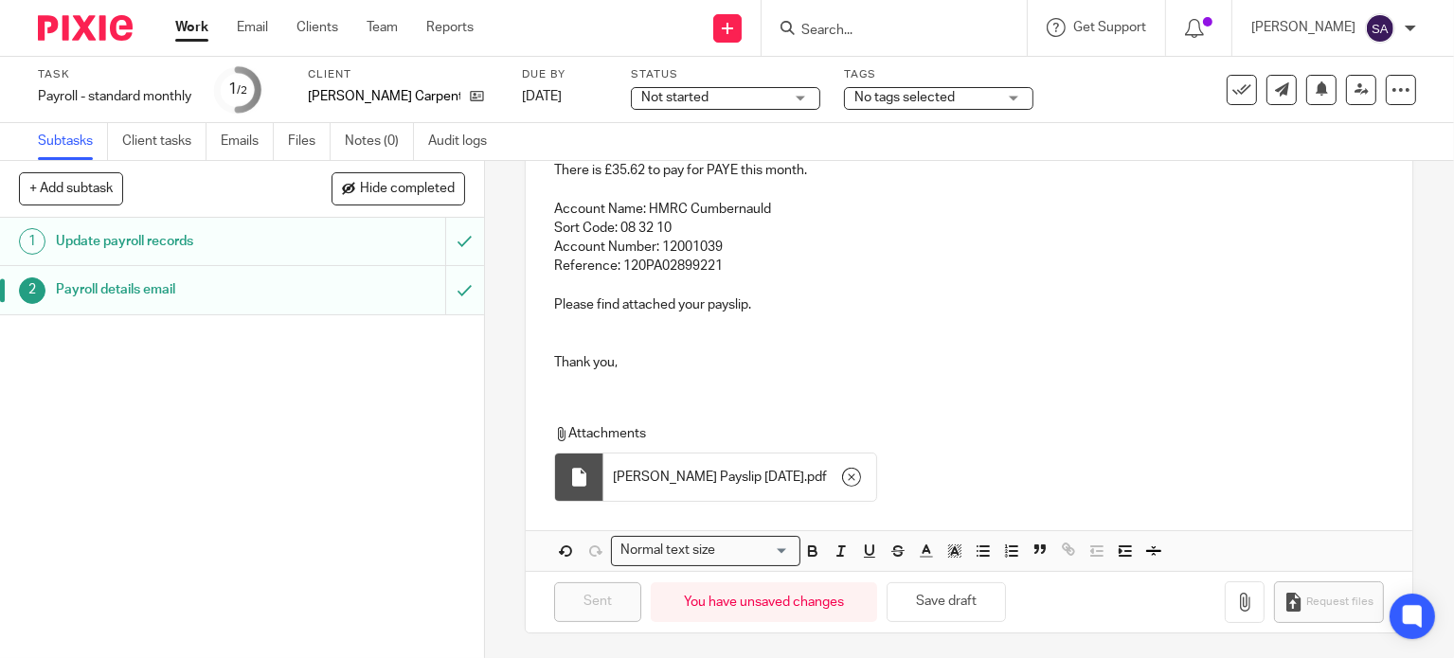
click at [102, 29] on img at bounding box center [85, 28] width 95 height 26
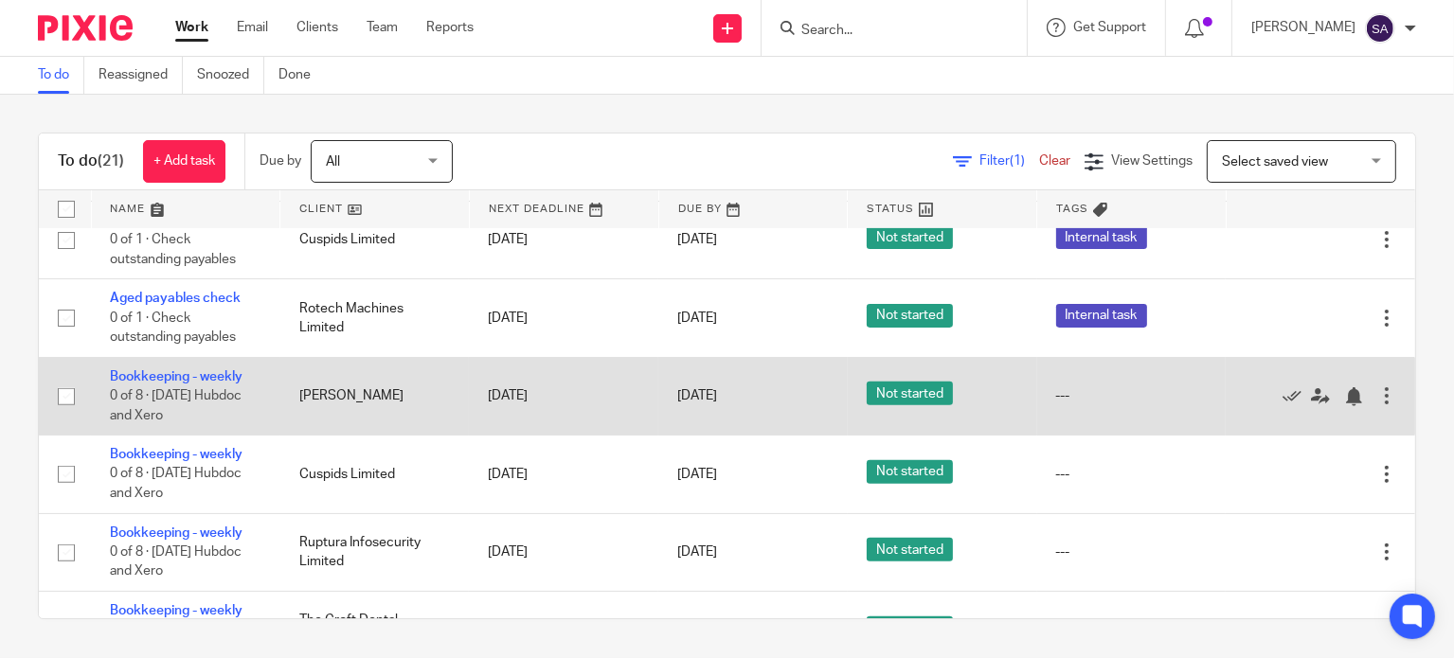
scroll to position [758, 0]
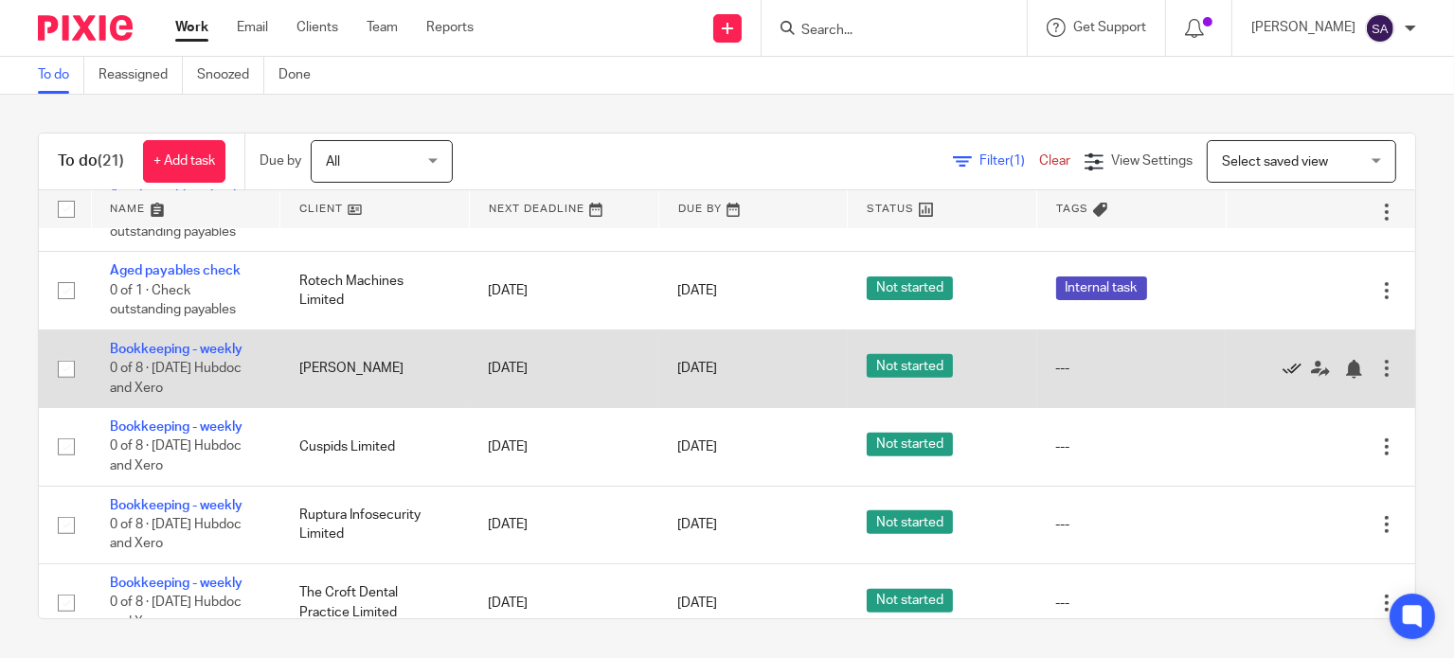
click at [1283, 373] on icon at bounding box center [1292, 369] width 19 height 19
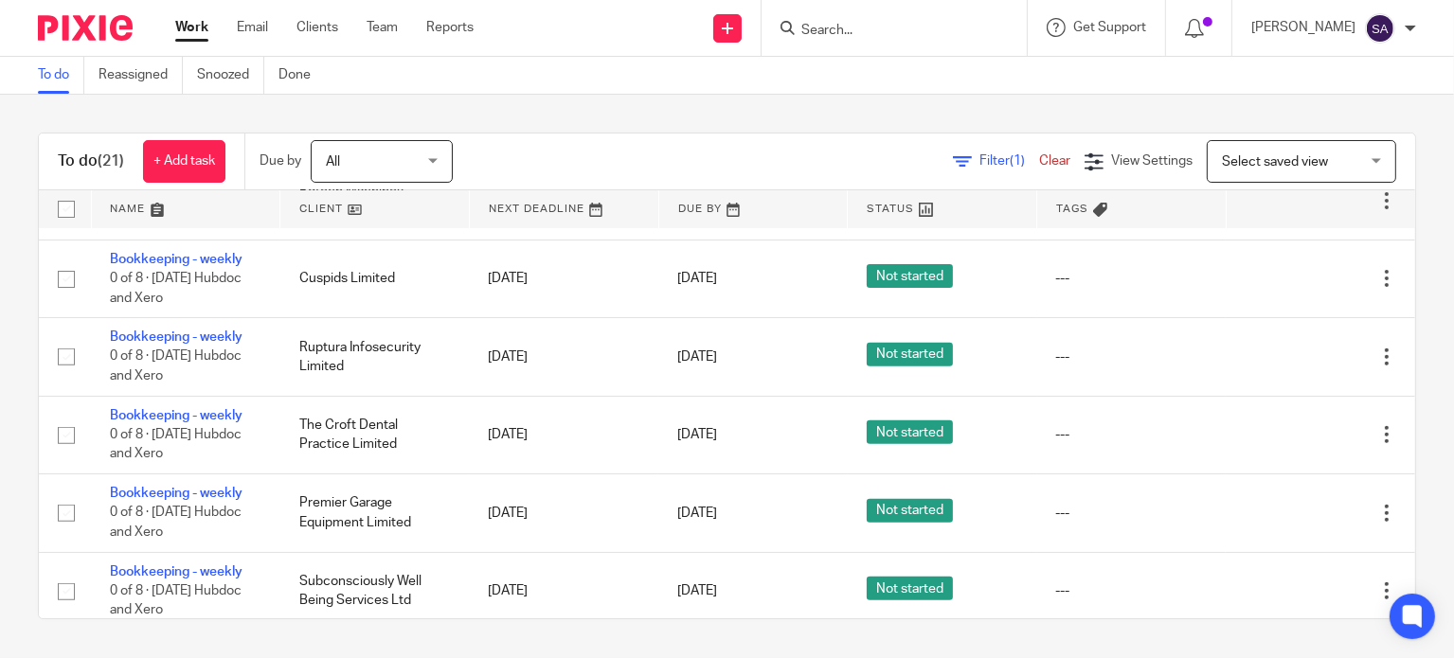
scroll to position [853, 0]
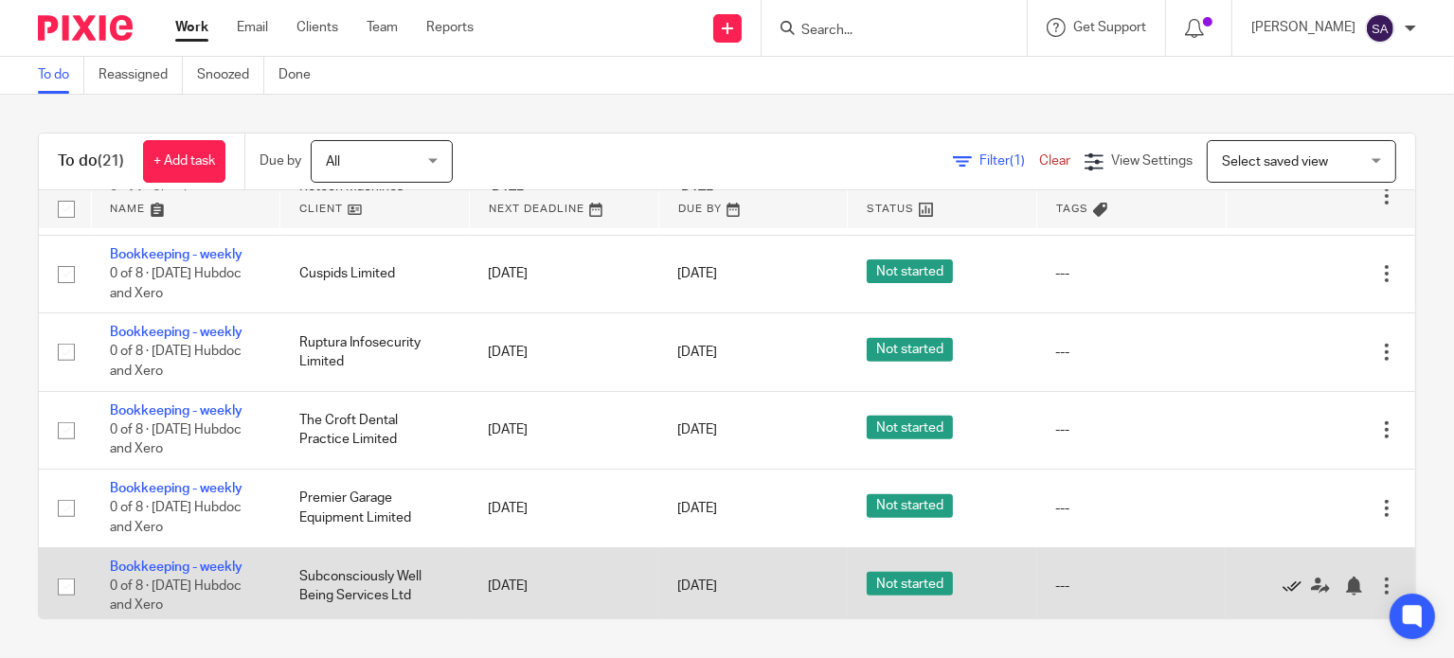
click at [1283, 596] on icon at bounding box center [1292, 586] width 19 height 19
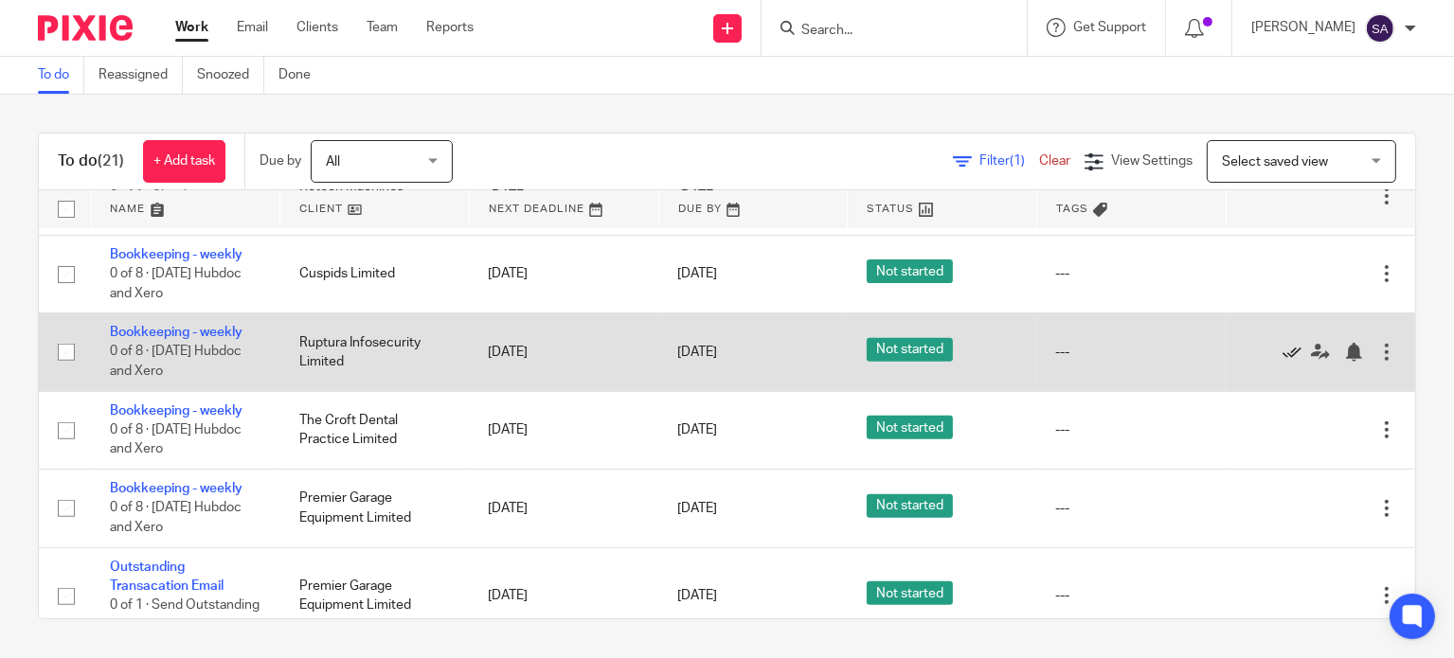
click at [1283, 358] on icon at bounding box center [1292, 352] width 19 height 19
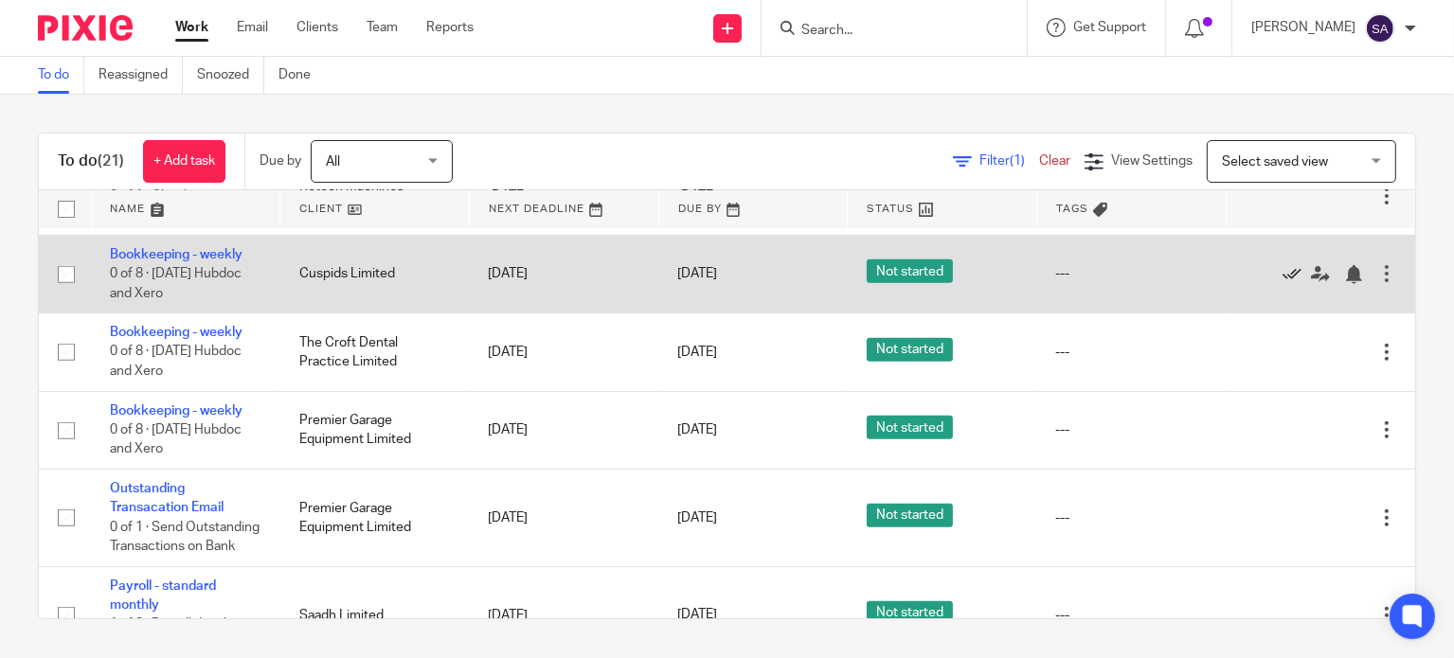
click at [1283, 278] on icon at bounding box center [1292, 274] width 19 height 19
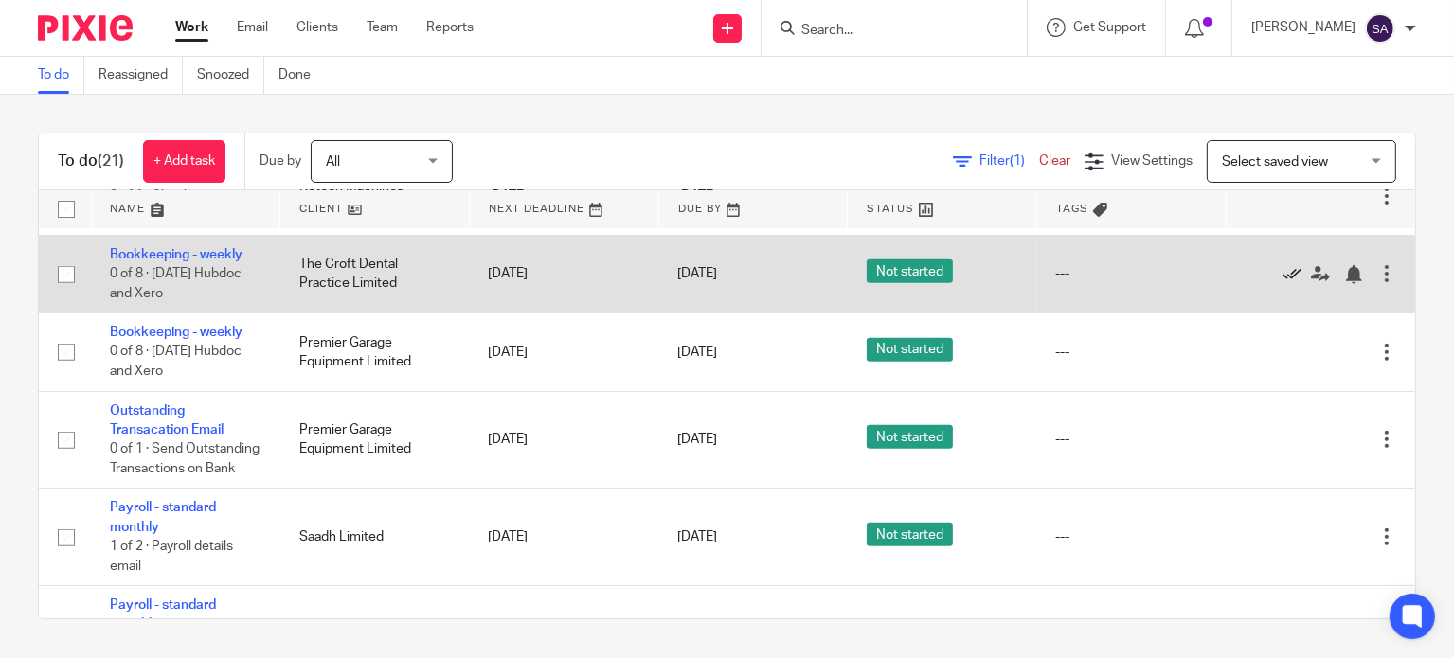
click at [1283, 278] on icon at bounding box center [1292, 274] width 19 height 19
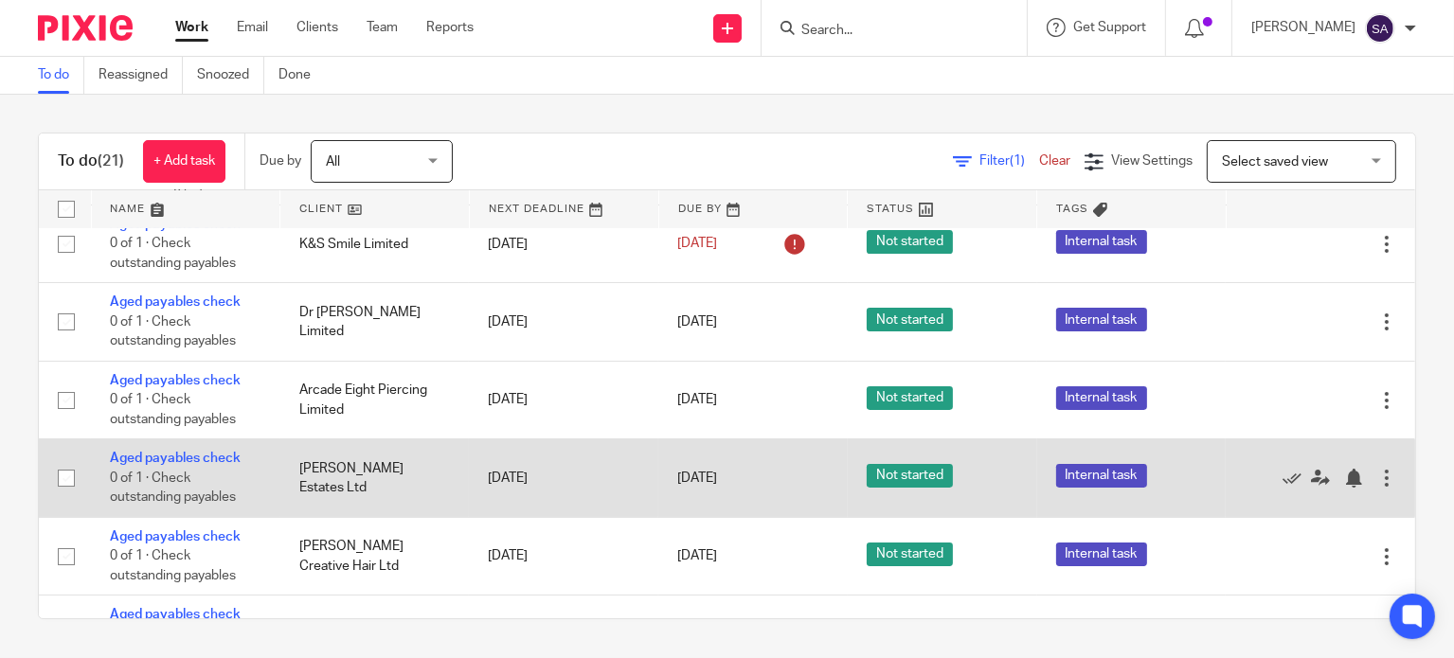
scroll to position [0, 0]
